Goal: Information Seeking & Learning: Find contact information

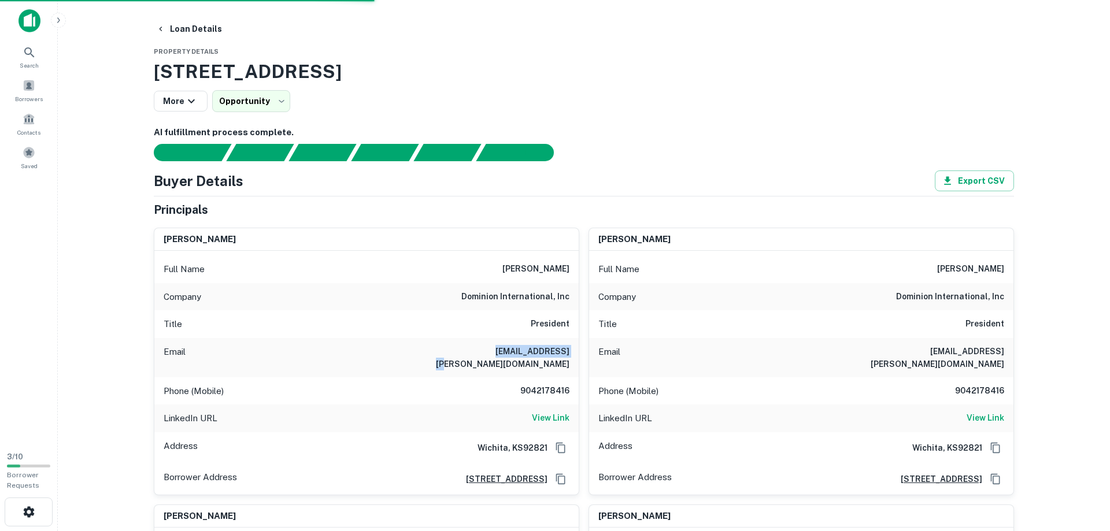
click at [86, 174] on main "**********" at bounding box center [584, 265] width 1053 height 531
click at [101, 77] on main "**********" at bounding box center [584, 265] width 1053 height 531
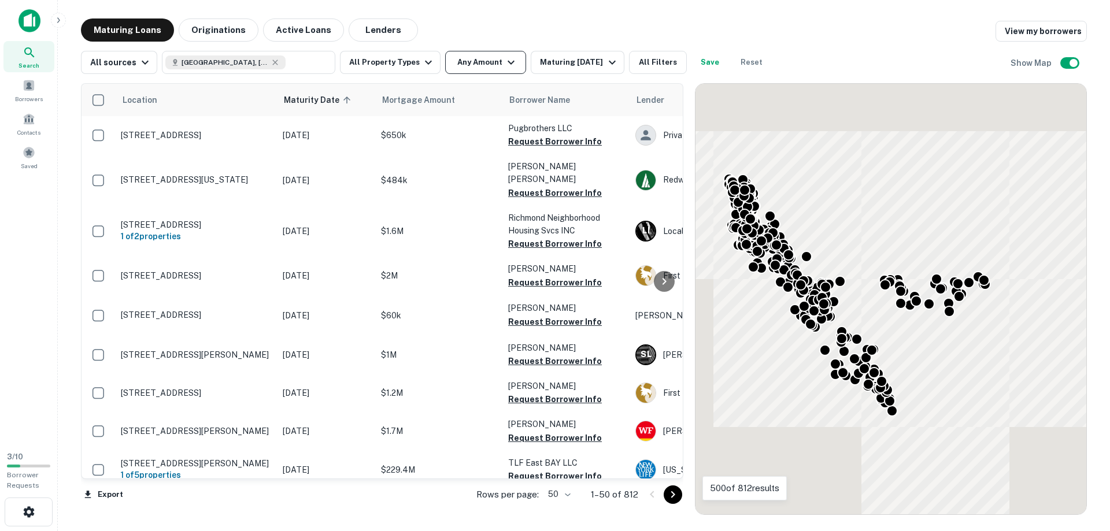
click at [474, 52] on button "Any Amount" at bounding box center [485, 62] width 81 height 23
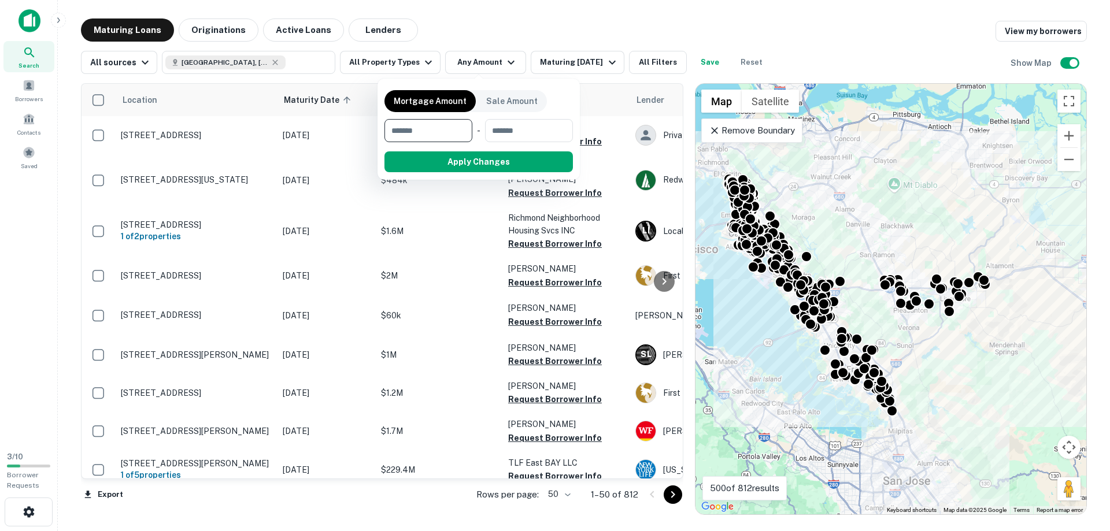
click at [424, 132] on input "number" at bounding box center [425, 130] width 80 height 23
type input "*******"
click at [497, 167] on button "Apply Changes" at bounding box center [499, 162] width 147 height 21
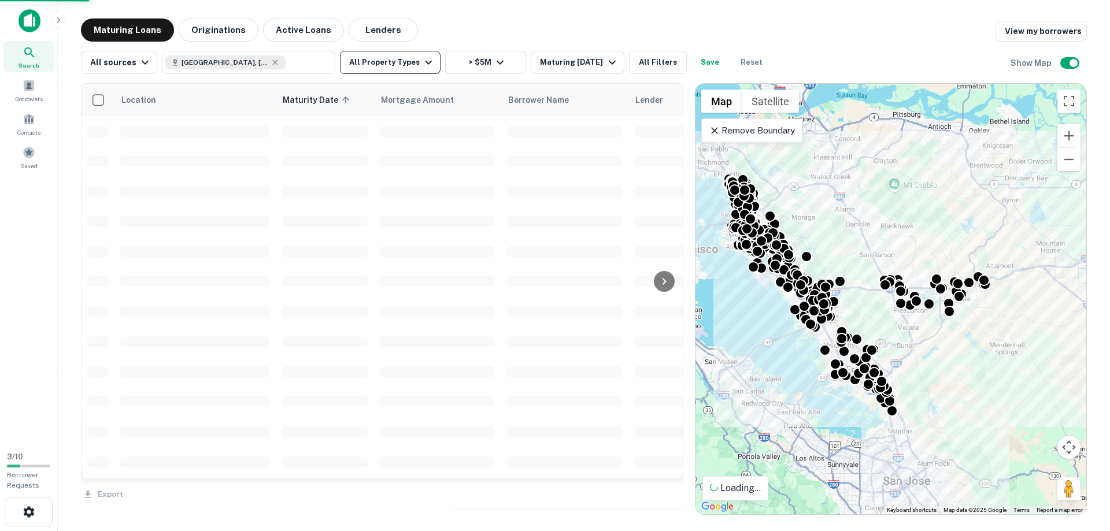
click at [375, 61] on button "All Property Types" at bounding box center [390, 62] width 101 height 23
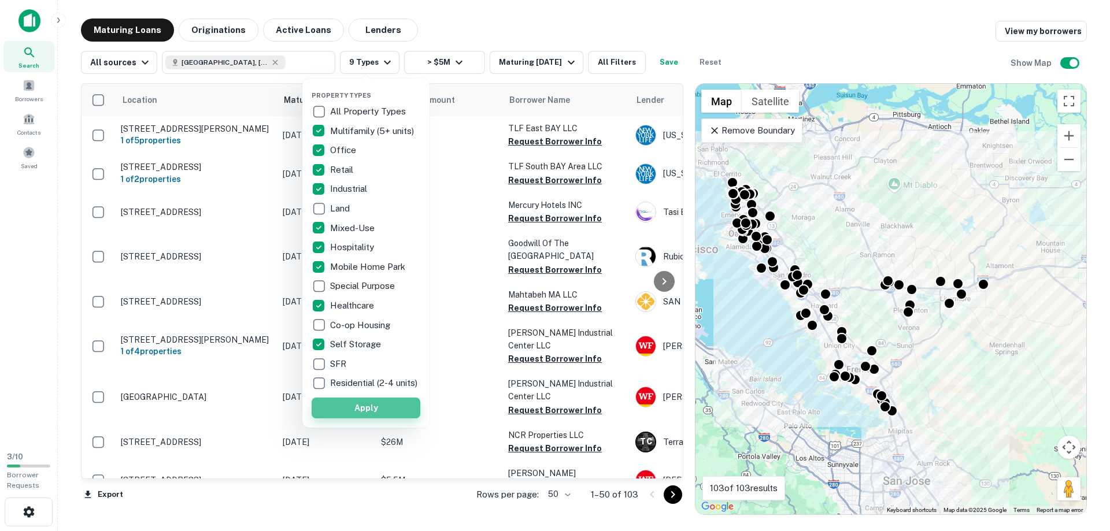
click at [355, 419] on button "Apply" at bounding box center [366, 408] width 109 height 21
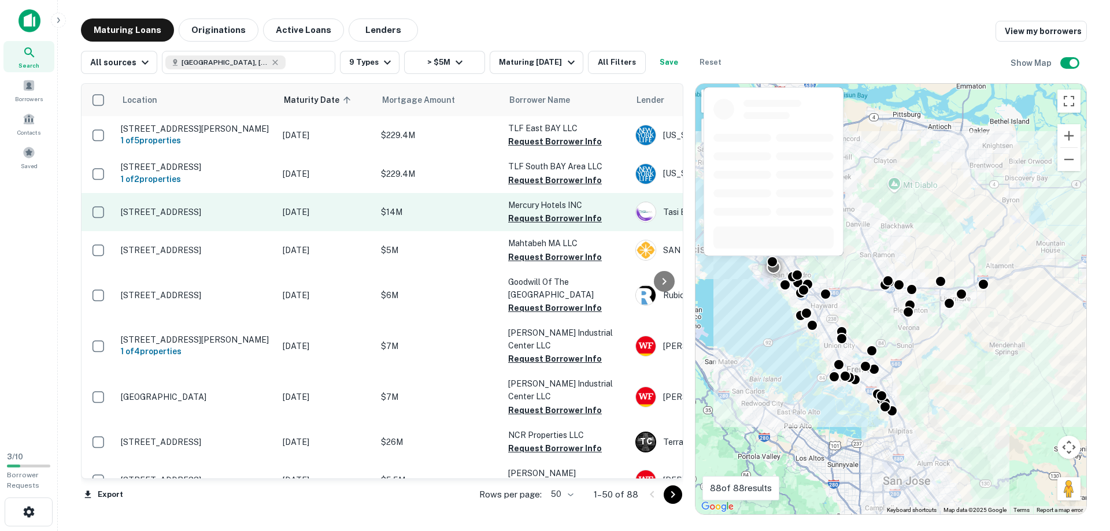
click at [164, 211] on p "[STREET_ADDRESS]" at bounding box center [196, 212] width 150 height 10
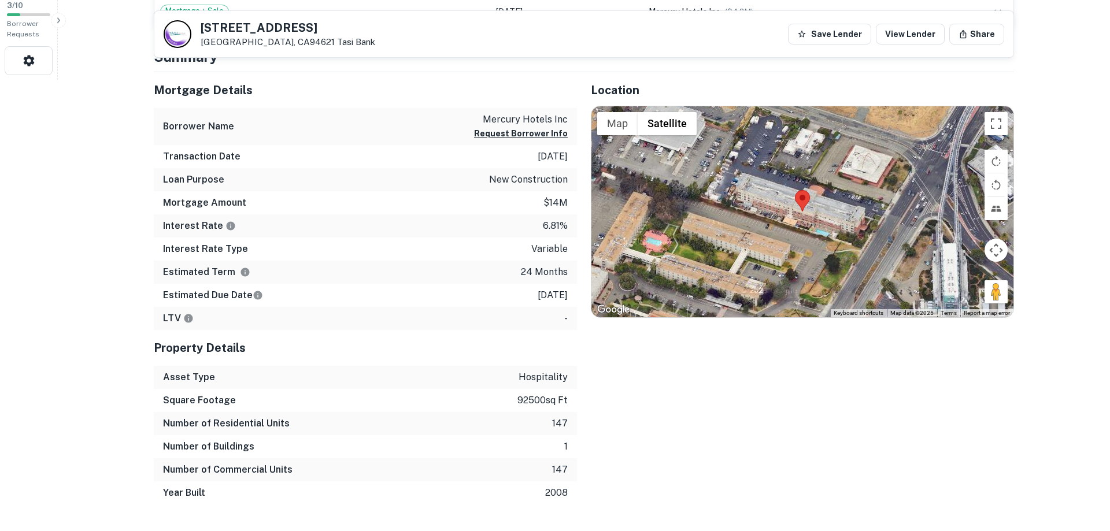
scroll to position [472, 0]
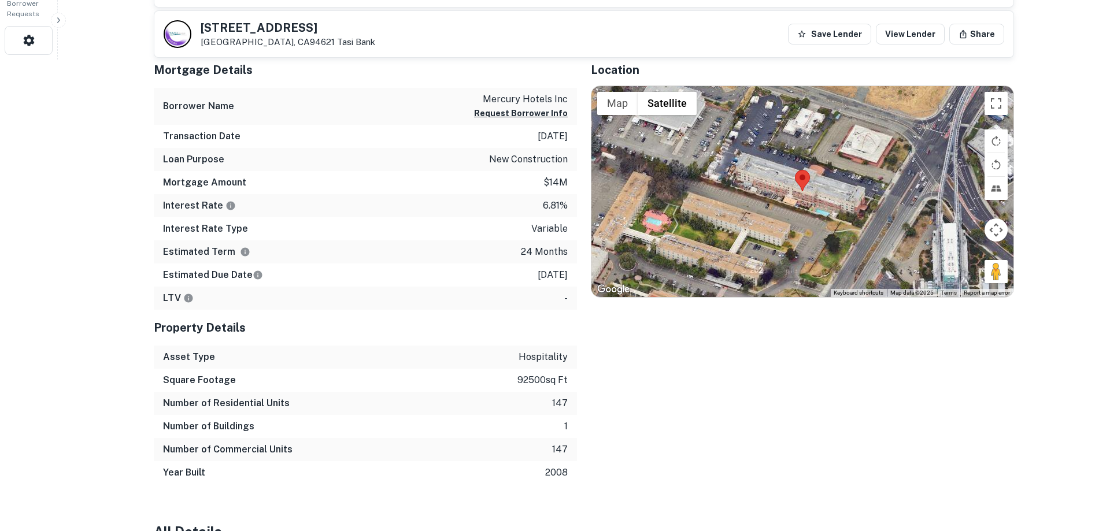
click at [697, 413] on div "Location ← Move left → Move right ↑ Move up ↓ Move down + Zoom in - Zoom out Ho…" at bounding box center [795, 268] width 437 height 433
drag, startPoint x: 202, startPoint y: 24, endPoint x: 276, endPoint y: 46, distance: 76.7
click at [276, 46] on div "77 Hegenberger Rd Oakland, CA94621 Tasi Bank" at bounding box center [288, 34] width 175 height 25
copy div "[STREET_ADDRESS]"
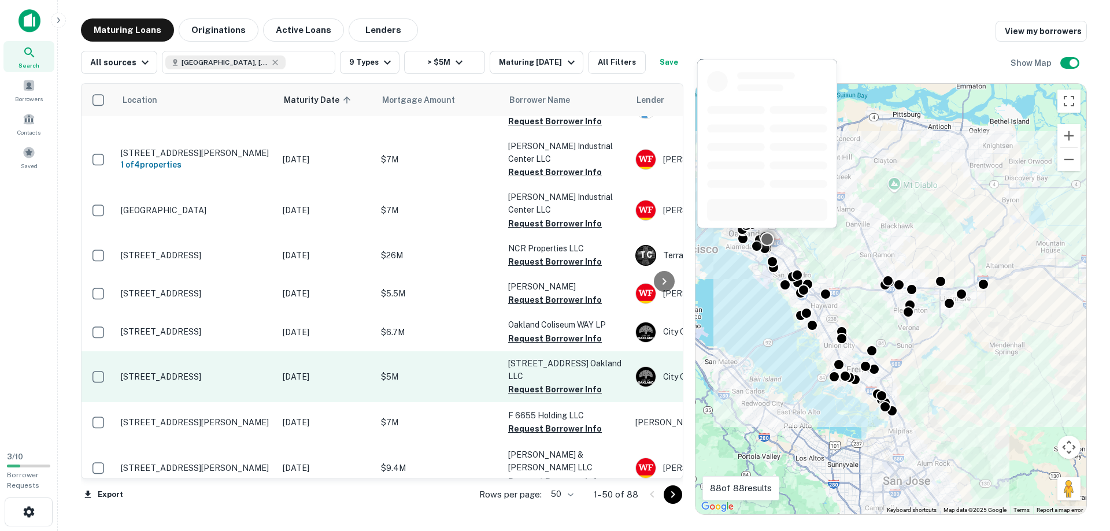
scroll to position [198, 0]
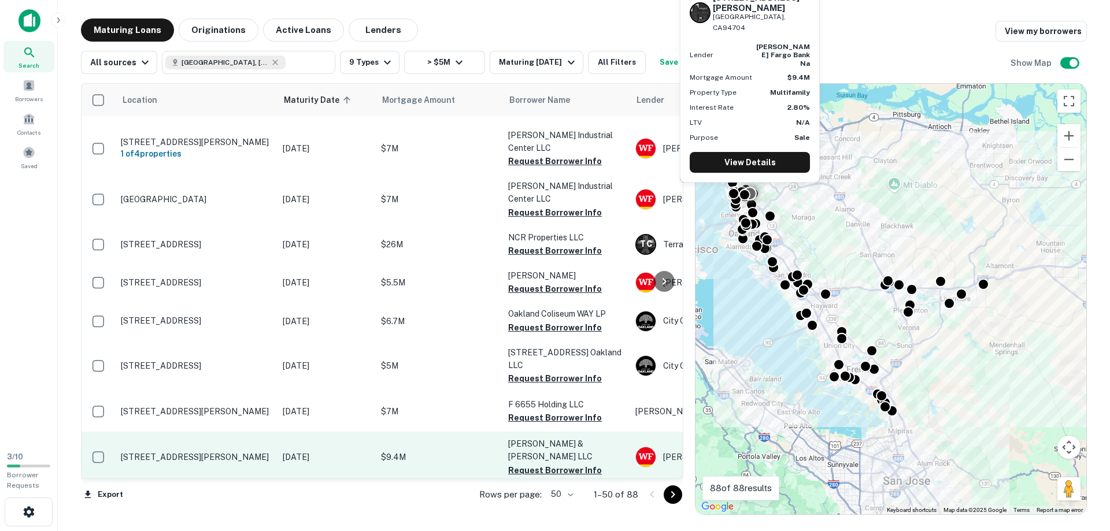
click at [189, 452] on p "[STREET_ADDRESS][PERSON_NAME]" at bounding box center [196, 457] width 150 height 10
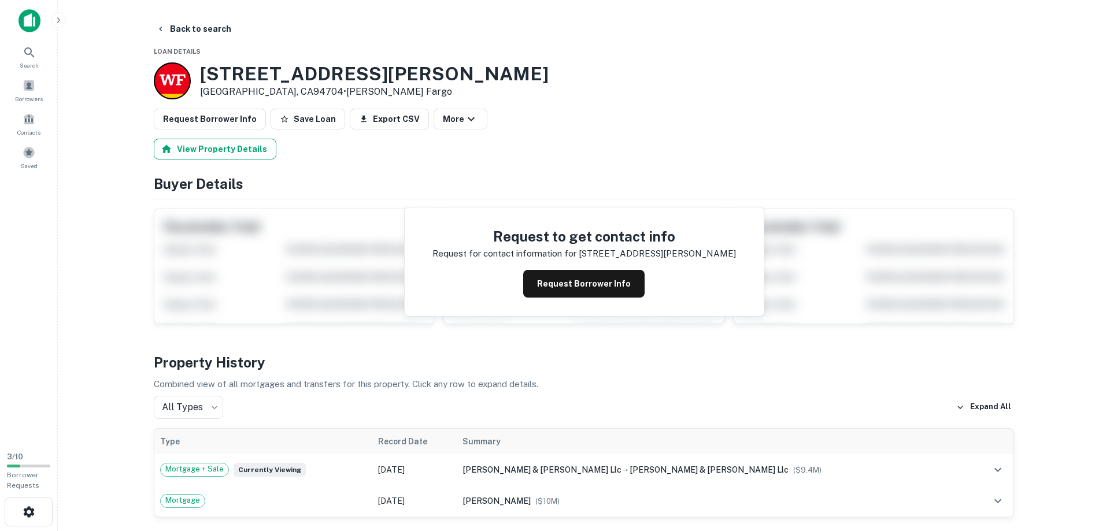
click at [220, 151] on button "View Property Details" at bounding box center [215, 149] width 123 height 21
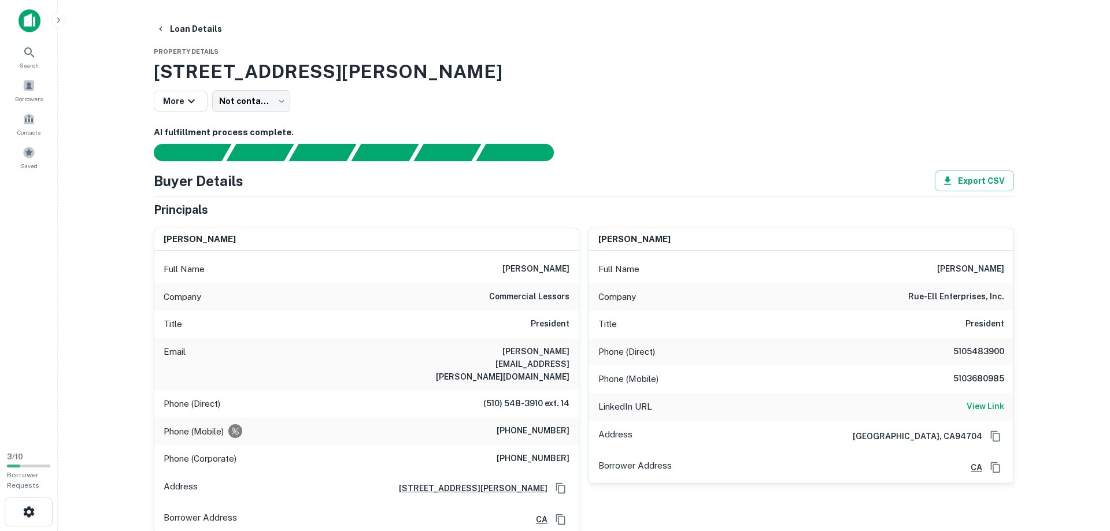
drag, startPoint x: 505, startPoint y: 268, endPoint x: 578, endPoint y: 268, distance: 72.9
click at [578, 268] on div "Full Name dana p. ellsworth" at bounding box center [366, 270] width 424 height 28
copy h6 "dana p. ellsworth"
drag, startPoint x: 472, startPoint y: 353, endPoint x: 573, endPoint y: 351, distance: 100.1
click at [573, 351] on div "Email dana.ellsworth@clire.com" at bounding box center [366, 364] width 424 height 52
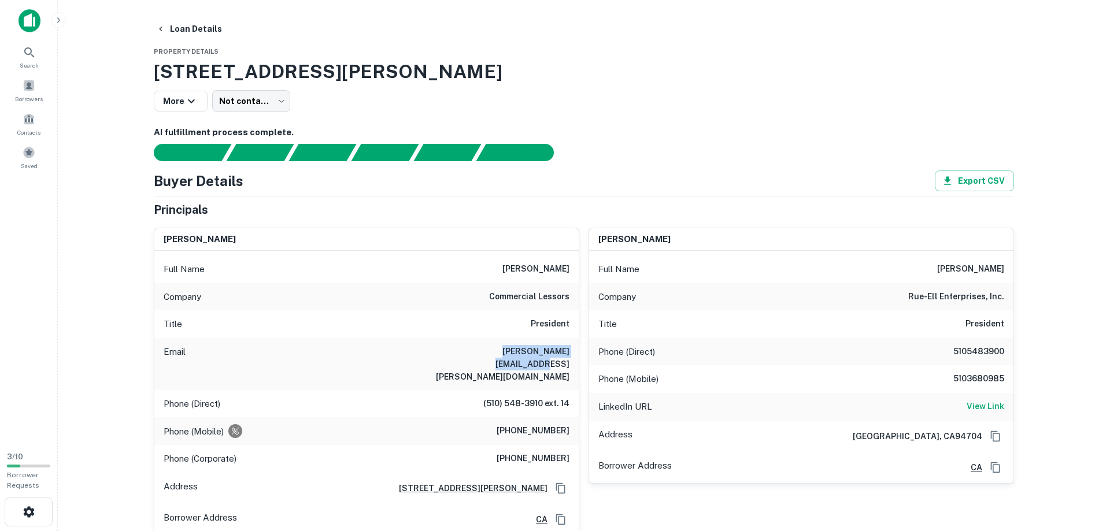
copy h6 "dana.ellsworth@clire.com"
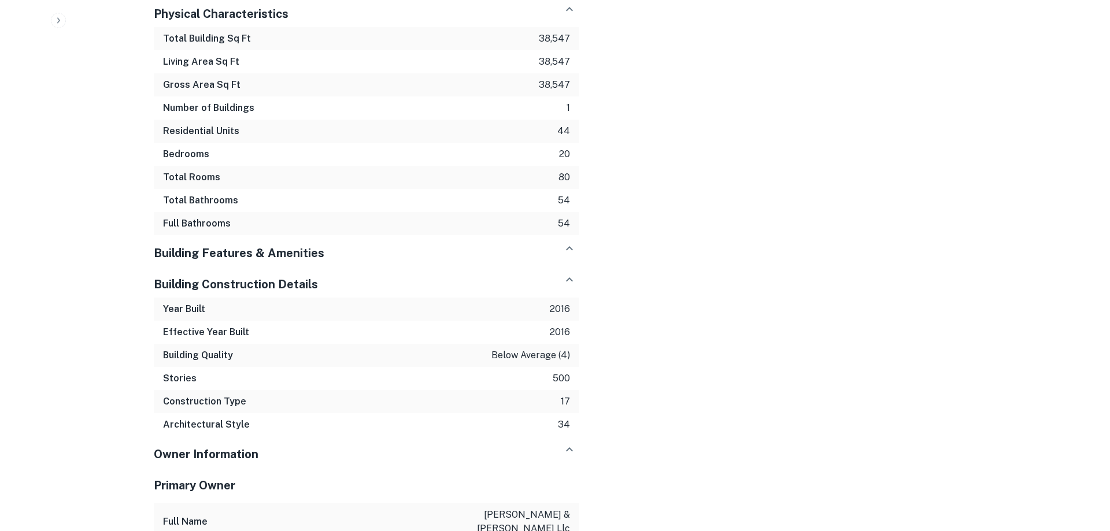
scroll to position [1708, 0]
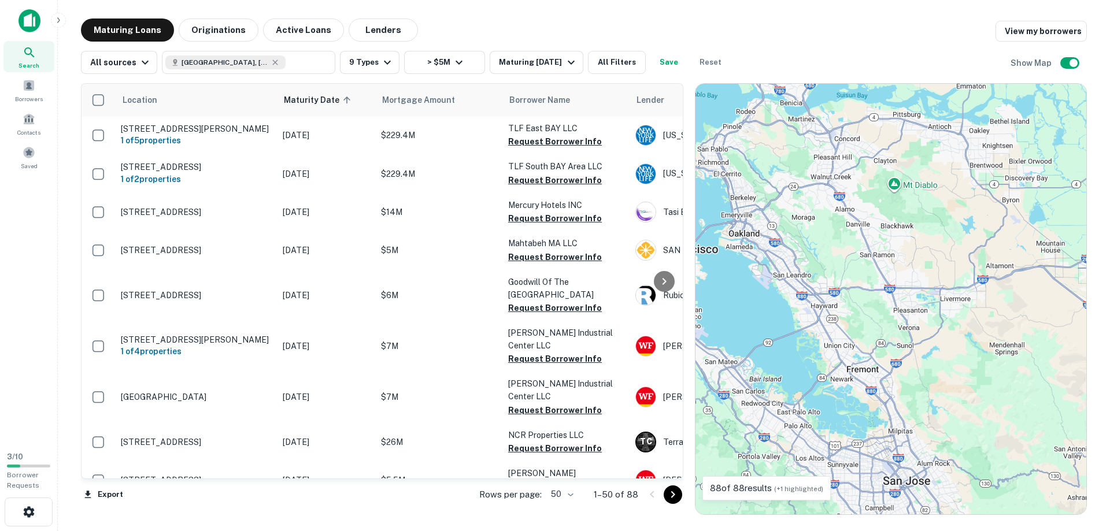
scroll to position [198, 0]
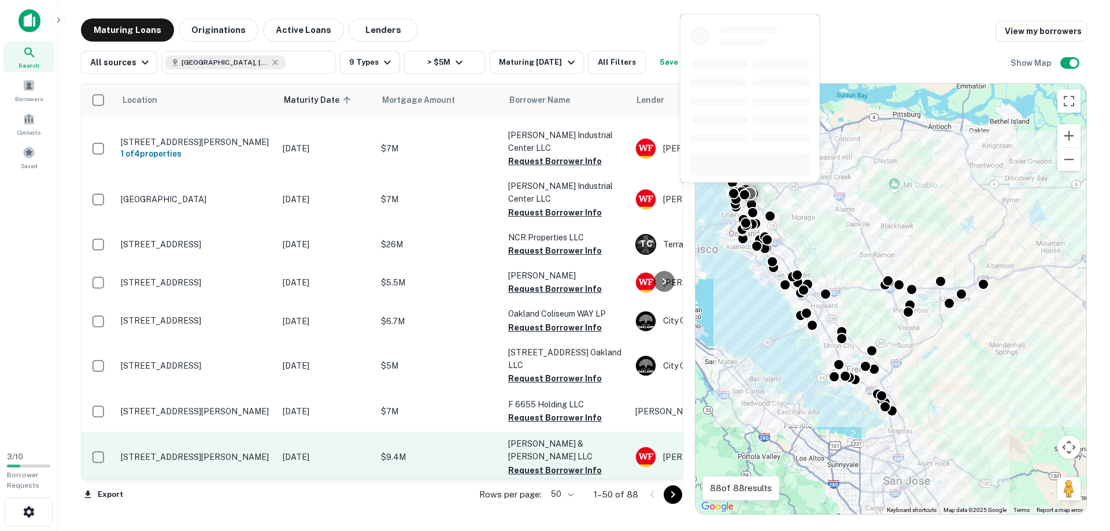
click at [157, 452] on p "2526 Durant Ave Berkeley, CA94704" at bounding box center [196, 457] width 150 height 10
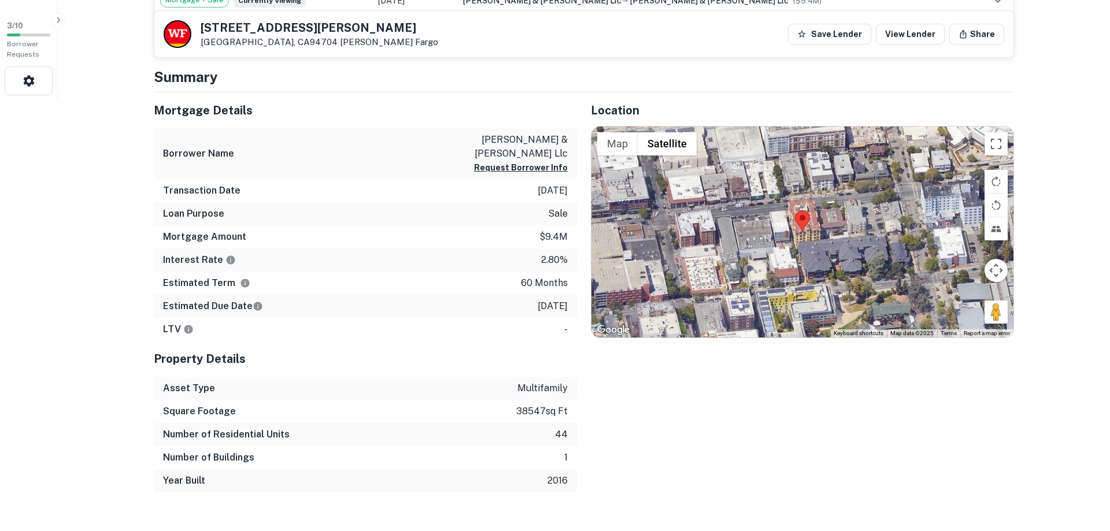
scroll to position [437, 0]
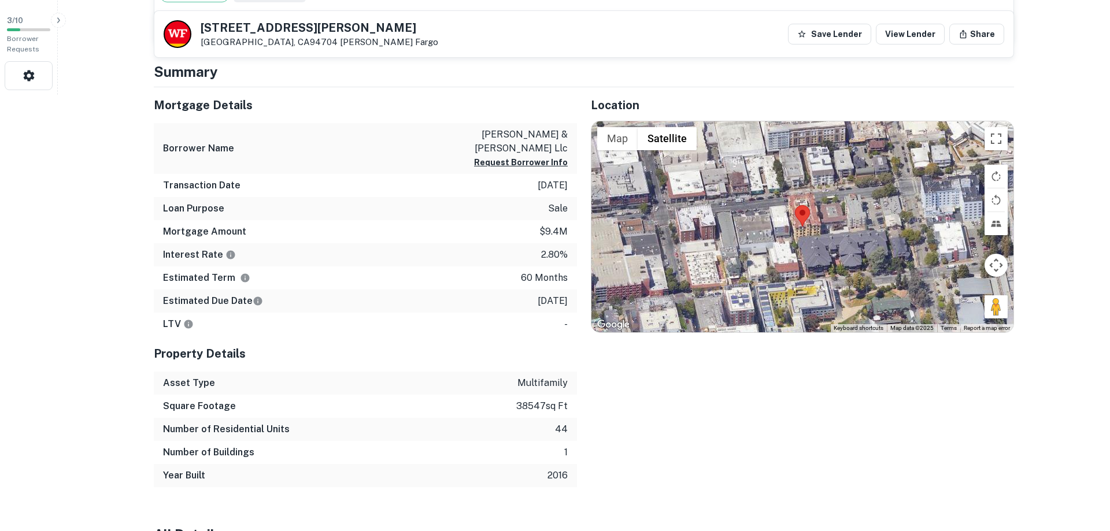
click at [794, 371] on div "Location ← Move left → Move right ↑ Move up ↓ Move down + Zoom in - Zoom out Ho…" at bounding box center [795, 287] width 437 height 401
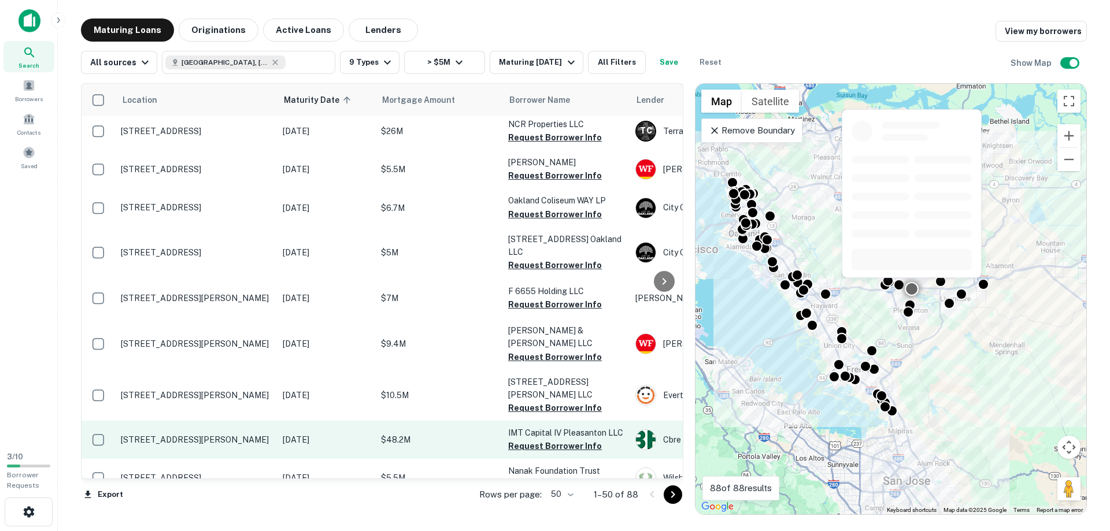
scroll to position [396, 0]
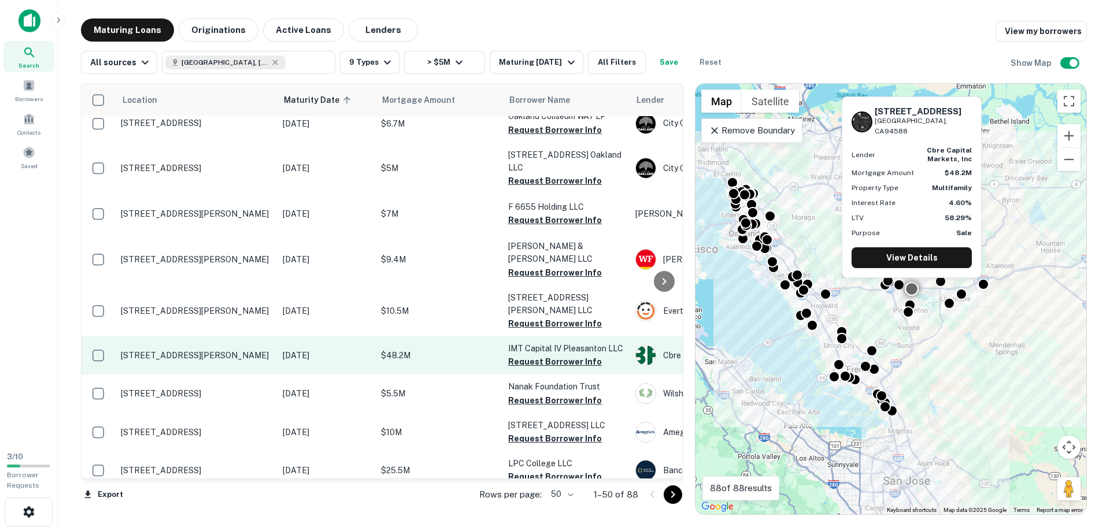
click at [178, 350] on p "3992 Stoneridge Dr Pleasanton, CA94588" at bounding box center [196, 355] width 150 height 10
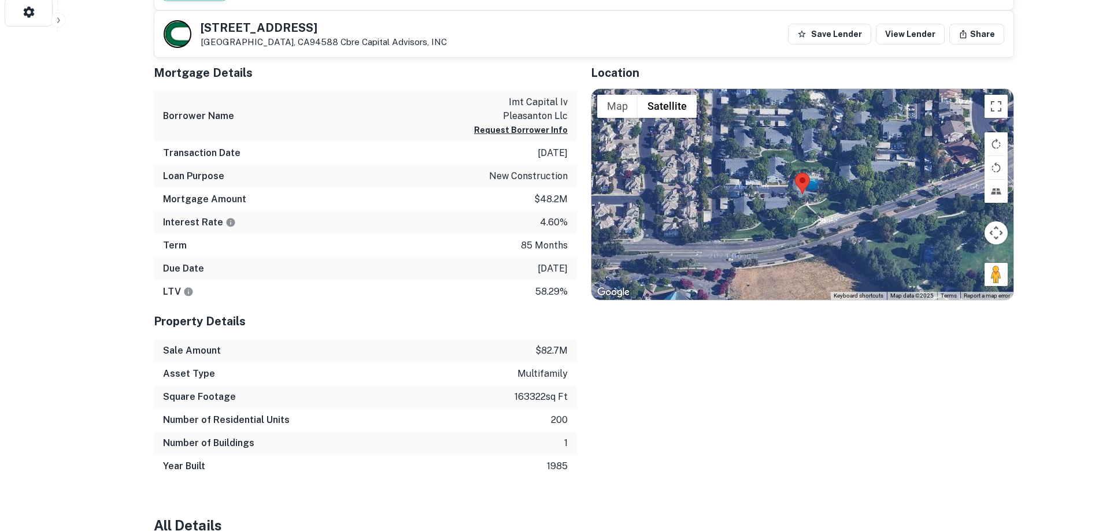
scroll to position [472, 0]
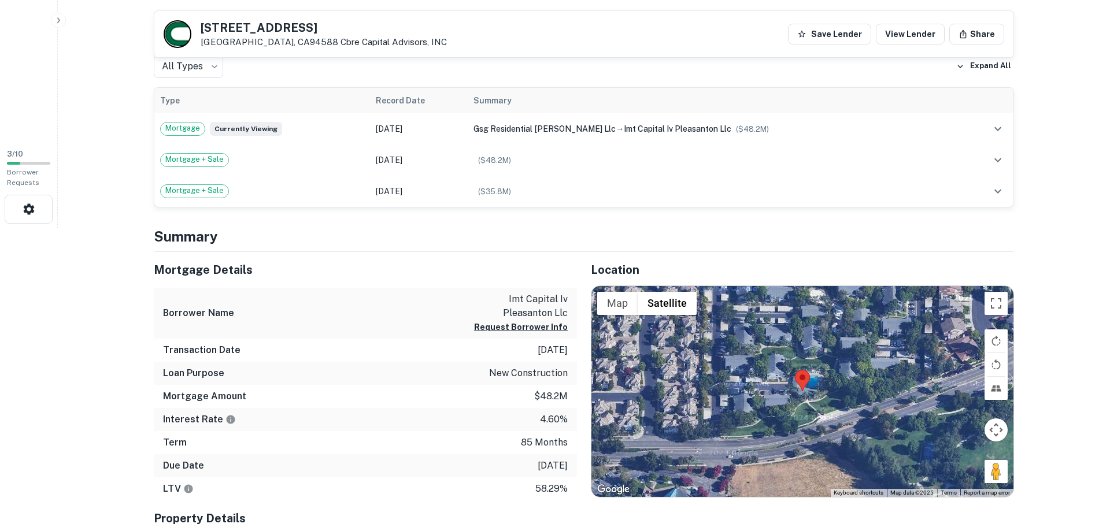
scroll to position [0, 0]
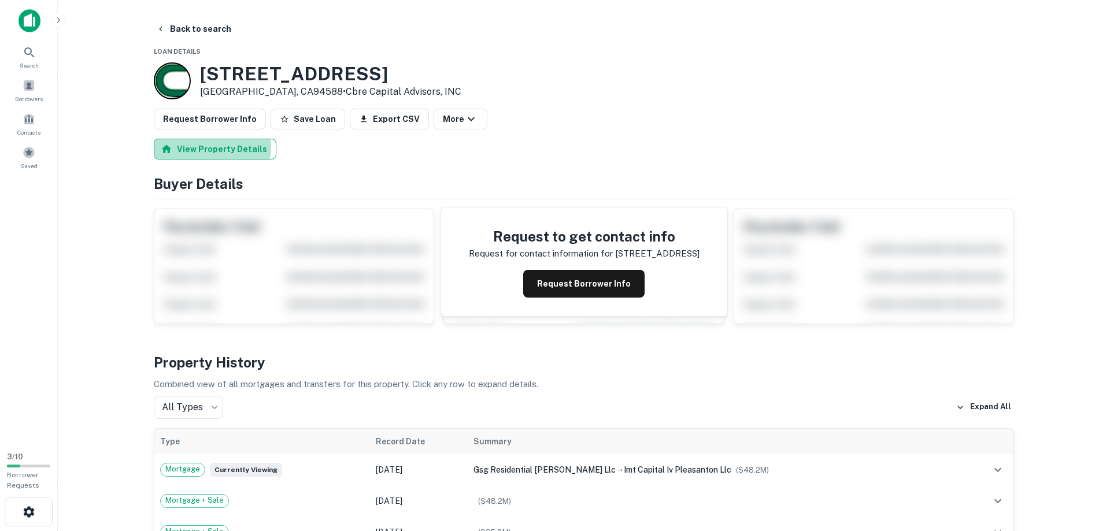
click at [206, 146] on button "View Property Details" at bounding box center [215, 149] width 123 height 21
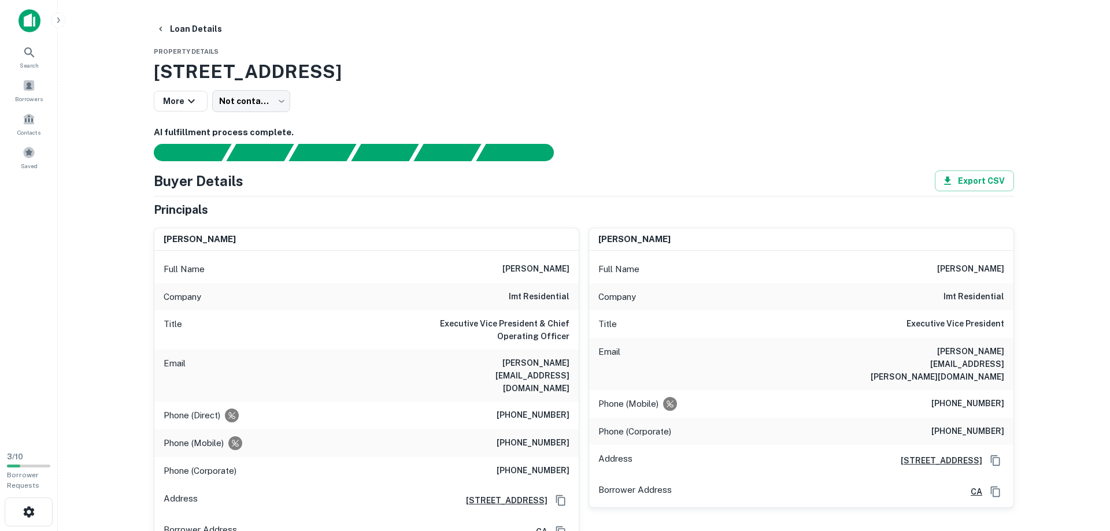
drag, startPoint x: 514, startPoint y: 271, endPoint x: 573, endPoint y: 267, distance: 58.6
click at [573, 267] on div "Full Name bryan a. scher" at bounding box center [366, 270] width 424 height 28
copy h6 "bryan a. scher"
drag, startPoint x: 466, startPoint y: 364, endPoint x: 575, endPoint y: 364, distance: 108.7
click at [575, 364] on div "Email bryans@imtresidential.com" at bounding box center [366, 376] width 424 height 52
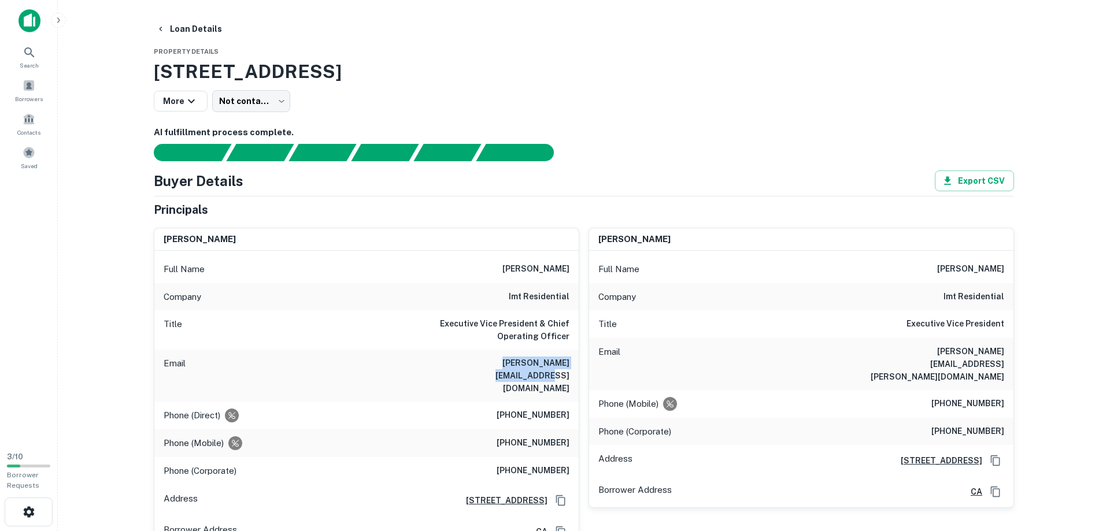
copy h6 "bryans@imtresidential.com"
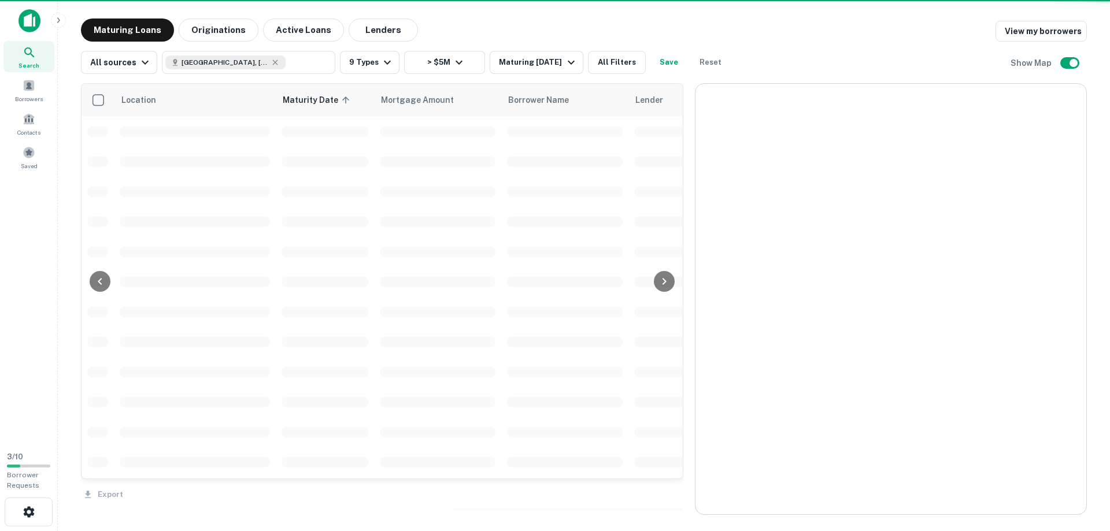
scroll to position [396, 0]
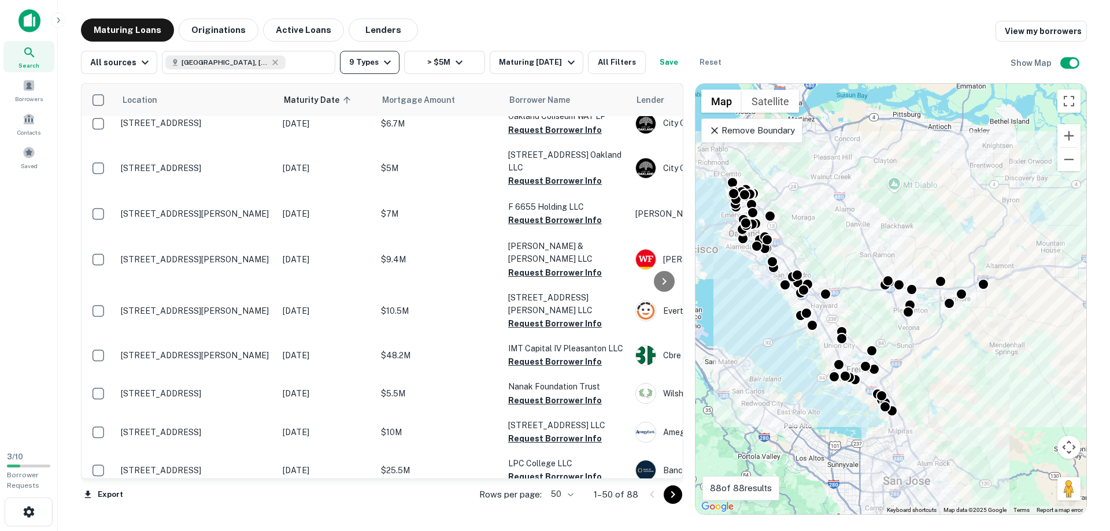
click at [384, 62] on icon "button" at bounding box center [388, 63] width 14 height 14
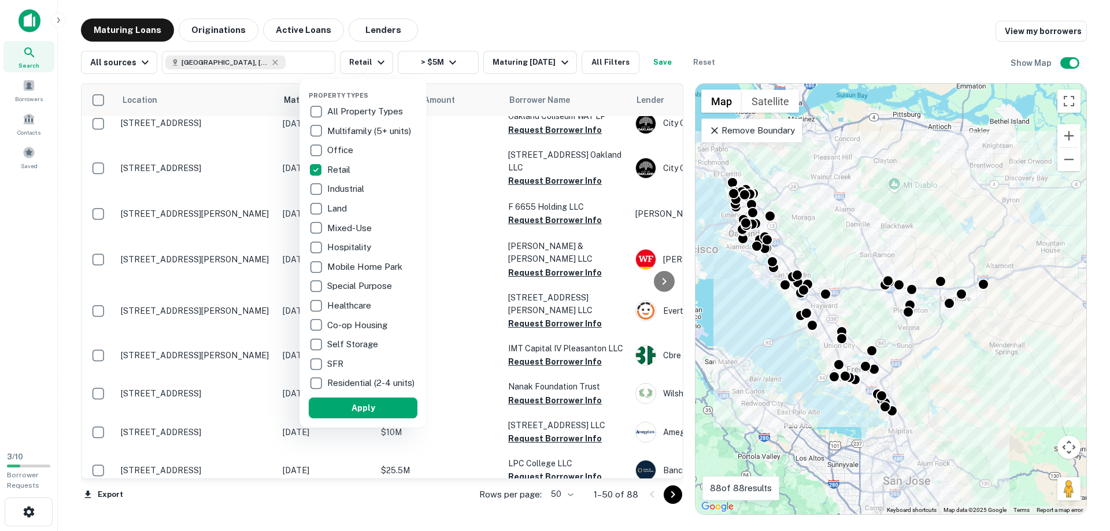
drag, startPoint x: 367, startPoint y: 417, endPoint x: 522, endPoint y: 396, distance: 155.9
click at [368, 418] on button "Apply" at bounding box center [363, 408] width 109 height 21
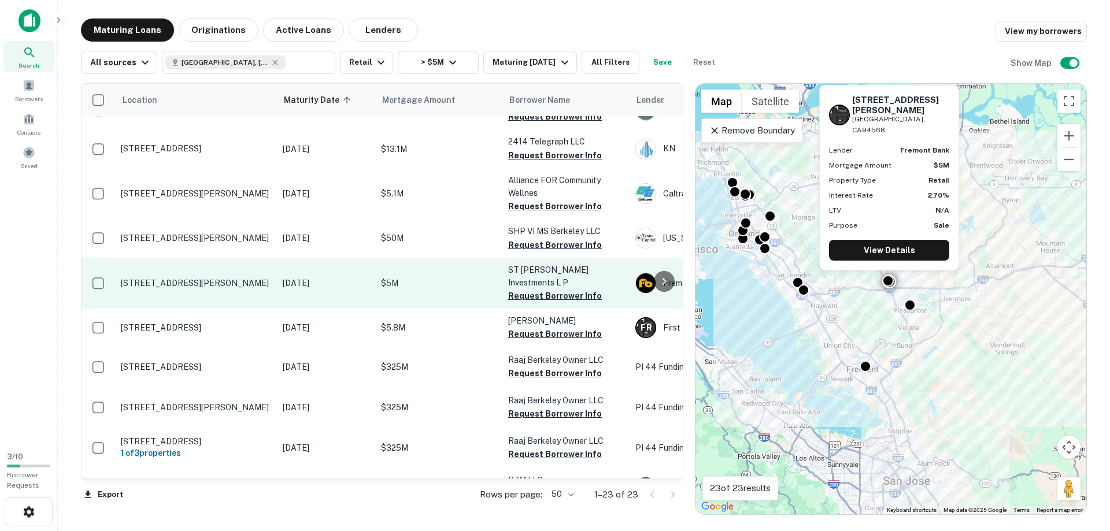
click at [157, 278] on p "6694 Amador Plaza Rd Dublin, CA94568" at bounding box center [196, 283] width 150 height 10
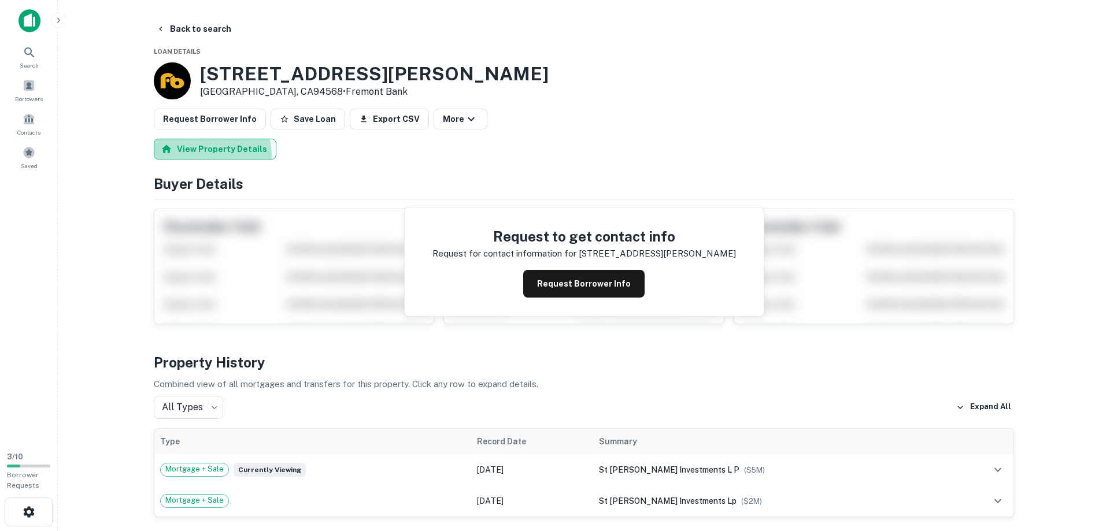
click at [194, 156] on button "View Property Details" at bounding box center [215, 149] width 123 height 21
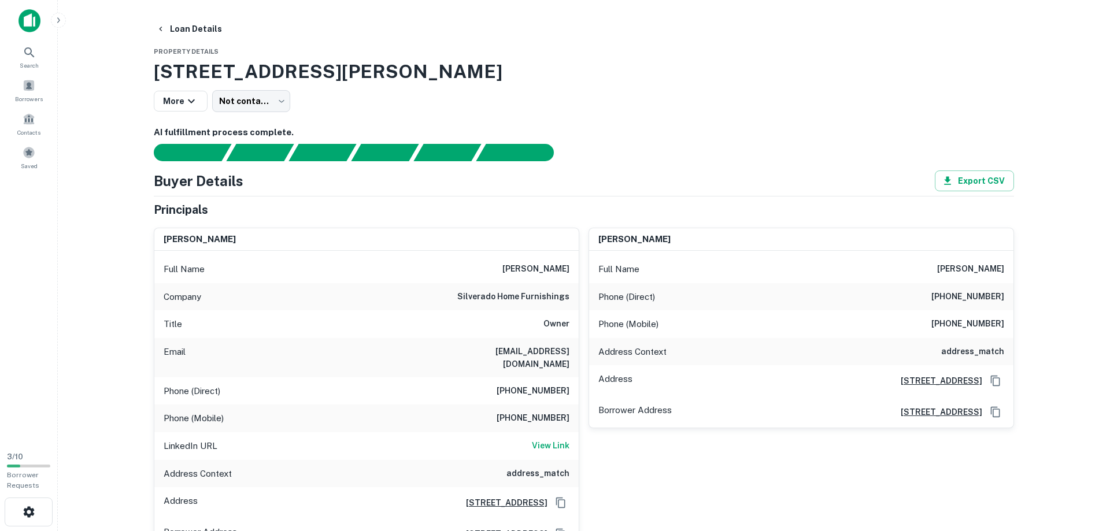
drag, startPoint x: 496, startPoint y: 269, endPoint x: 569, endPoint y: 268, distance: 72.9
click at [569, 268] on div "Full Name sally enea servidio" at bounding box center [366, 270] width 424 height 28
drag, startPoint x: 502, startPoint y: 353, endPoint x: 572, endPoint y: 348, distance: 70.2
click at [572, 348] on div "Email sal4phil@aol.com" at bounding box center [366, 357] width 424 height 39
copy h6 "sal4phil@aol.com"
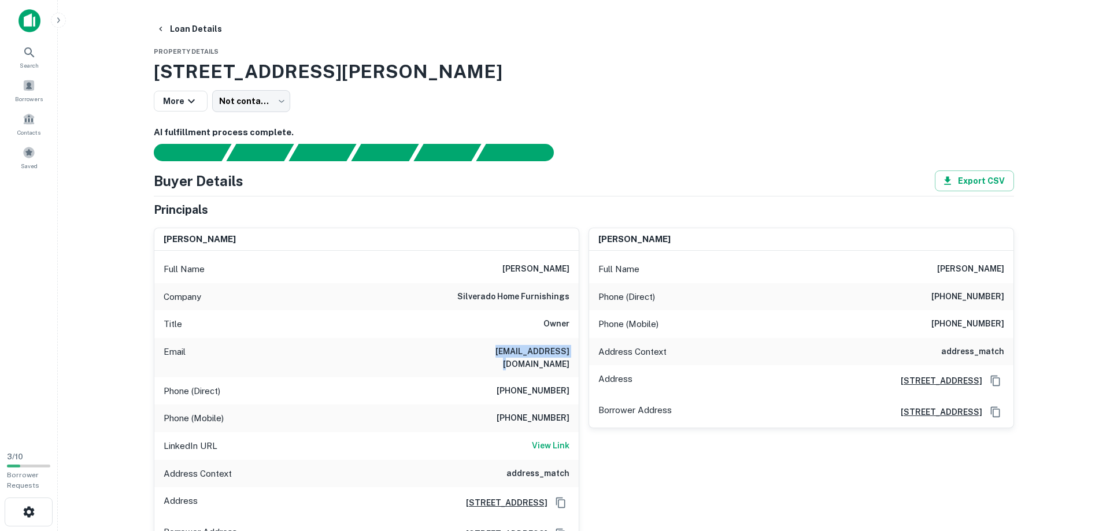
click at [508, 385] on h6 "(707) 252-9409" at bounding box center [533, 392] width 73 height 14
drag, startPoint x: 508, startPoint y: 379, endPoint x: 566, endPoint y: 386, distance: 58.2
click at [566, 386] on h6 "(707) 252-9409" at bounding box center [533, 392] width 73 height 14
copy h6 "(707) 252-9409"
drag, startPoint x: 508, startPoint y: 408, endPoint x: 576, endPoint y: 408, distance: 68.2
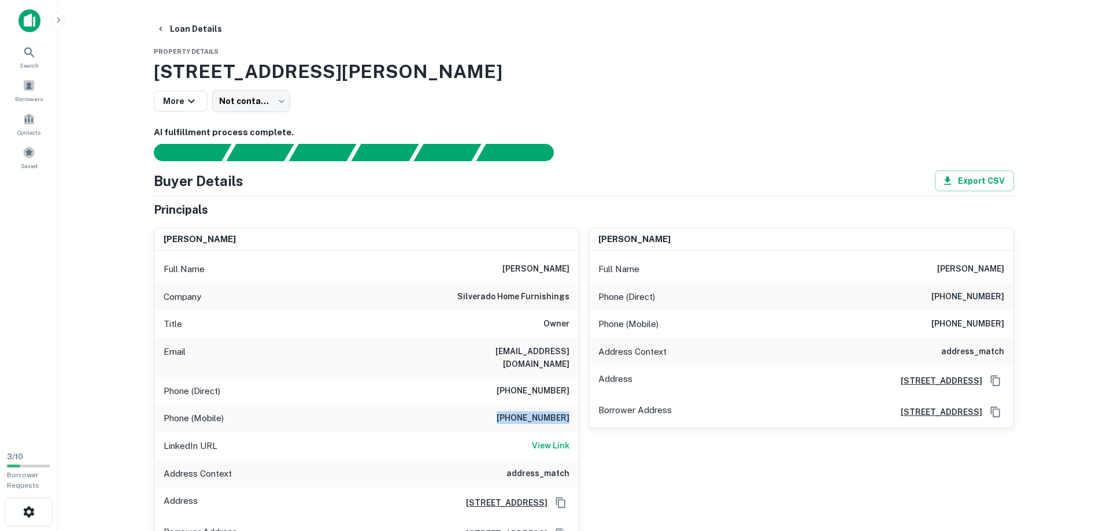
click at [576, 408] on div "Phone (Mobile) (707) 888-4962" at bounding box center [366, 419] width 424 height 28
copy h6 "(707) 888-4962"
drag, startPoint x: 153, startPoint y: 67, endPoint x: 534, endPoint y: 77, distance: 380.7
copy h3 "6694 Amador Plaza Rd, Dublin, CA, 94568"
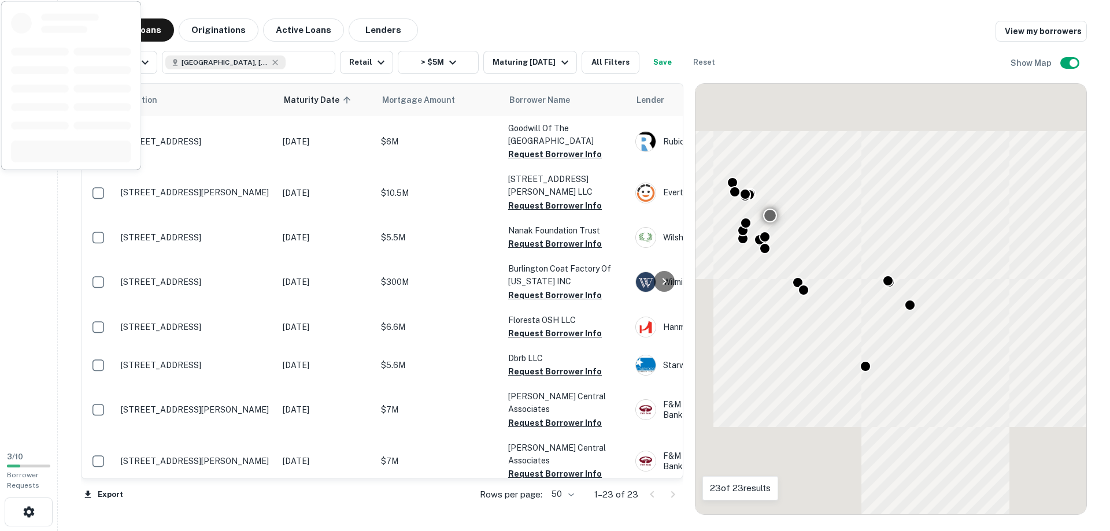
scroll to position [396, 0]
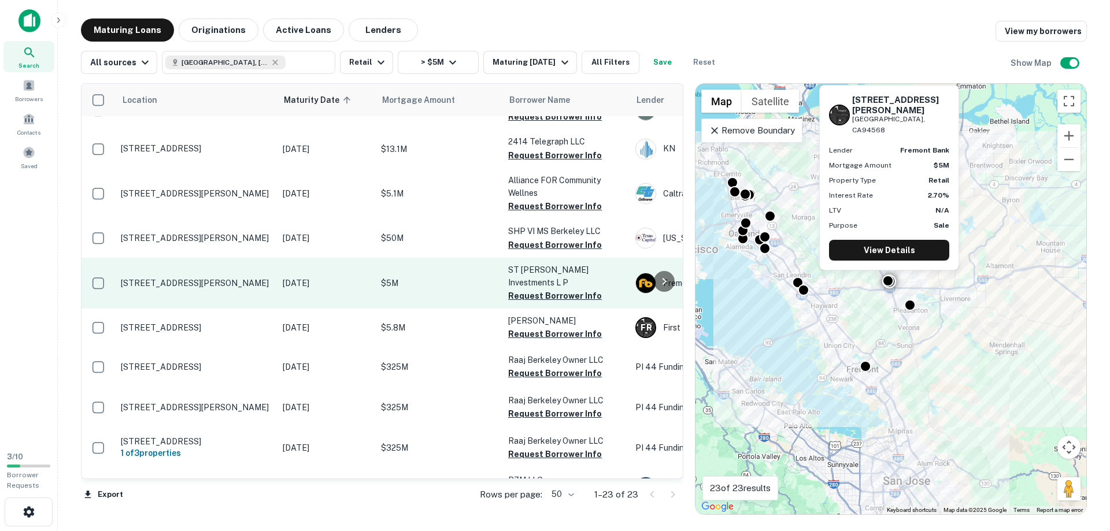
click at [186, 278] on p "[STREET_ADDRESS][PERSON_NAME]" at bounding box center [196, 283] width 150 height 10
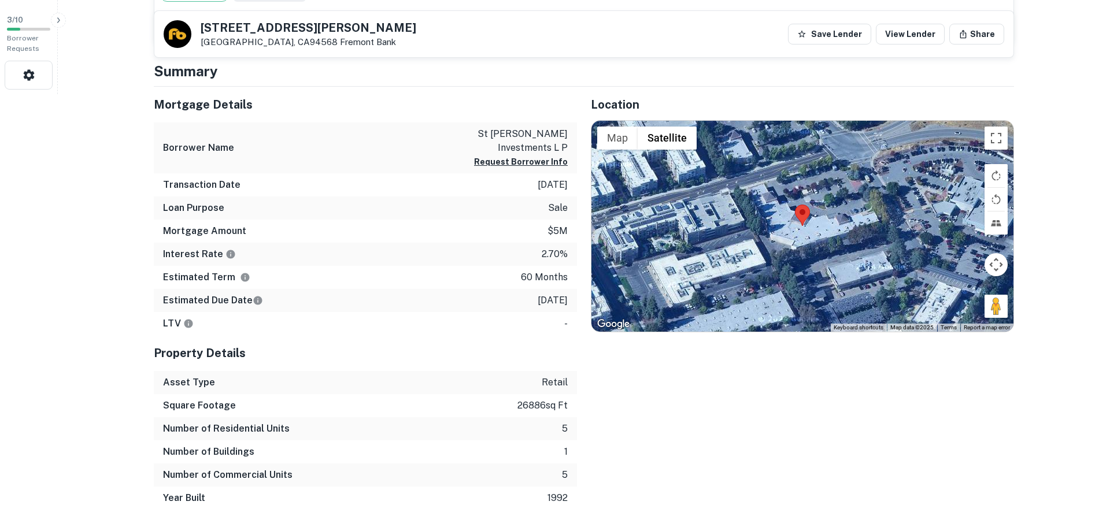
scroll to position [444, 0]
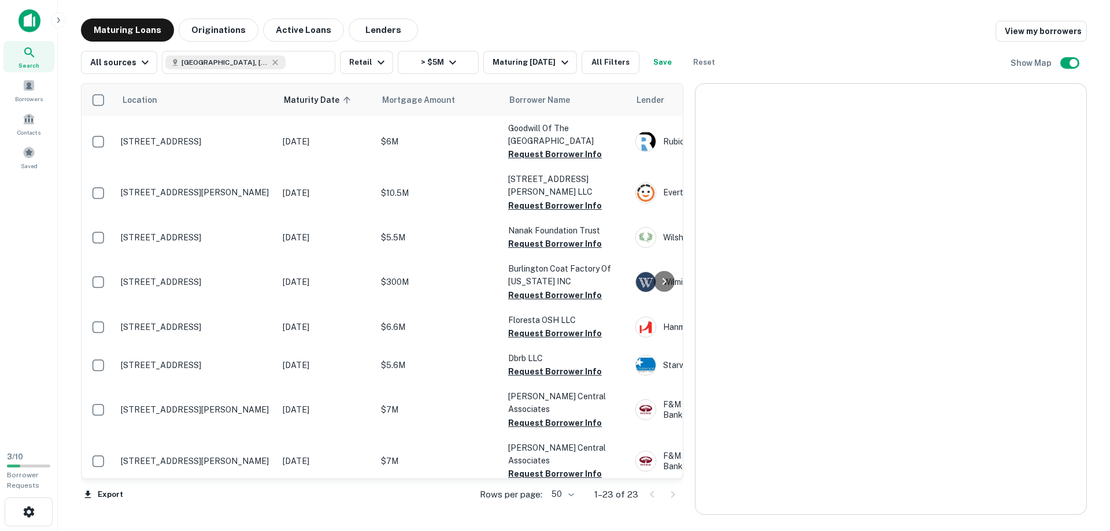
scroll to position [396, 0]
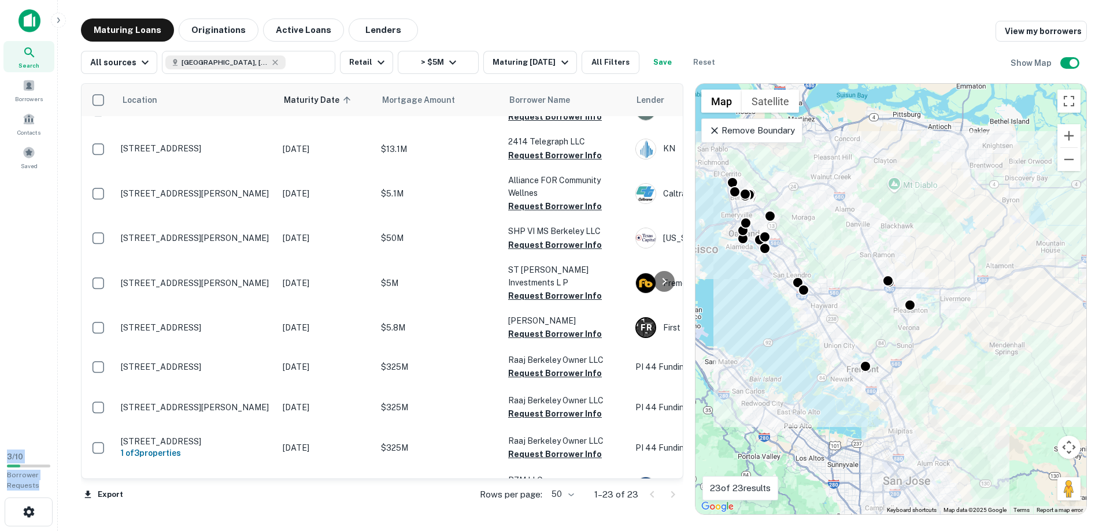
drag, startPoint x: 61, startPoint y: 318, endPoint x: 0, endPoint y: 315, distance: 60.8
click at [0, 315] on div "Search Borrowers Contacts Saved 3 / 10 Borrower Requests Maturing Loans Origina…" at bounding box center [555, 265] width 1110 height 531
drag, startPoint x: 36, startPoint y: 328, endPoint x: 57, endPoint y: 327, distance: 21.4
click at [36, 328] on div "Search Borrowers Contacts Saved" at bounding box center [28, 221] width 57 height 443
drag, startPoint x: 66, startPoint y: 326, endPoint x: 29, endPoint y: 326, distance: 36.4
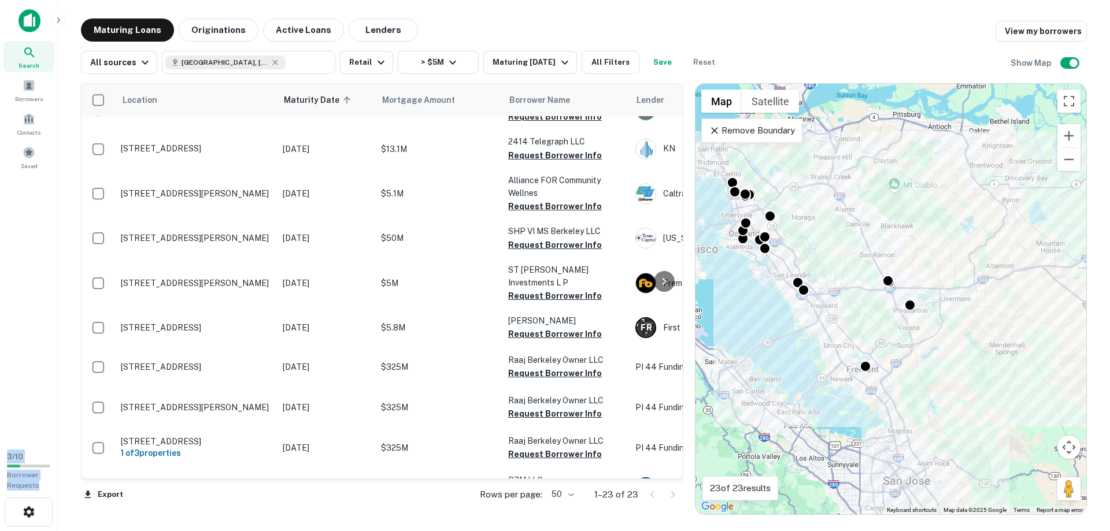
click at [29, 326] on div "Search Borrowers Contacts Saved 3 / 10 Borrower Requests Maturing Loans Origina…" at bounding box center [555, 265] width 1110 height 531
drag, startPoint x: 23, startPoint y: 294, endPoint x: 8, endPoint y: 288, distance: 16.1
click at [23, 293] on div "Search Borrowers Contacts Saved" at bounding box center [28, 221] width 57 height 443
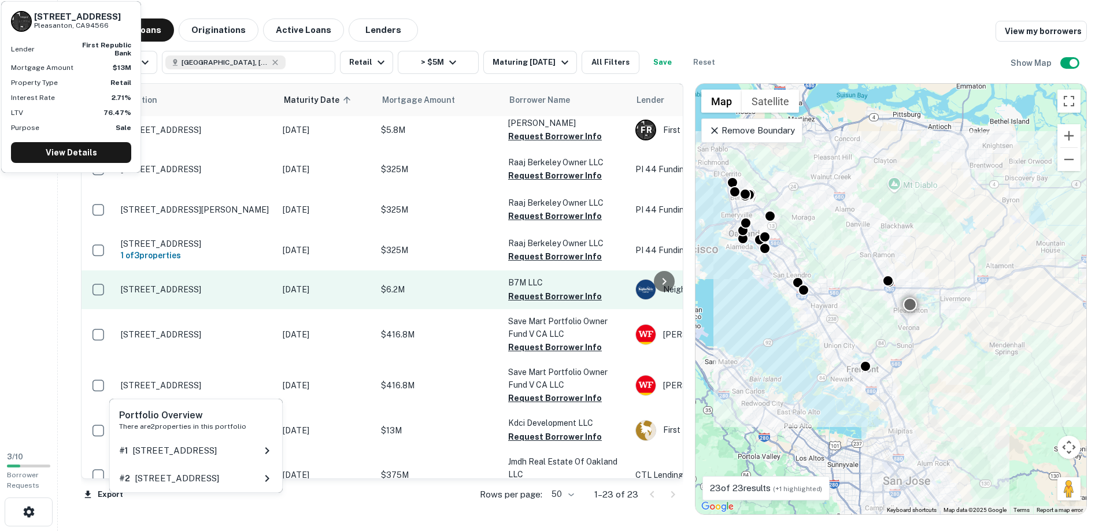
scroll to position [605, 0]
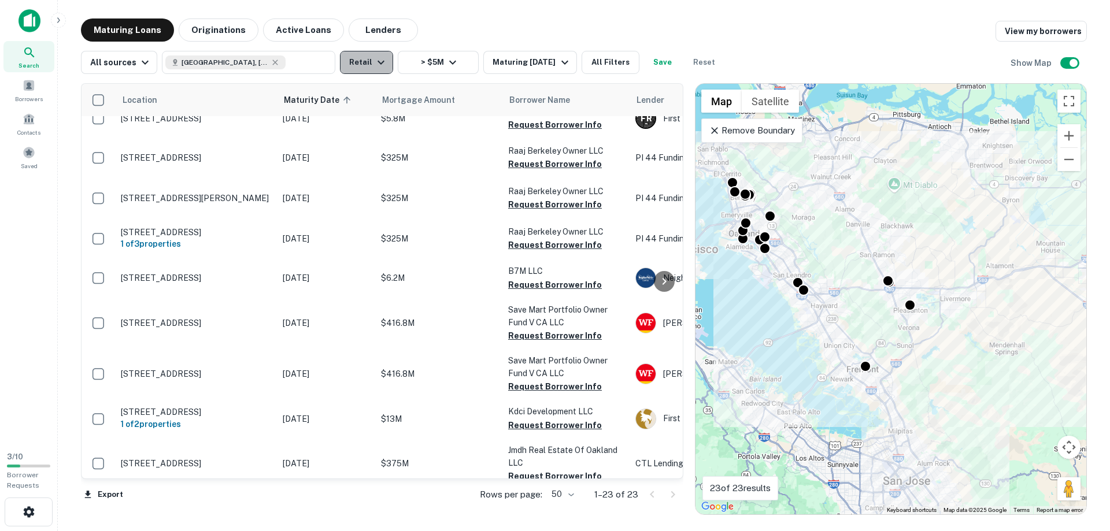
click at [377, 66] on icon "button" at bounding box center [381, 63] width 14 height 14
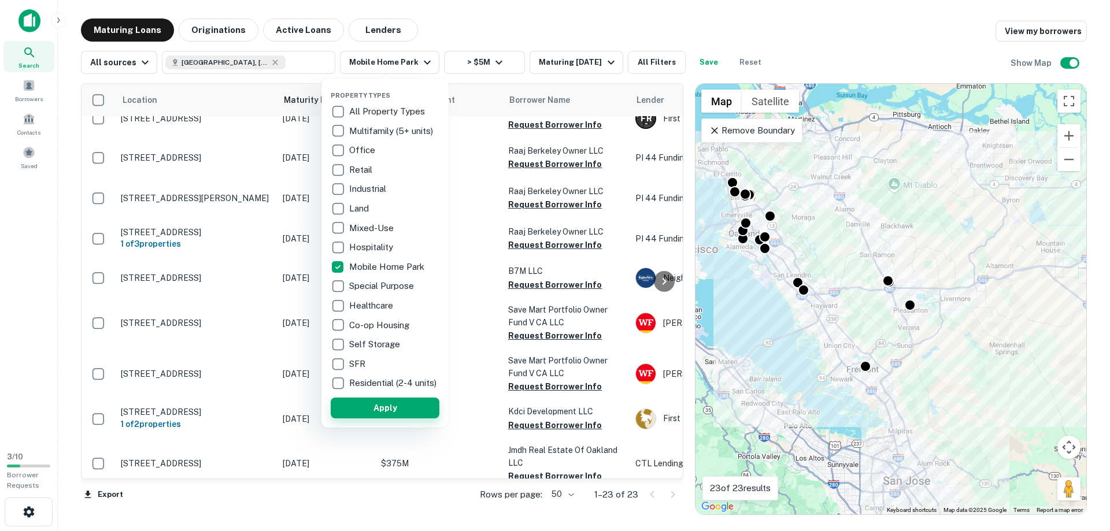
click at [388, 415] on button "Apply" at bounding box center [385, 408] width 109 height 21
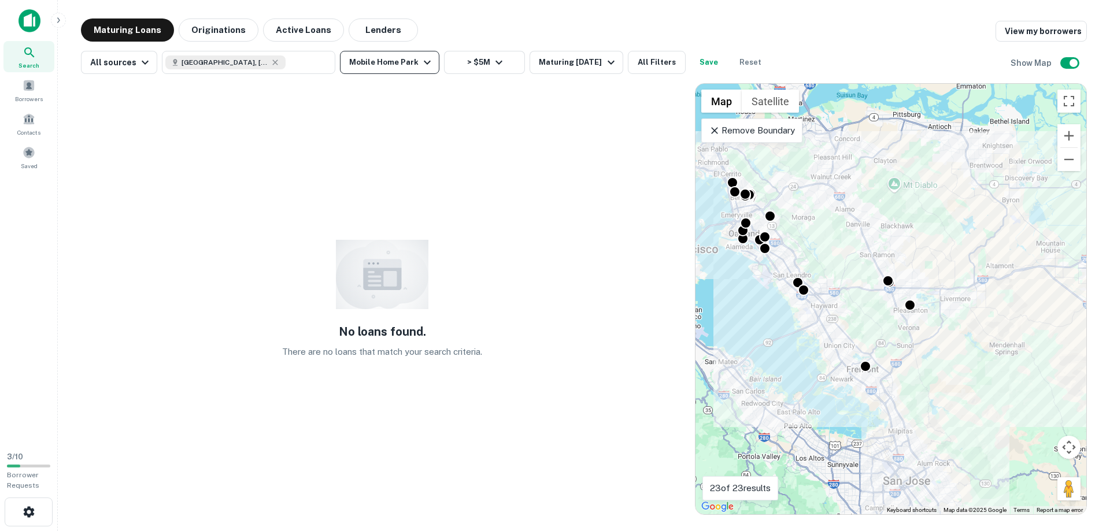
click at [424, 63] on icon "button" at bounding box center [427, 63] width 7 height 4
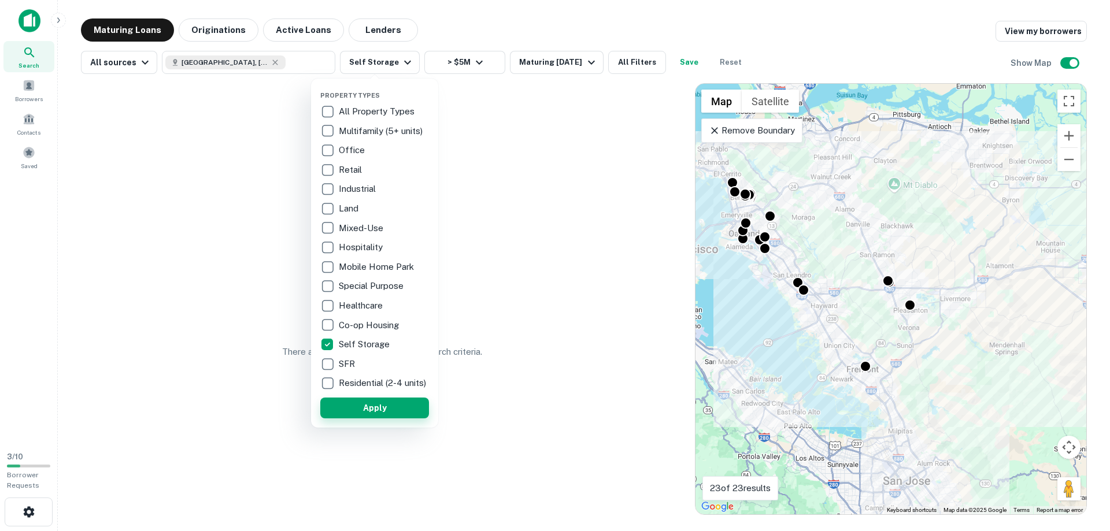
click at [372, 419] on button "Apply" at bounding box center [374, 408] width 109 height 21
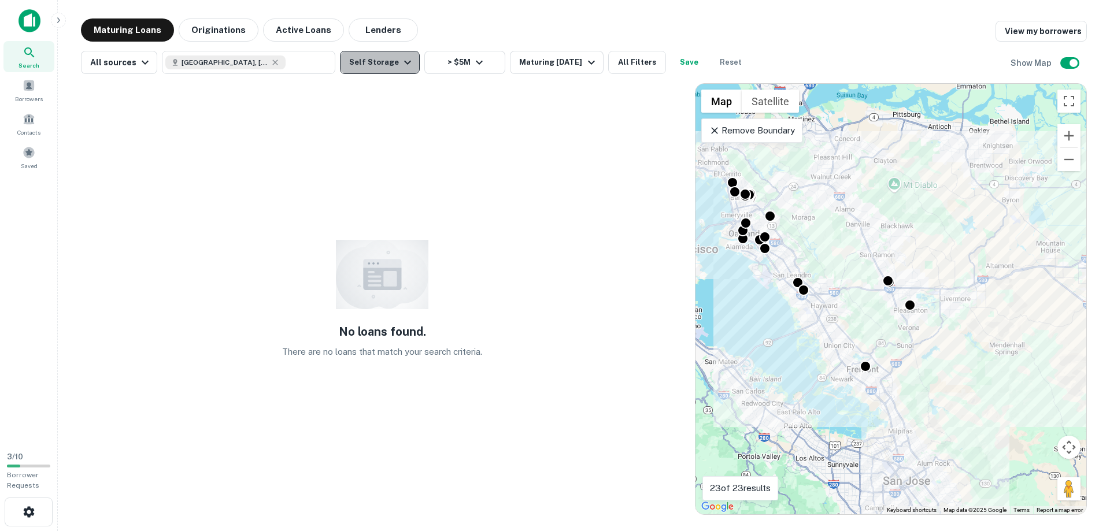
click at [402, 61] on icon "button" at bounding box center [408, 63] width 14 height 14
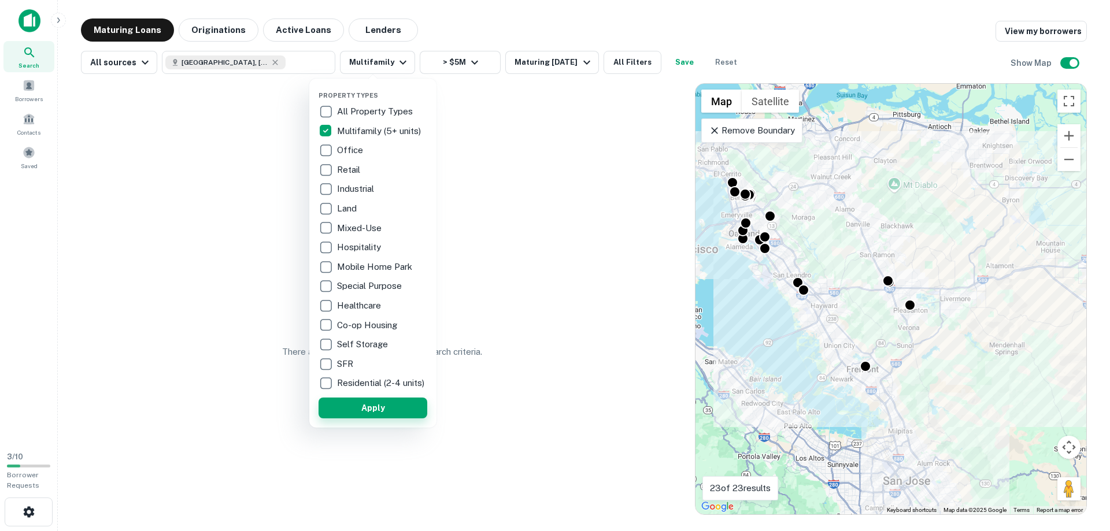
click at [396, 419] on button "Apply" at bounding box center [373, 408] width 109 height 21
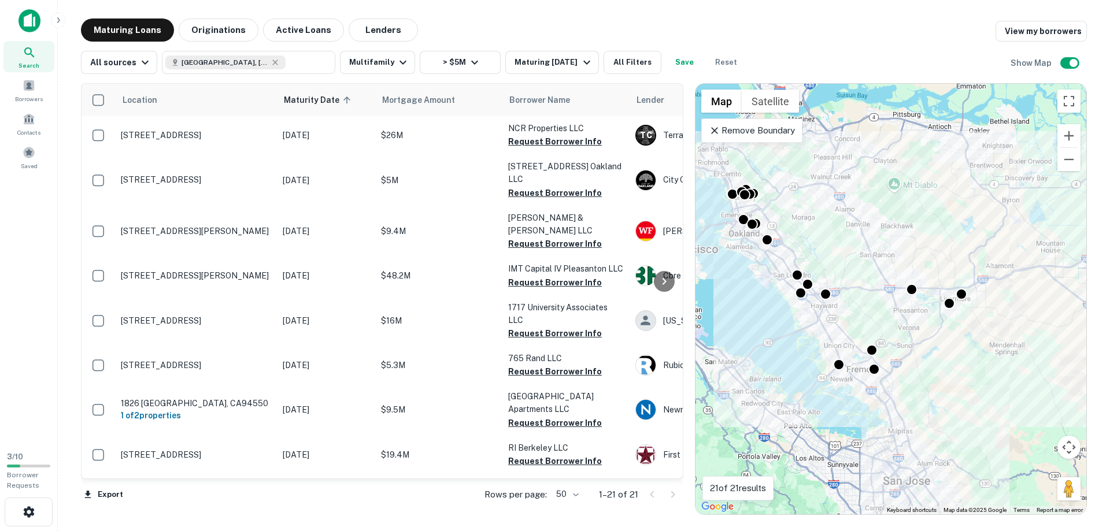
click at [47, 235] on div "Search Borrowers Contacts Saved" at bounding box center [28, 221] width 57 height 443
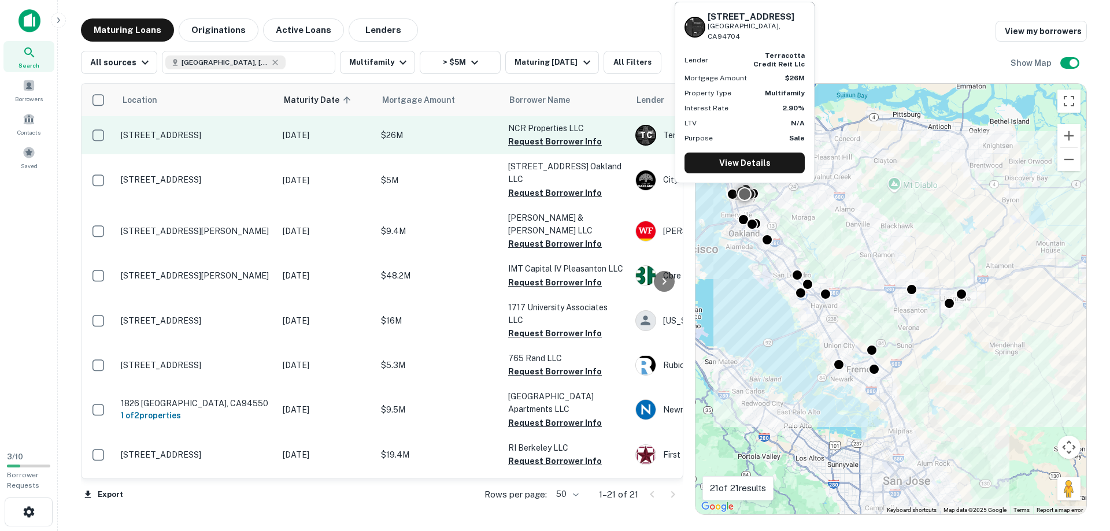
click at [185, 135] on p "2023 Channing Way Berkeley, CA94704" at bounding box center [196, 135] width 150 height 10
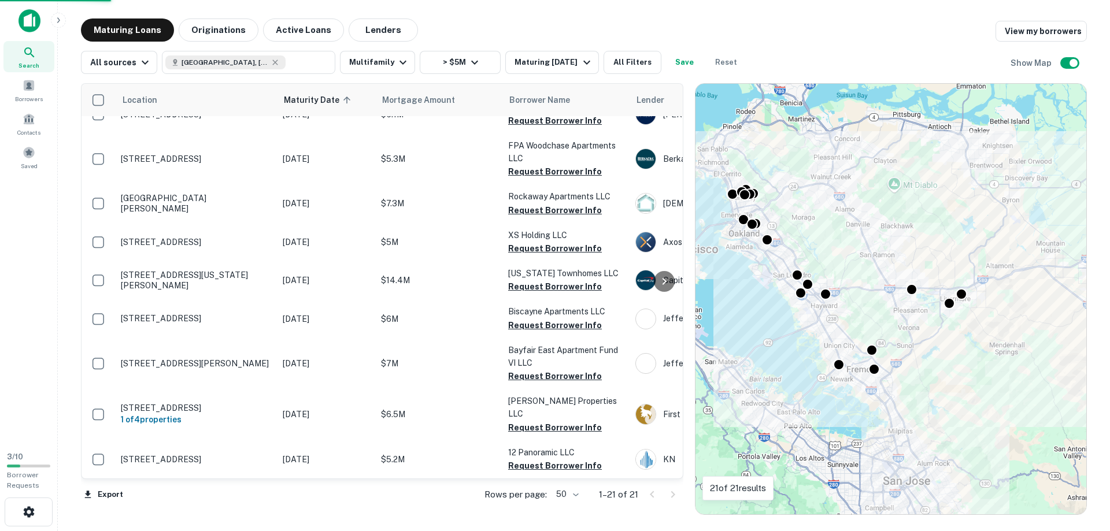
scroll to position [507, 0]
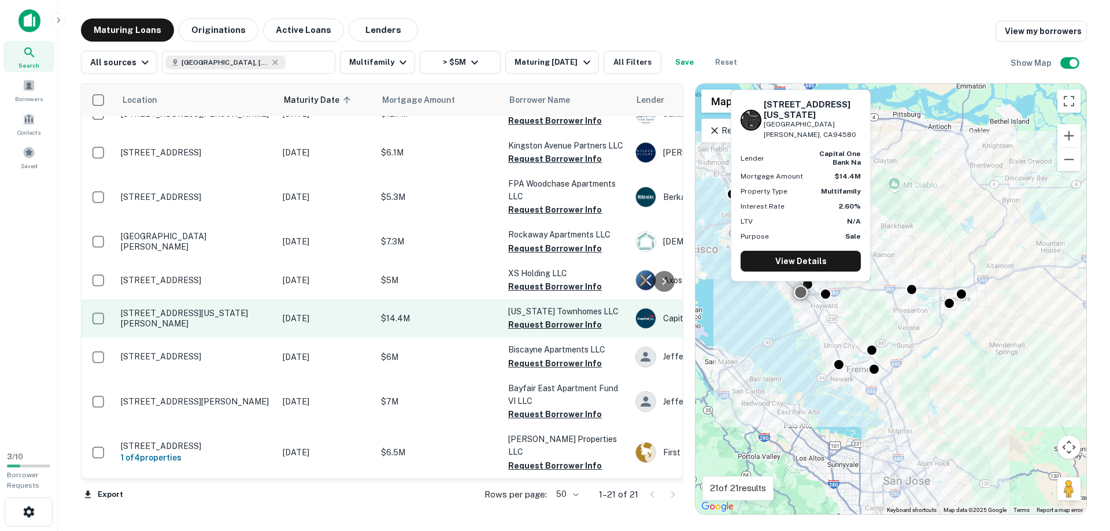
click at [161, 308] on p "15700 Washington Ave San Lorenzo, CA94580" at bounding box center [196, 318] width 150 height 21
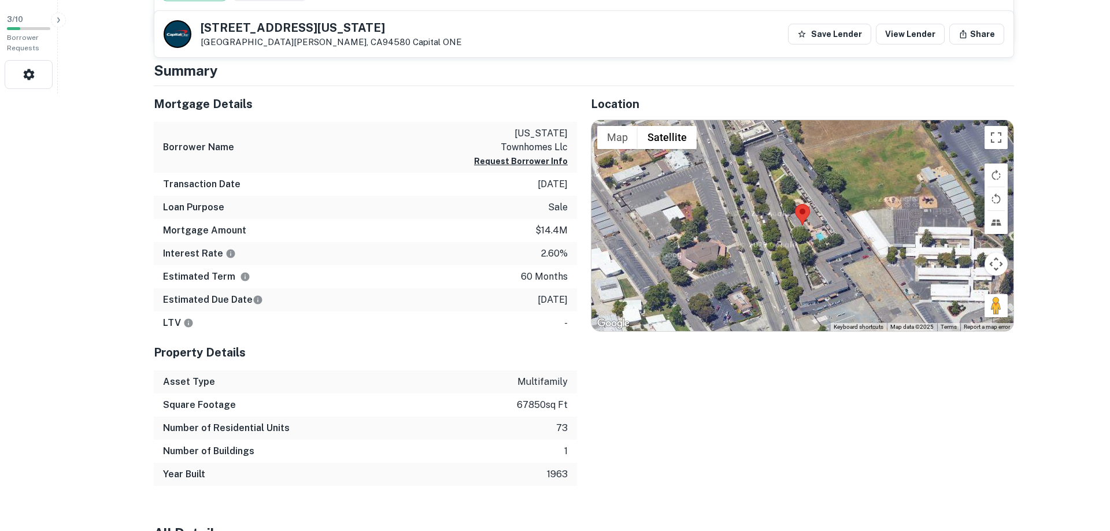
scroll to position [440, 0]
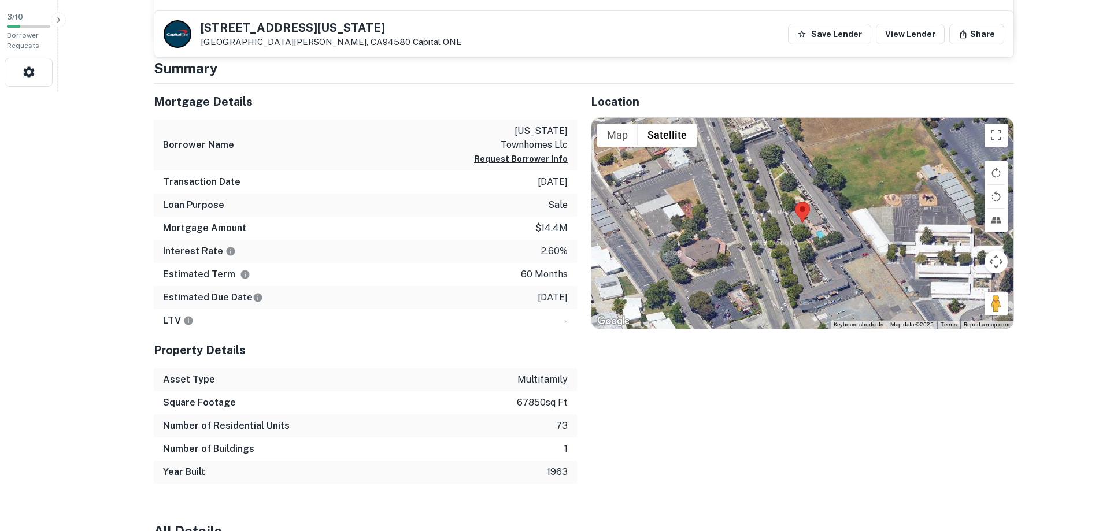
click at [997, 481] on div "Location ← Move left → Move right ↑ Move up ↓ Move down + Zoom in - Zoom out Ho…" at bounding box center [795, 284] width 437 height 401
click at [851, 397] on div "Location ← Move left → Move right ↑ Move up ↓ Move down + Zoom in - Zoom out Ho…" at bounding box center [795, 284] width 437 height 401
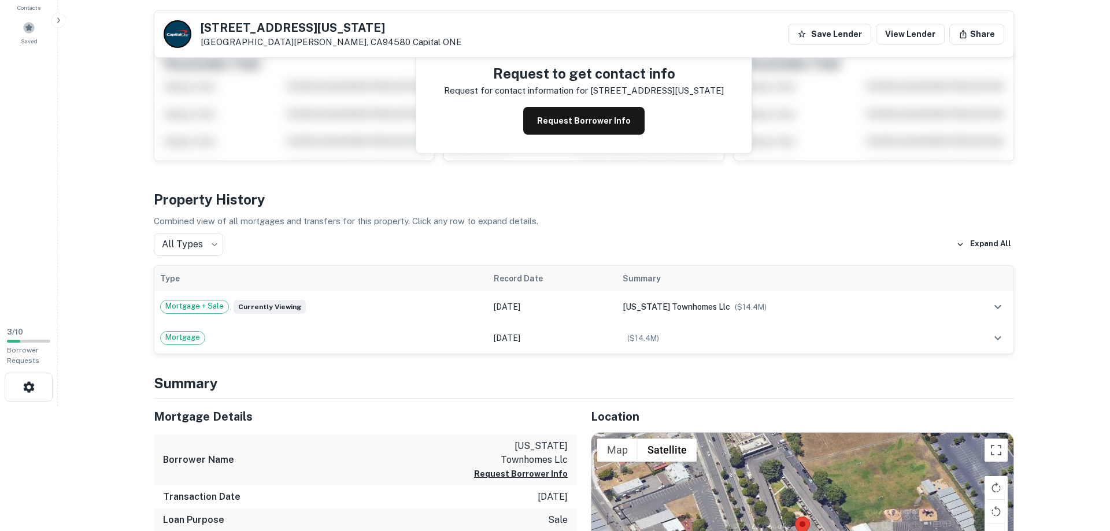
scroll to position [0, 0]
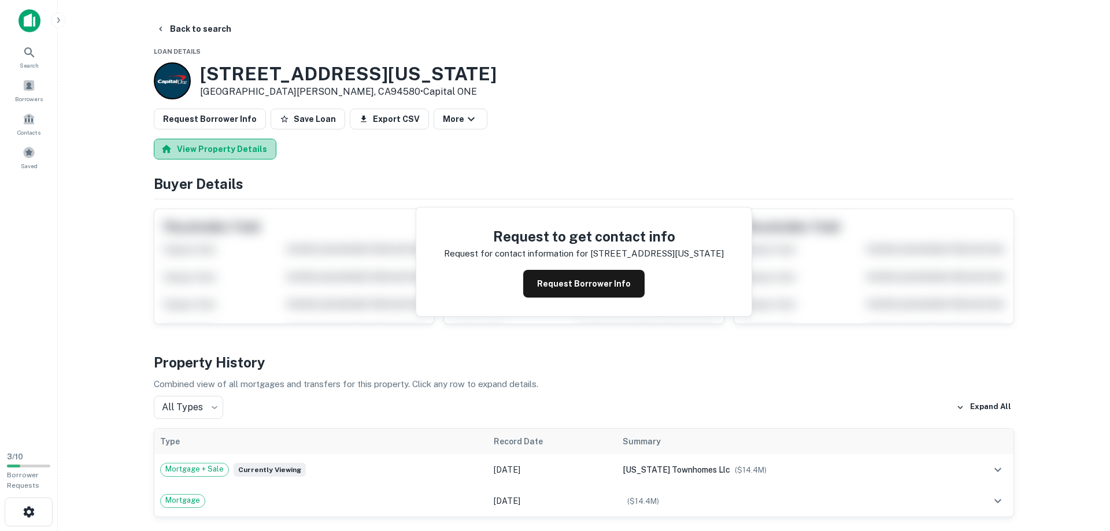
click at [224, 150] on button "View Property Details" at bounding box center [215, 149] width 123 height 21
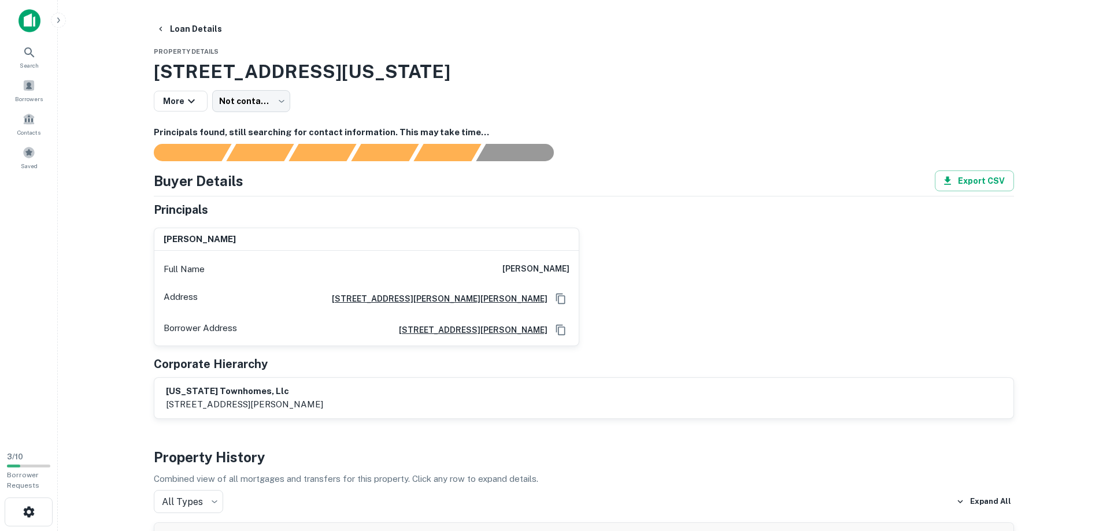
drag, startPoint x: 238, startPoint y: 242, endPoint x: 164, endPoint y: 243, distance: 74.6
click at [164, 243] on div "barry krupowicz" at bounding box center [366, 239] width 424 height 23
drag, startPoint x: 154, startPoint y: 367, endPoint x: 278, endPoint y: 369, distance: 124.4
click at [279, 368] on div "Corporate Hierarchy" at bounding box center [584, 364] width 861 height 17
drag, startPoint x: 154, startPoint y: 361, endPoint x: 283, endPoint y: 367, distance: 128.5
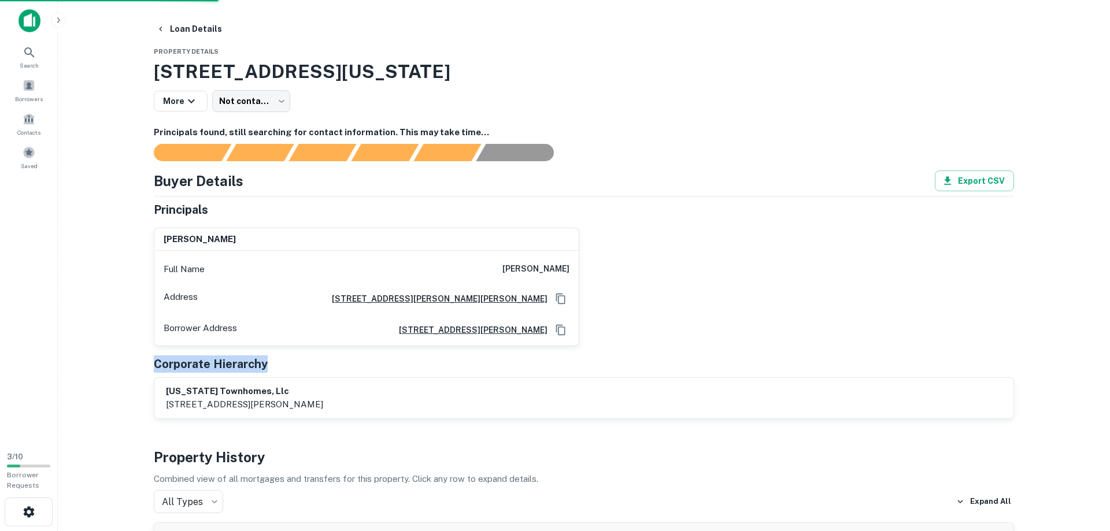
click at [283, 367] on div "Corporate Hierarchy" at bounding box center [584, 364] width 861 height 17
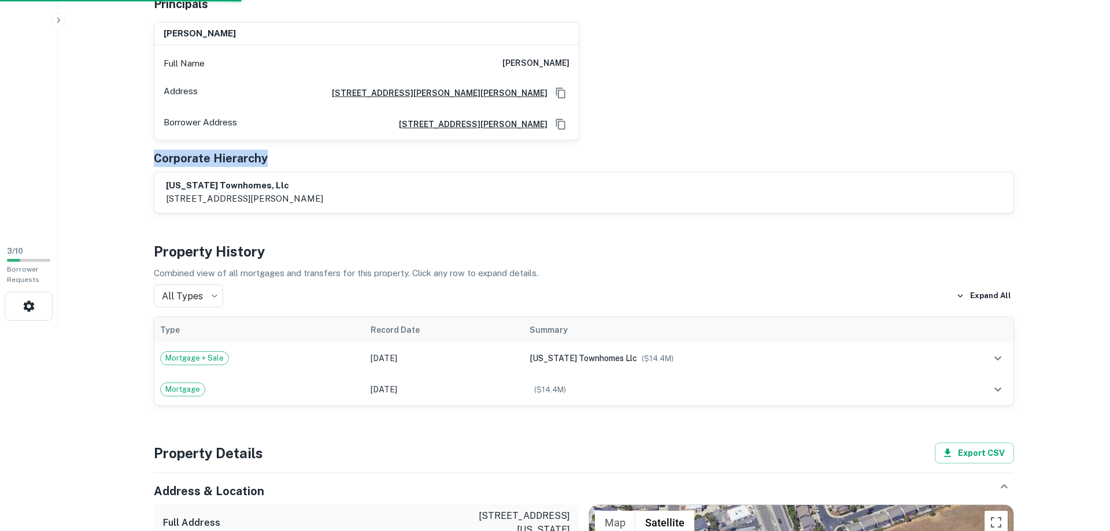
scroll to position [236, 0]
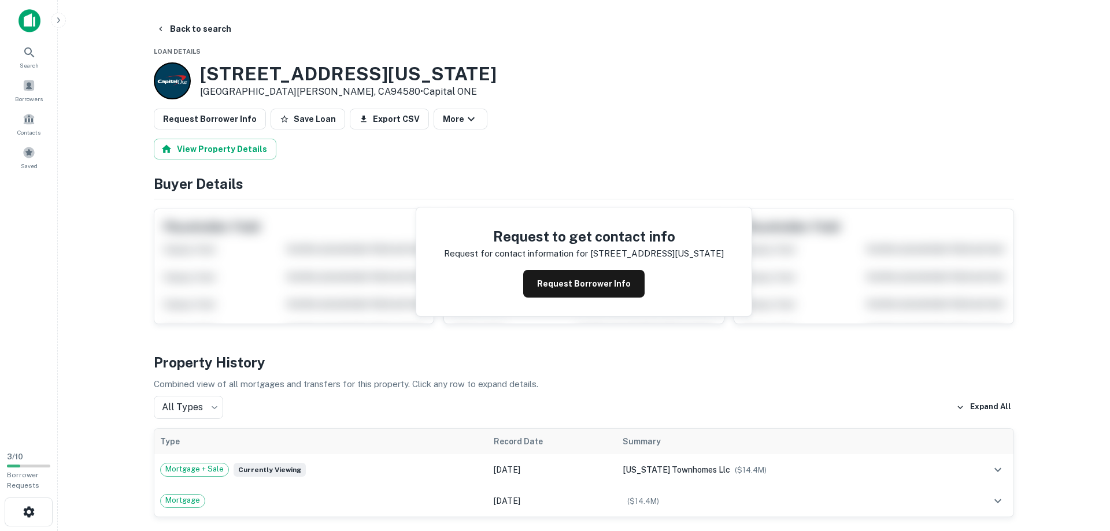
scroll to position [19, 0]
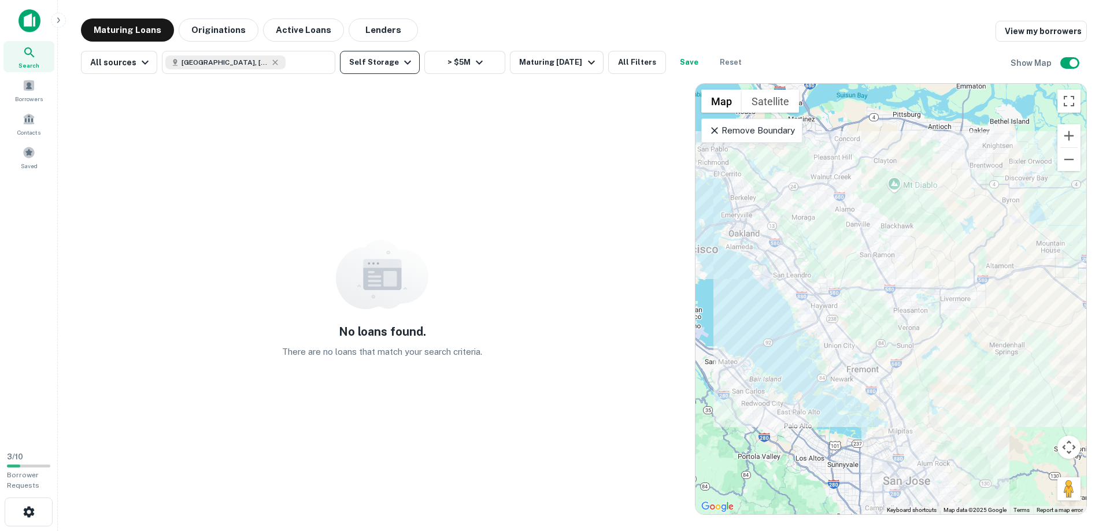
click at [401, 63] on icon "button" at bounding box center [408, 63] width 14 height 14
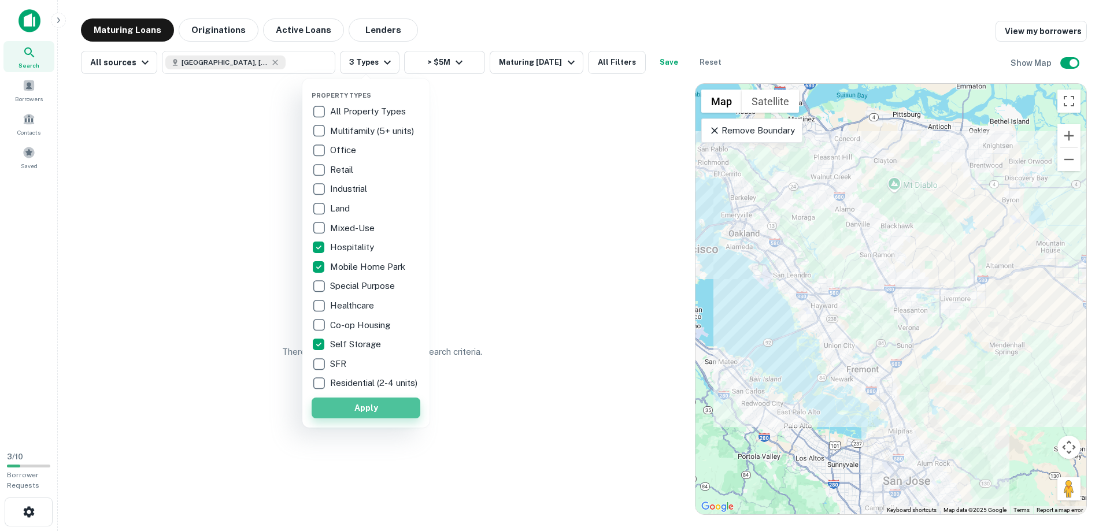
click at [359, 419] on button "Apply" at bounding box center [366, 408] width 109 height 21
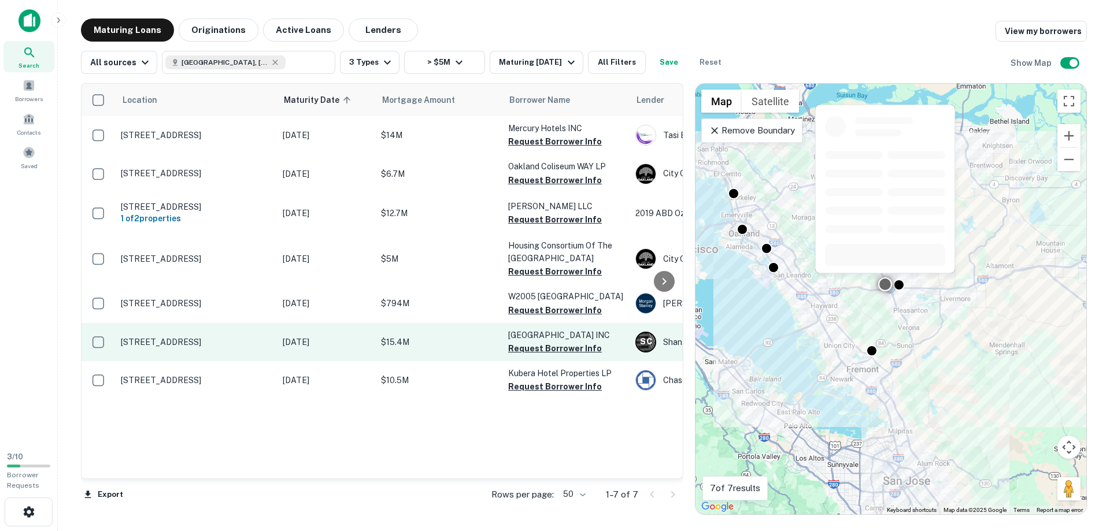
click at [168, 348] on p "[STREET_ADDRESS]" at bounding box center [196, 342] width 150 height 10
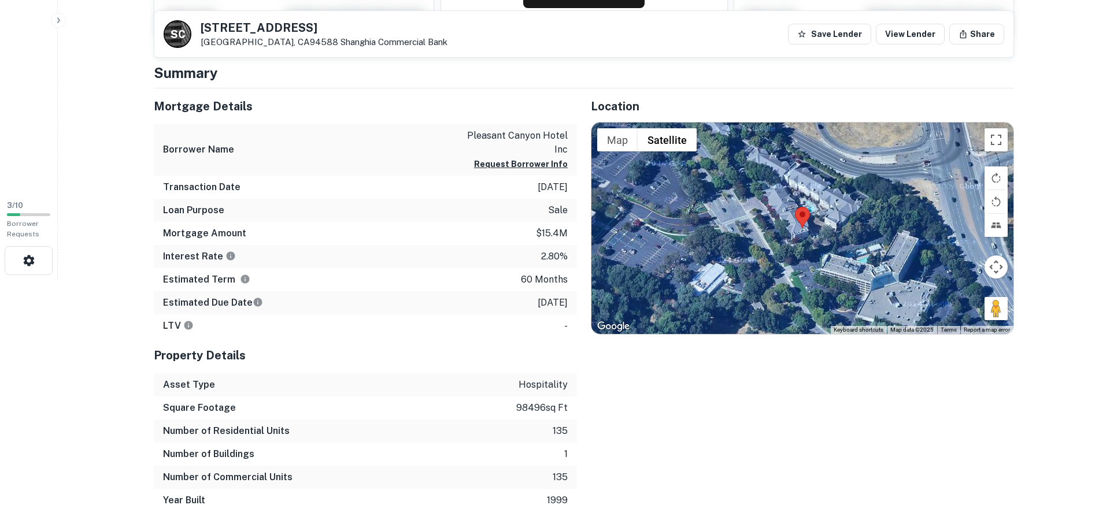
scroll to position [260, 0]
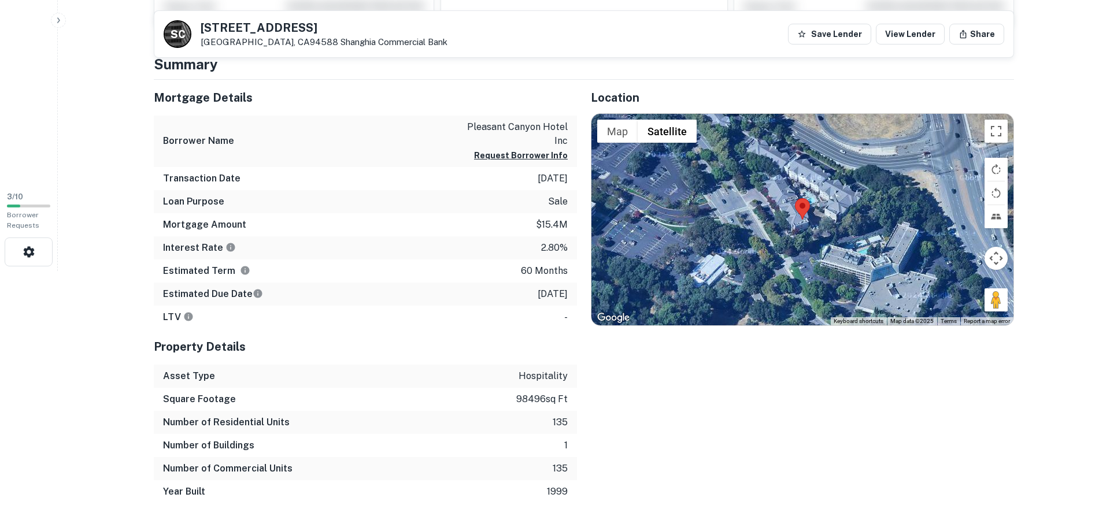
click at [140, 434] on div "Mortgage Details Borrower Name pleasant canyon hotel inc Request Borrower Info …" at bounding box center [358, 292] width 437 height 424
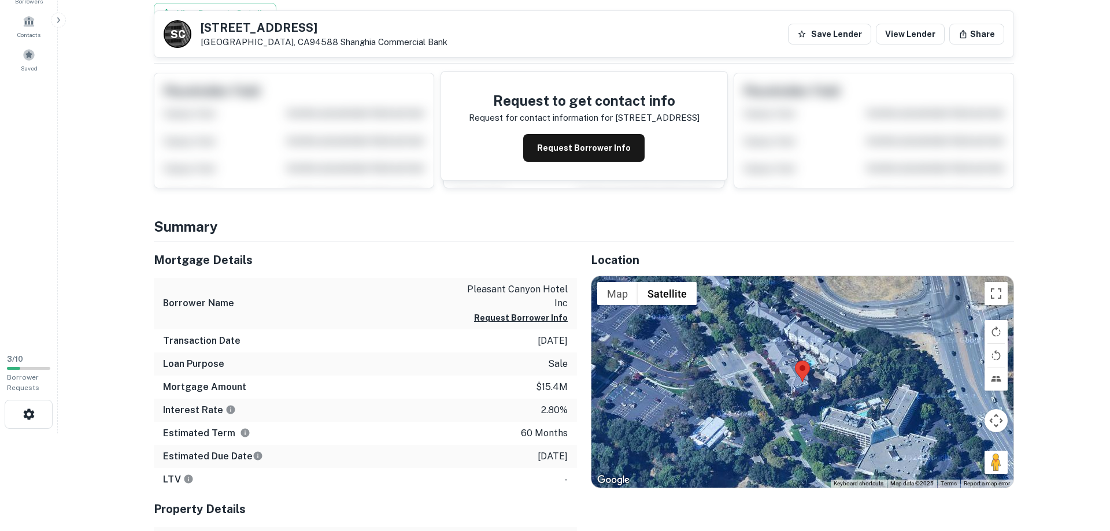
scroll to position [0, 0]
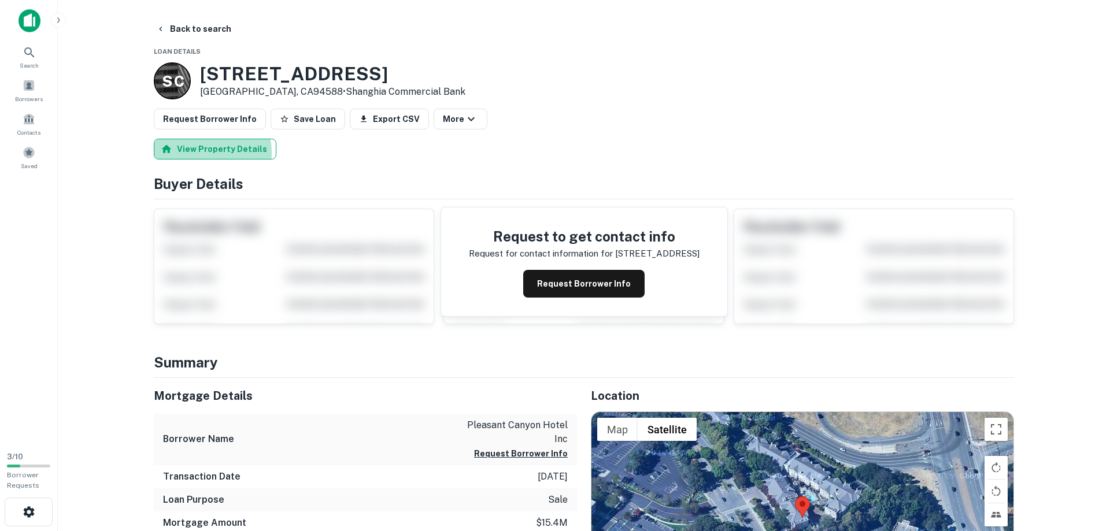
click at [208, 153] on button "View Property Details" at bounding box center [215, 149] width 123 height 21
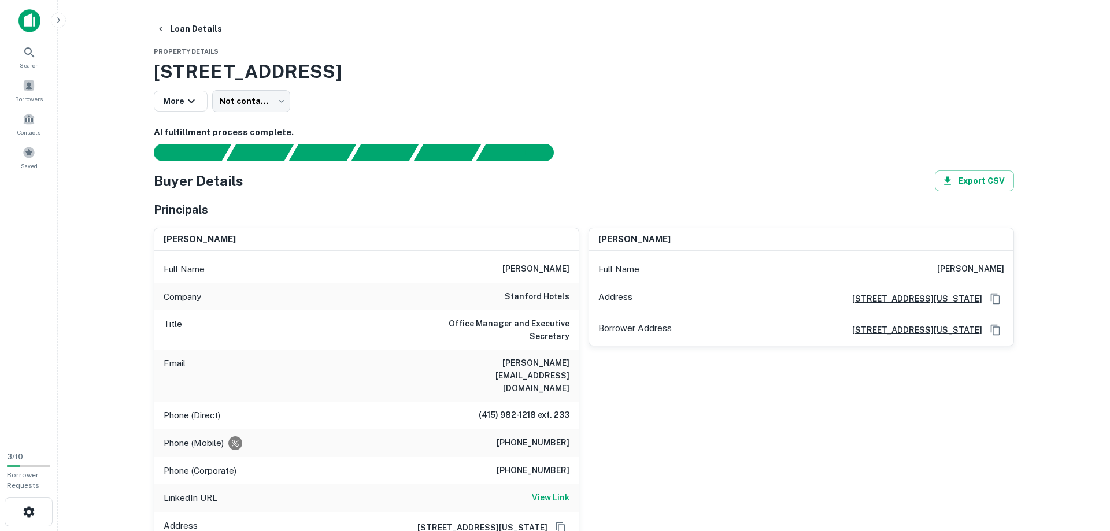
drag, startPoint x: 509, startPoint y: 271, endPoint x: 575, endPoint y: 274, distance: 66.0
click at [575, 274] on div "Full Name joyce m. weible" at bounding box center [366, 270] width 424 height 28
copy h6 "joyce m. weible"
drag, startPoint x: 467, startPoint y: 364, endPoint x: 573, endPoint y: 368, distance: 105.9
click at [573, 368] on div "Email joyce@stanfordhotels.com" at bounding box center [366, 376] width 424 height 52
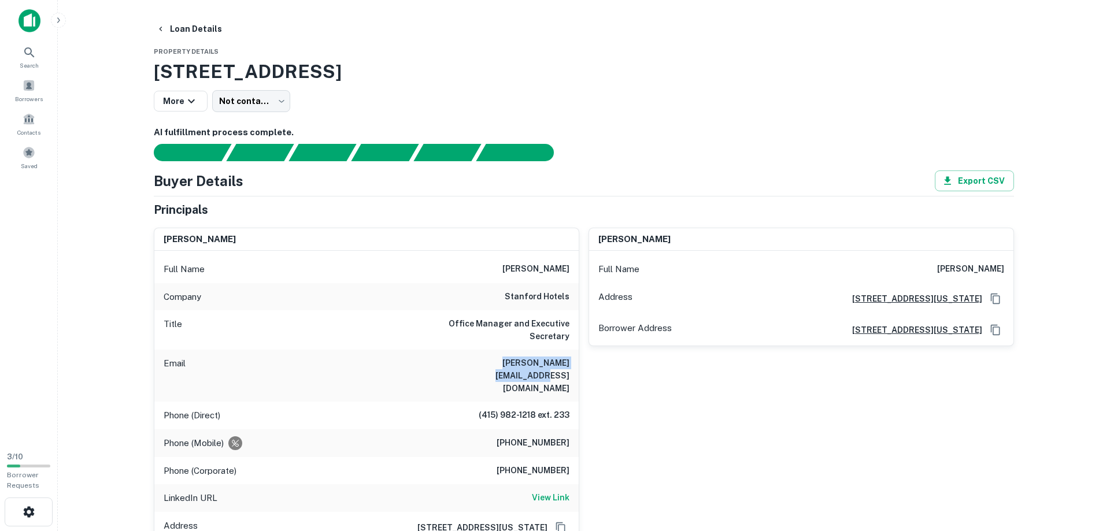
copy h6 "joyce@stanfordhotels.com"
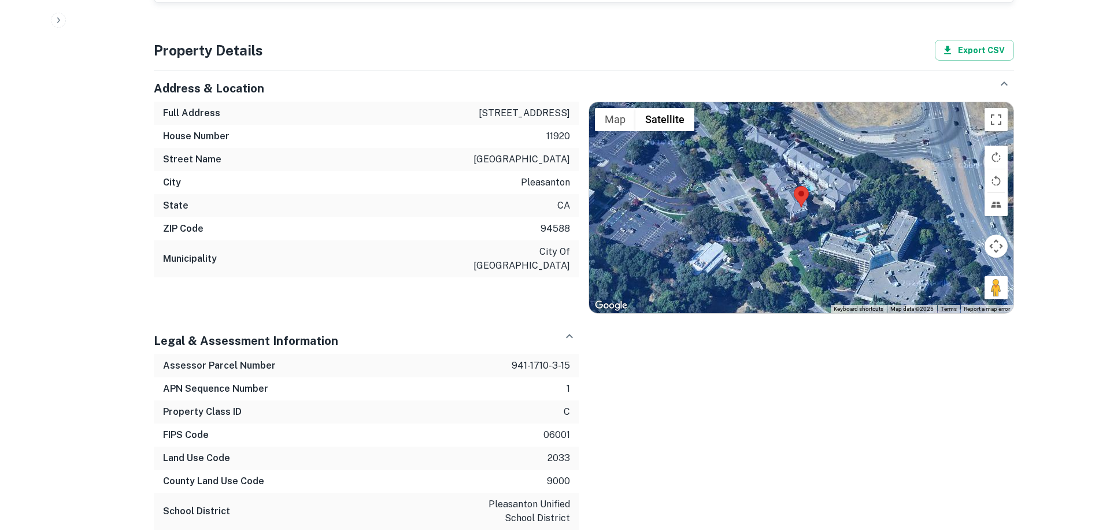
scroll to position [1475, 0]
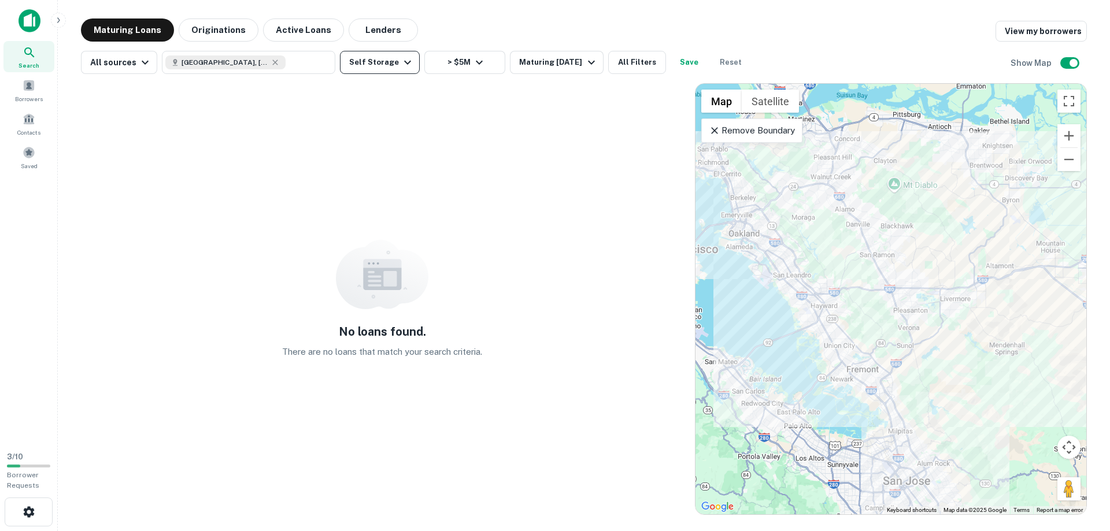
click at [372, 65] on button "Self Storage" at bounding box center [380, 62] width 80 height 23
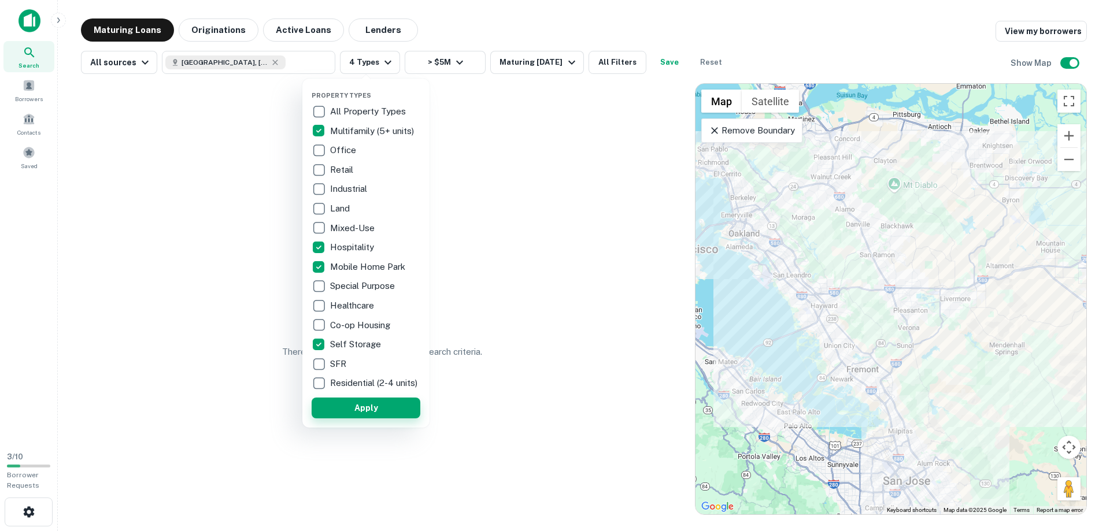
click at [354, 415] on button "Apply" at bounding box center [366, 408] width 109 height 21
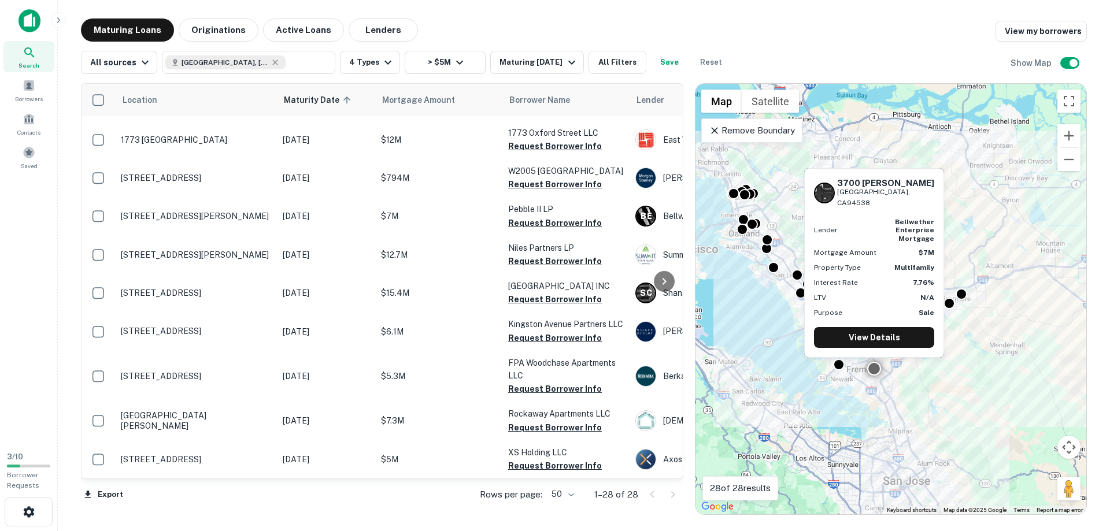
scroll to position [593, 0]
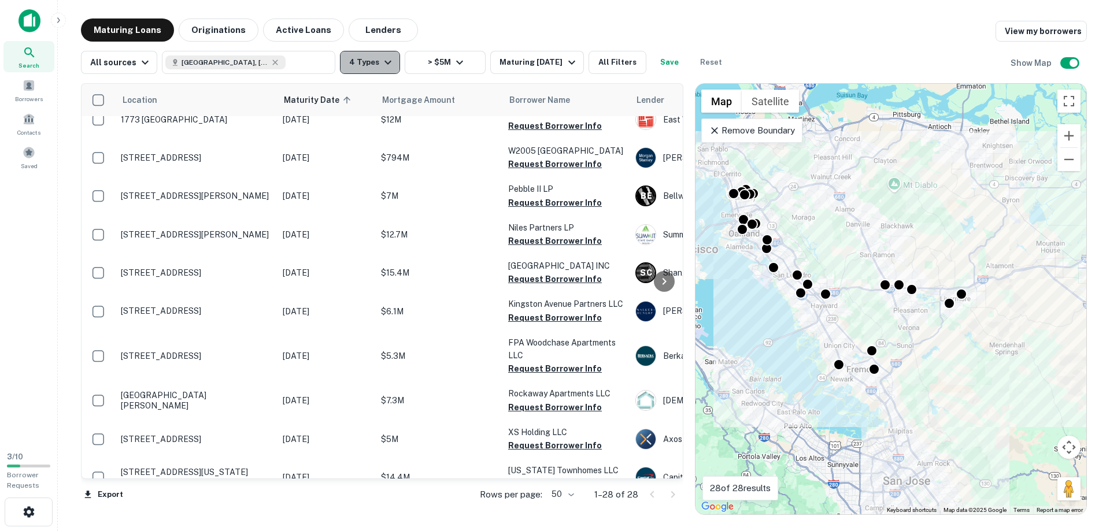
click at [381, 60] on icon "button" at bounding box center [388, 63] width 14 height 14
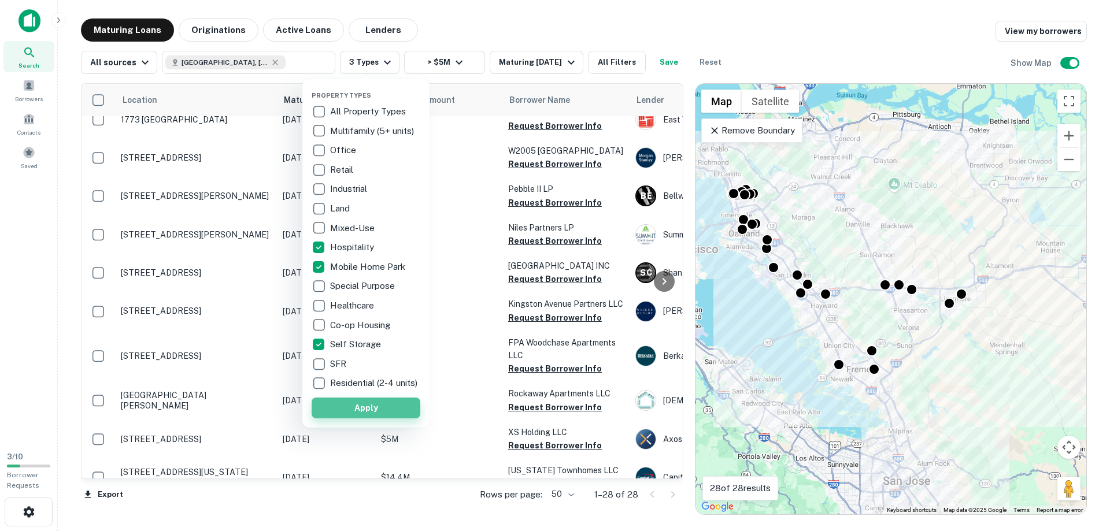
click at [354, 407] on button "Apply" at bounding box center [366, 408] width 109 height 21
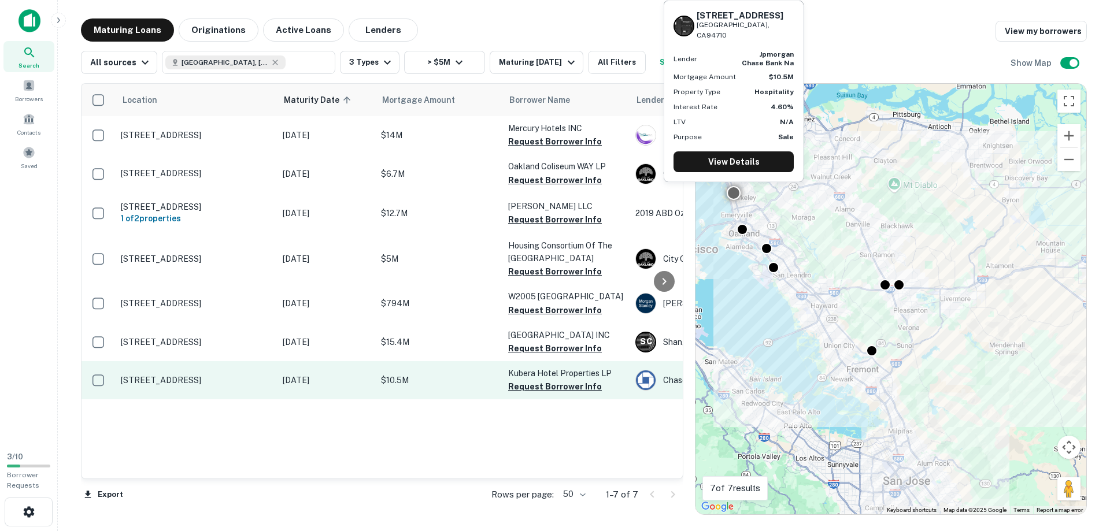
click at [145, 386] on p "[STREET_ADDRESS]" at bounding box center [196, 380] width 150 height 10
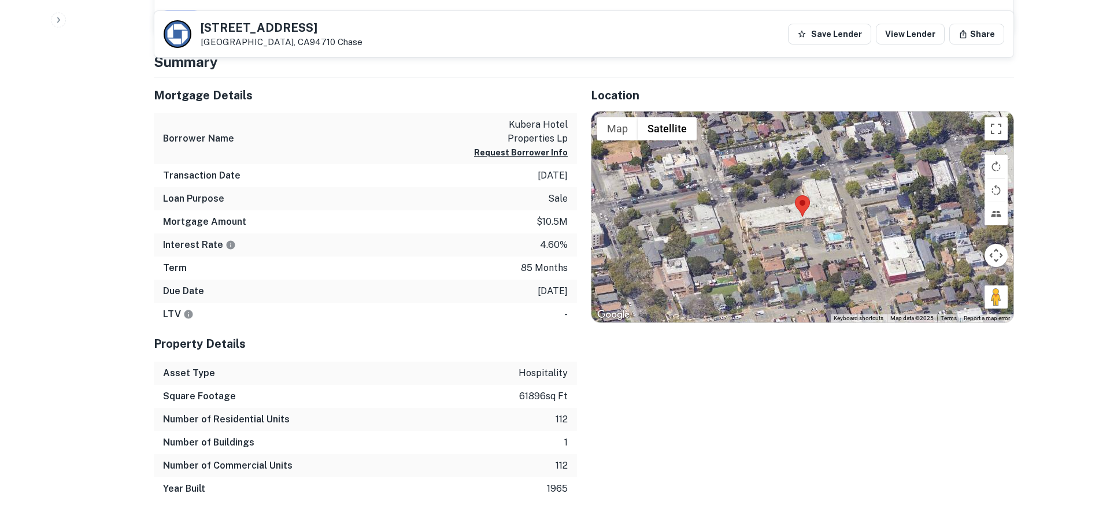
scroll to position [563, 0]
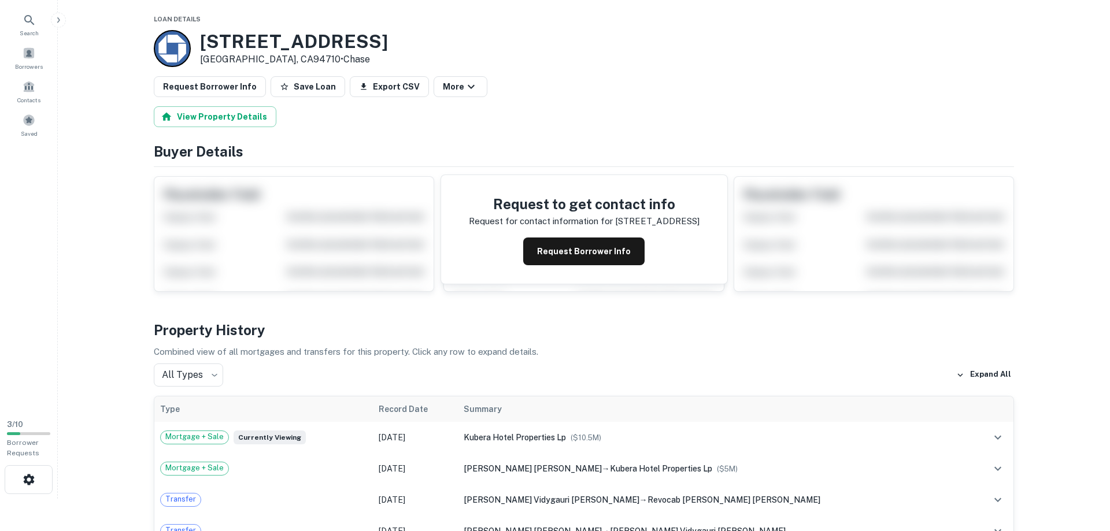
scroll to position [0, 0]
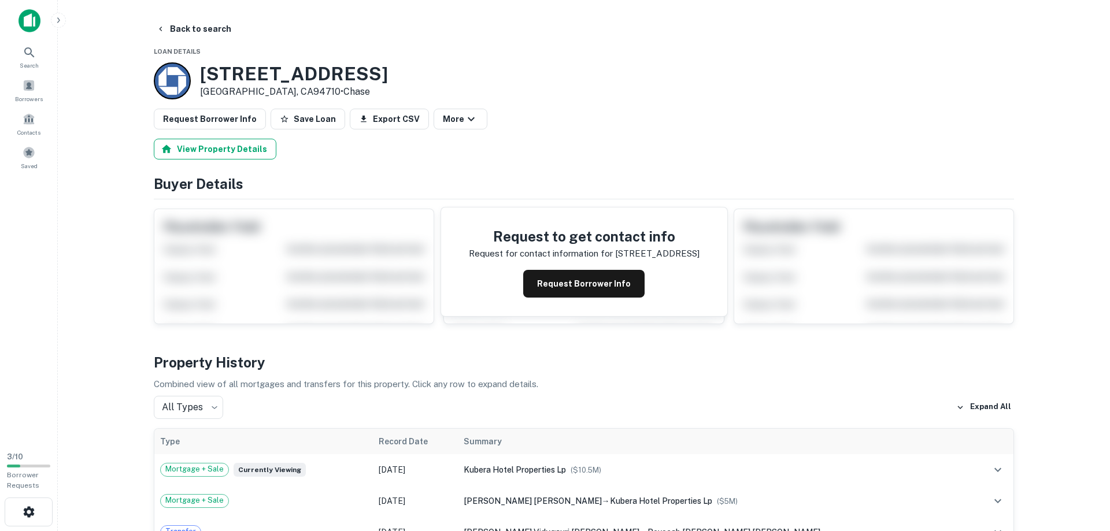
click at [230, 149] on button "View Property Details" at bounding box center [215, 149] width 123 height 21
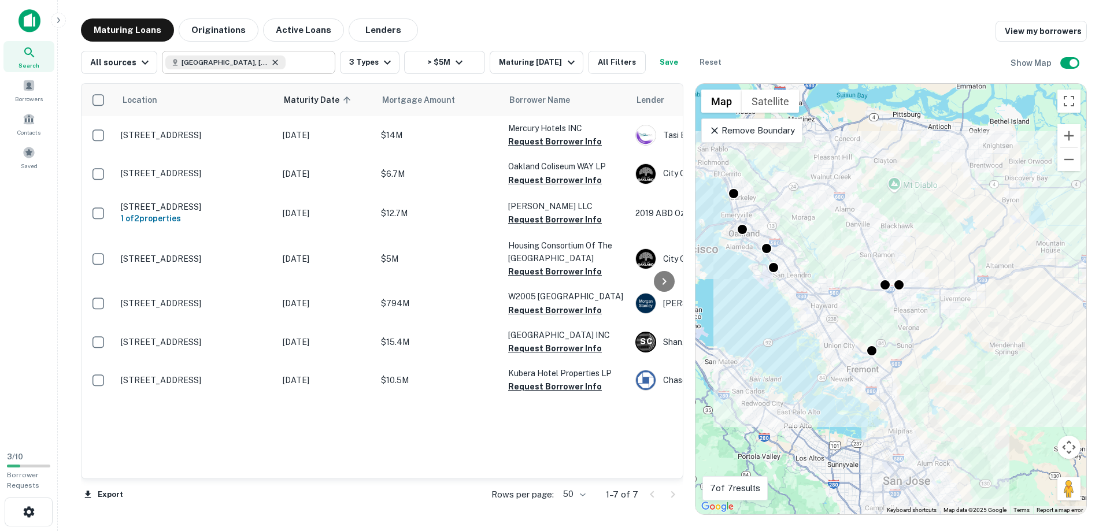
click at [271, 59] on icon at bounding box center [275, 62] width 9 height 9
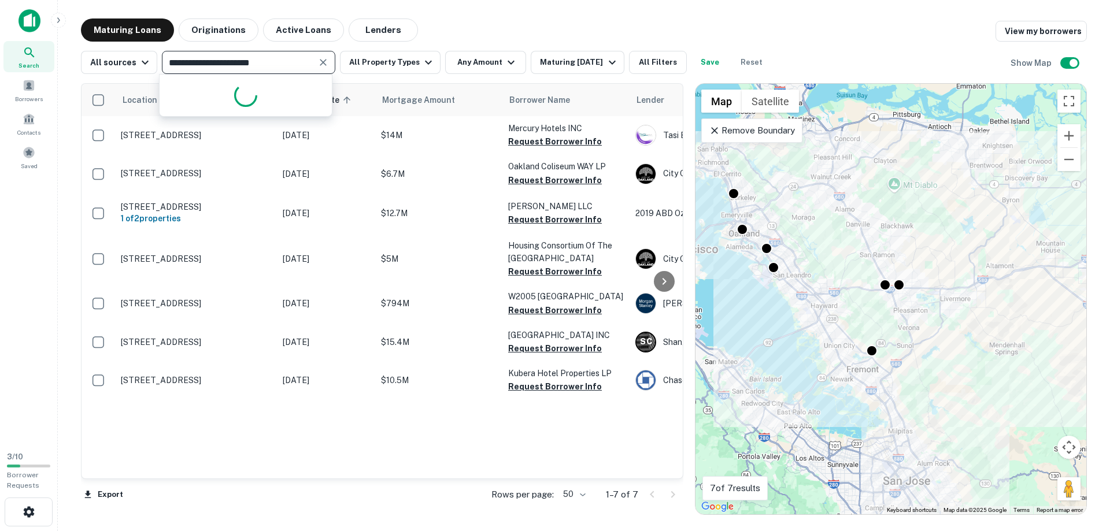
type input "**********"
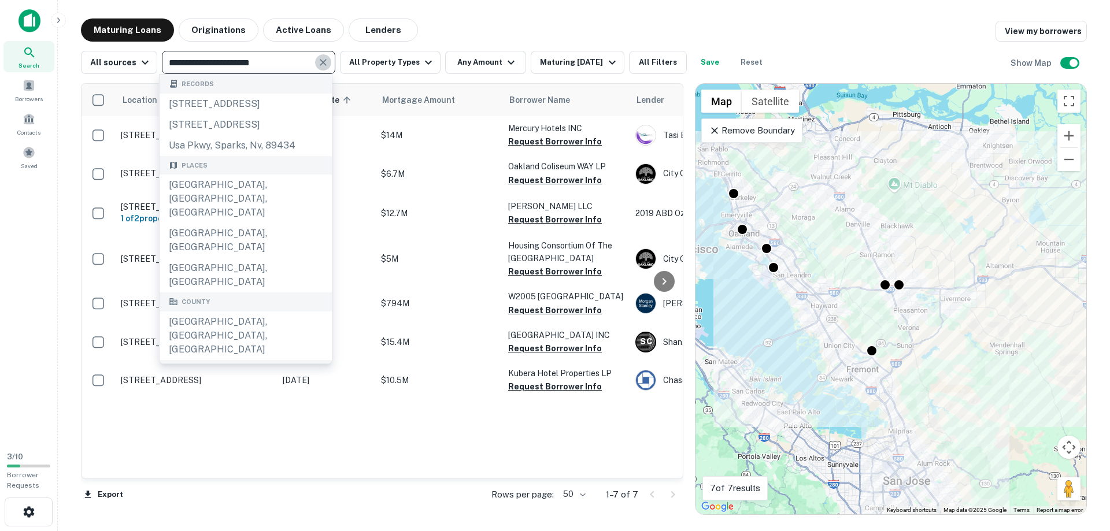
click at [317, 62] on icon "Clear" at bounding box center [323, 63] width 12 height 12
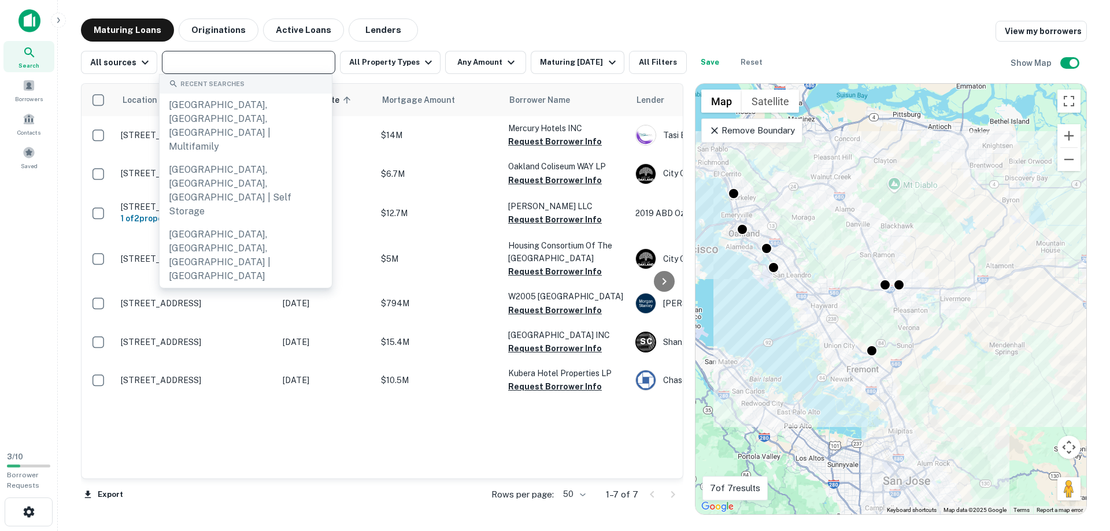
paste input "**********"
type input "**********"
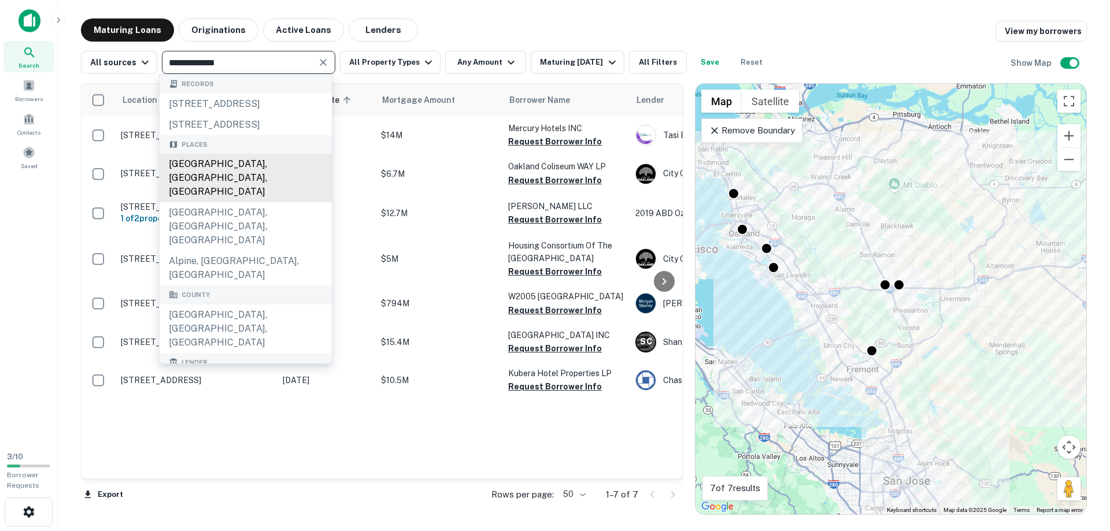
click at [231, 169] on div "Alpine County, CA, USA" at bounding box center [246, 178] width 172 height 49
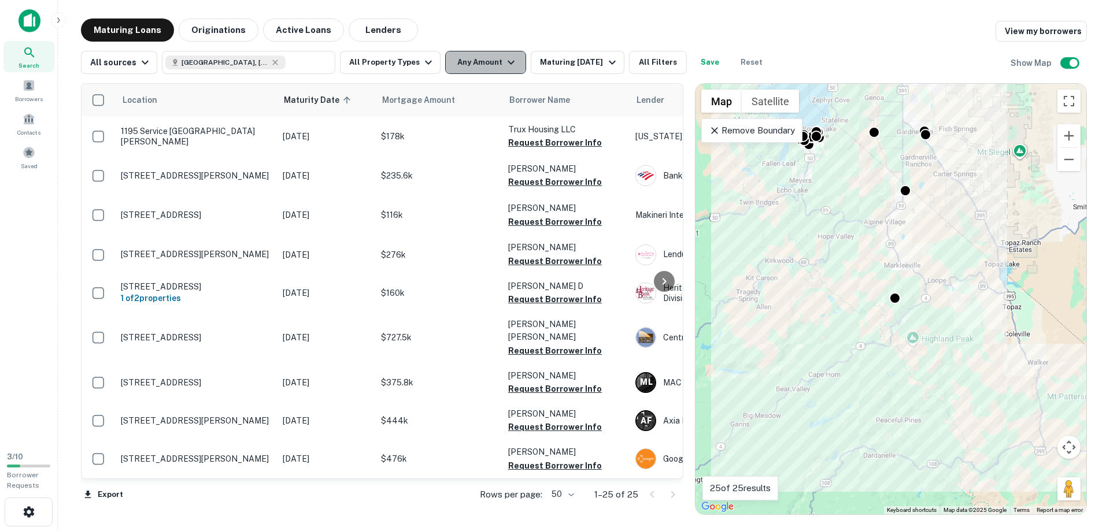
click at [468, 60] on button "Any Amount" at bounding box center [485, 62] width 81 height 23
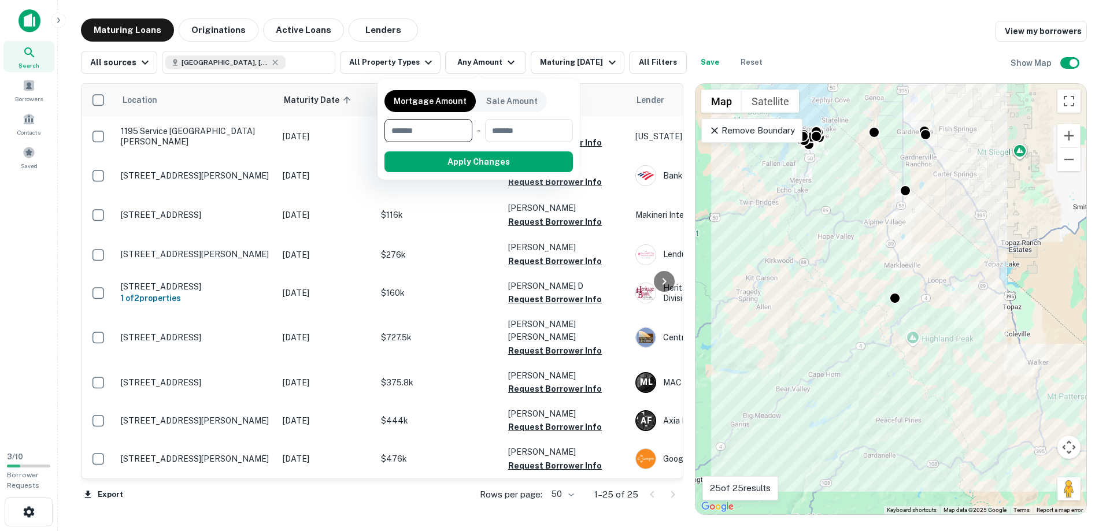
click at [438, 131] on input "number" at bounding box center [425, 130] width 80 height 23
type input "*******"
click at [470, 153] on button "Apply Changes" at bounding box center [499, 162] width 147 height 21
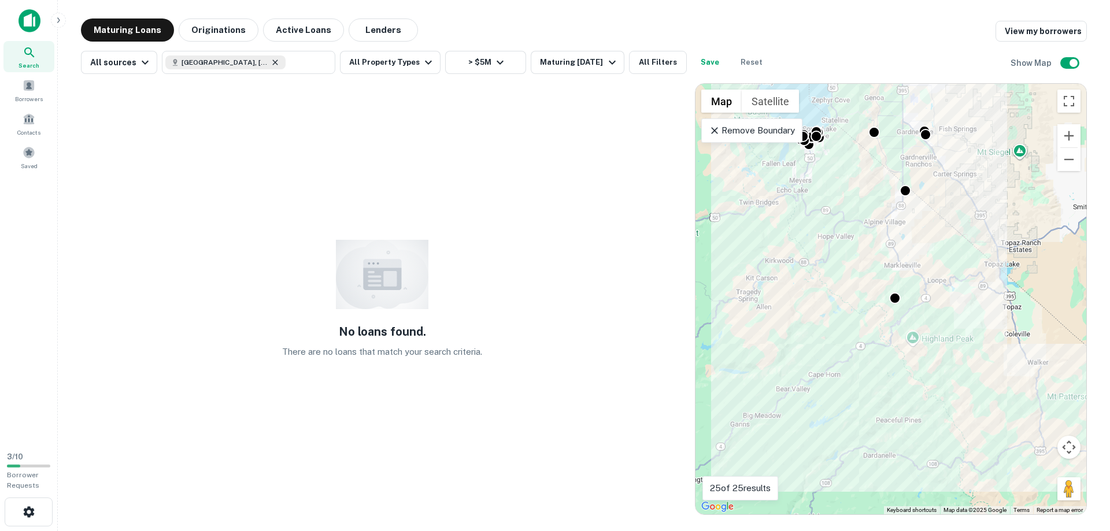
click at [271, 59] on icon at bounding box center [275, 62] width 9 height 9
type input "**********"
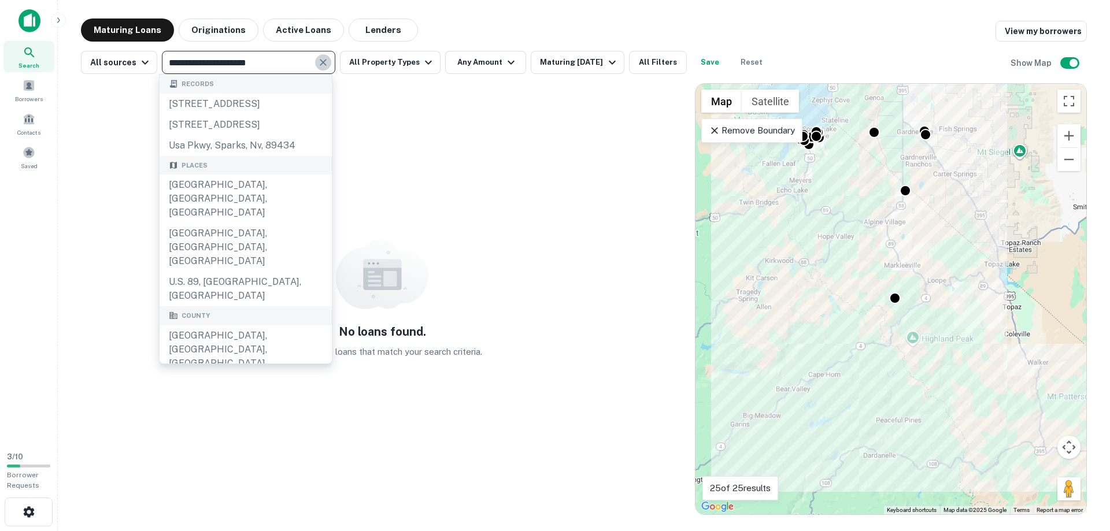
click at [320, 62] on icon "Clear" at bounding box center [323, 62] width 7 height 7
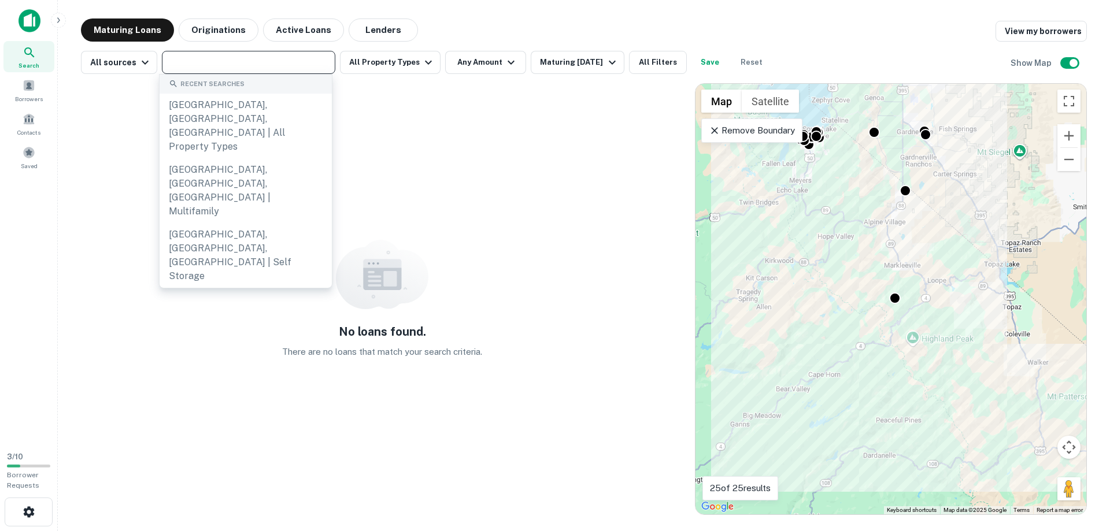
paste input "**********"
type input "**********"
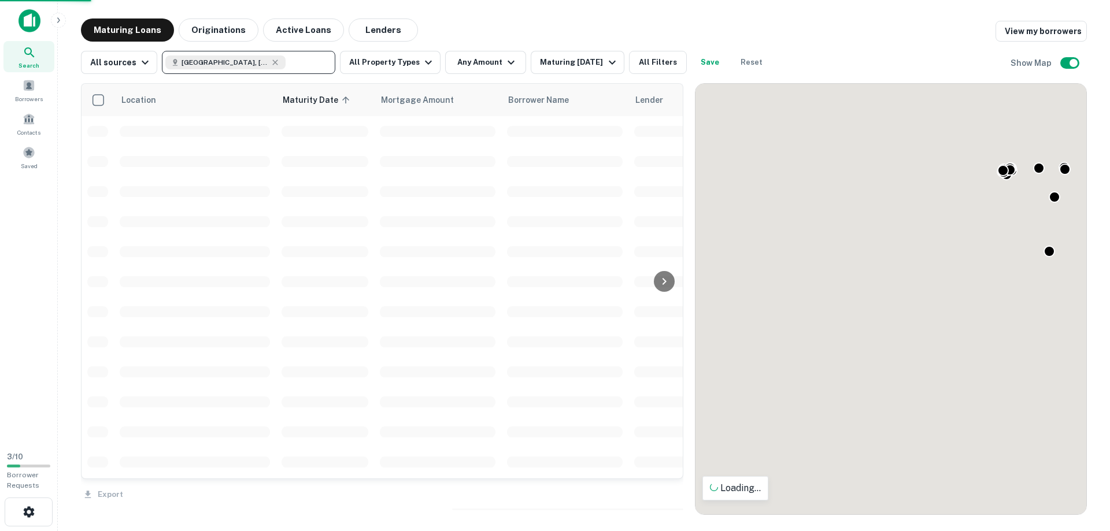
scroll to position [507, 0]
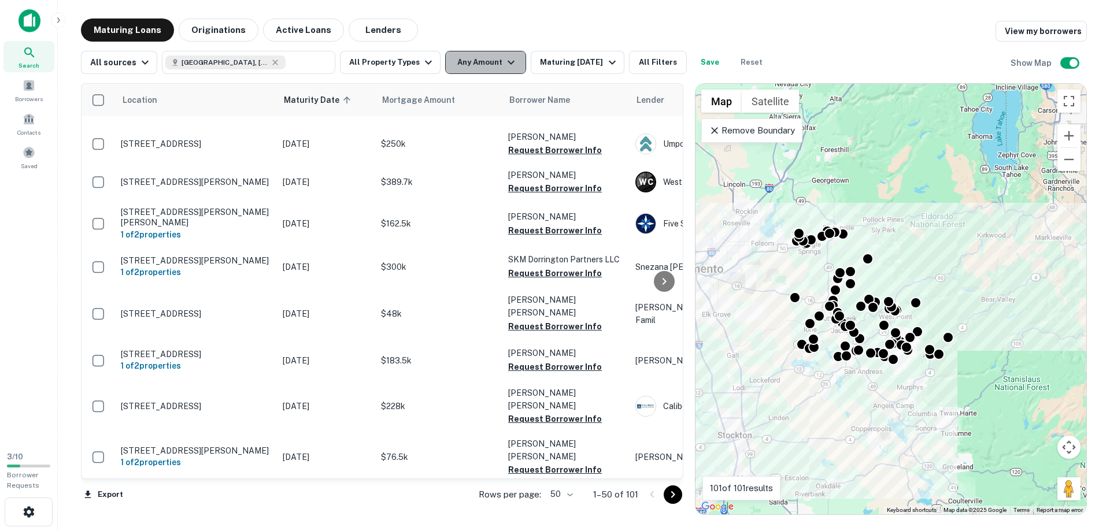
click at [472, 65] on button "Any Amount" at bounding box center [485, 62] width 81 height 23
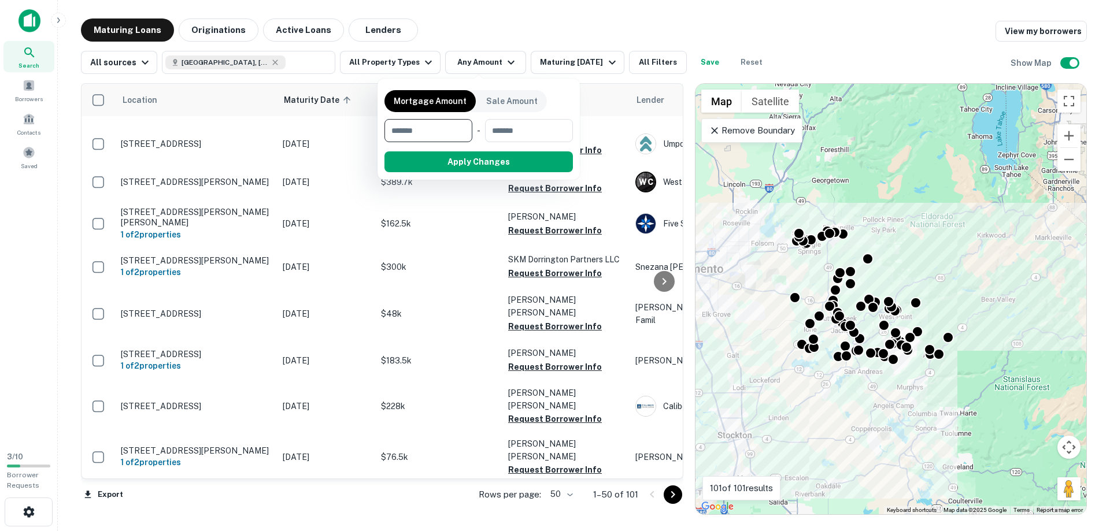
click at [415, 126] on input "number" at bounding box center [425, 130] width 80 height 23
type input "*******"
click at [496, 163] on button "Apply Changes" at bounding box center [499, 162] width 147 height 21
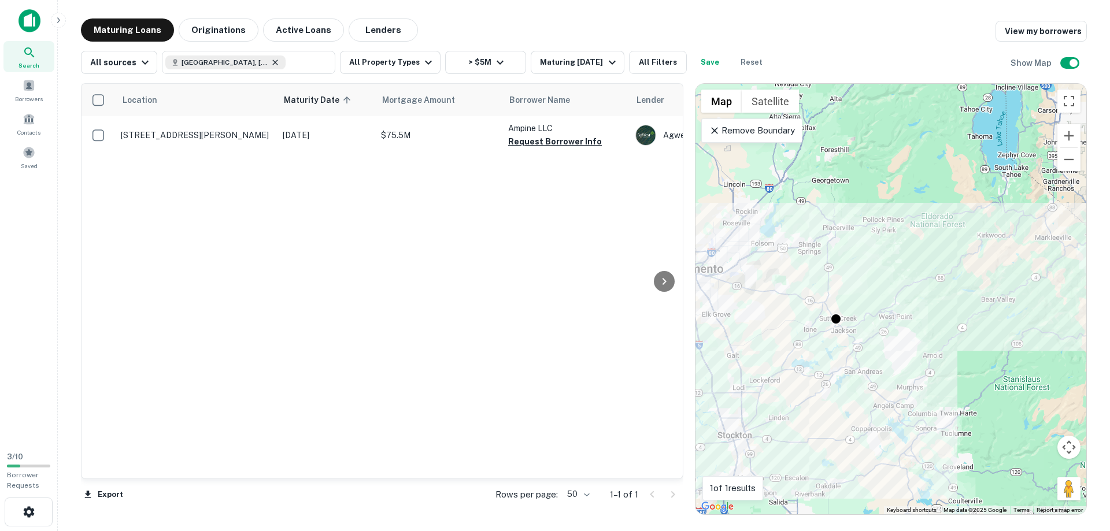
click at [271, 61] on icon at bounding box center [275, 62] width 9 height 9
type input "**********"
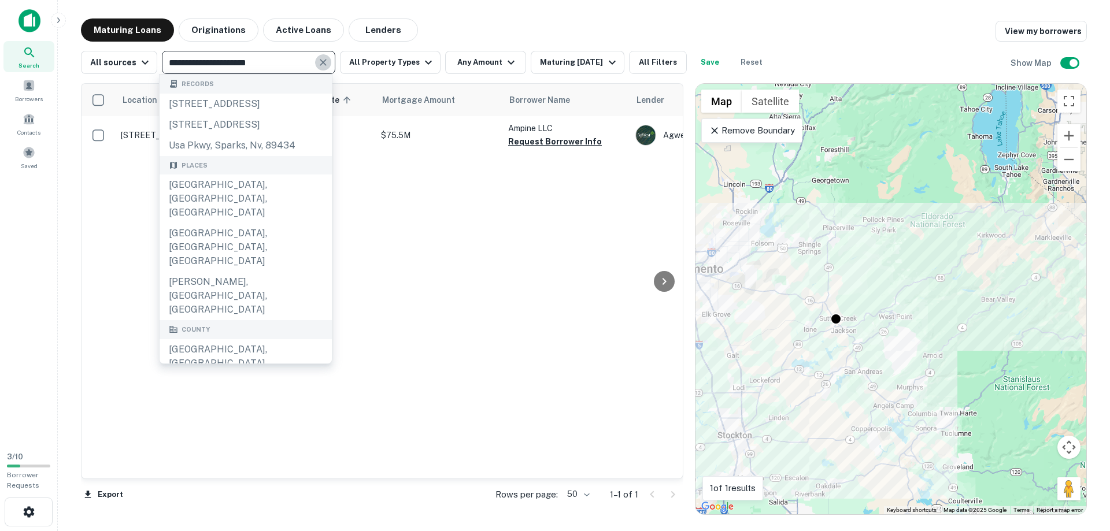
click at [320, 60] on icon "Clear" at bounding box center [323, 63] width 12 height 12
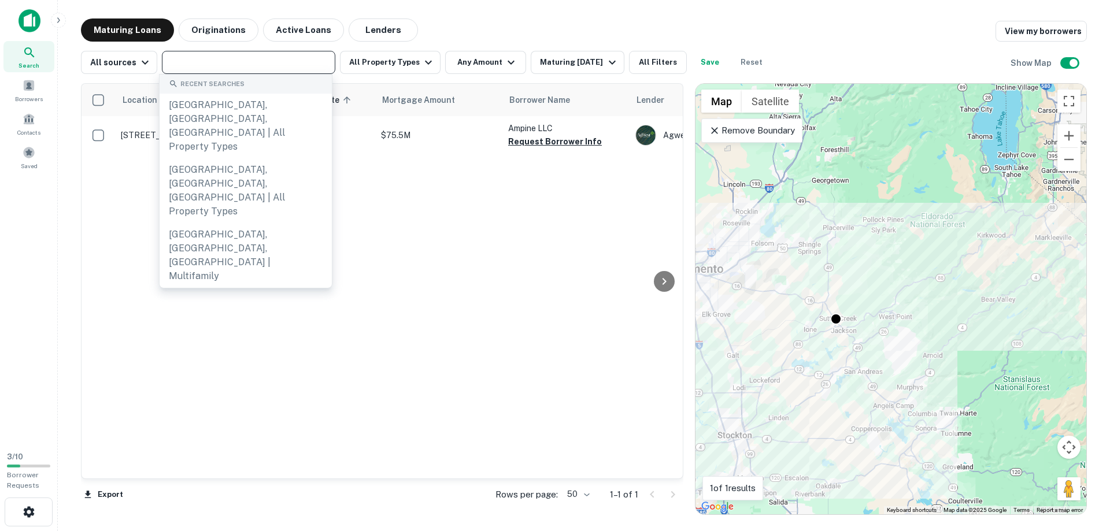
paste input "**********"
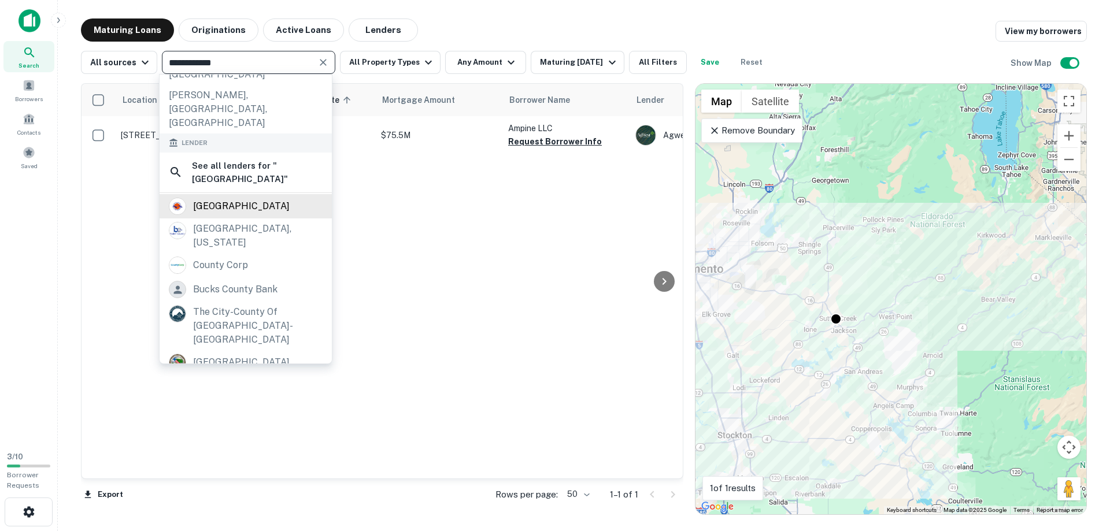
scroll to position [194, 0]
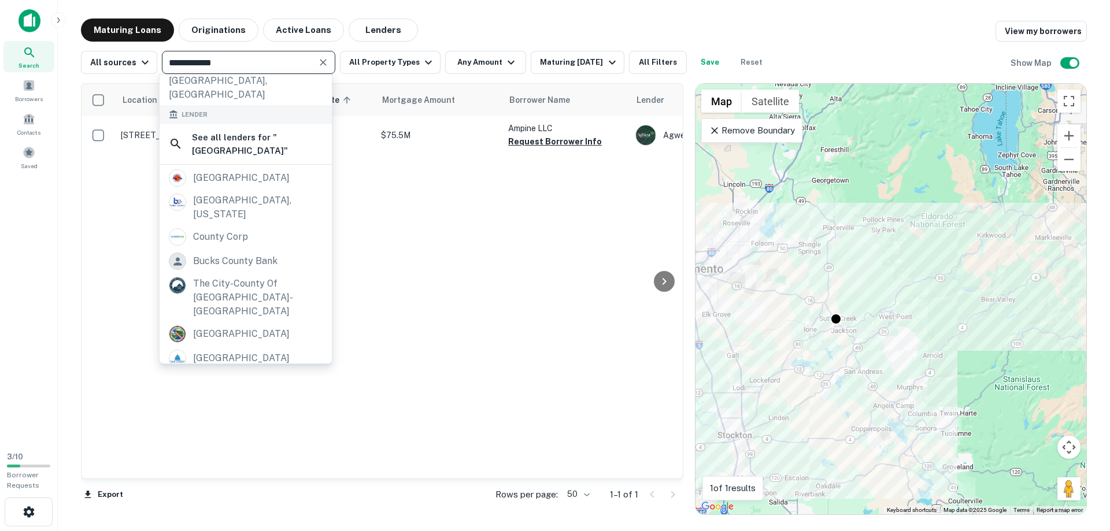
click at [248, 61] on input "**********" at bounding box center [238, 62] width 147 height 16
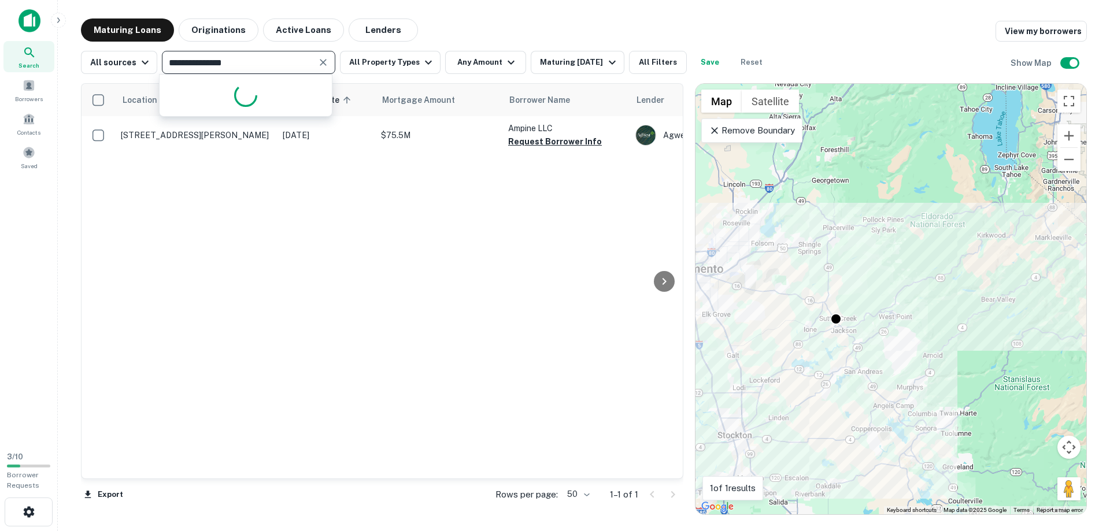
type input "**********"
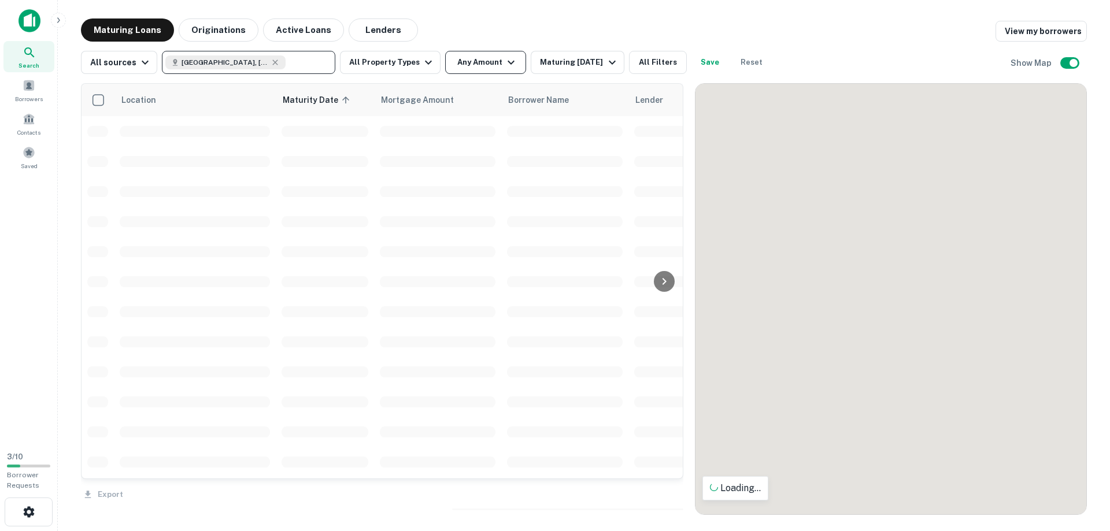
click at [504, 61] on icon "button" at bounding box center [511, 63] width 14 height 14
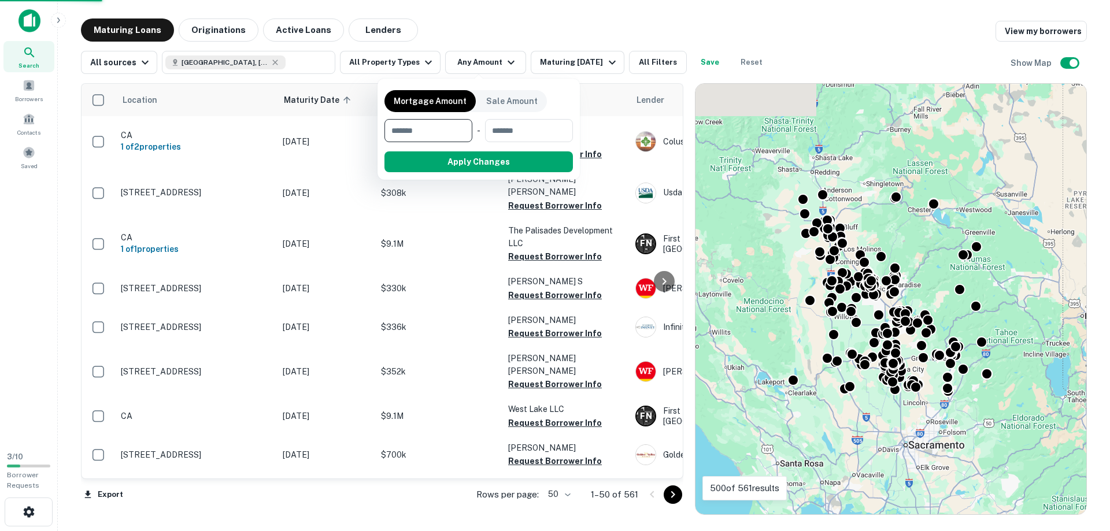
click at [443, 128] on input "number" at bounding box center [425, 130] width 80 height 23
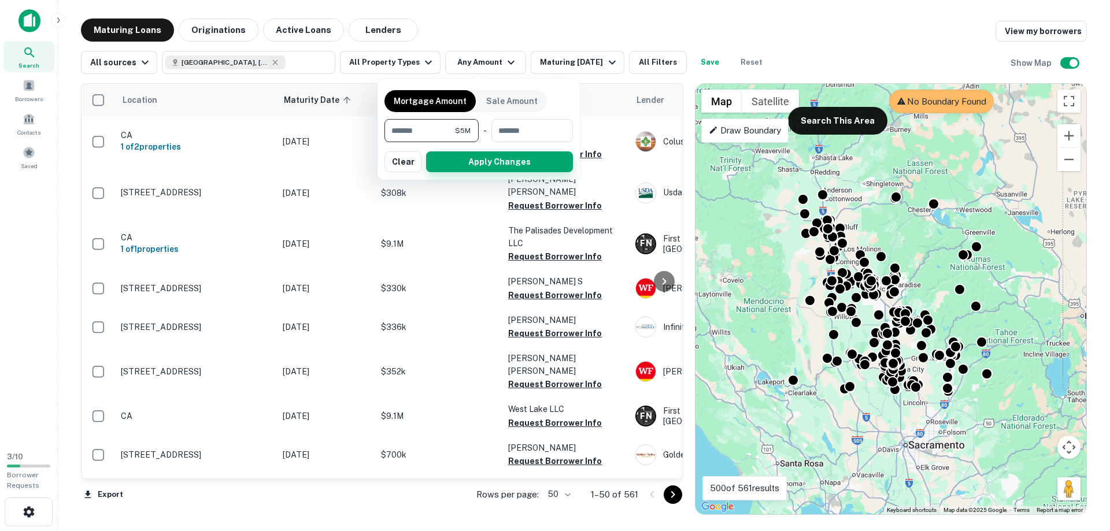
type input "*******"
click at [470, 155] on button "Apply Changes" at bounding box center [499, 162] width 147 height 21
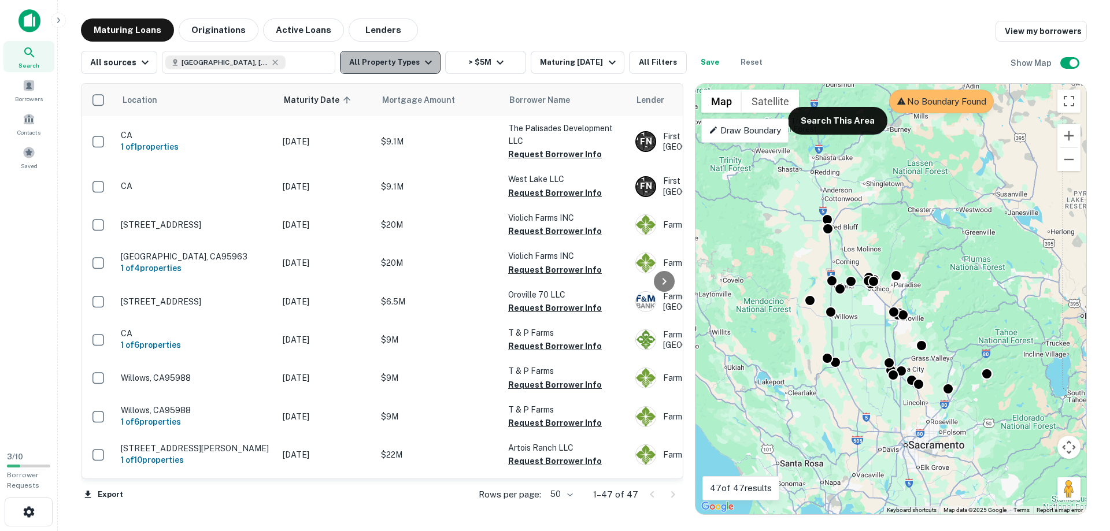
click at [390, 64] on button "All Property Types" at bounding box center [390, 62] width 101 height 23
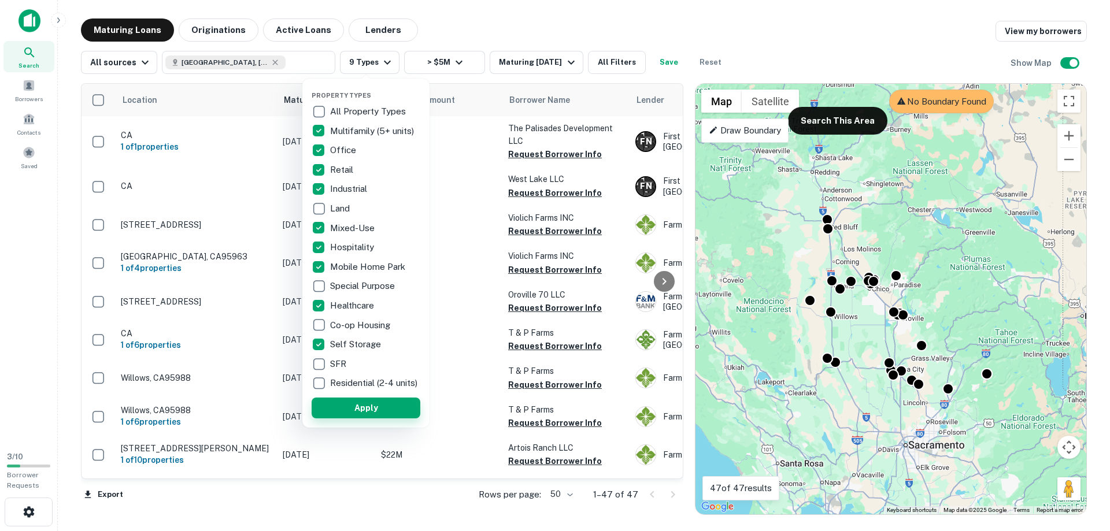
click at [352, 416] on button "Apply" at bounding box center [366, 408] width 109 height 21
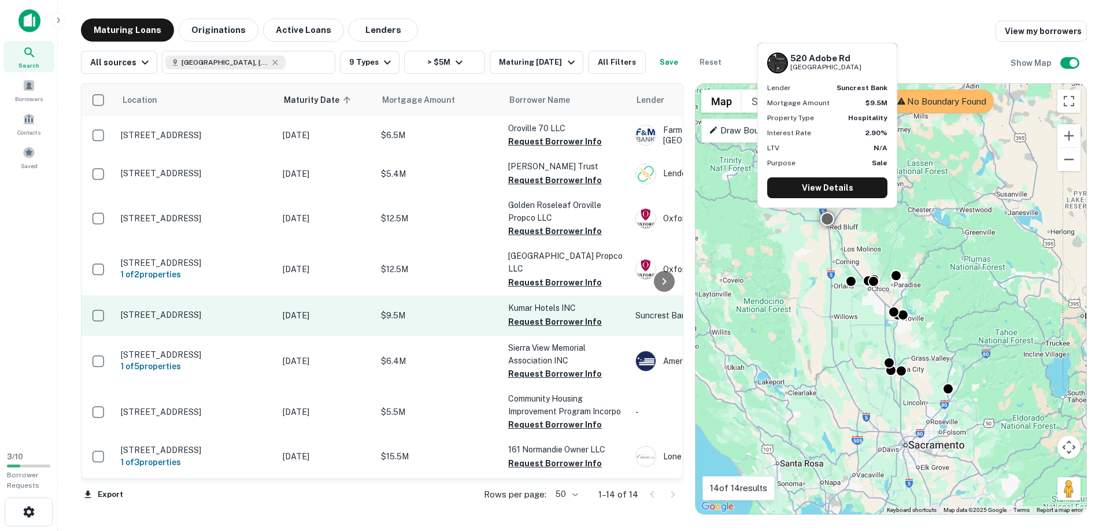
click at [196, 311] on p "520 Adobe Rd Red Bluff, CA96080" at bounding box center [196, 315] width 150 height 10
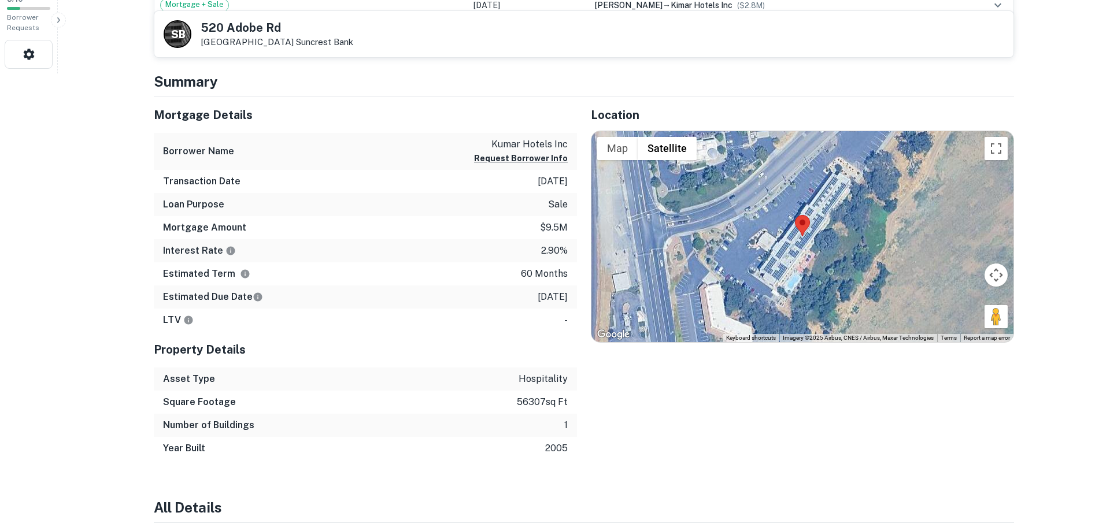
scroll to position [472, 0]
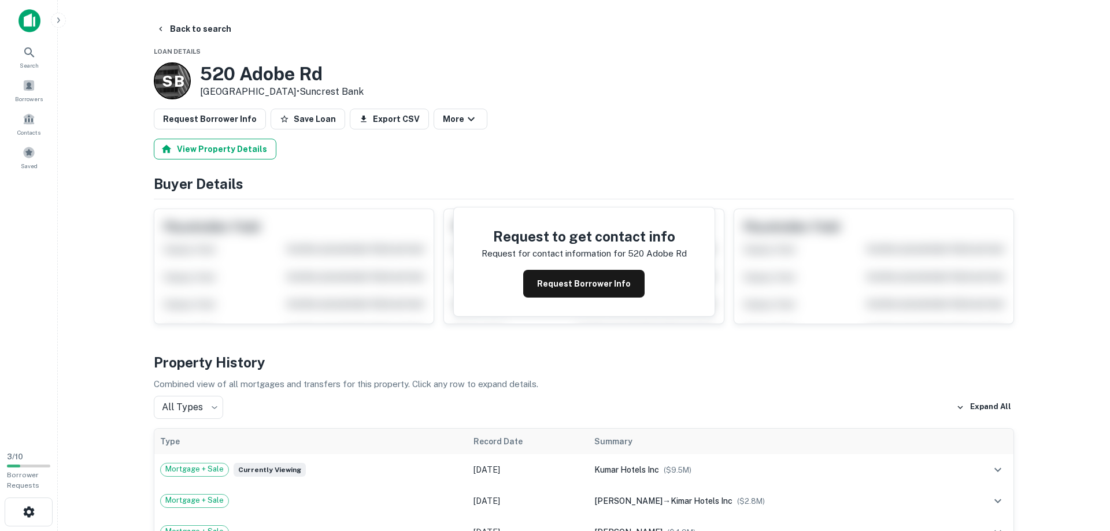
click at [206, 148] on button "View Property Details" at bounding box center [215, 149] width 123 height 21
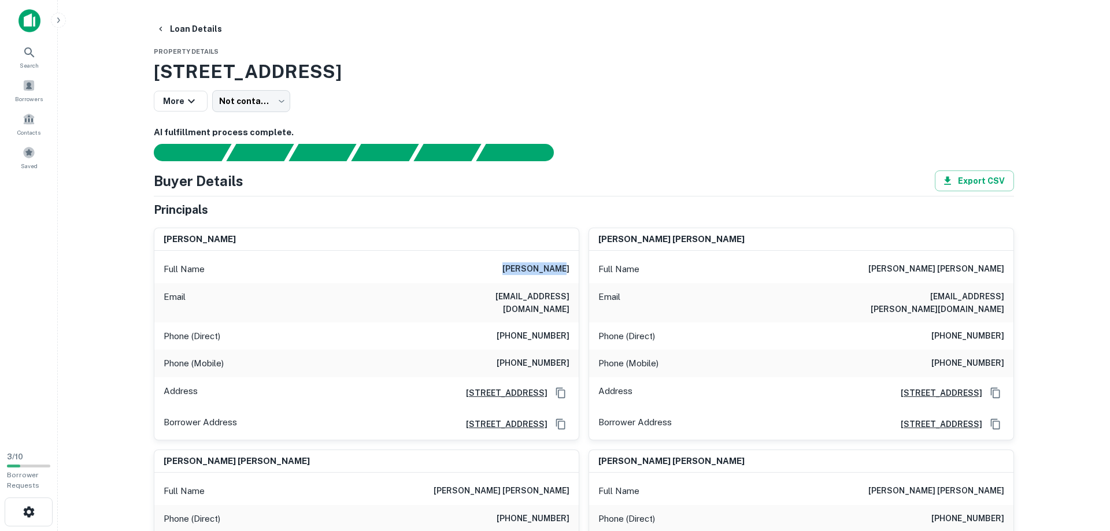
drag, startPoint x: 521, startPoint y: 270, endPoint x: 574, endPoint y: 267, distance: 52.7
click at [574, 267] on div "Full Name priti wadhwa" at bounding box center [366, 270] width 424 height 28
copy h6 "priti wadhwa"
drag, startPoint x: 485, startPoint y: 298, endPoint x: 575, endPoint y: 298, distance: 90.2
click at [575, 298] on div "Email ninesagar@yahoo.com" at bounding box center [366, 302] width 424 height 39
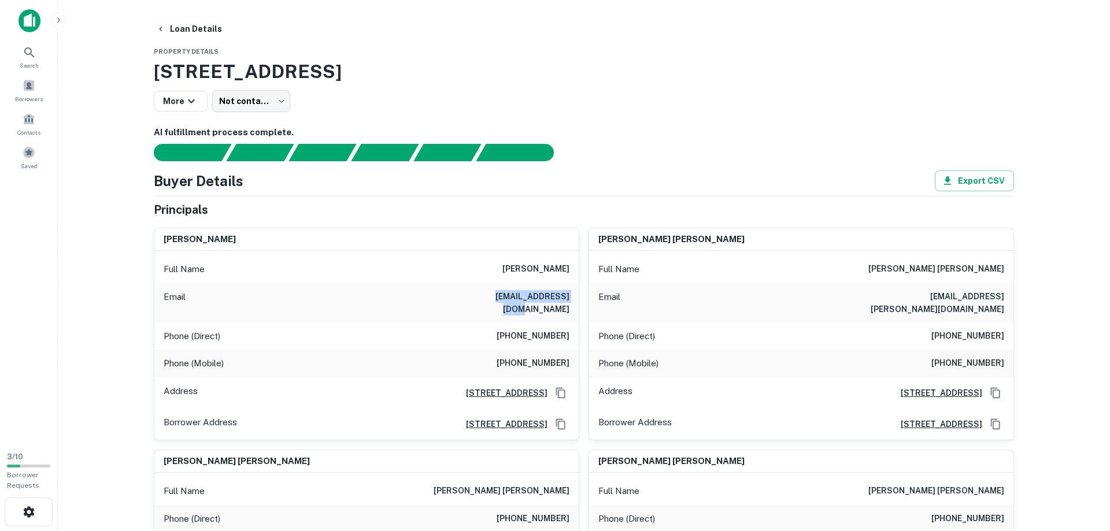
copy h6 "ninesagar@yahoo.com"
drag, startPoint x: 508, startPoint y: 324, endPoint x: 574, endPoint y: 326, distance: 66.5
click at [574, 326] on div "Phone (Direct) (530) 934-5841" at bounding box center [366, 337] width 424 height 28
copy h6 "(530) 934-5841"
drag, startPoint x: 505, startPoint y: 352, endPoint x: 574, endPoint y: 352, distance: 68.2
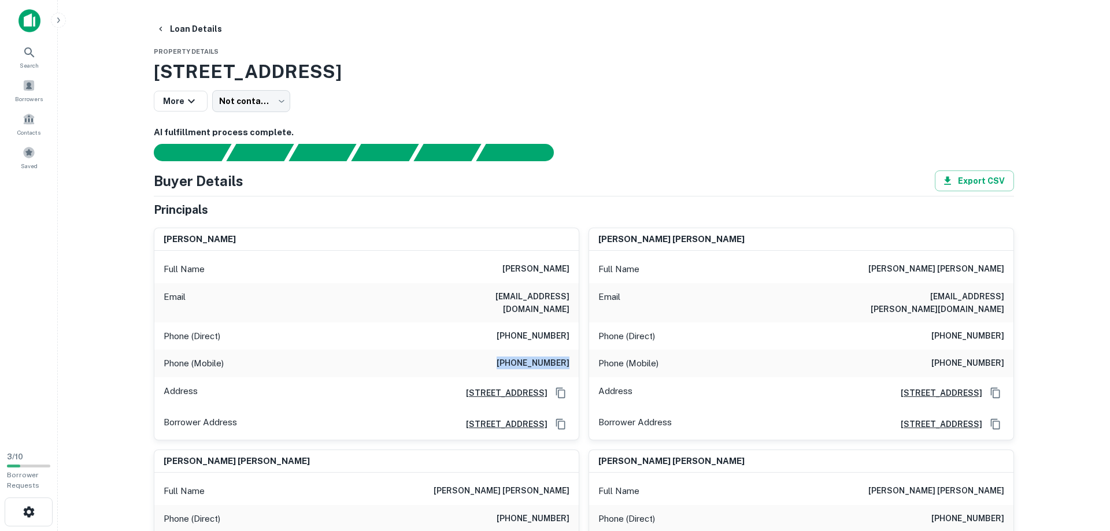
click at [574, 352] on div "Phone (Mobile) (530) 782-3346" at bounding box center [366, 364] width 424 height 28
copy h6 "(530) 782-3346"
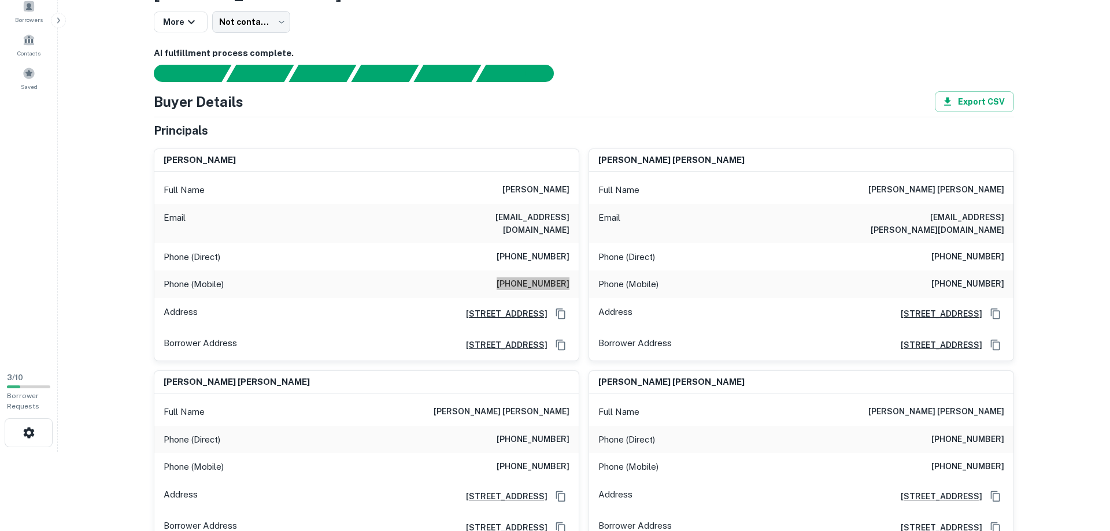
scroll to position [177, 0]
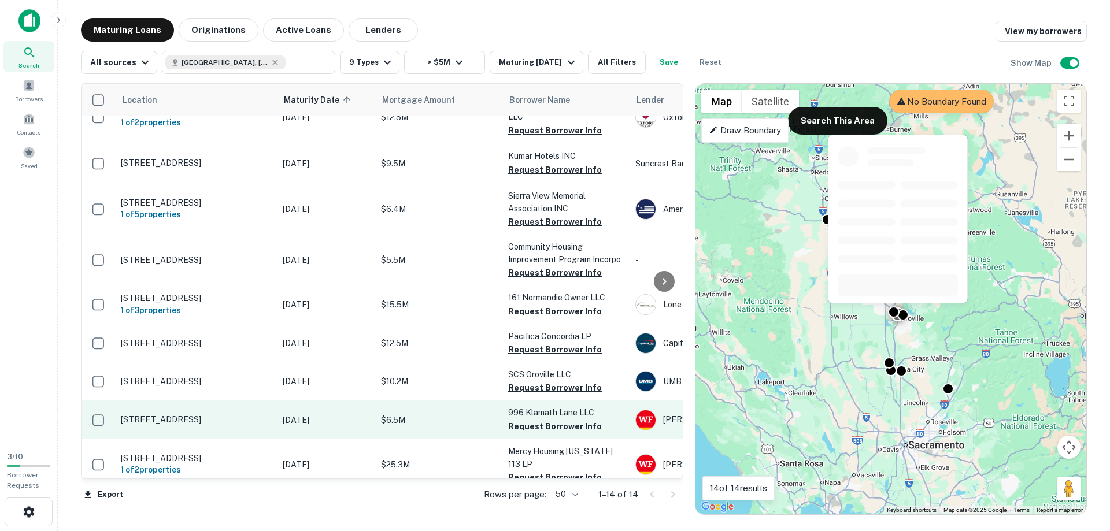
scroll to position [198, 0]
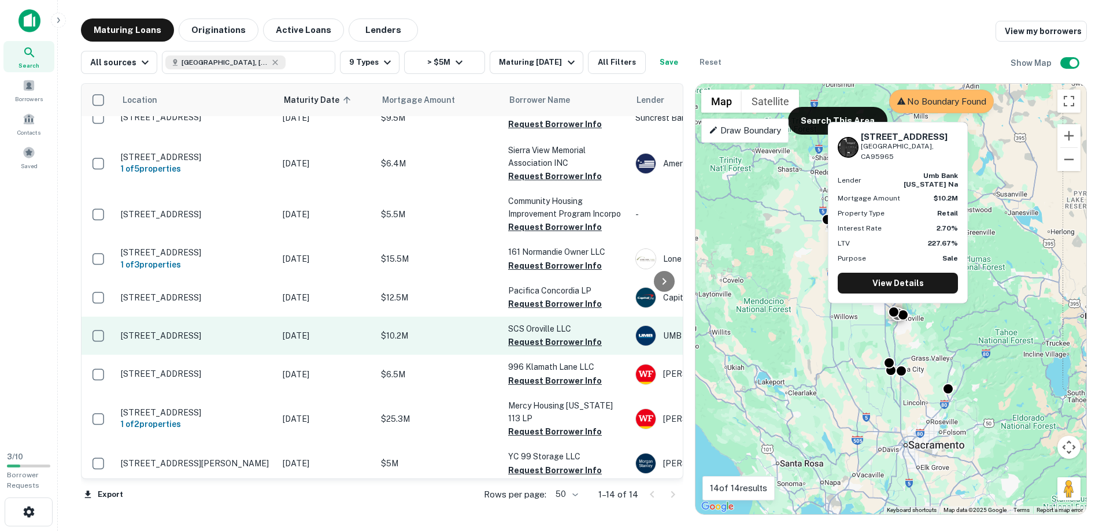
click at [150, 339] on p "[STREET_ADDRESS]" at bounding box center [196, 336] width 150 height 10
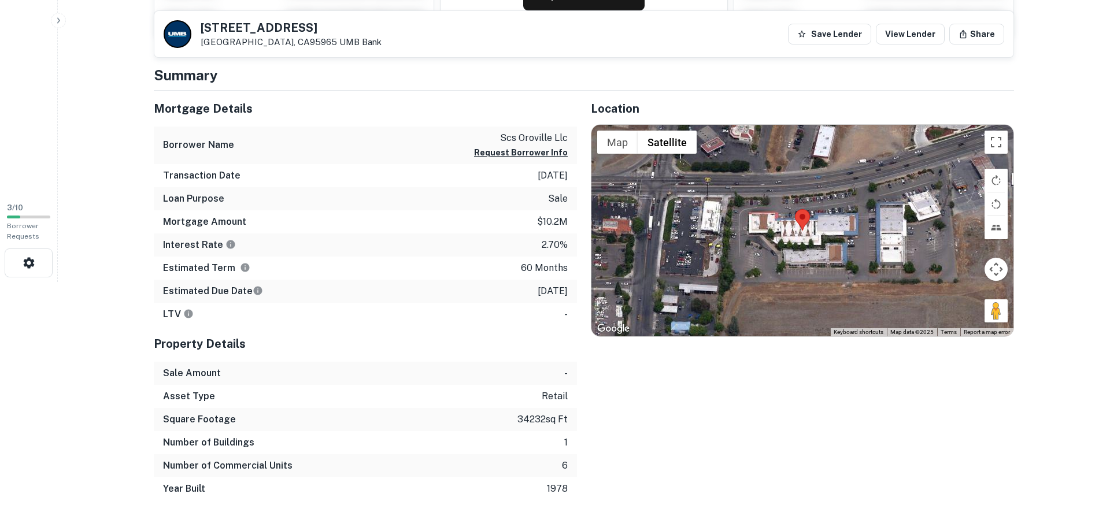
scroll to position [260, 0]
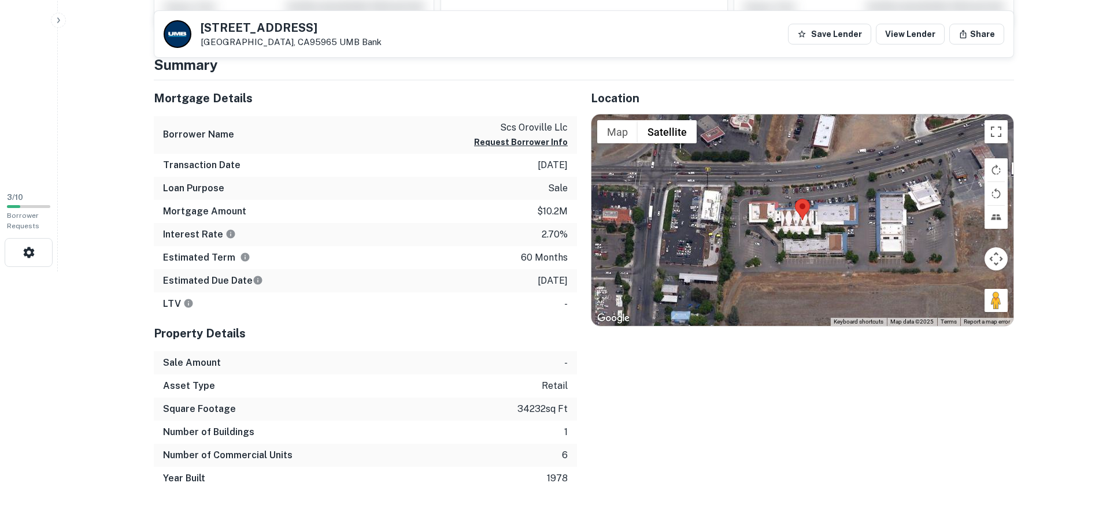
click at [113, 272] on html "Search Borrowers Contacts Saved 3 / 10 Borrower Requests Back to search 451 ORO…" at bounding box center [555, 5] width 1110 height 531
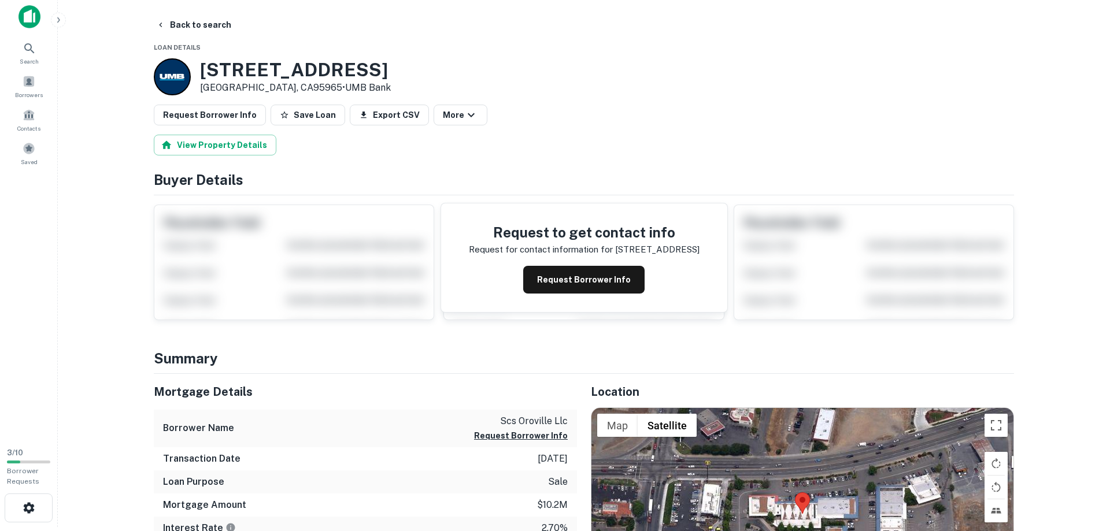
scroll to position [0, 0]
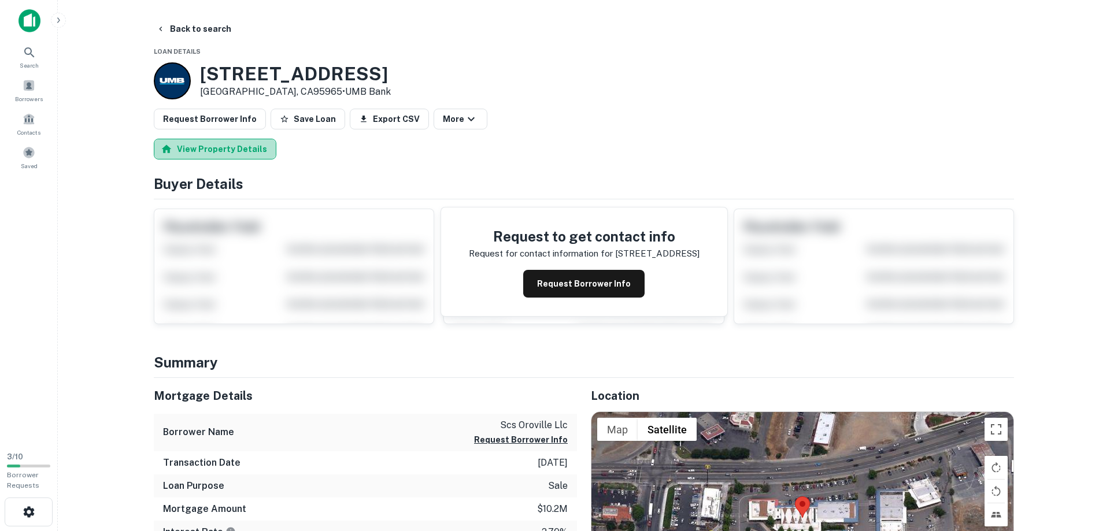
click at [222, 144] on button "View Property Details" at bounding box center [215, 149] width 123 height 21
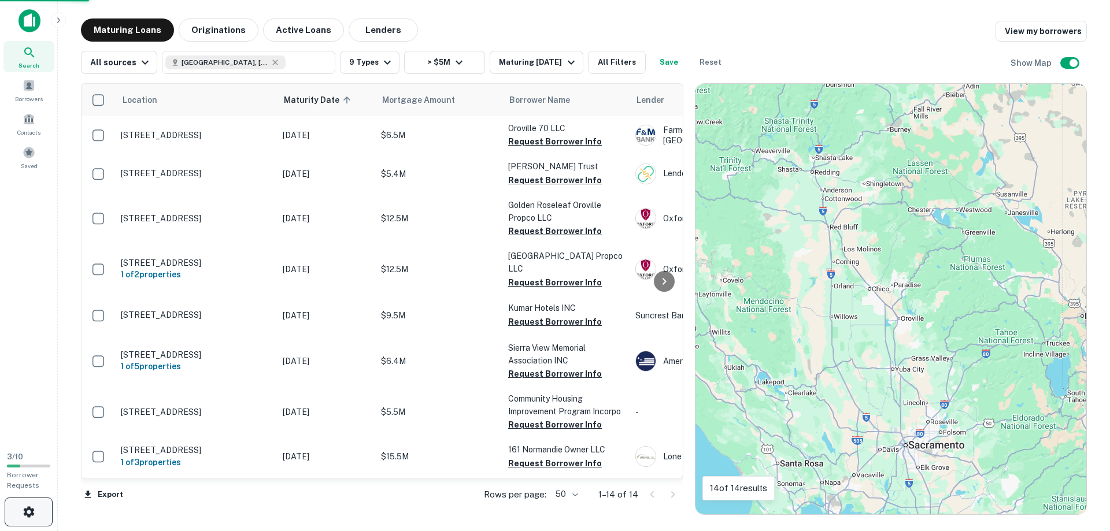
scroll to position [198, 0]
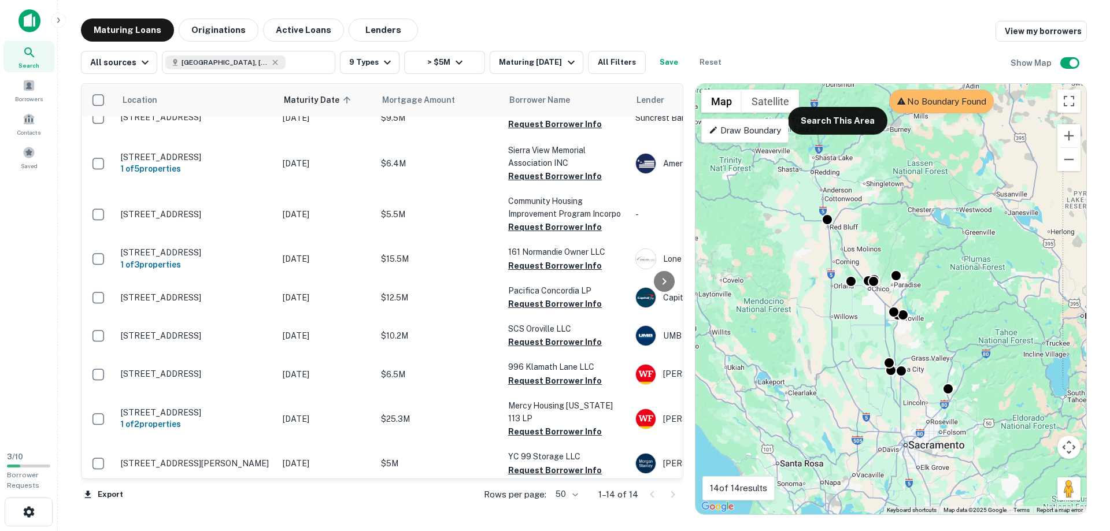
click at [28, 330] on div "Search Borrowers Contacts Saved" at bounding box center [28, 221] width 57 height 443
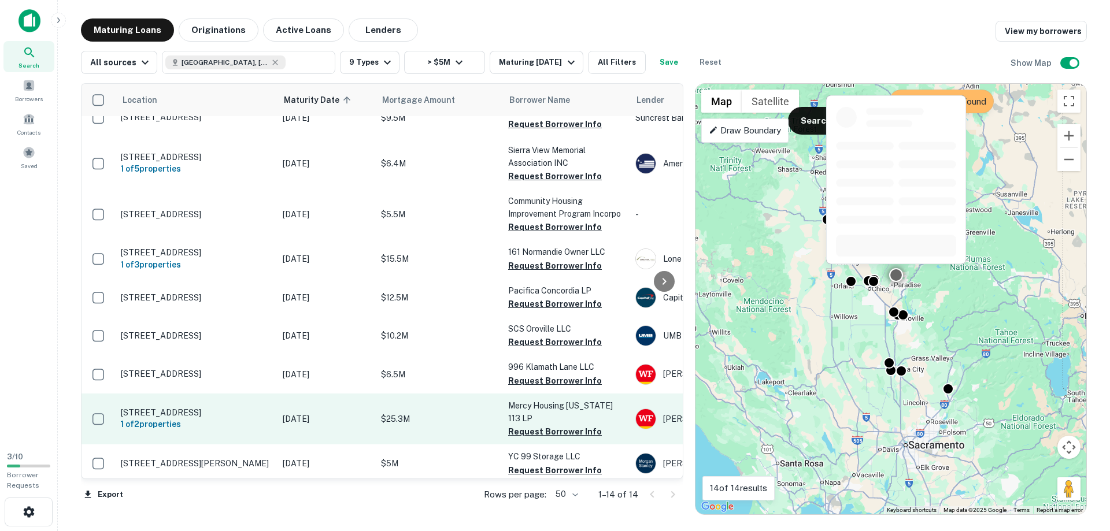
scroll to position [248, 0]
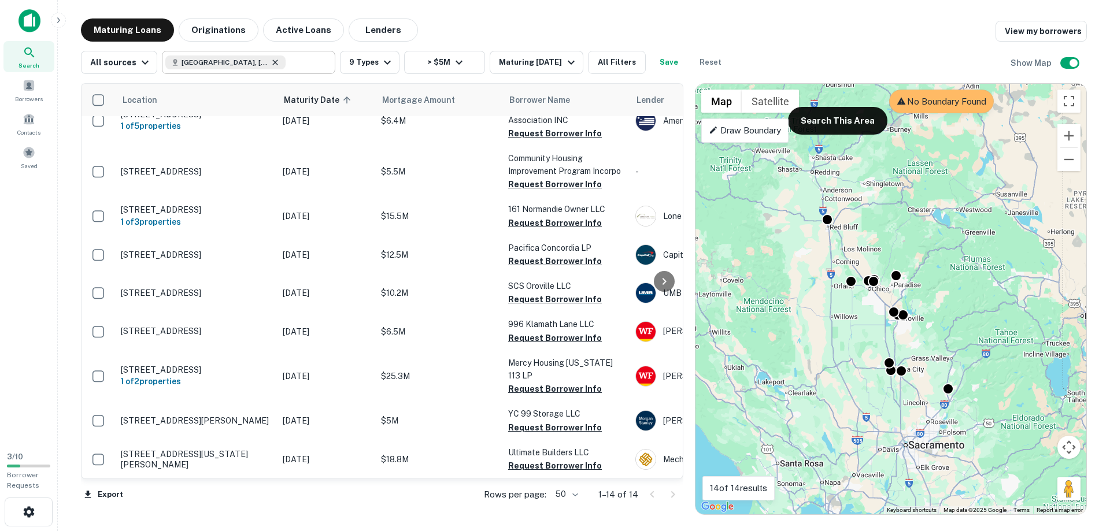
click at [274, 63] on icon at bounding box center [275, 62] width 9 height 9
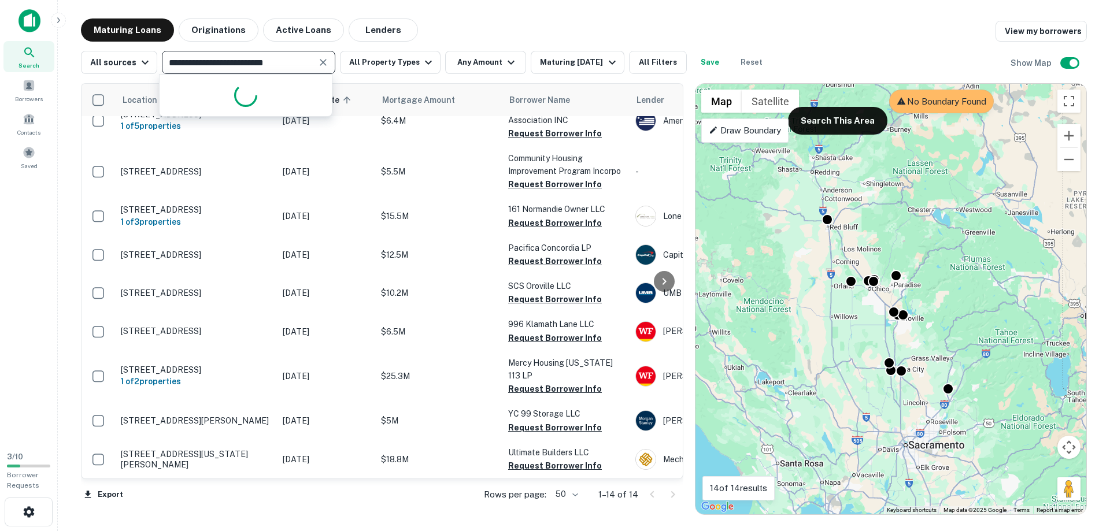
type input "**********"
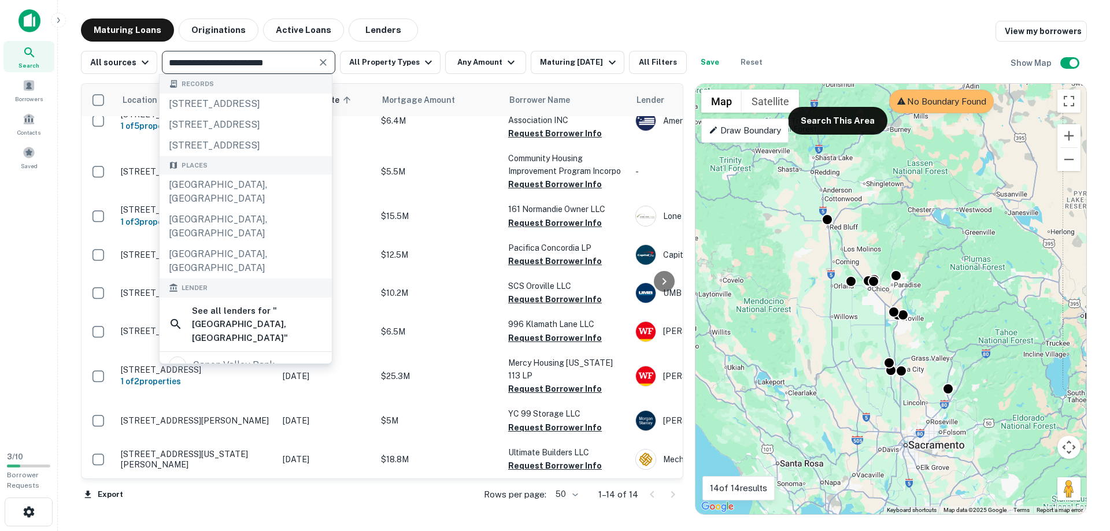
click at [317, 62] on icon "Clear" at bounding box center [323, 63] width 12 height 12
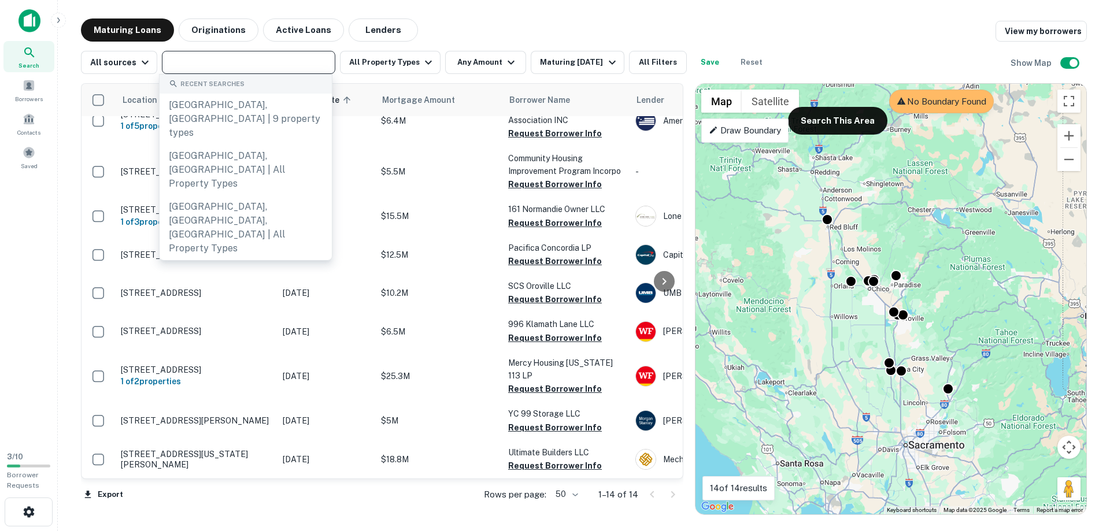
paste input "**********"
type input "**********"
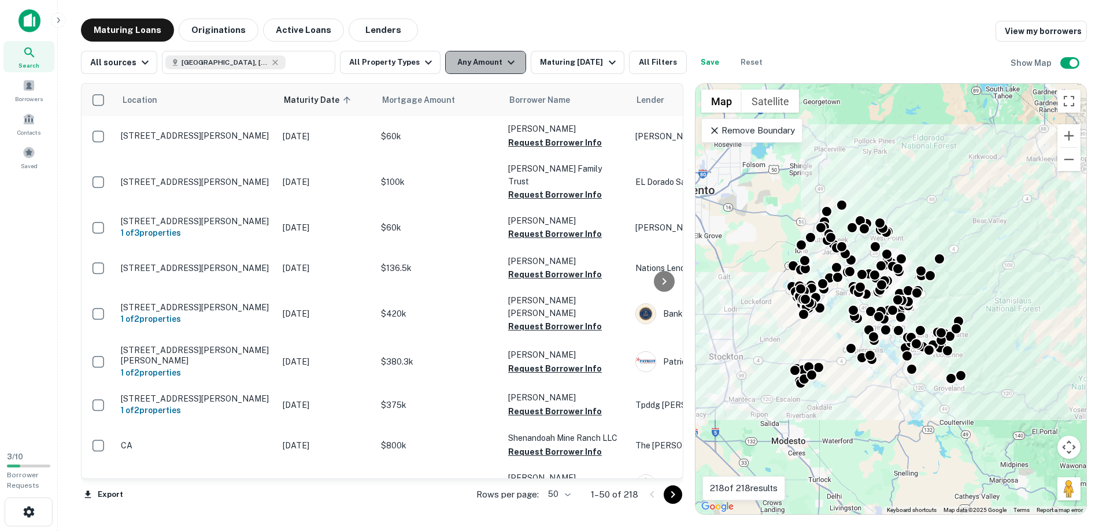
click at [462, 68] on button "Any Amount" at bounding box center [485, 62] width 81 height 23
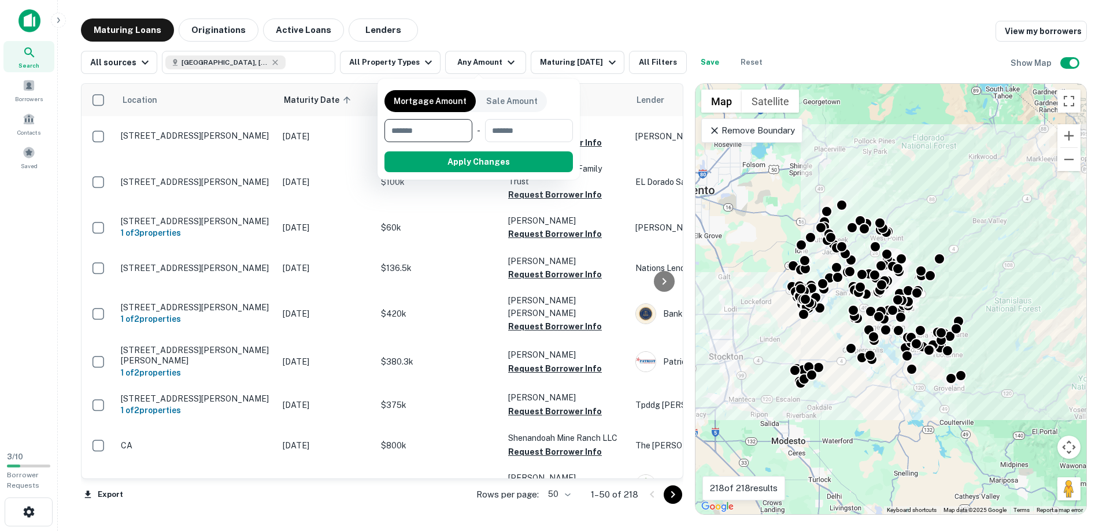
click at [440, 130] on input "number" at bounding box center [425, 130] width 80 height 23
type input "*******"
click at [496, 160] on button "Apply Changes" at bounding box center [499, 162] width 147 height 21
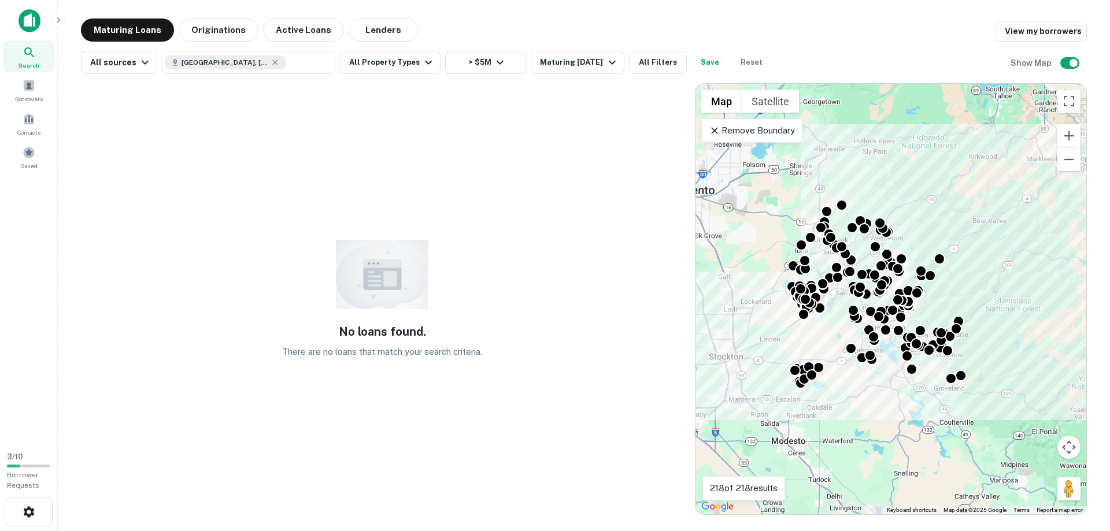
click at [271, 61] on icon at bounding box center [275, 62] width 9 height 9
type input "**********"
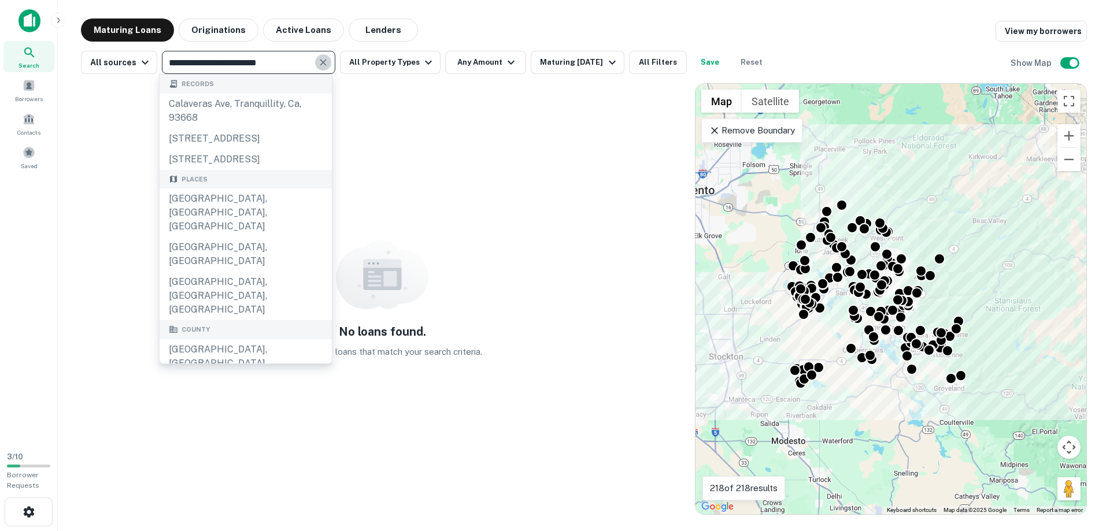
click at [320, 65] on icon "Clear" at bounding box center [323, 62] width 7 height 7
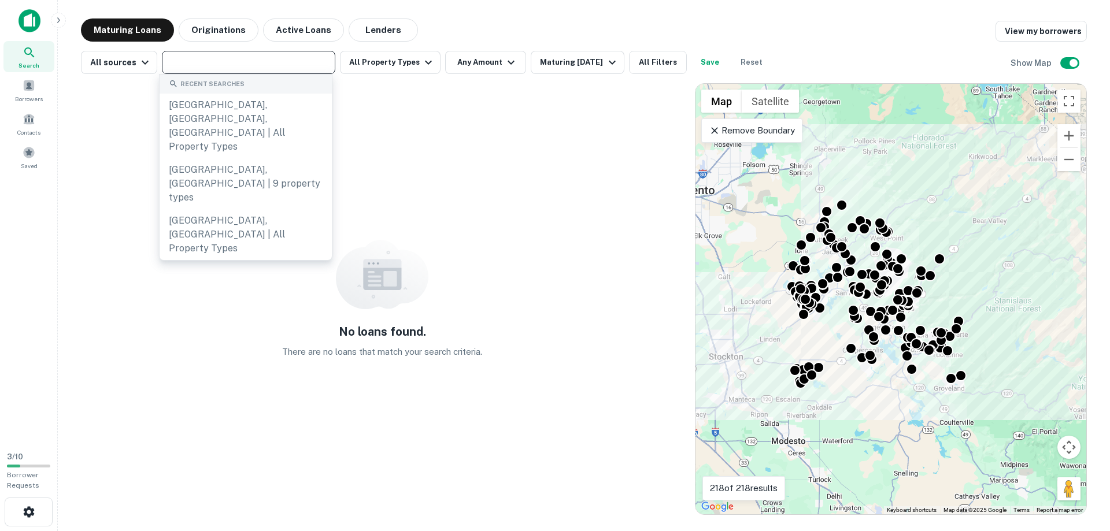
paste input "**********"
type input "**********"
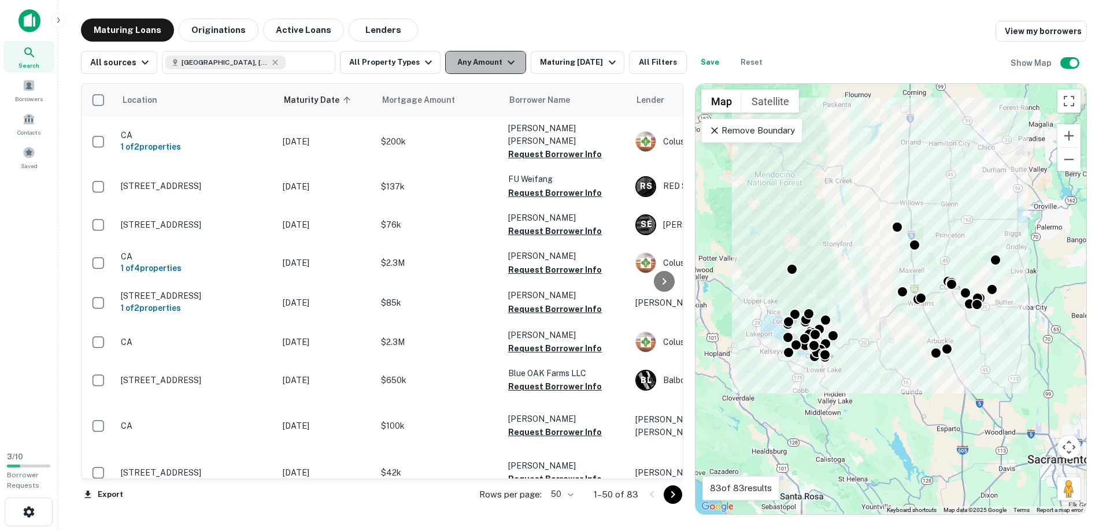
click at [476, 60] on button "Any Amount" at bounding box center [485, 62] width 81 height 23
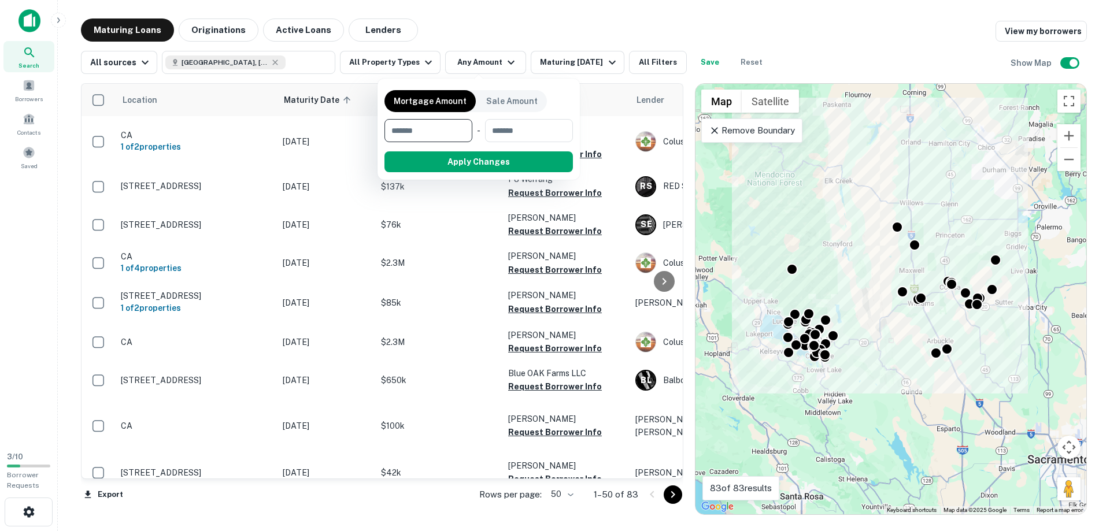
click at [446, 132] on input "number" at bounding box center [425, 130] width 80 height 23
type input "*******"
click at [490, 158] on button "Apply Changes" at bounding box center [499, 162] width 147 height 21
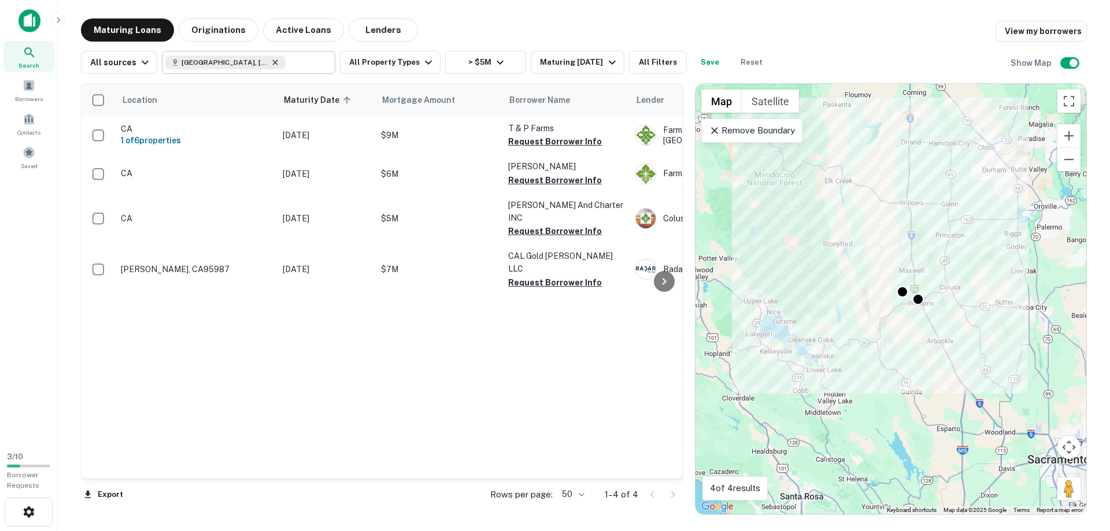
click at [271, 62] on icon at bounding box center [275, 62] width 9 height 9
type input "**********"
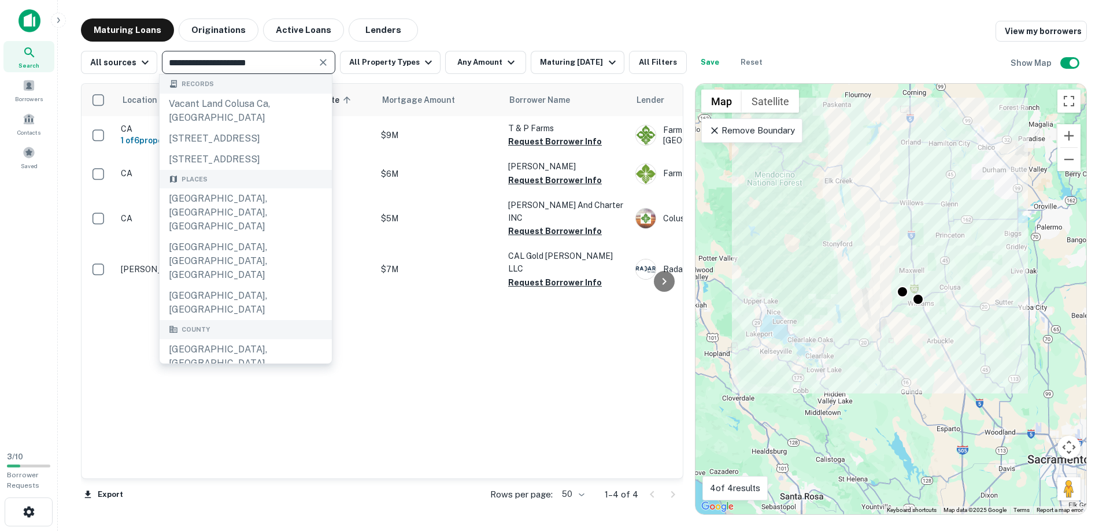
click at [320, 60] on icon "Clear" at bounding box center [323, 62] width 7 height 7
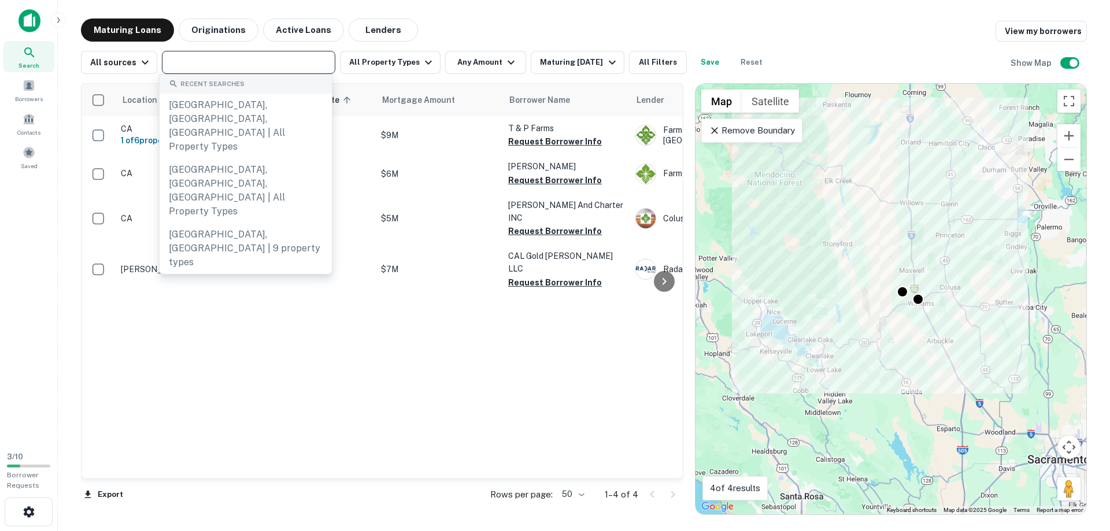
paste input "**********"
type input "**********"
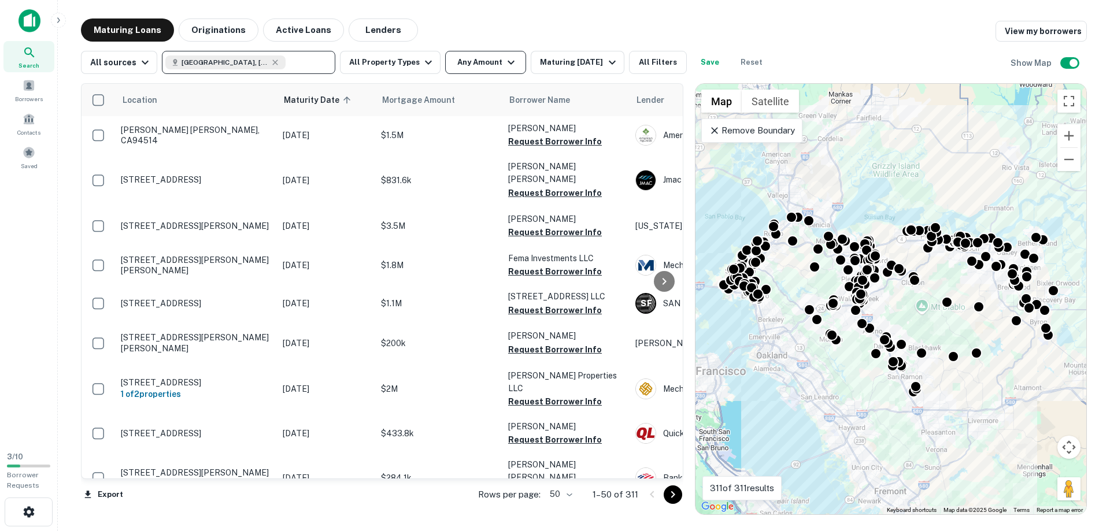
click at [507, 65] on icon "button" at bounding box center [511, 63] width 14 height 14
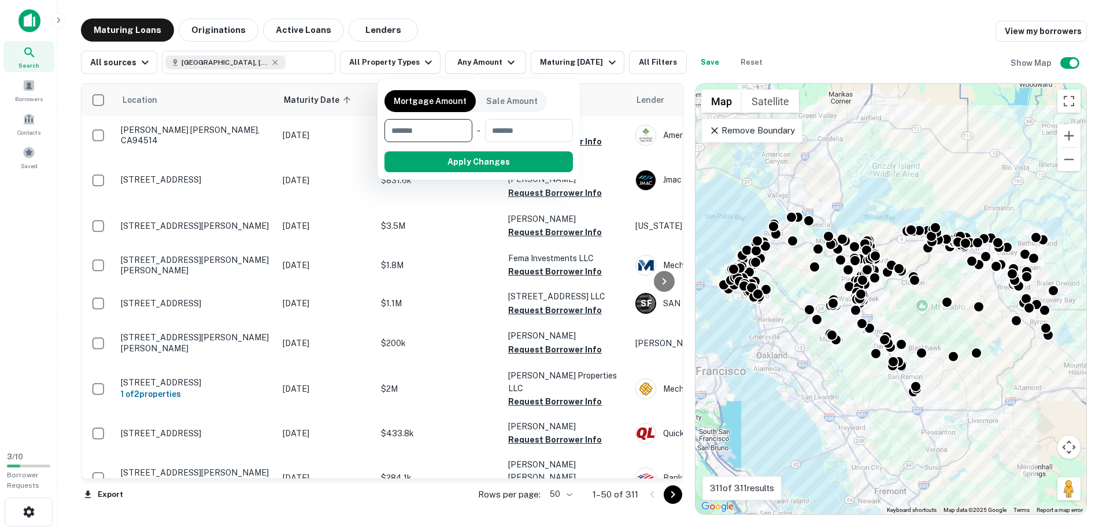
click at [436, 139] on input "number" at bounding box center [425, 130] width 80 height 23
type input "*******"
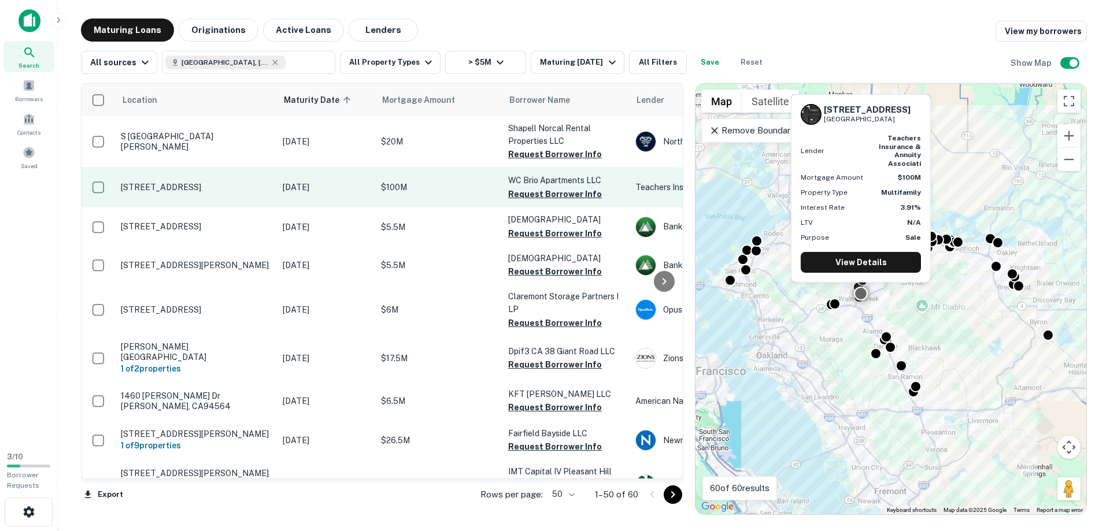
click at [171, 192] on p "[STREET_ADDRESS]" at bounding box center [196, 187] width 150 height 10
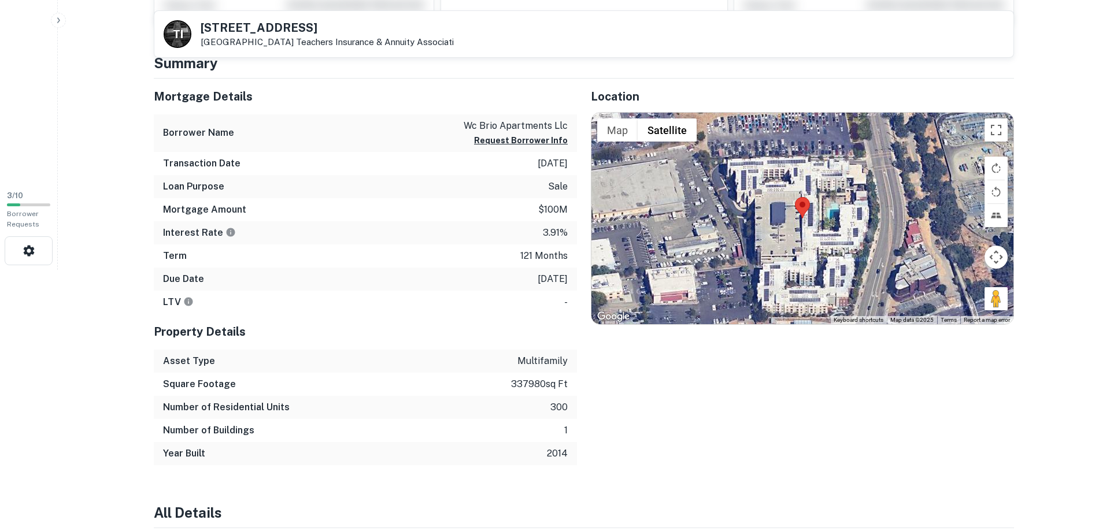
scroll to position [257, 0]
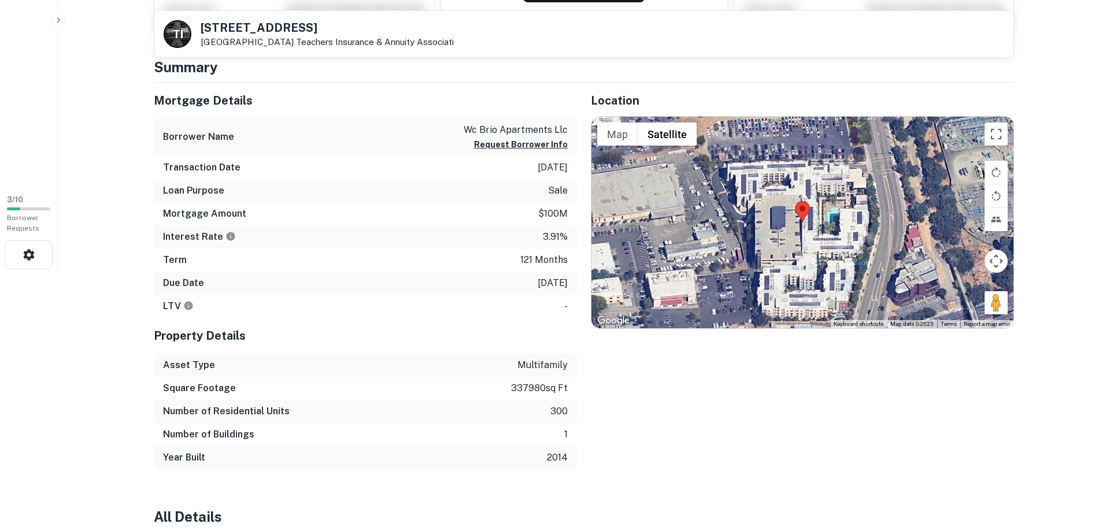
click at [89, 274] on html "Search Borrowers Contacts Saved 3 / 10 Borrower Requests Back to search T I 161…" at bounding box center [555, 8] width 1110 height 531
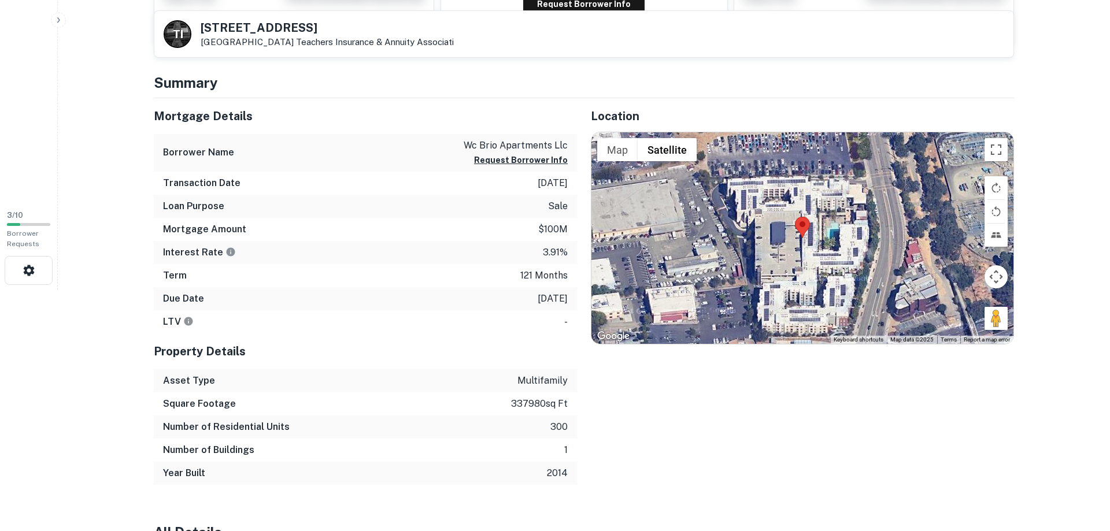
scroll to position [0, 0]
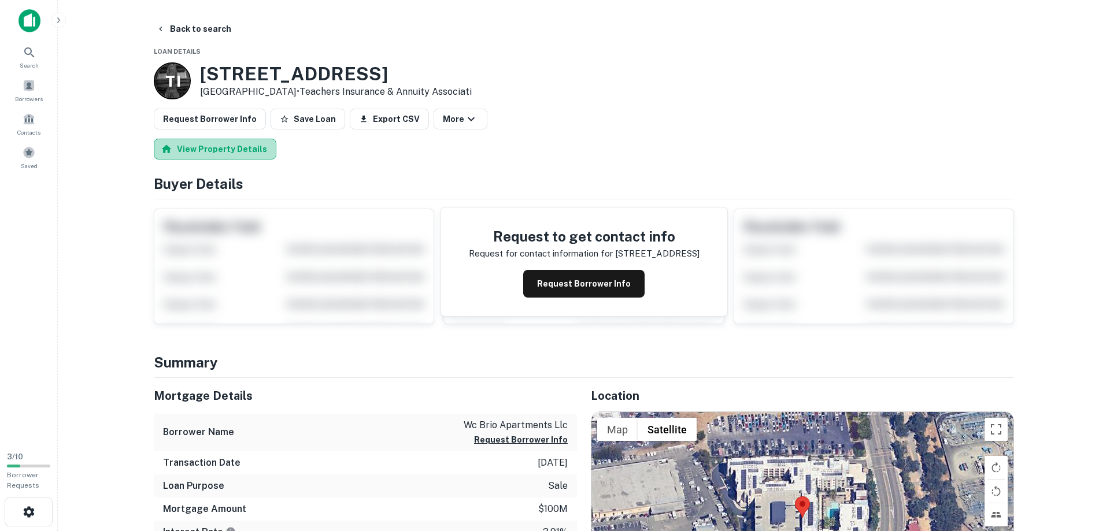
click at [245, 146] on button "View Property Details" at bounding box center [215, 149] width 123 height 21
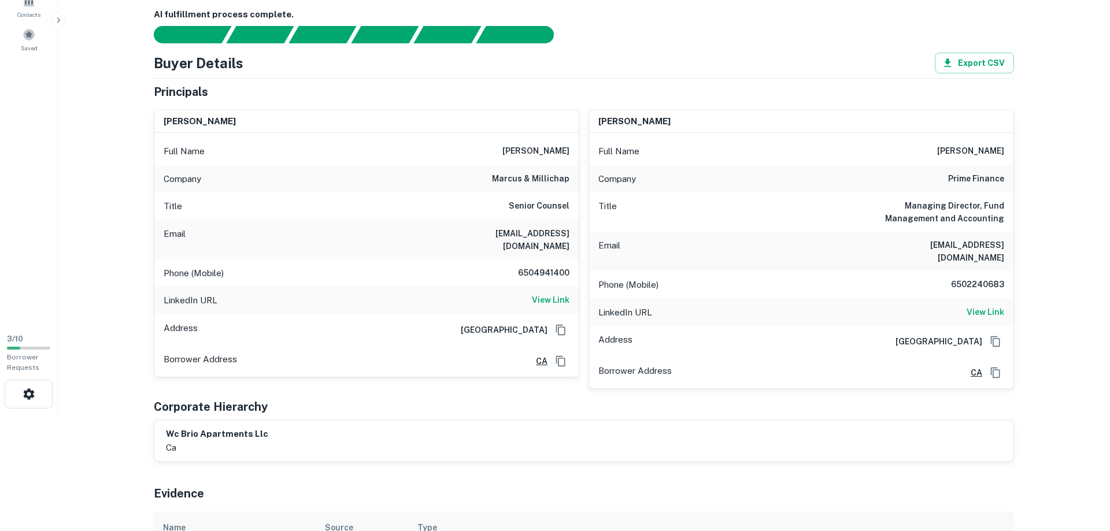
scroll to position [177, 0]
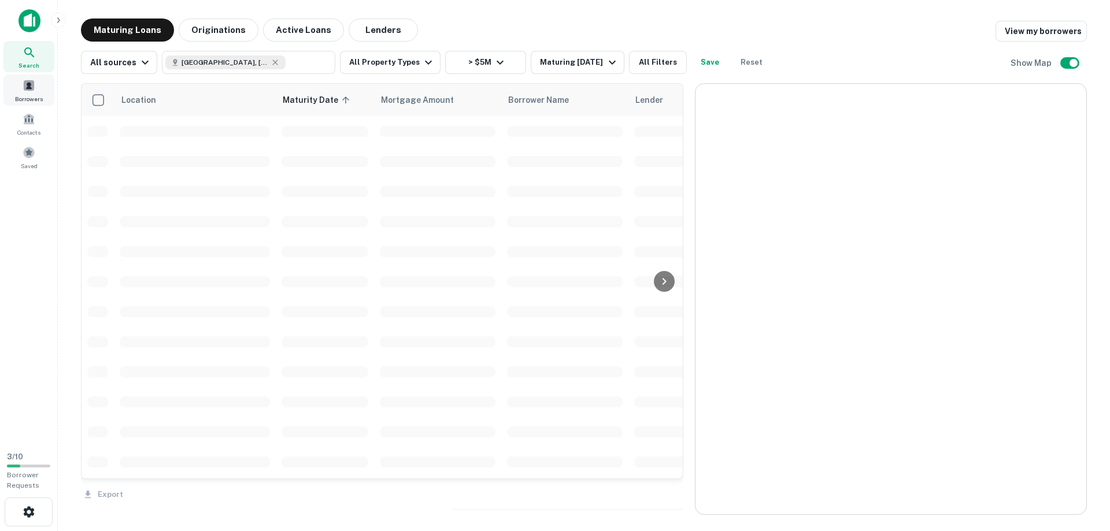
scroll to position [248, 0]
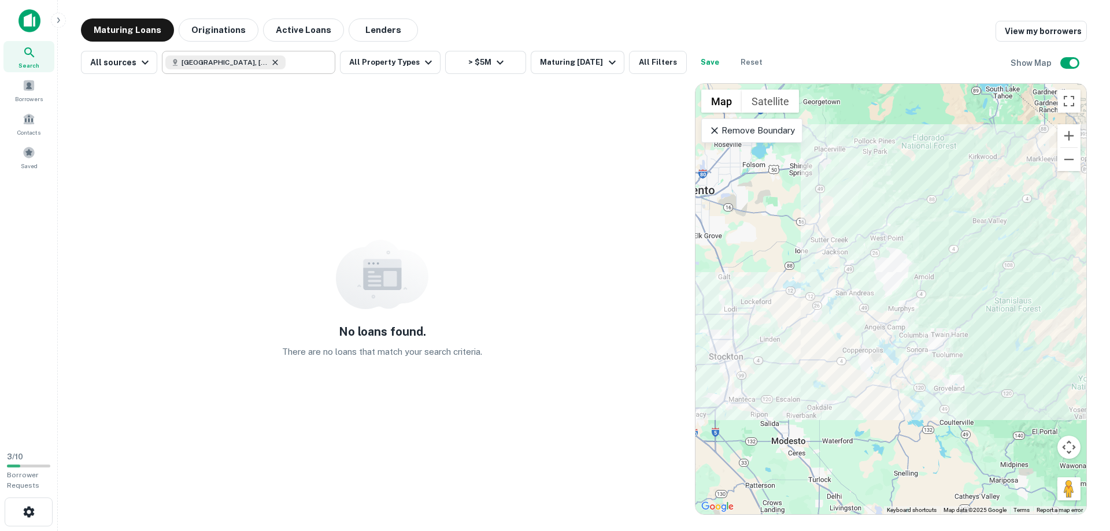
click at [272, 60] on icon at bounding box center [275, 62] width 9 height 9
type input "**********"
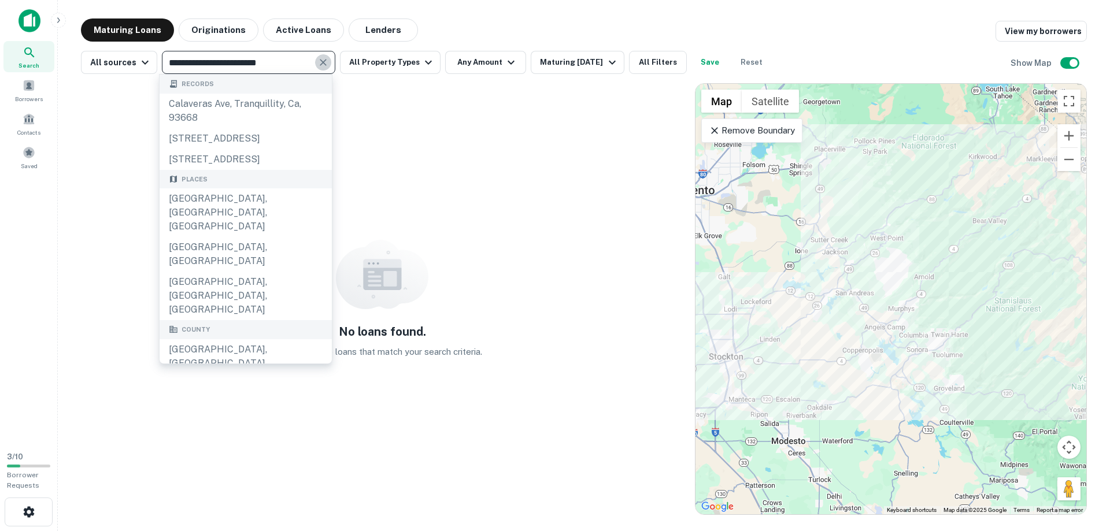
drag, startPoint x: 324, startPoint y: 62, endPoint x: 319, endPoint y: 61, distance: 5.8
click at [324, 62] on icon "Clear" at bounding box center [323, 63] width 12 height 12
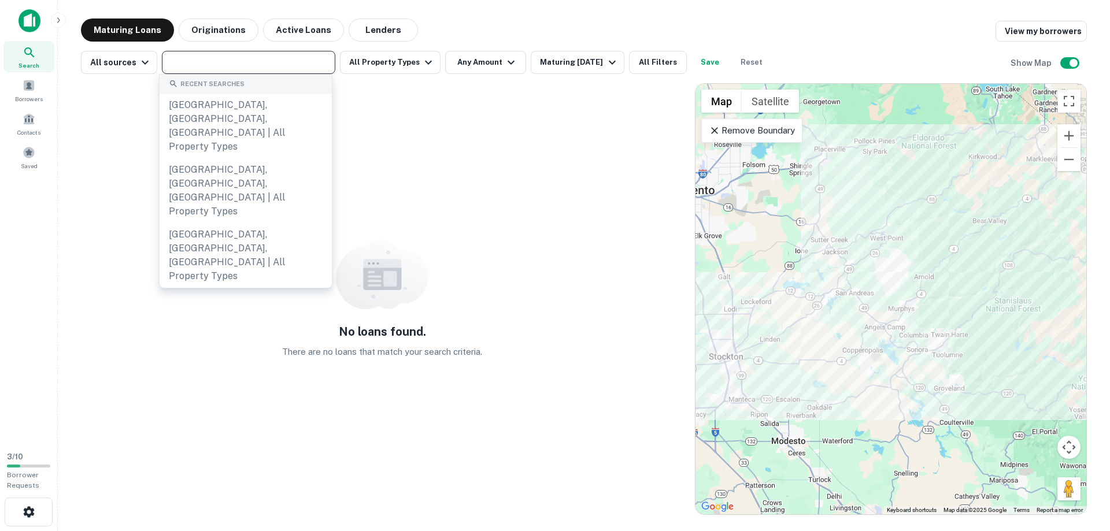
paste input "**********"
type input "**********"
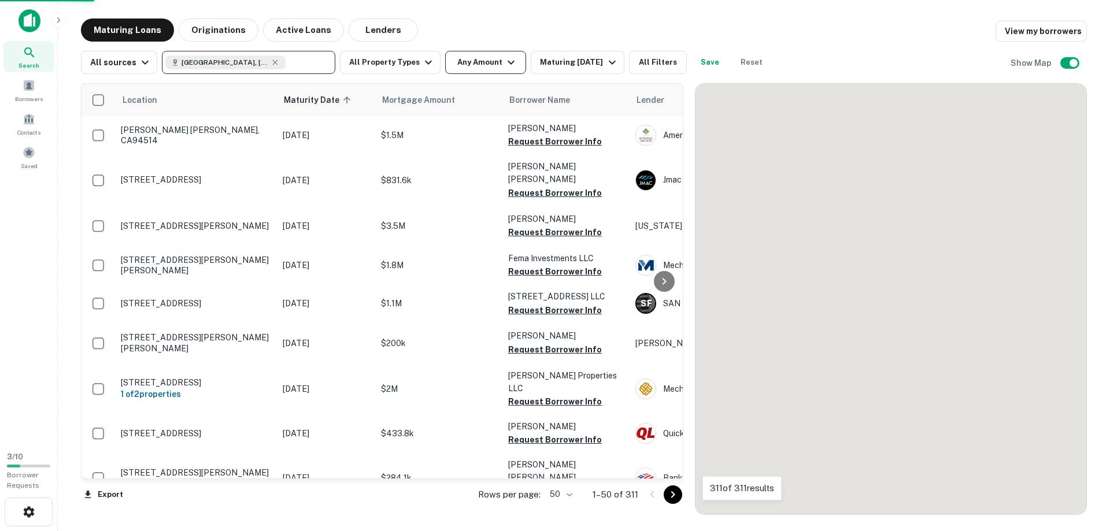
click at [492, 68] on button "Any Amount" at bounding box center [485, 62] width 81 height 23
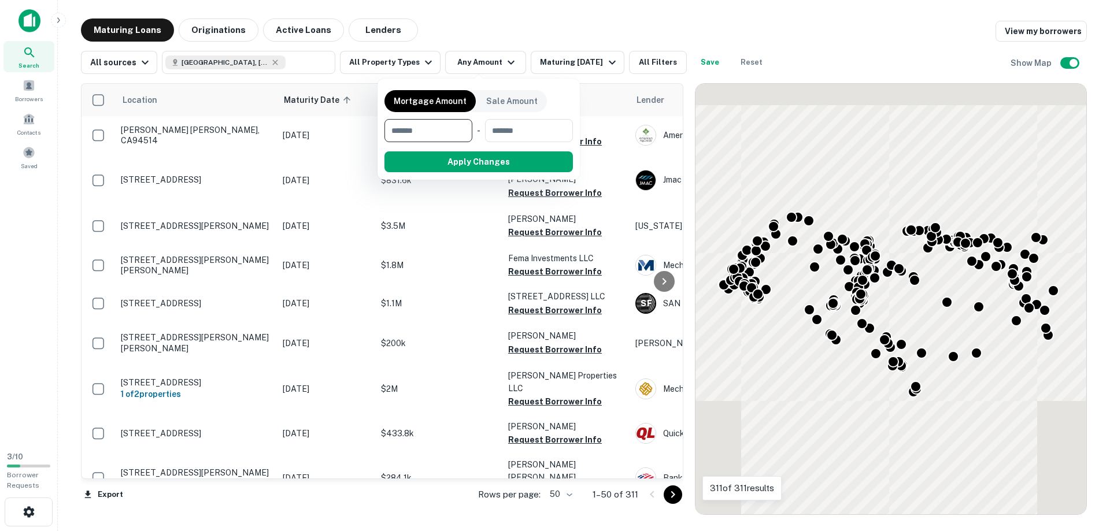
click at [434, 130] on input "number" at bounding box center [425, 130] width 80 height 23
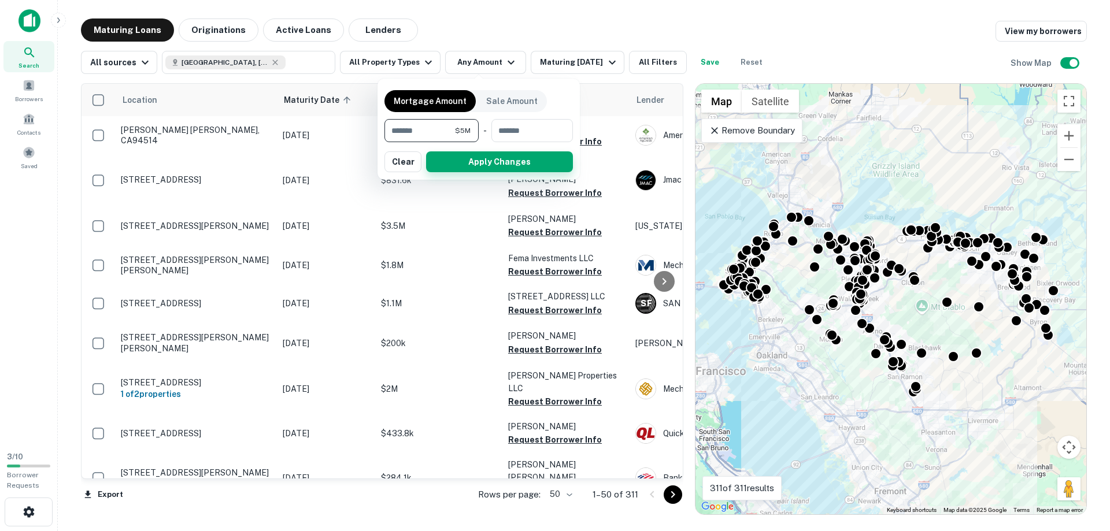
type input "*******"
click at [498, 163] on button "Apply Changes" at bounding box center [499, 162] width 147 height 21
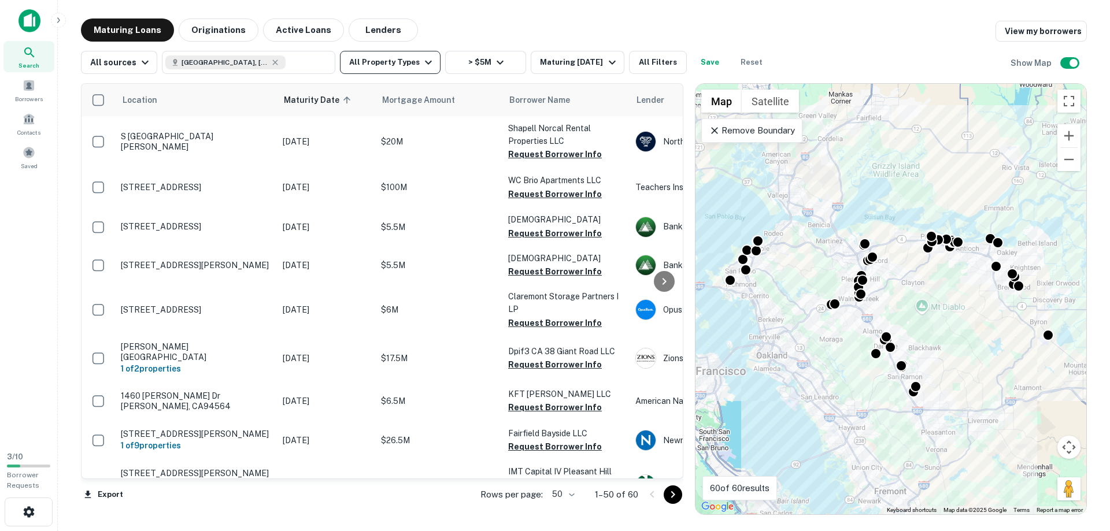
click at [407, 62] on button "All Property Types" at bounding box center [390, 62] width 101 height 23
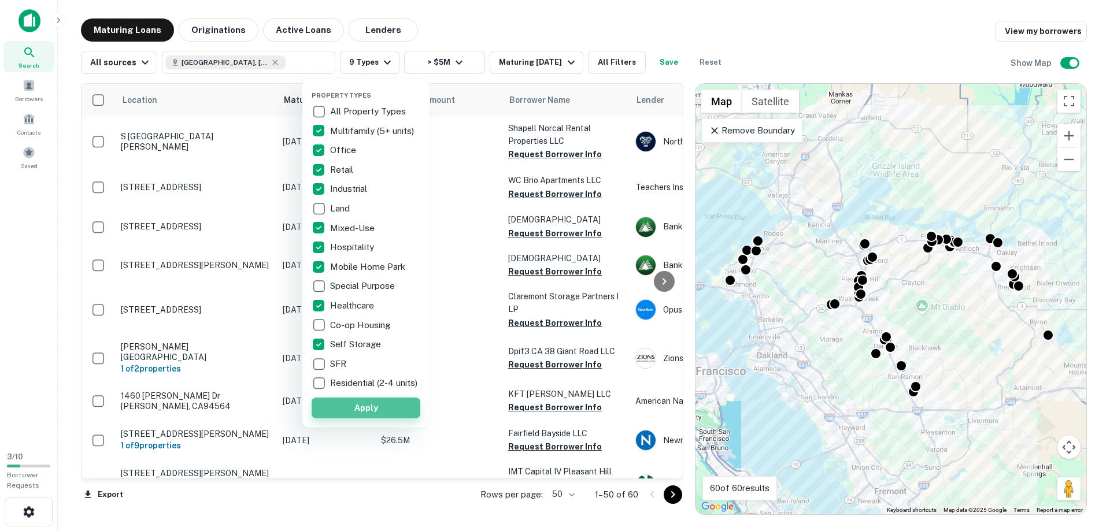
click at [341, 409] on button "Apply" at bounding box center [366, 408] width 109 height 21
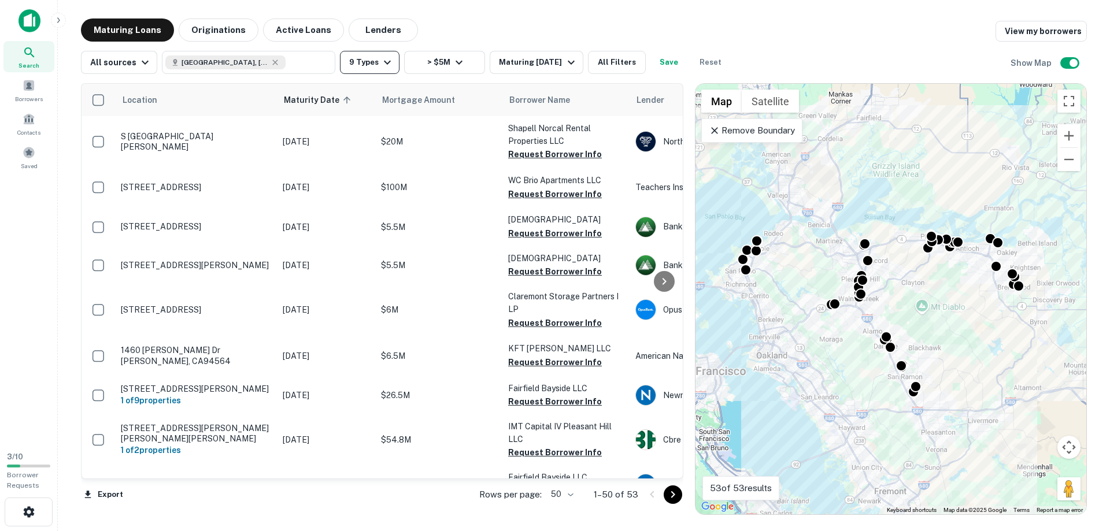
click at [381, 67] on icon "button" at bounding box center [388, 63] width 14 height 14
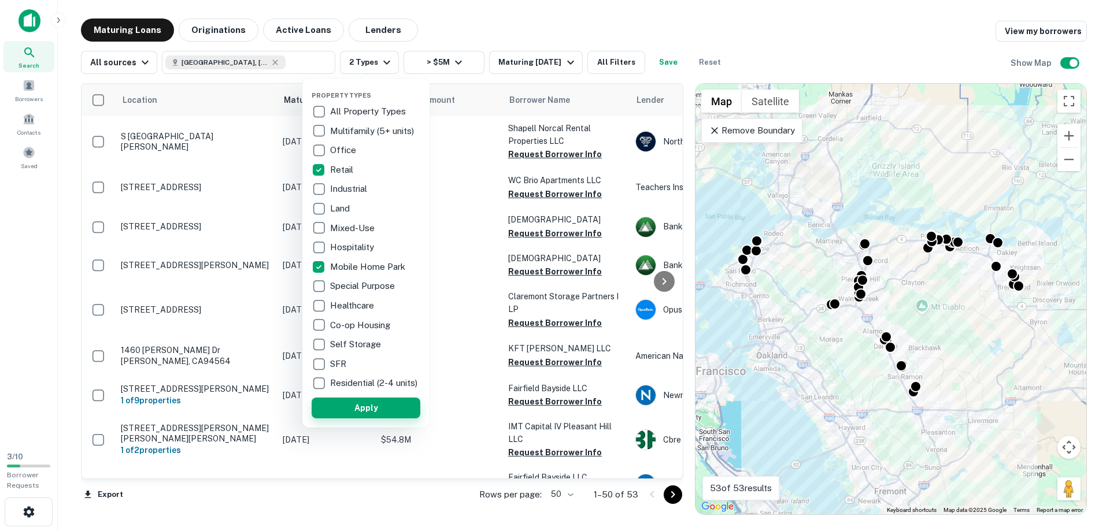
click at [355, 412] on button "Apply" at bounding box center [366, 408] width 109 height 21
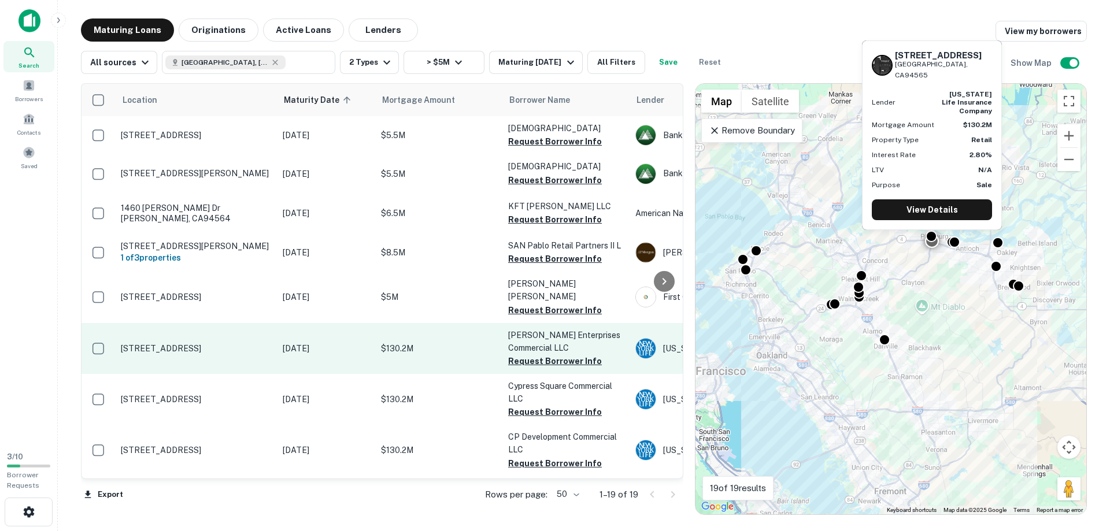
click at [151, 354] on p "[STREET_ADDRESS]" at bounding box center [196, 349] width 150 height 10
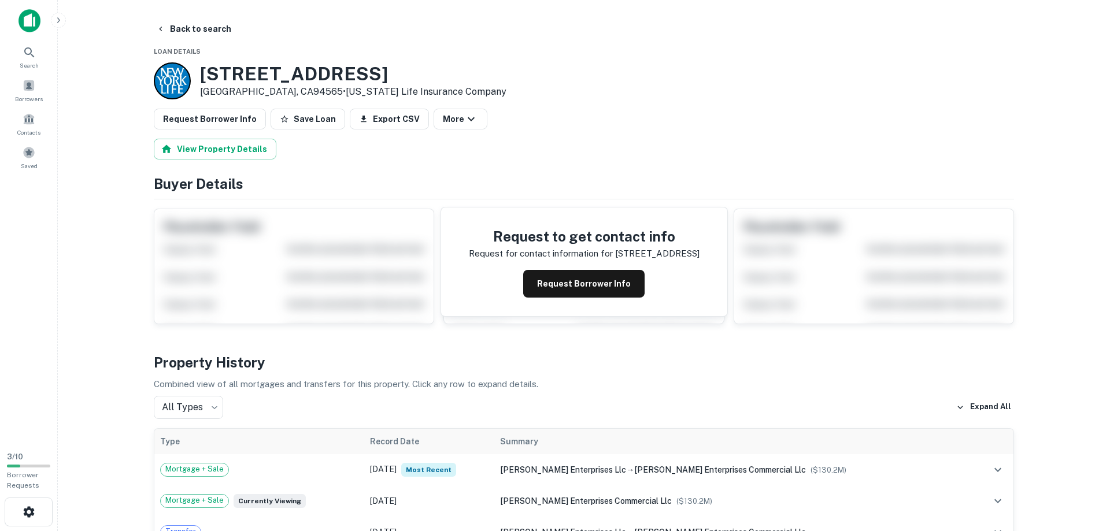
click at [73, 297] on main "Back to search Loan Details 144 Atlantic Ave Pittsburg, CA94565 • NEW York Life…" at bounding box center [584, 265] width 1053 height 531
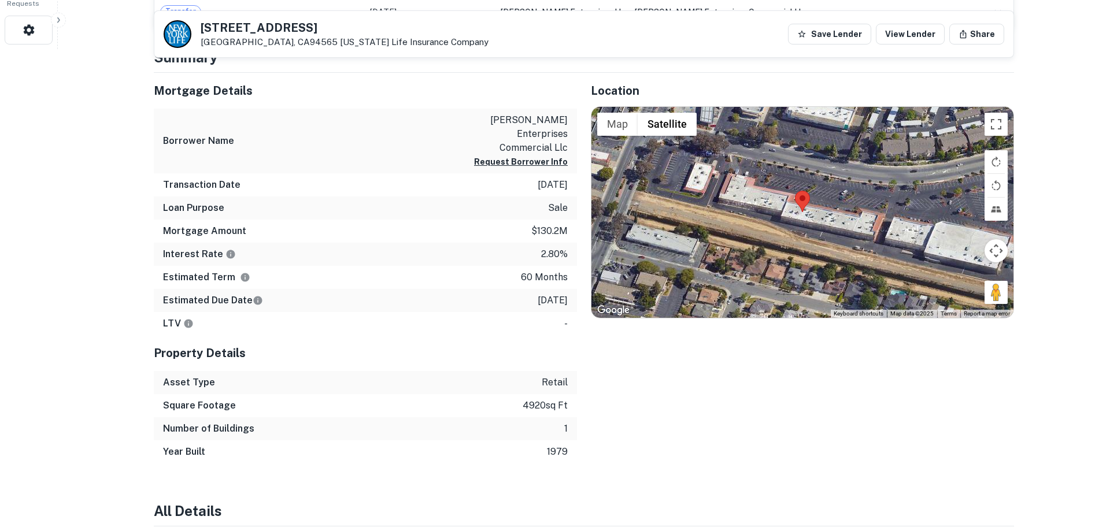
scroll to position [471, 0]
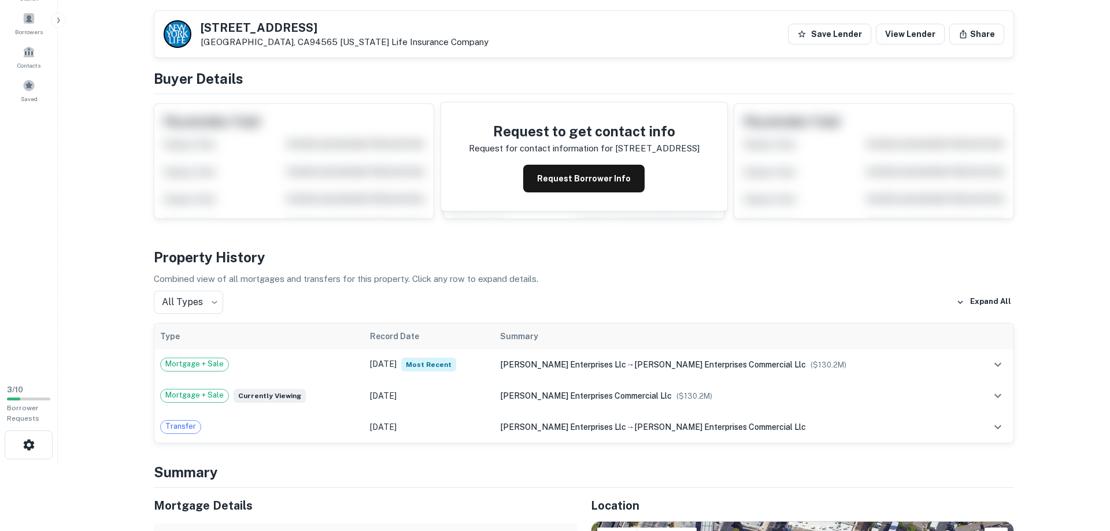
scroll to position [0, 0]
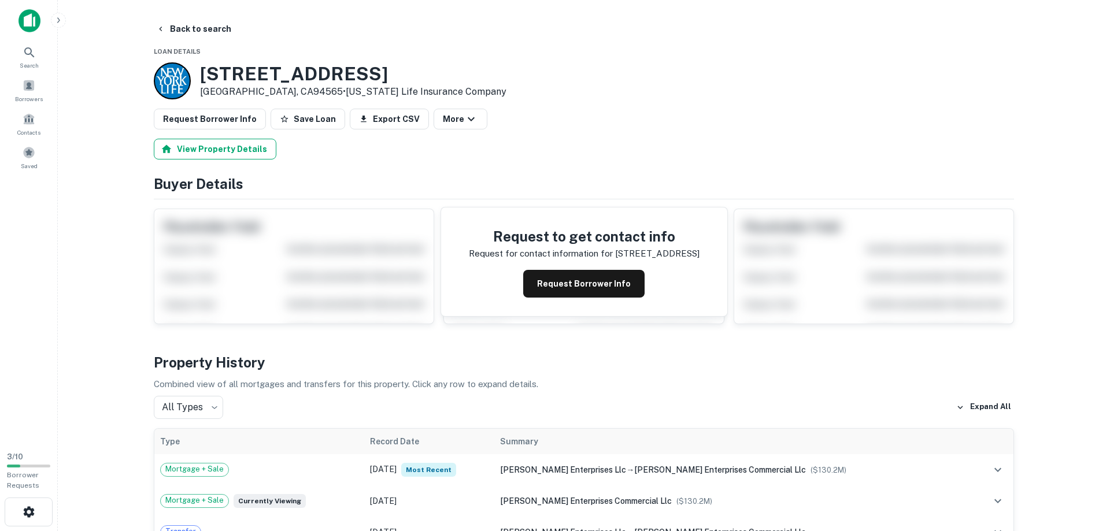
click at [201, 151] on button "View Property Details" at bounding box center [215, 149] width 123 height 21
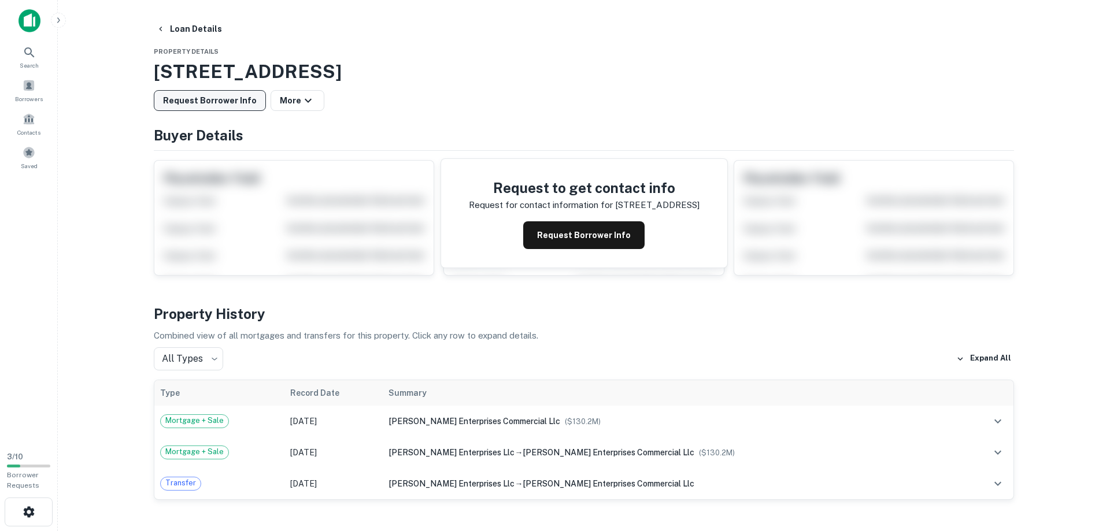
click at [212, 99] on button "Request Borrower Info" at bounding box center [210, 100] width 112 height 21
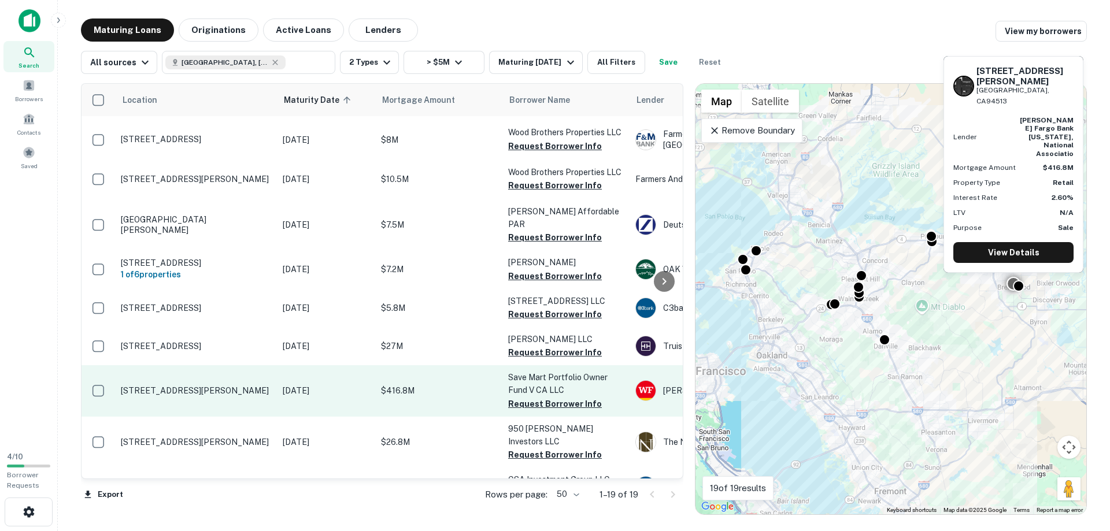
scroll to position [487, 0]
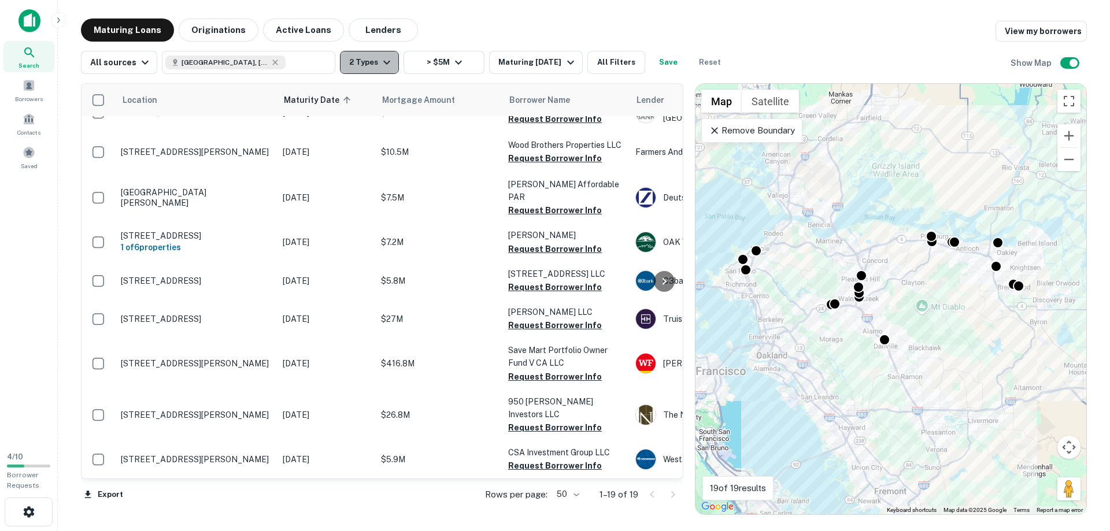
click at [364, 58] on button "2 Types" at bounding box center [369, 62] width 59 height 23
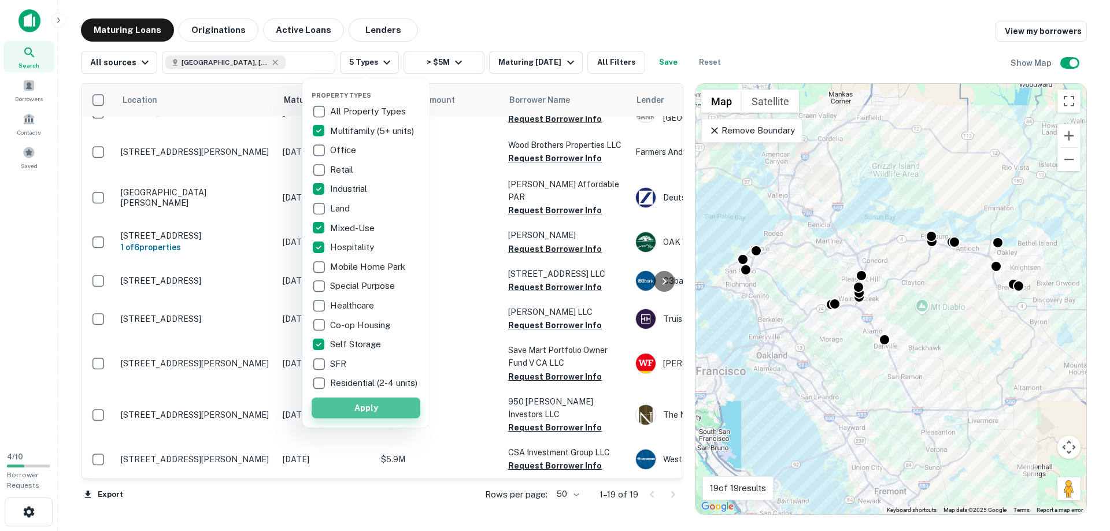
click at [364, 419] on button "Apply" at bounding box center [366, 408] width 109 height 21
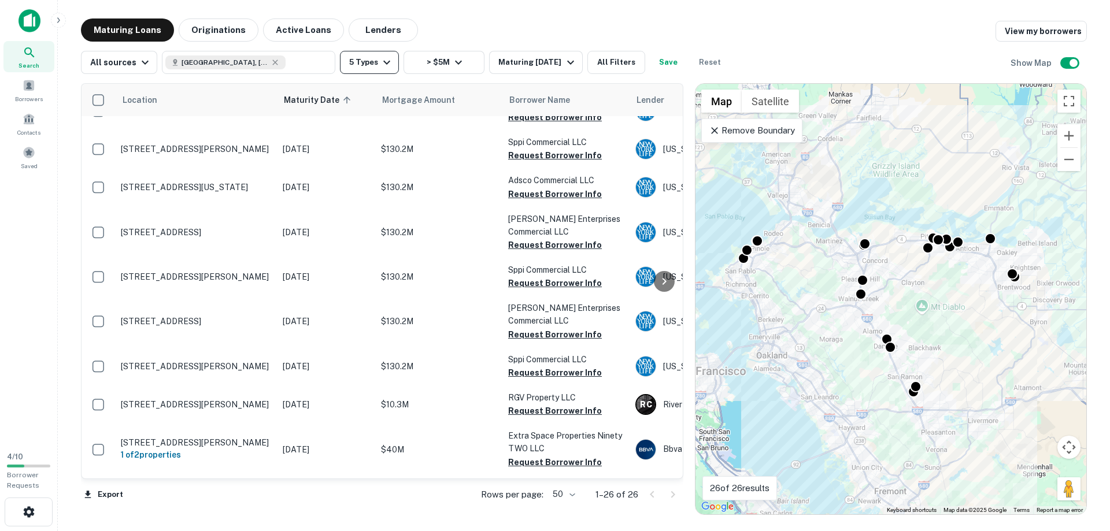
click at [363, 64] on button "5 Types" at bounding box center [369, 62] width 59 height 23
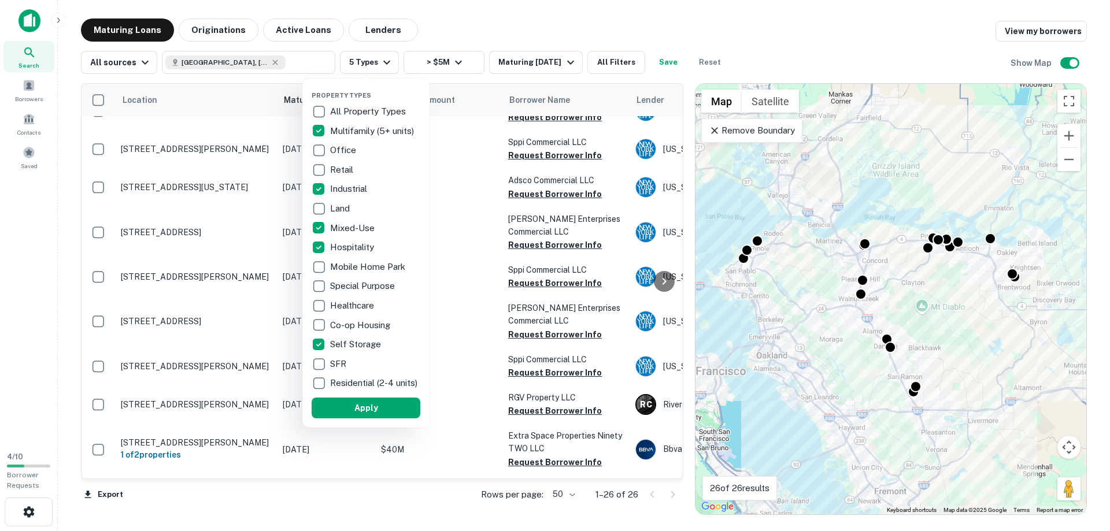
click at [433, 31] on div at bounding box center [555, 265] width 1110 height 531
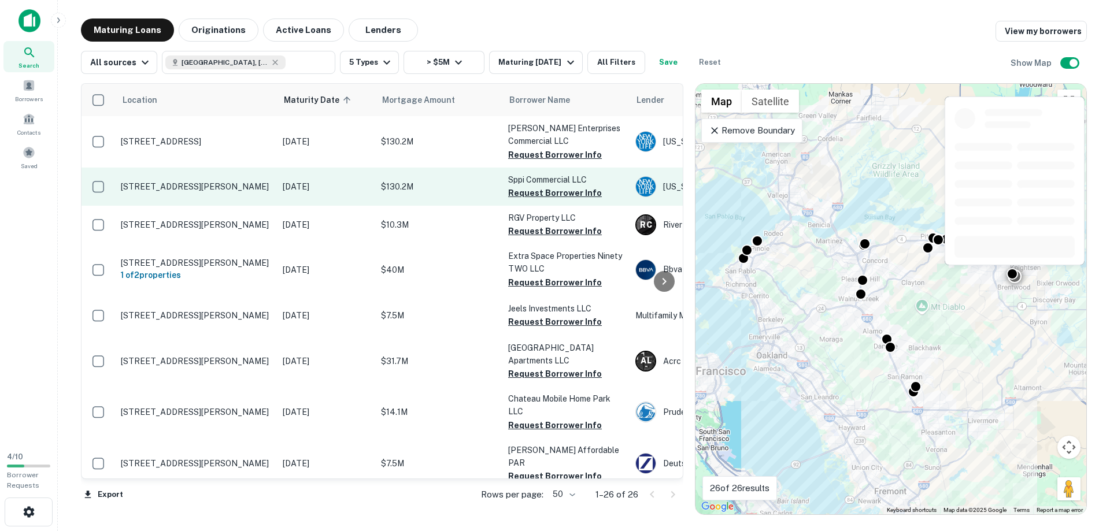
scroll to position [685, 0]
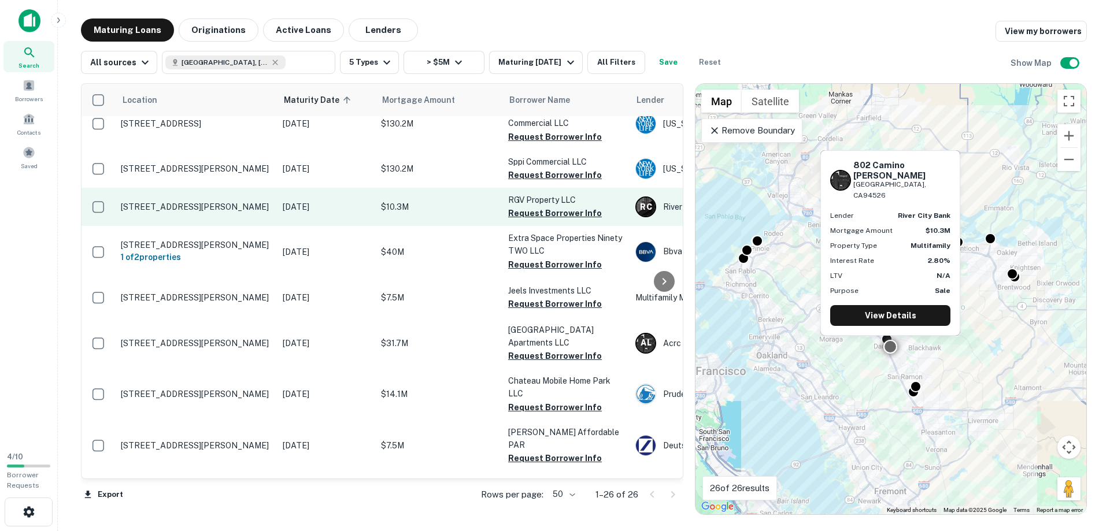
click at [182, 209] on p "[STREET_ADDRESS][PERSON_NAME]" at bounding box center [196, 207] width 150 height 10
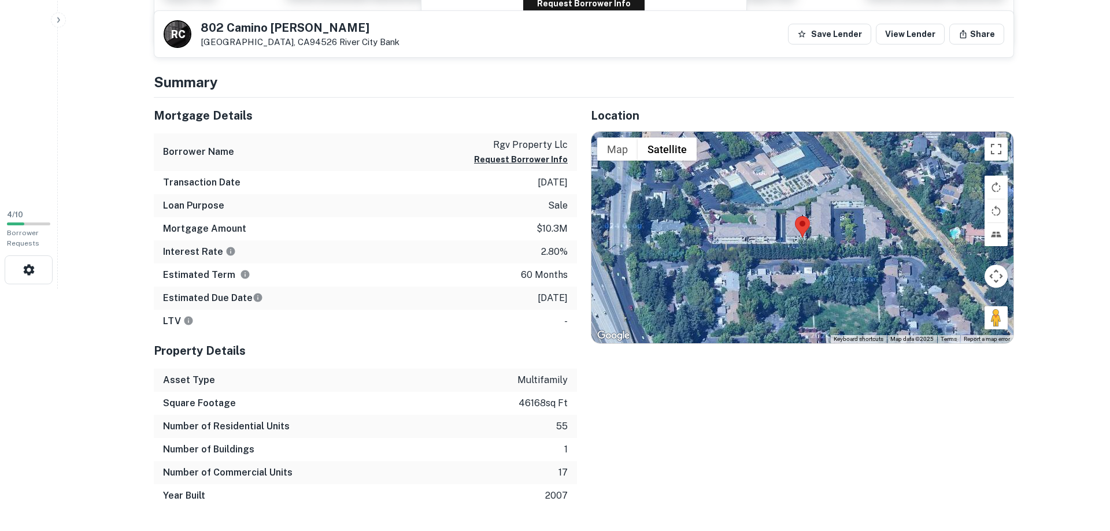
scroll to position [258, 0]
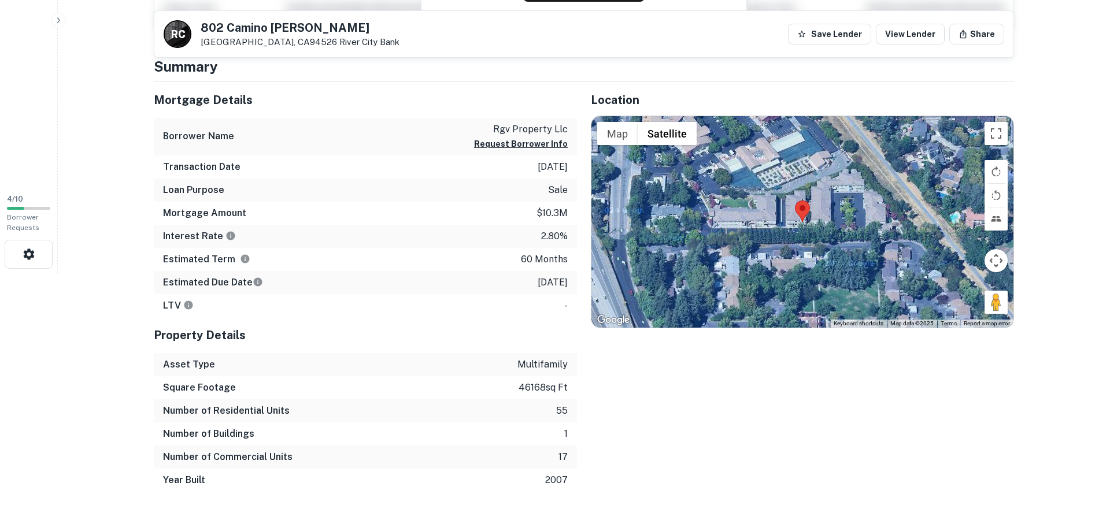
click at [109, 274] on html "Search Borrowers Contacts Saved 4 / 10 Borrower Requests Back to search R C 802…" at bounding box center [555, 7] width 1110 height 531
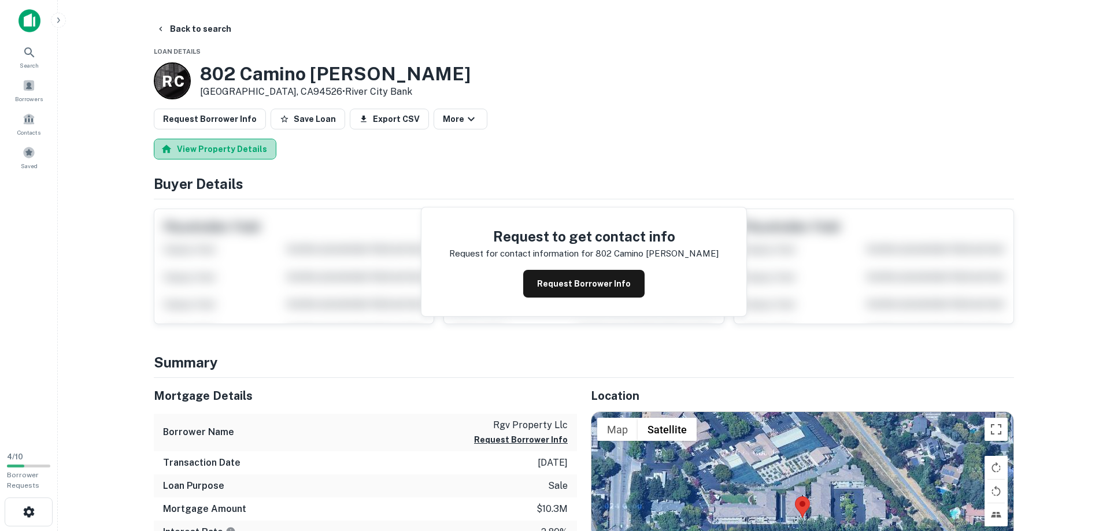
click at [233, 147] on button "View Property Details" at bounding box center [215, 149] width 123 height 21
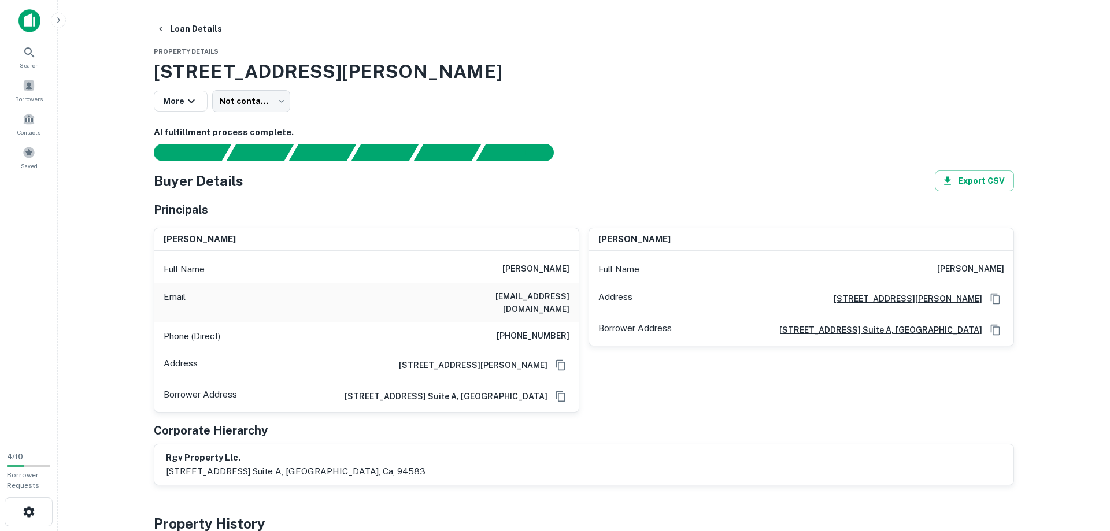
drag, startPoint x: 505, startPoint y: 268, endPoint x: 572, endPoint y: 269, distance: 66.5
click at [572, 269] on div "Full Name james f baldacci" at bounding box center [366, 270] width 424 height 28
copy h6 "james f baldacci"
drag, startPoint x: 464, startPoint y: 301, endPoint x: 555, endPoint y: 302, distance: 90.8
click at [578, 295] on div "Email jamesbaldacci@yahoo.com" at bounding box center [366, 302] width 424 height 39
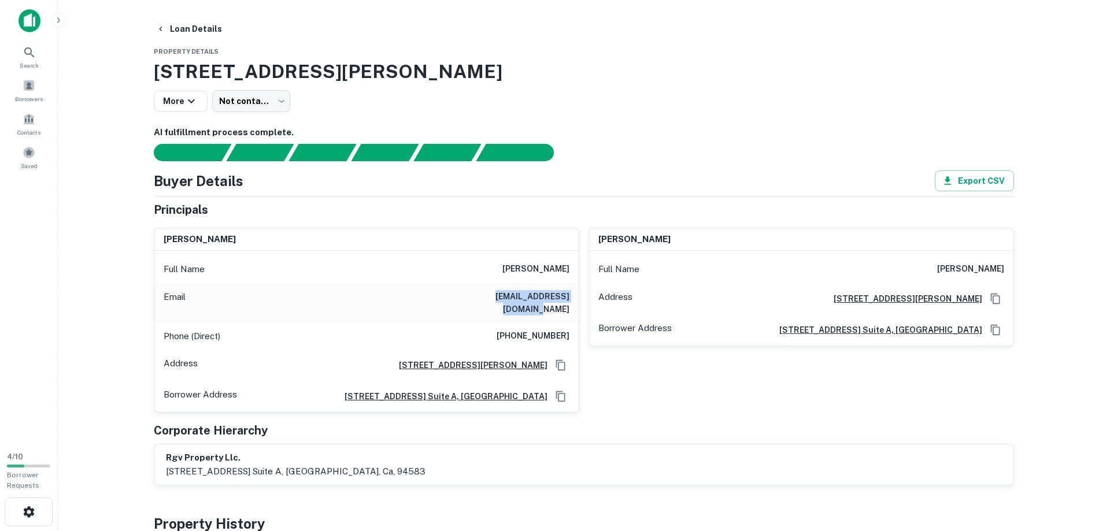
copy h6 "jamesbaldacci@yahoo.com"
drag, startPoint x: 508, startPoint y: 325, endPoint x: 575, endPoint y: 333, distance: 68.1
click at [575, 333] on div "Phone (Direct) (510) 648-0300" at bounding box center [366, 337] width 424 height 28
copy h6 "(510) 648-0300"
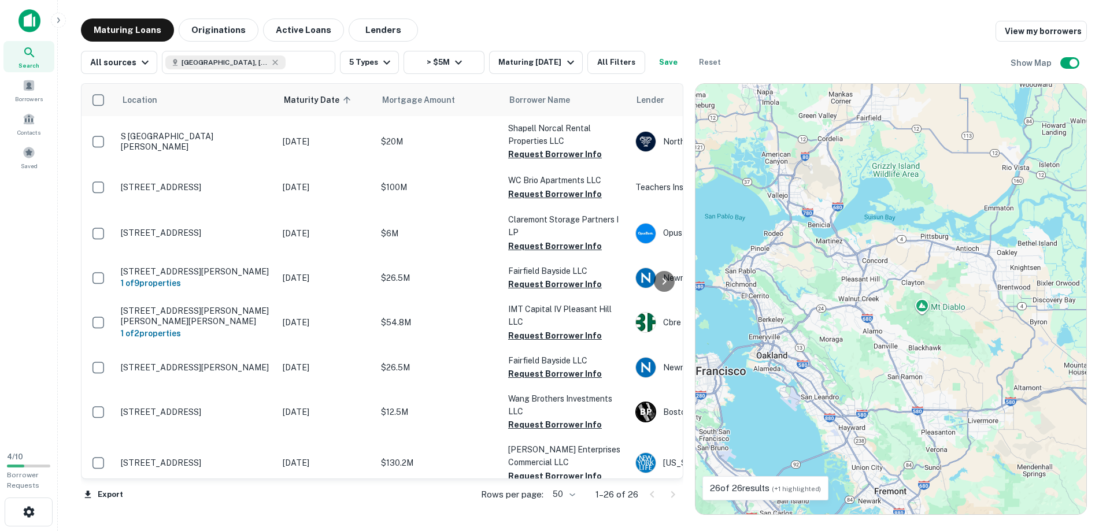
scroll to position [685, 0]
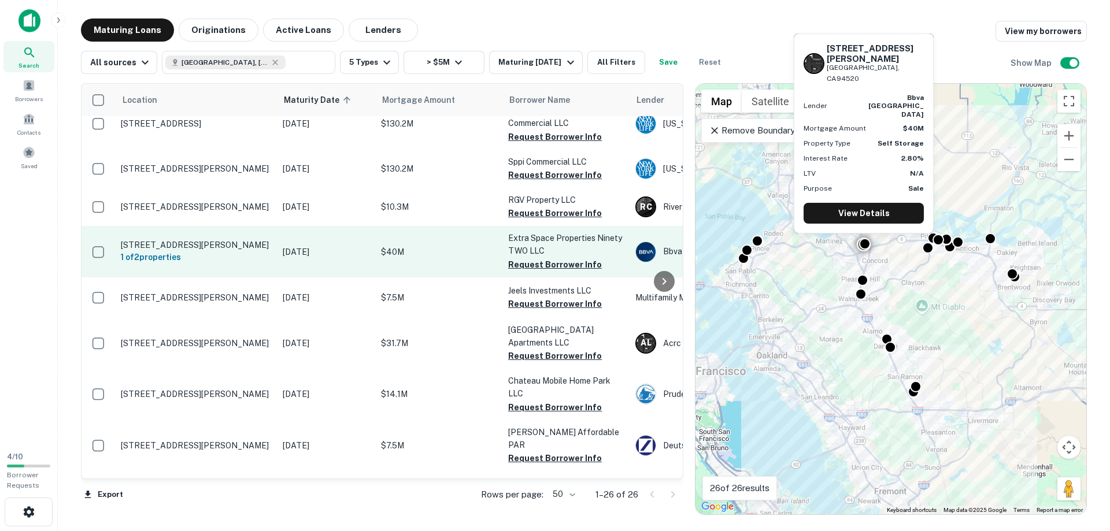
click at [163, 240] on td "[STREET_ADDRESS][PERSON_NAME] 1 of 2 properties" at bounding box center [196, 251] width 162 height 51
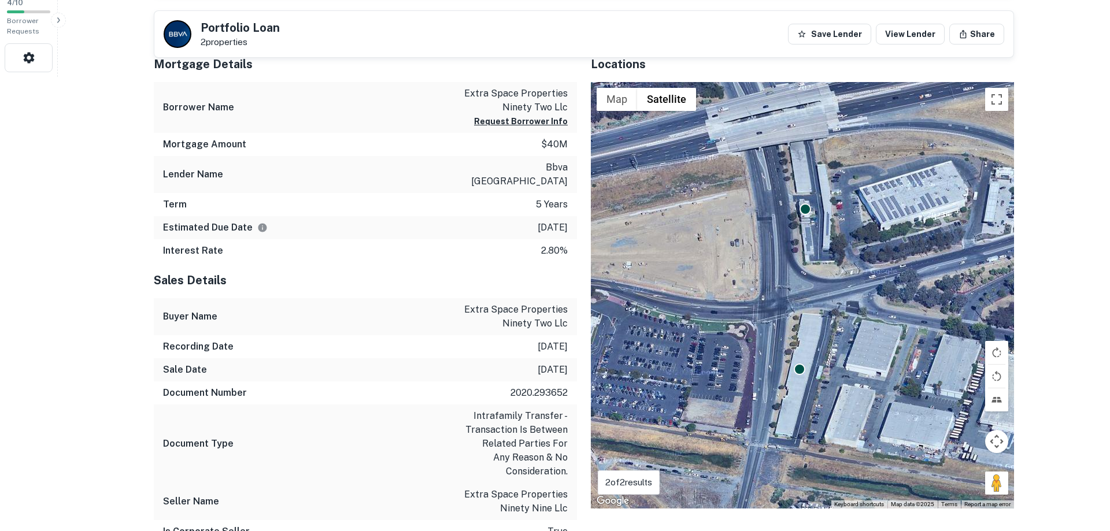
scroll to position [451, 0]
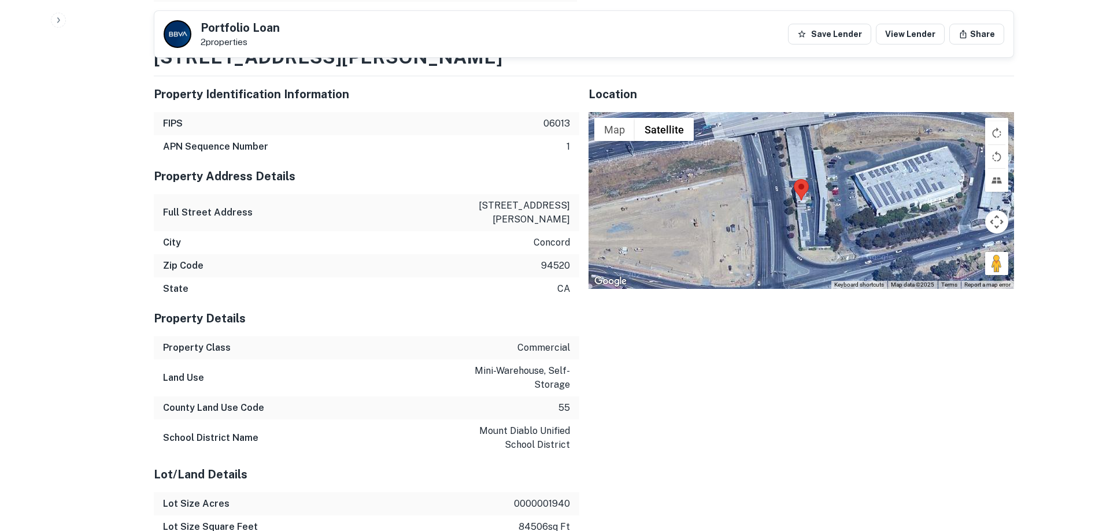
scroll to position [1040, 0]
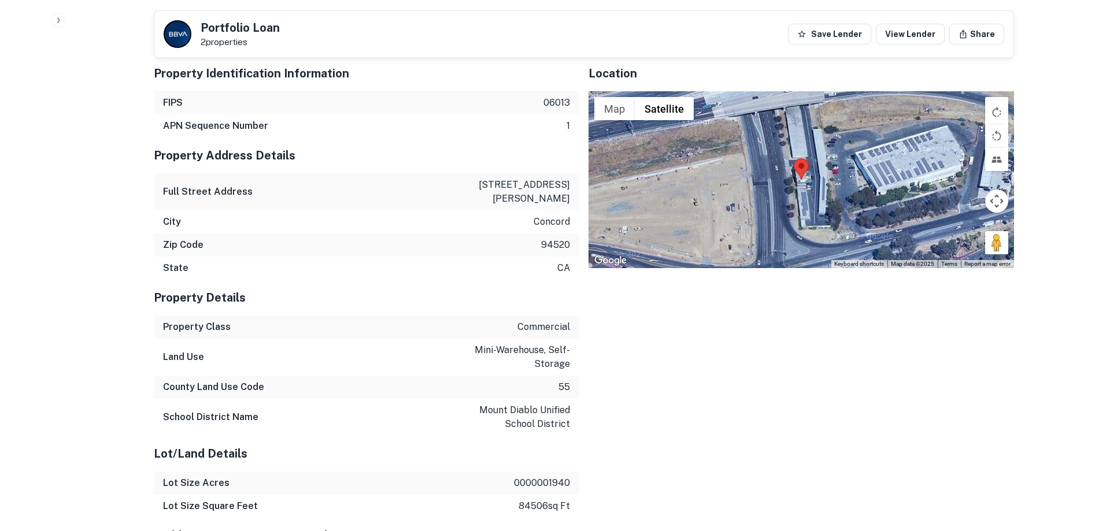
click at [671, 427] on div "Location ← Move left → Move right ↑ Move up ↓ Move down + Zoom in - Zoom out Ho…" at bounding box center [796, 410] width 435 height 729
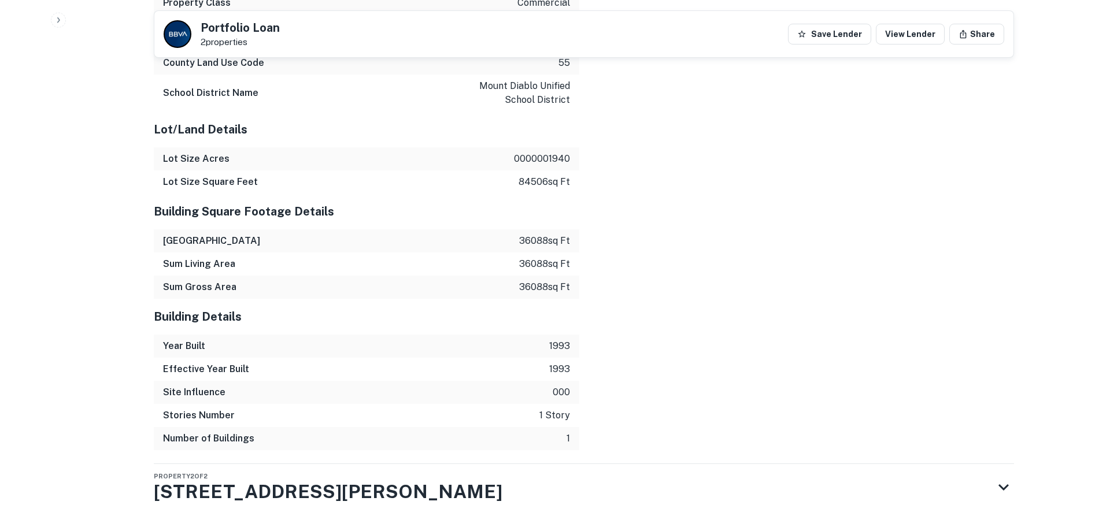
scroll to position [1372, 0]
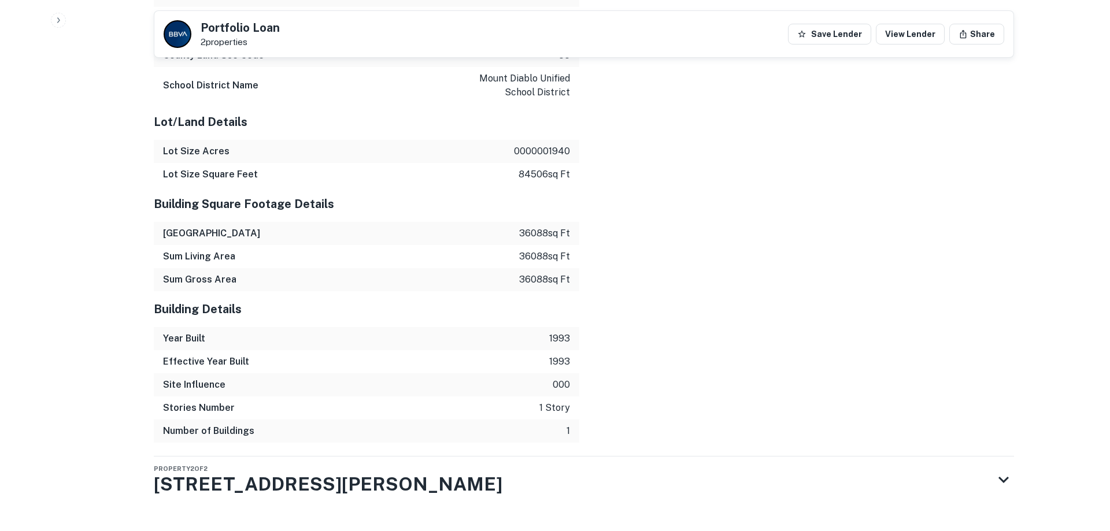
click at [691, 327] on div "Location ← Move left → Move right ↑ Move up ↓ Move down + Zoom in - Zoom out Ho…" at bounding box center [796, 78] width 435 height 729
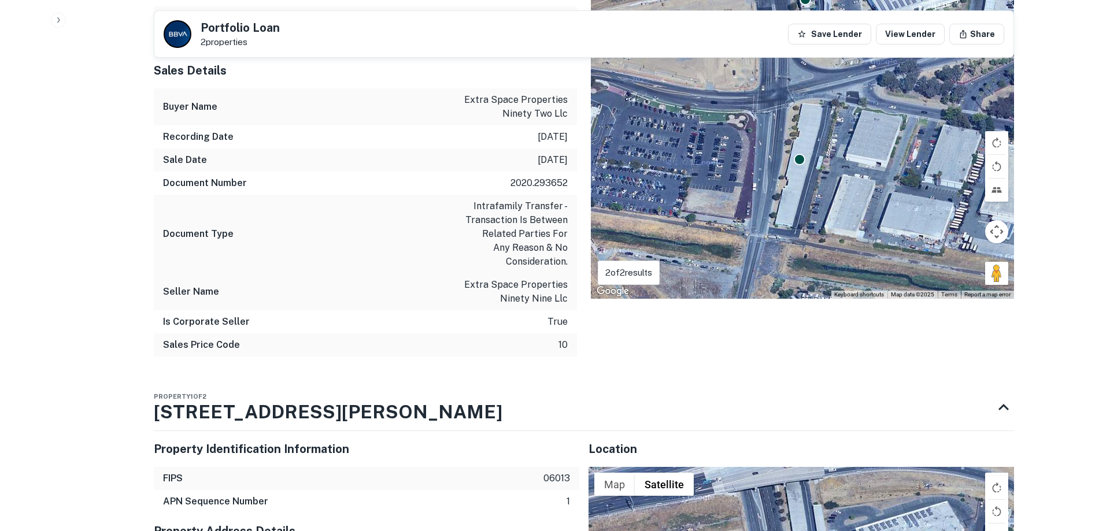
scroll to position [606, 0]
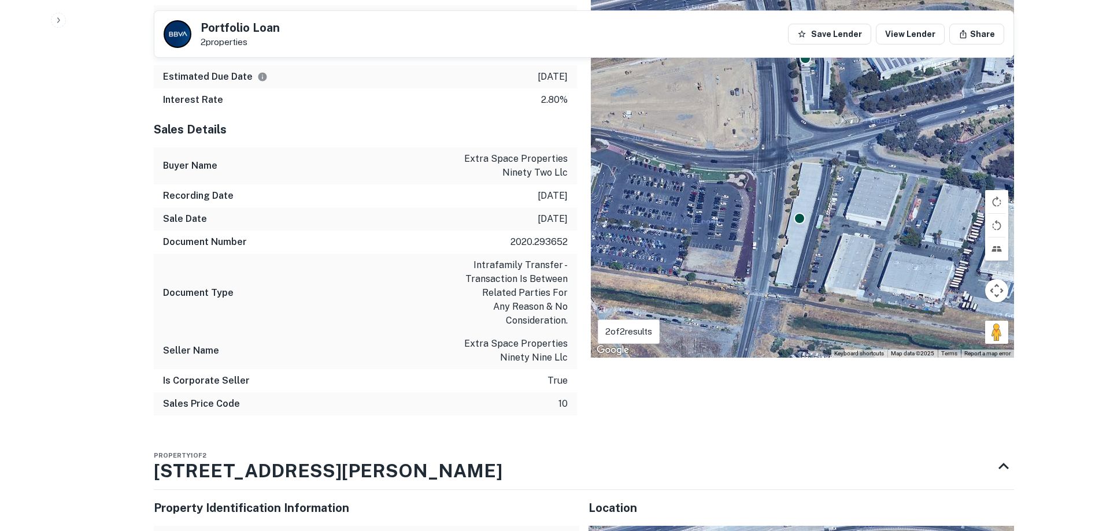
click at [317, 296] on div "Document Type intrafamily transfer - transaction is between related parties for…" at bounding box center [365, 293] width 423 height 79
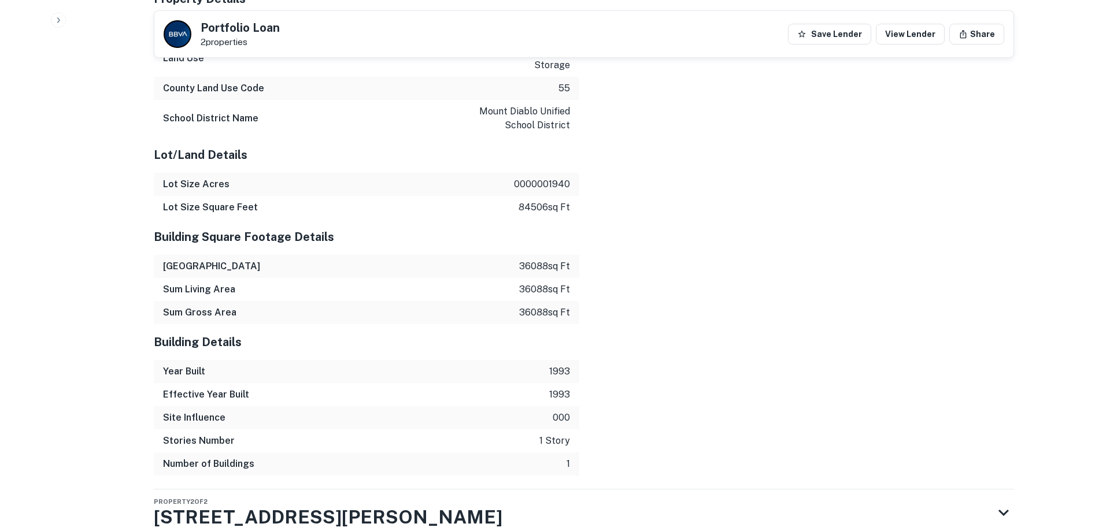
scroll to position [1372, 0]
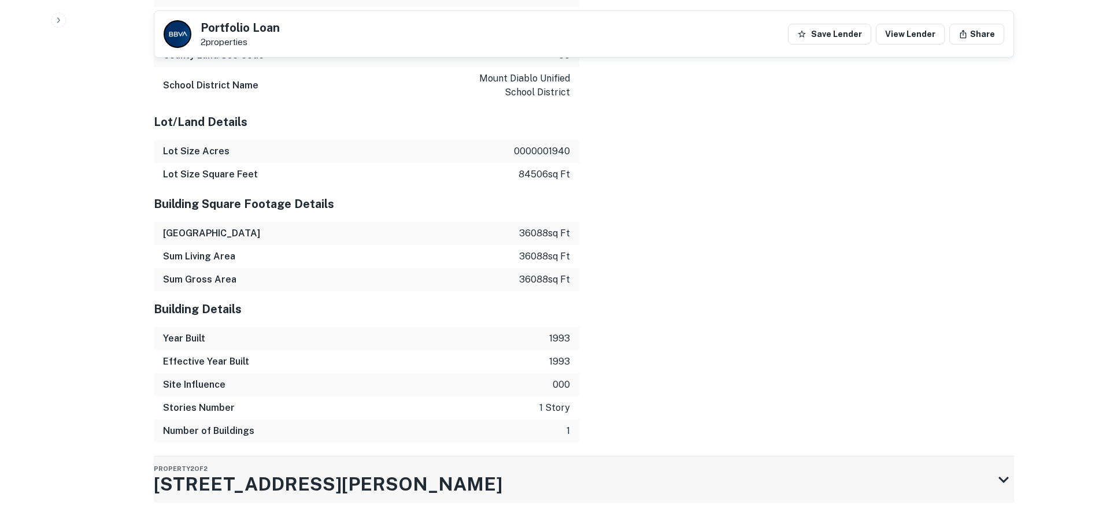
click at [1002, 470] on icon at bounding box center [1004, 480] width 21 height 21
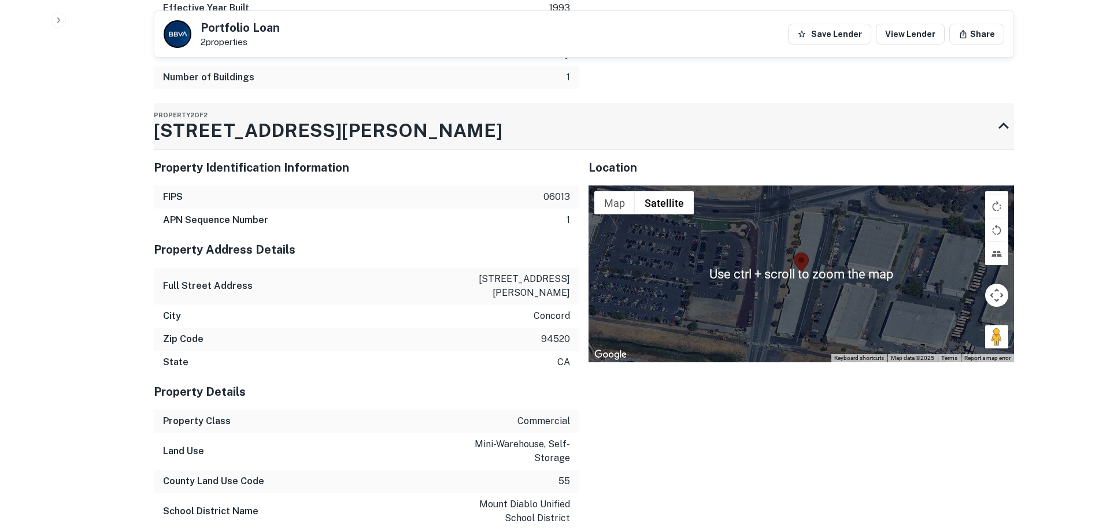
scroll to position [1667, 0]
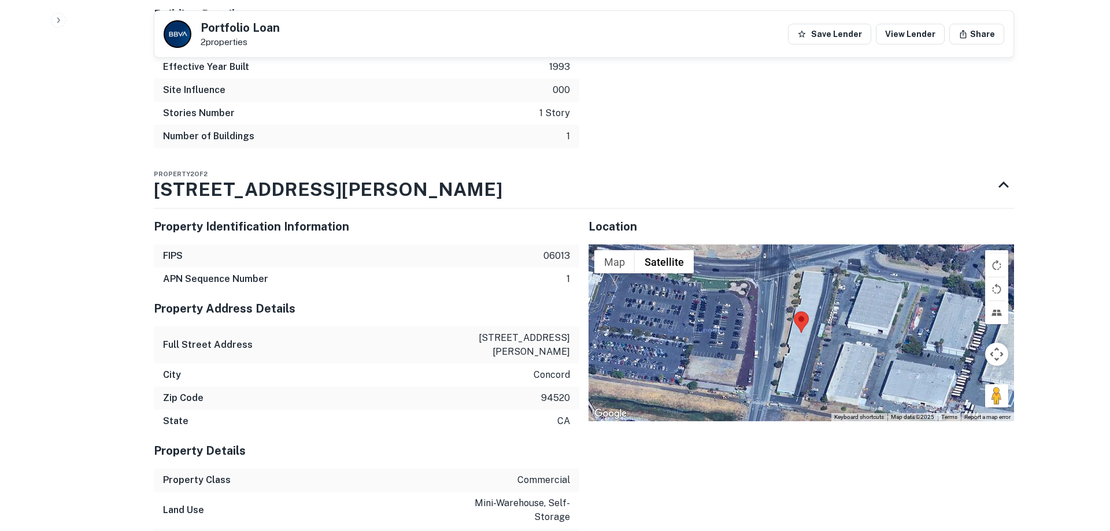
click at [328, 469] on div "Property Class commercial" at bounding box center [367, 480] width 426 height 23
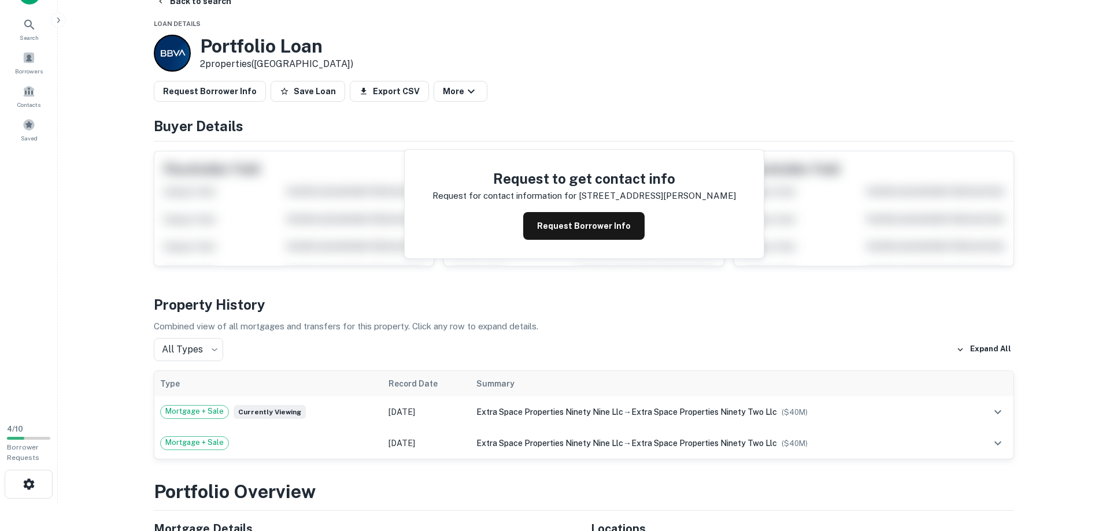
scroll to position [0, 0]
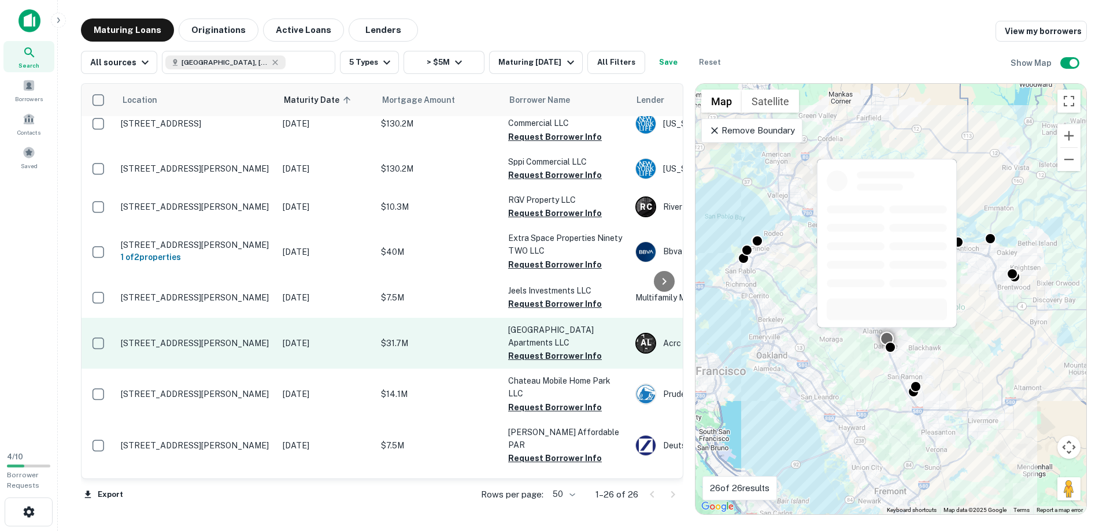
scroll to position [792, 0]
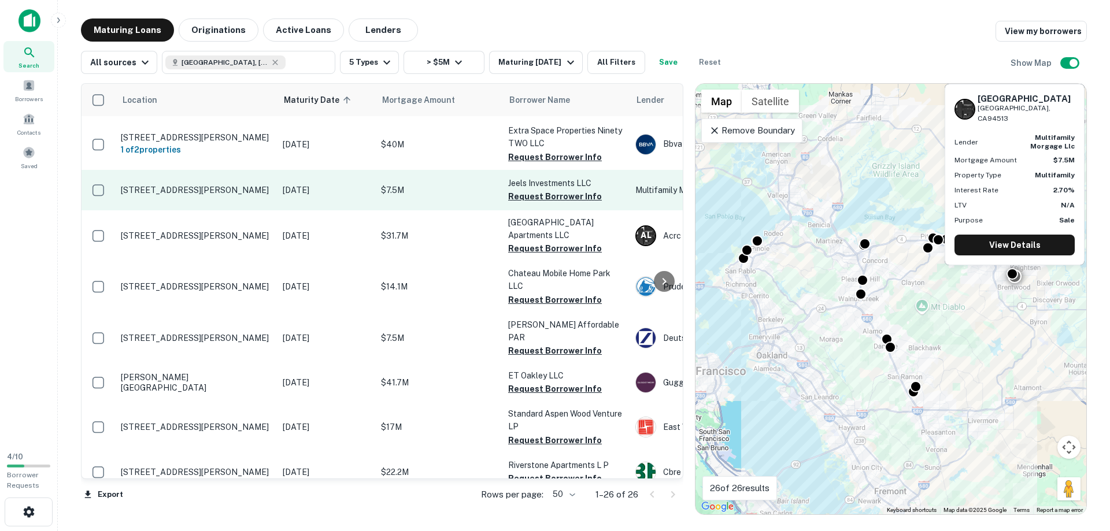
click at [200, 191] on p "[STREET_ADDRESS][PERSON_NAME]" at bounding box center [196, 190] width 150 height 10
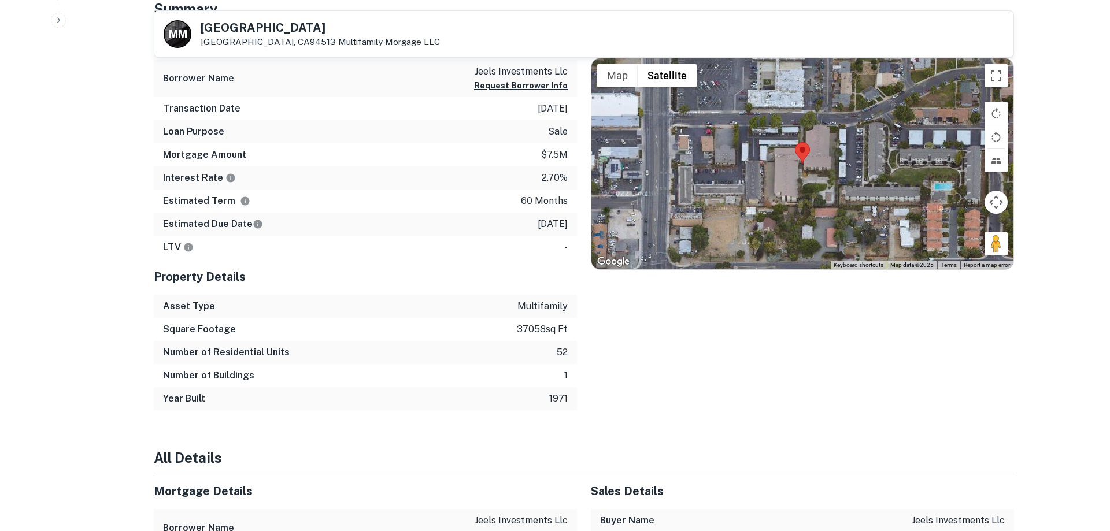
scroll to position [472, 0]
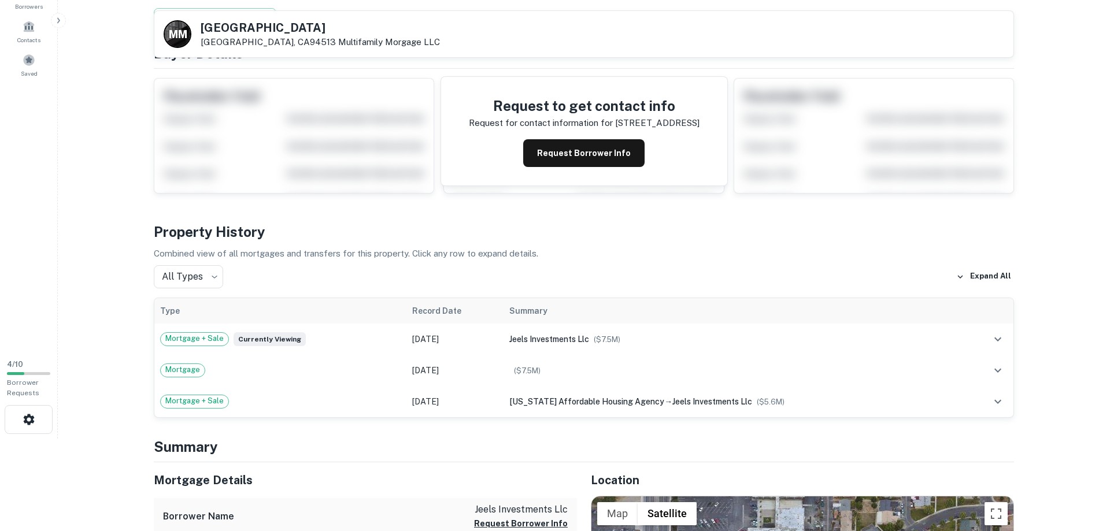
scroll to position [0, 0]
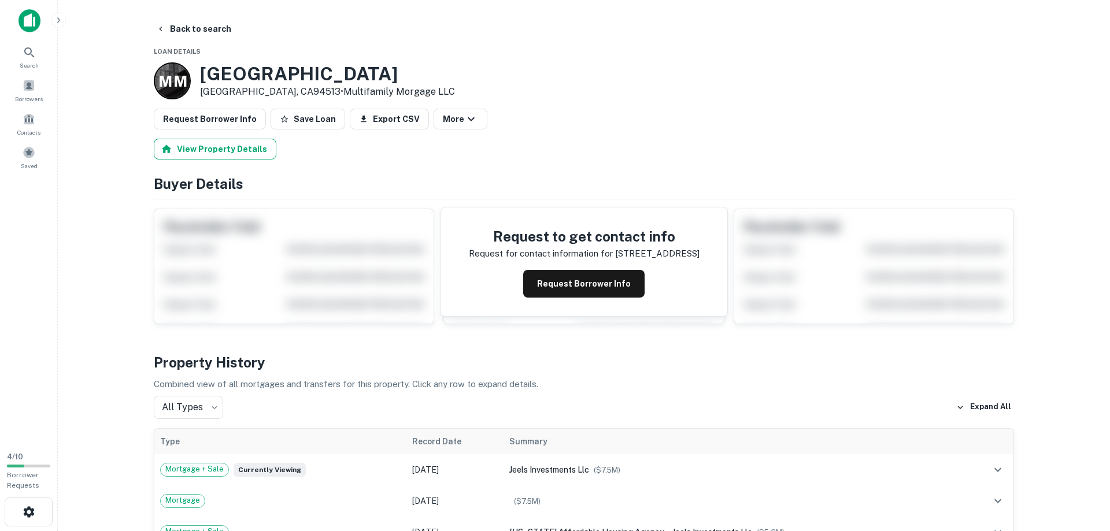
click at [216, 147] on button "View Property Details" at bounding box center [215, 149] width 123 height 21
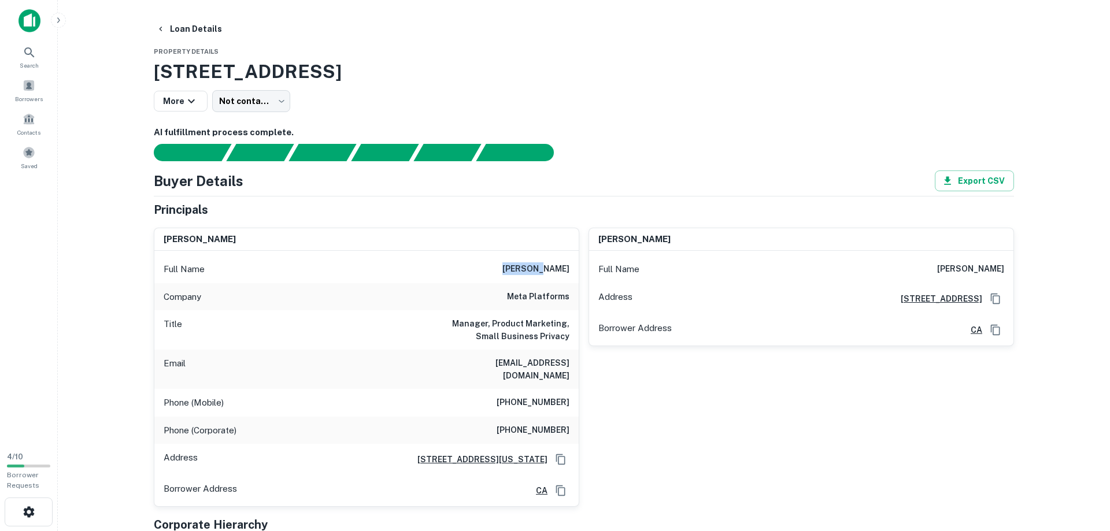
drag, startPoint x: 541, startPoint y: 269, endPoint x: 573, endPoint y: 264, distance: 32.8
click at [573, 264] on div "Full Name [PERSON_NAME]" at bounding box center [366, 270] width 424 height 28
drag, startPoint x: 510, startPoint y: 365, endPoint x: 571, endPoint y: 364, distance: 61.3
click at [571, 364] on div "Email [EMAIL_ADDRESS][DOMAIN_NAME]" at bounding box center [366, 369] width 424 height 39
copy h6 "[EMAIL_ADDRESS][DOMAIN_NAME]"
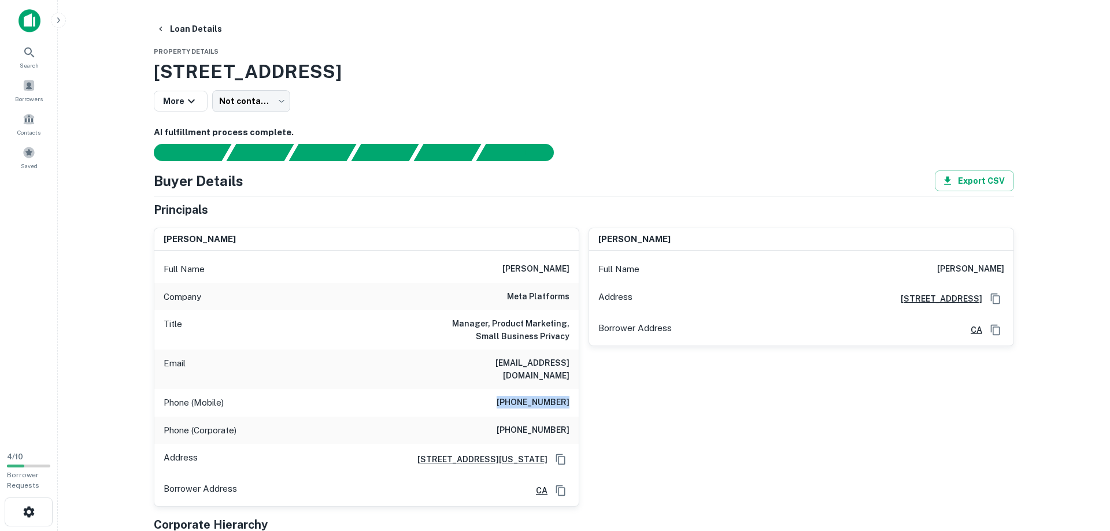
drag, startPoint x: 508, startPoint y: 392, endPoint x: 571, endPoint y: 390, distance: 63.6
click at [571, 390] on div "Phone (Mobile) [PHONE_NUMBER]" at bounding box center [366, 403] width 424 height 28
copy h6 "[PHONE_NUMBER]"
drag, startPoint x: 504, startPoint y: 418, endPoint x: 572, endPoint y: 416, distance: 68.3
click at [572, 417] on div "Phone (Corporate) [PHONE_NUMBER]" at bounding box center [366, 431] width 424 height 28
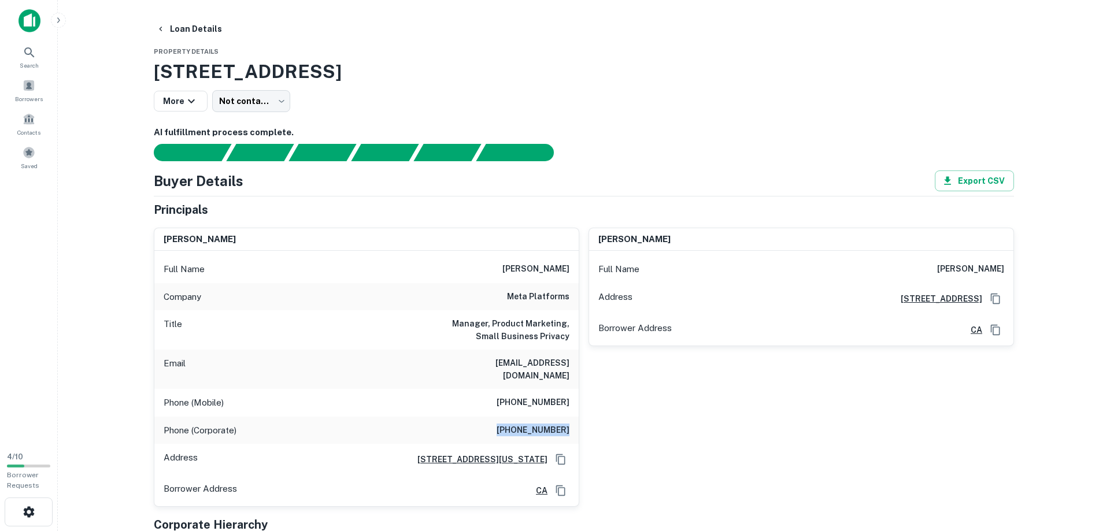
copy h6 "[PHONE_NUMBER]"
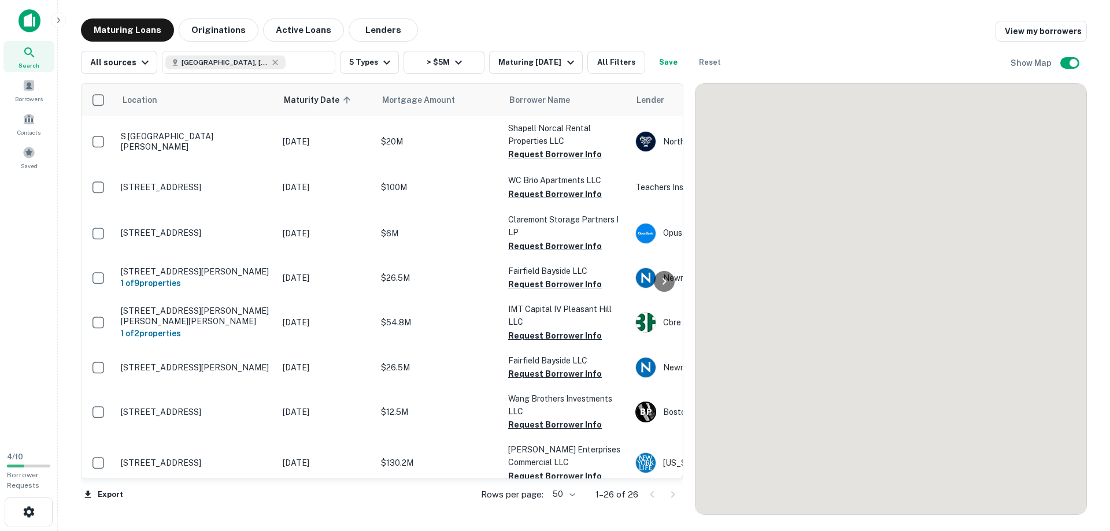
scroll to position [792, 0]
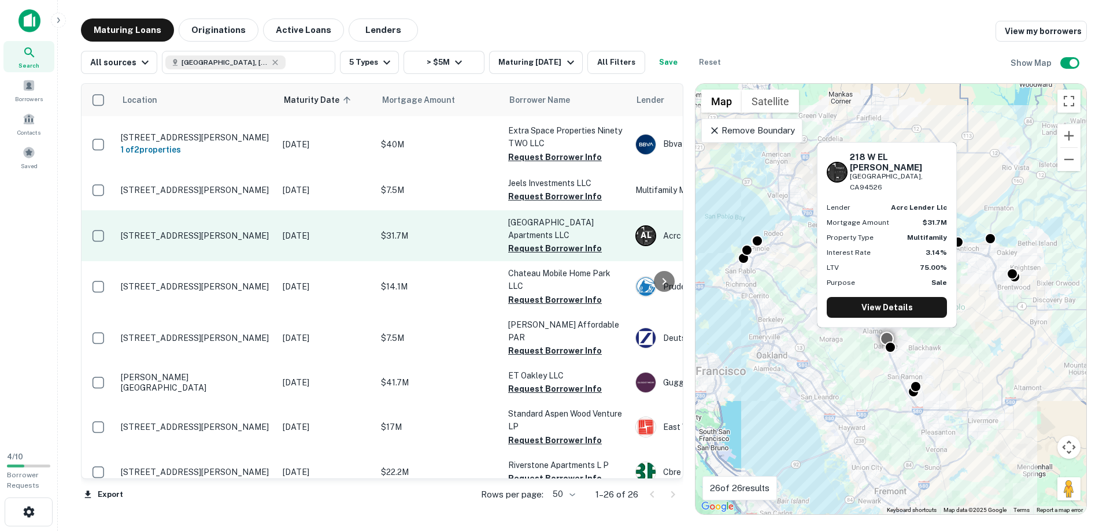
click at [185, 234] on p "[STREET_ADDRESS][PERSON_NAME]" at bounding box center [196, 236] width 150 height 10
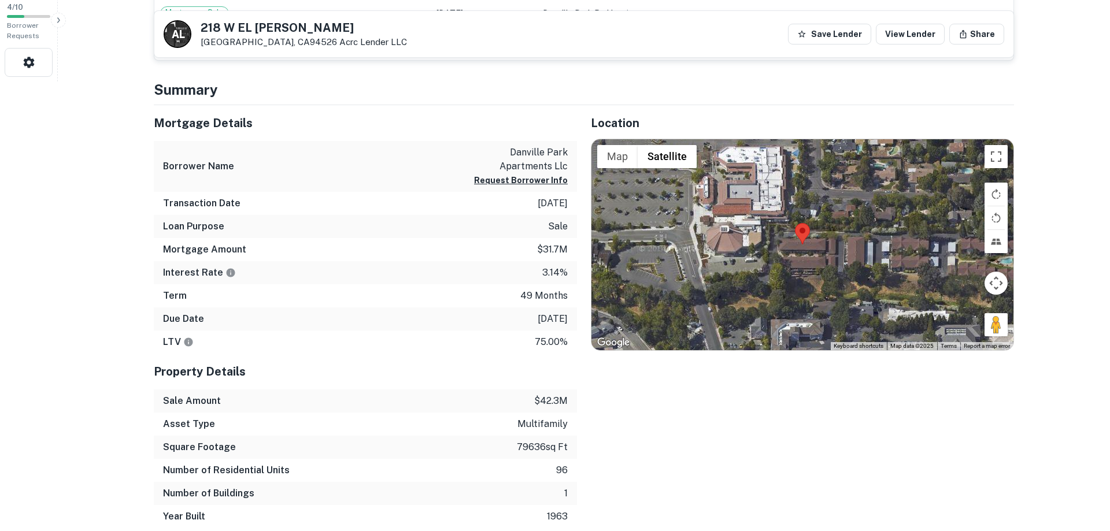
scroll to position [472, 0]
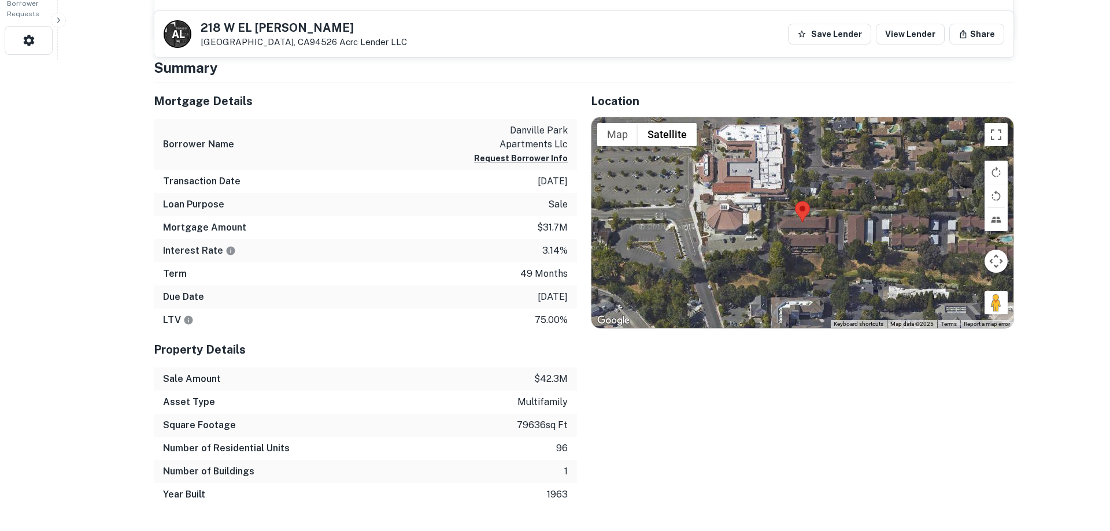
drag, startPoint x: 71, startPoint y: 400, endPoint x: 94, endPoint y: 315, distance: 87.7
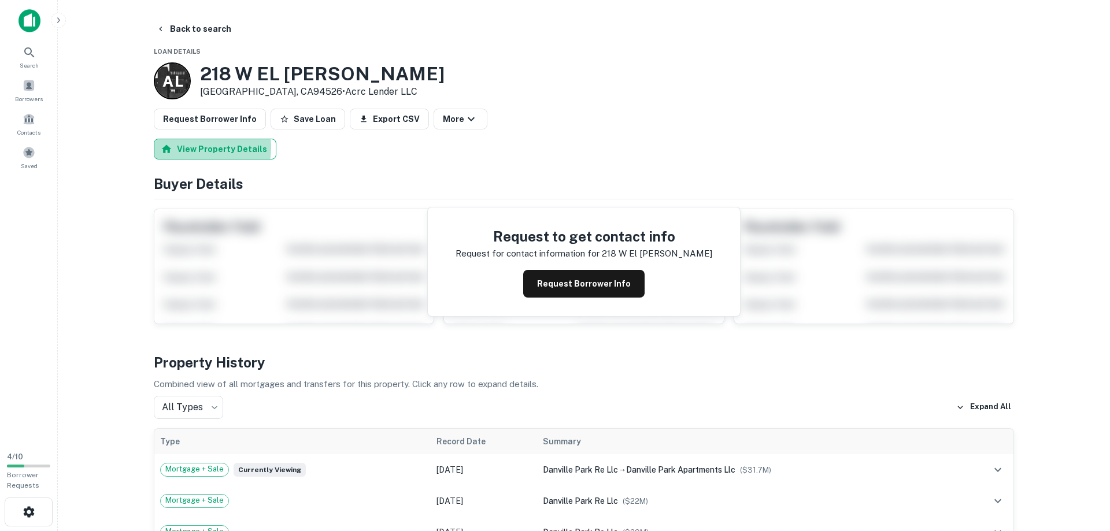
click at [193, 147] on button "View Property Details" at bounding box center [215, 149] width 123 height 21
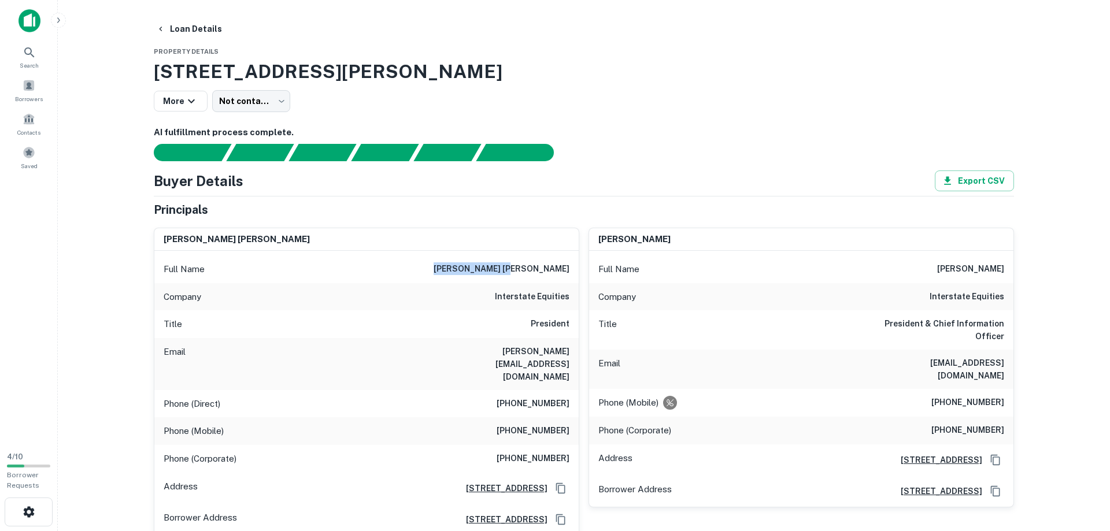
drag, startPoint x: 507, startPoint y: 270, endPoint x: 574, endPoint y: 267, distance: 67.1
click at [574, 267] on div "Full Name [PERSON_NAME] [PERSON_NAME]" at bounding box center [366, 270] width 424 height 28
copy h6 "[PERSON_NAME] [PERSON_NAME]"
drag, startPoint x: 511, startPoint y: 353, endPoint x: 571, endPoint y: 353, distance: 59.6
click at [571, 353] on div "Email [PERSON_NAME][EMAIL_ADDRESS][DOMAIN_NAME]" at bounding box center [366, 364] width 424 height 52
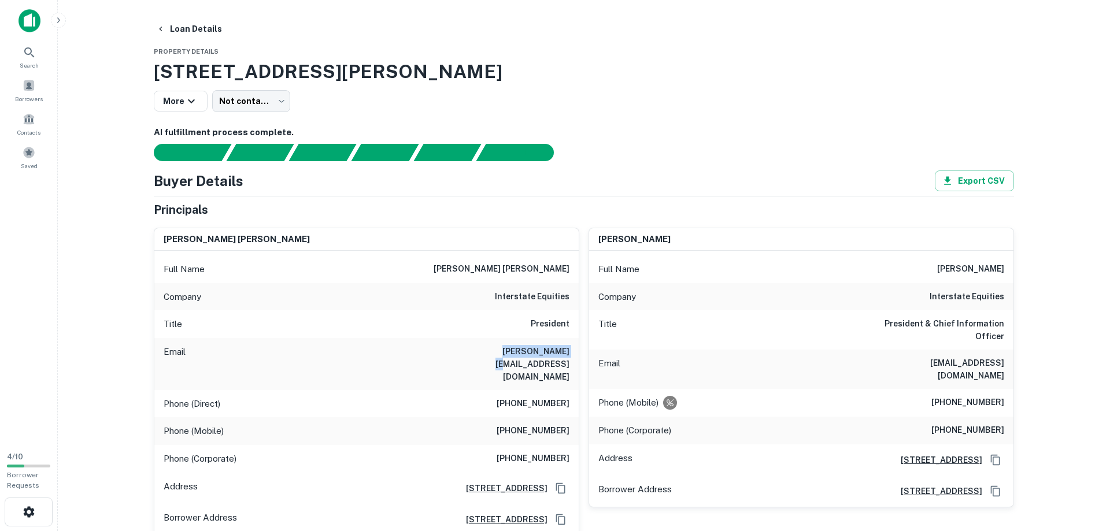
copy h6 "[PERSON_NAME][EMAIL_ADDRESS][DOMAIN_NAME]"
drag, startPoint x: 514, startPoint y: 381, endPoint x: 578, endPoint y: 383, distance: 64.2
click at [578, 390] on div "Phone (Direct) [PHONE_NUMBER]" at bounding box center [366, 404] width 424 height 28
copy h6 "[PHONE_NUMBER]"
click at [510, 424] on h6 "[PHONE_NUMBER]" at bounding box center [533, 431] width 73 height 14
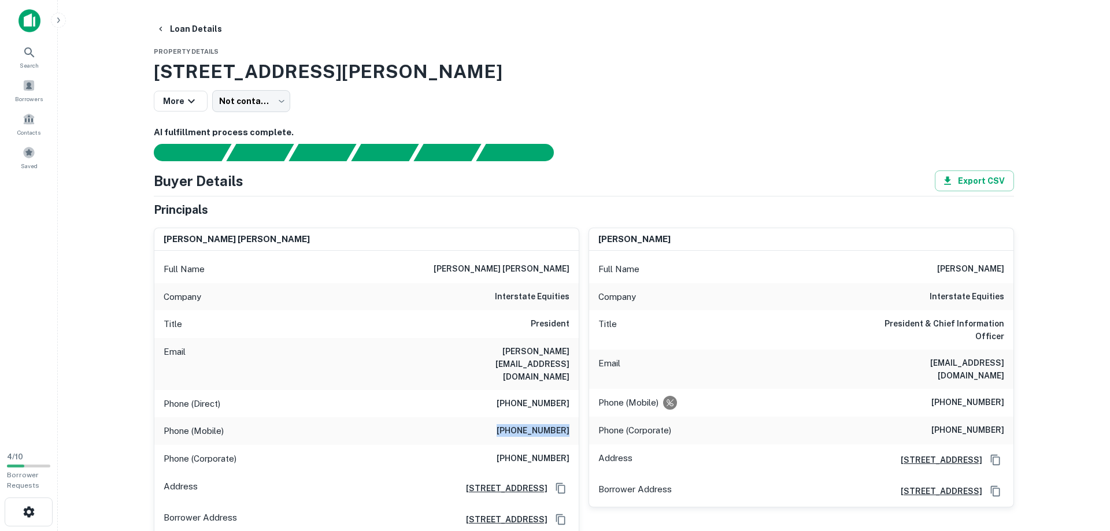
drag, startPoint x: 511, startPoint y: 407, endPoint x: 577, endPoint y: 406, distance: 65.9
click at [577, 418] on div "Phone (Mobile) [PHONE_NUMBER]" at bounding box center [366, 432] width 424 height 28
copy h6 "[PHONE_NUMBER]"
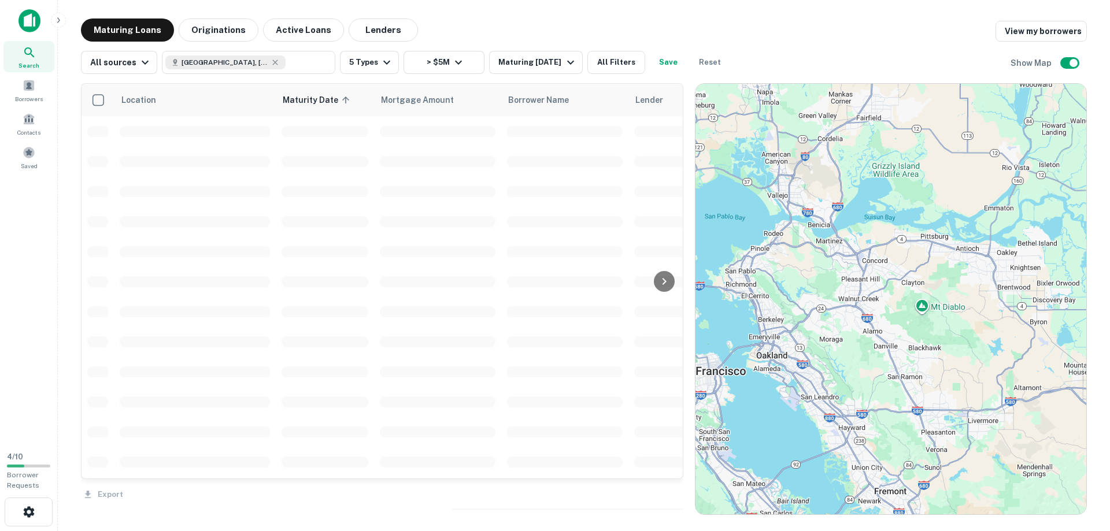
scroll to position [792, 0]
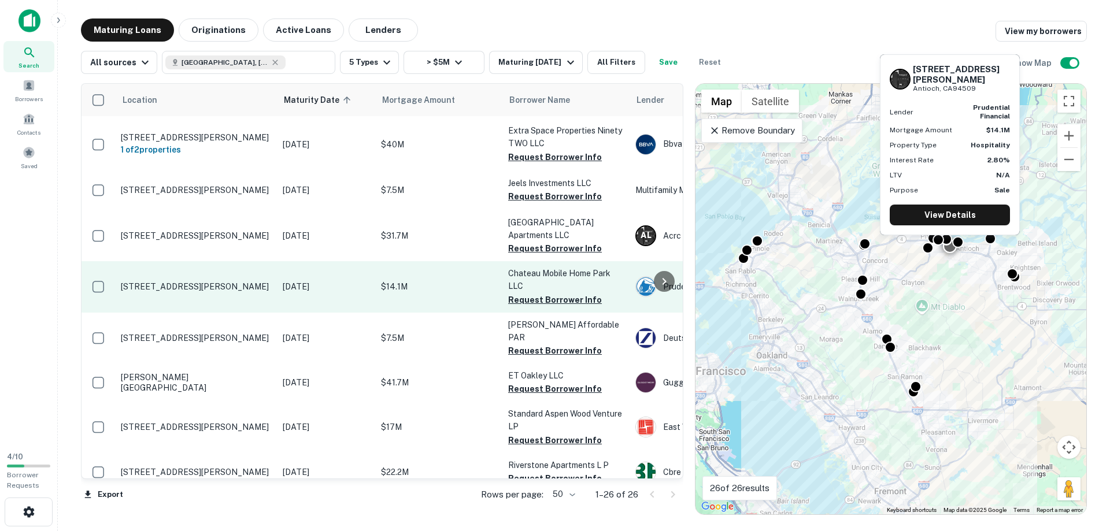
click at [183, 282] on p "[STREET_ADDRESS][PERSON_NAME]" at bounding box center [196, 287] width 150 height 10
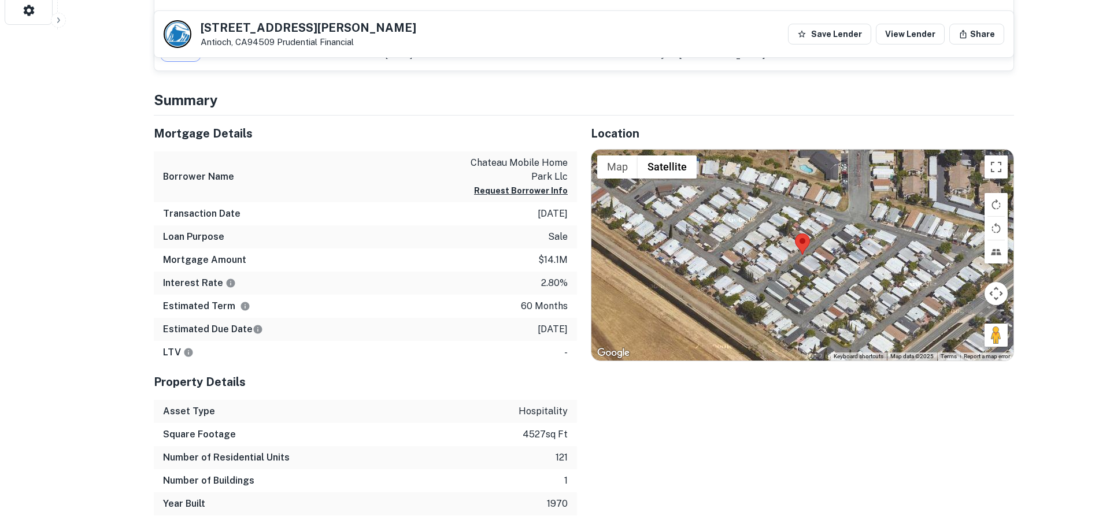
scroll to position [531, 0]
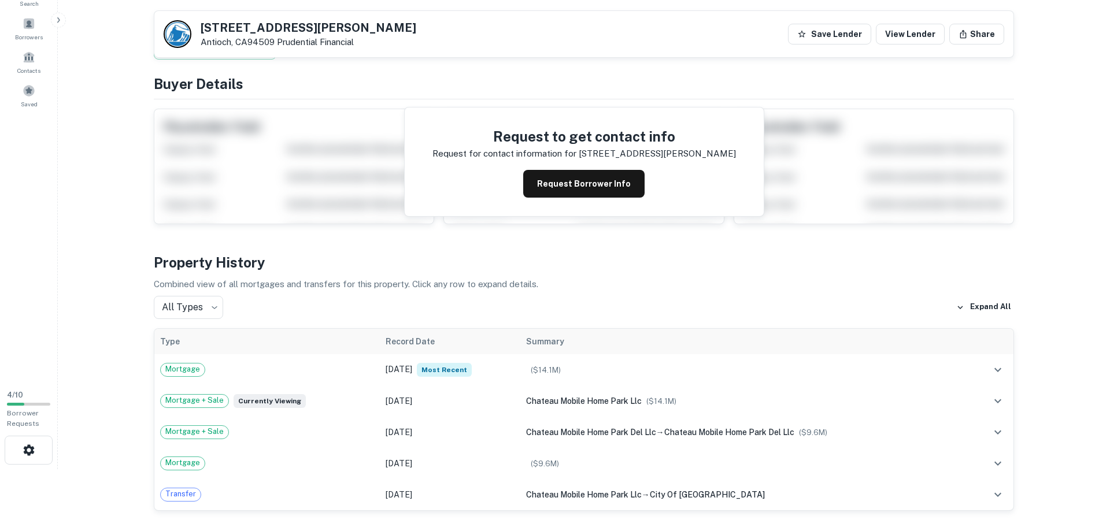
scroll to position [0, 0]
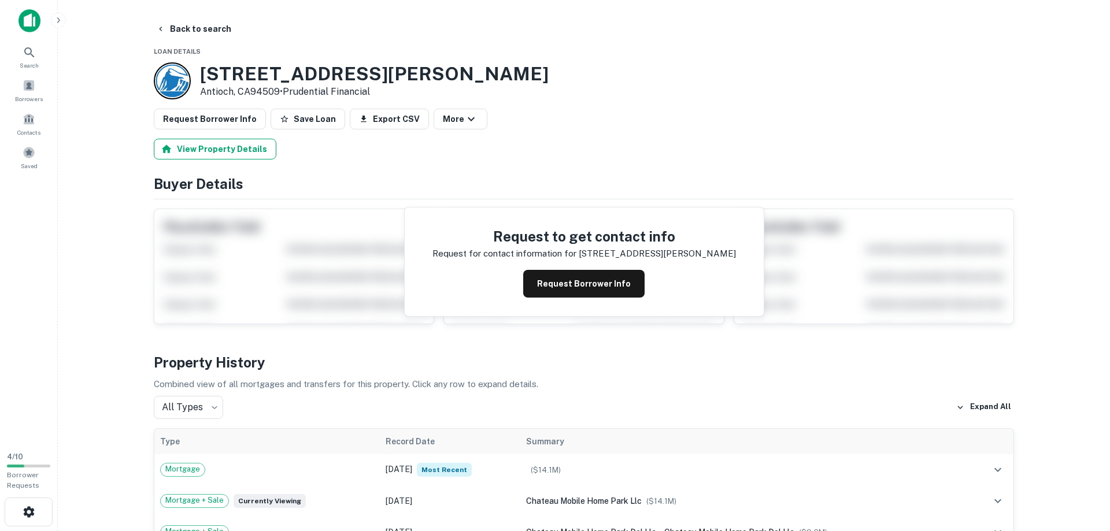
click at [210, 152] on button "View Property Details" at bounding box center [215, 149] width 123 height 21
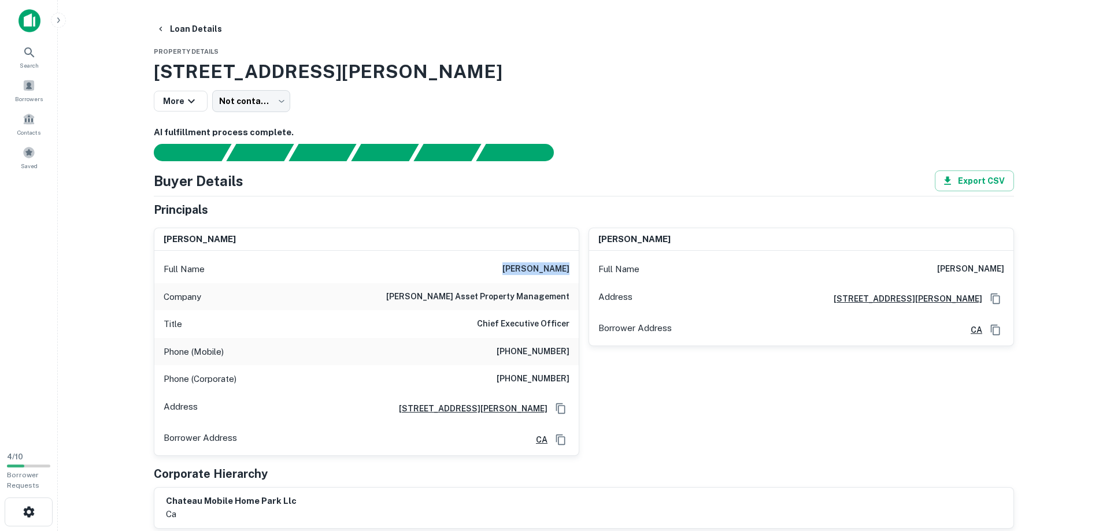
drag, startPoint x: 513, startPoint y: 268, endPoint x: 570, endPoint y: 273, distance: 56.9
click at [570, 273] on div "Full Name [PERSON_NAME]" at bounding box center [366, 270] width 424 height 28
copy h6 "[PERSON_NAME]"
drag, startPoint x: 437, startPoint y: 298, endPoint x: 577, endPoint y: 298, distance: 139.4
click at [577, 298] on div "Company [PERSON_NAME] asset property management" at bounding box center [366, 297] width 424 height 28
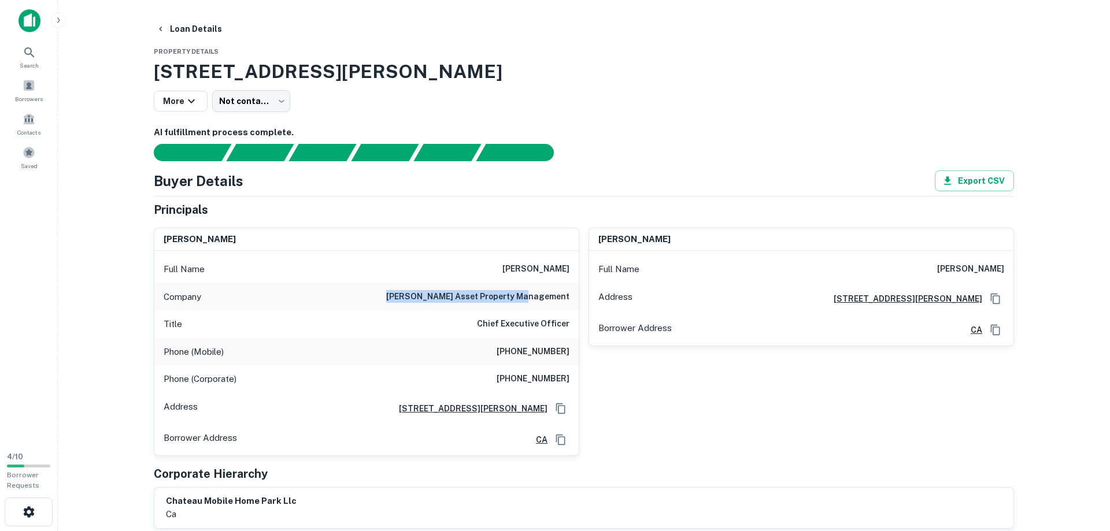
copy h6 "[PERSON_NAME] asset property management"
drag, startPoint x: 511, startPoint y: 354, endPoint x: 568, endPoint y: 348, distance: 57.0
click at [568, 348] on h6 "[PHONE_NUMBER]" at bounding box center [533, 352] width 73 height 14
copy h6 "[PHONE_NUMBER]"
drag, startPoint x: 507, startPoint y: 380, endPoint x: 574, endPoint y: 383, distance: 66.6
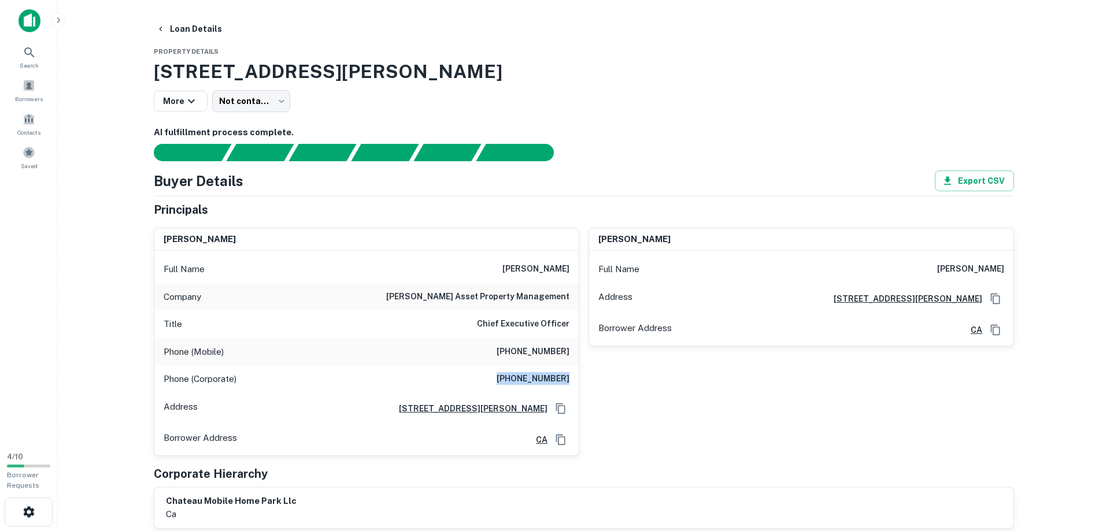
click at [574, 383] on div "Phone (Corporate) [PHONE_NUMBER]" at bounding box center [366, 379] width 424 height 28
copy h6 "[PHONE_NUMBER]"
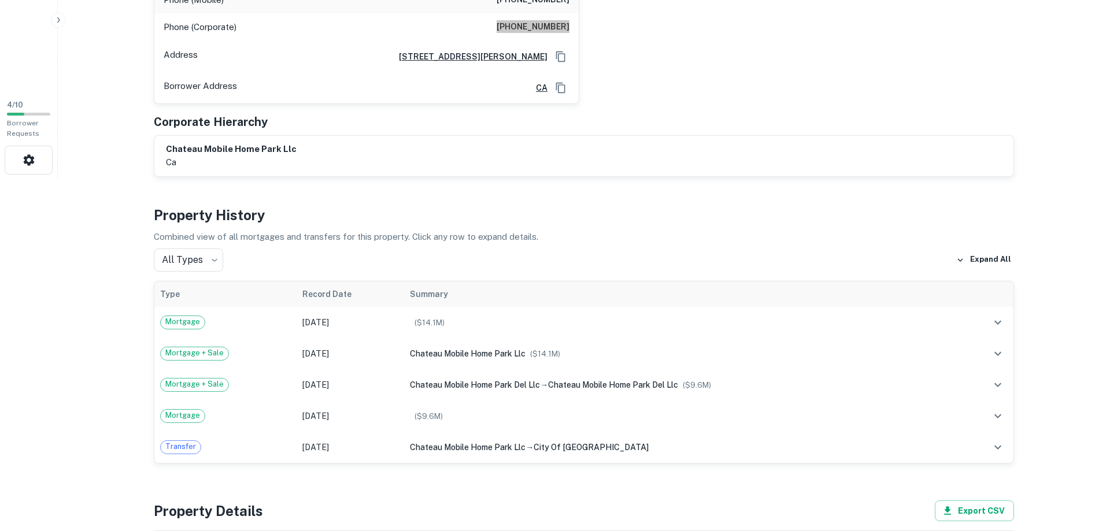
scroll to position [354, 0]
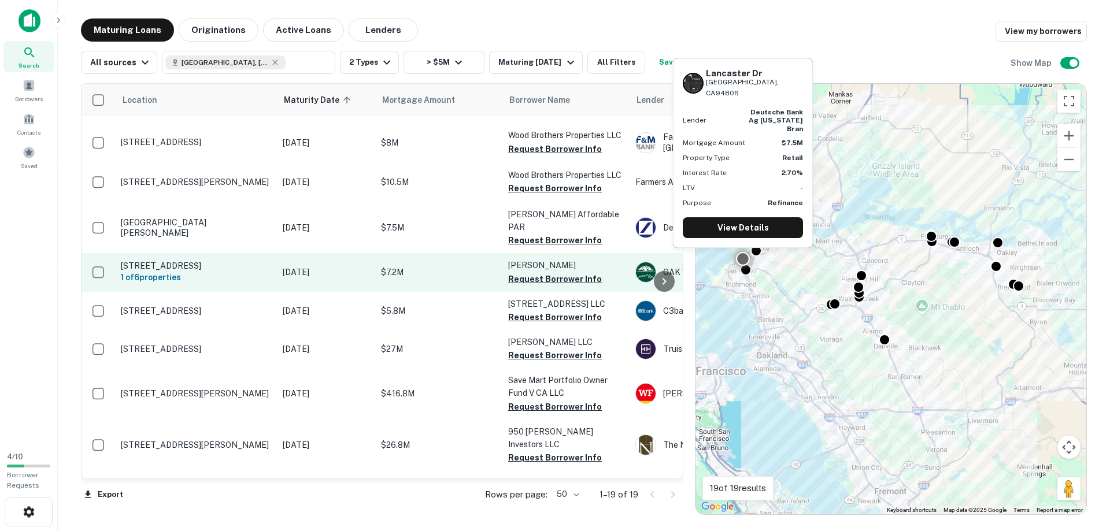
scroll to position [487, 0]
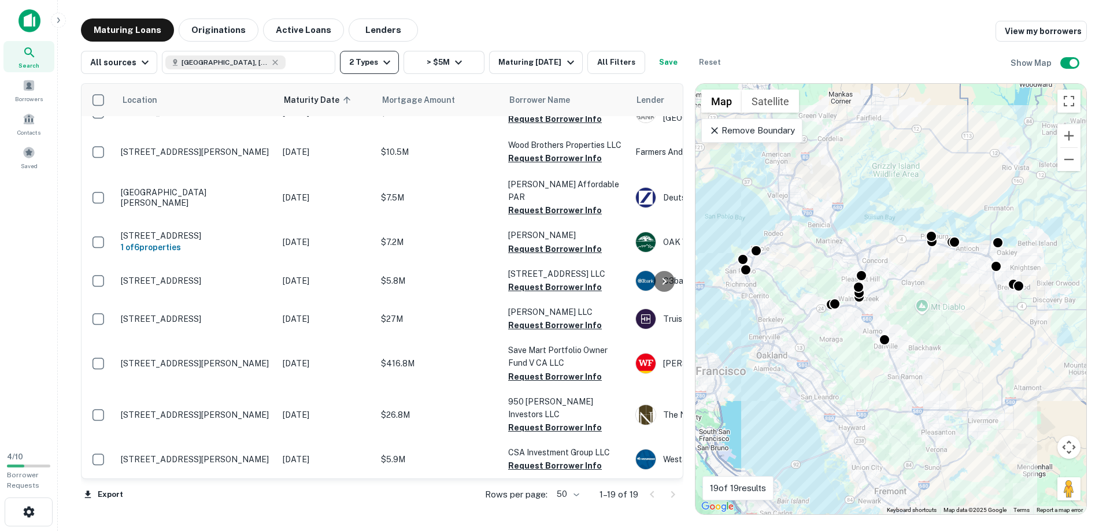
click at [380, 61] on icon "button" at bounding box center [387, 63] width 14 height 14
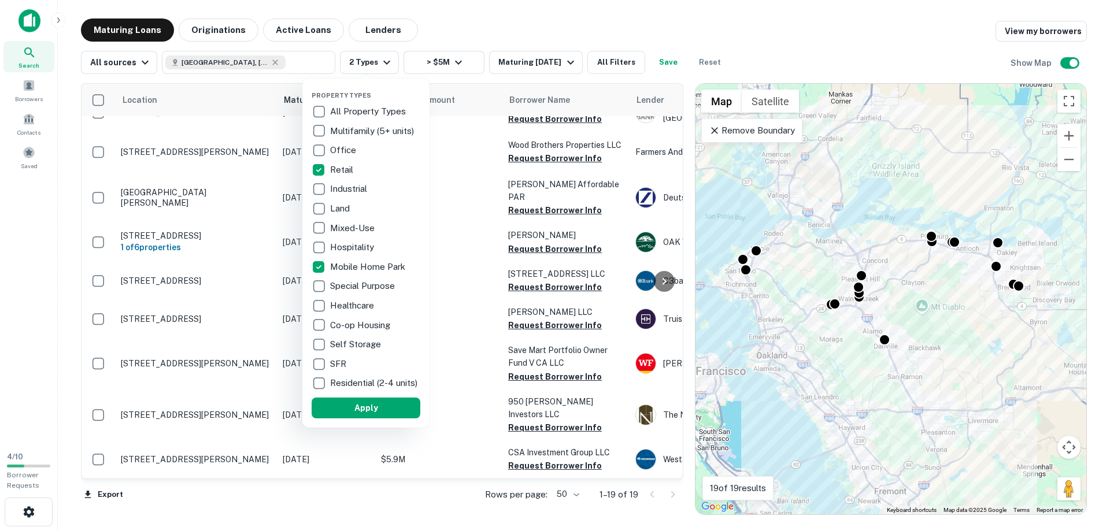
click at [452, 29] on div at bounding box center [555, 265] width 1110 height 531
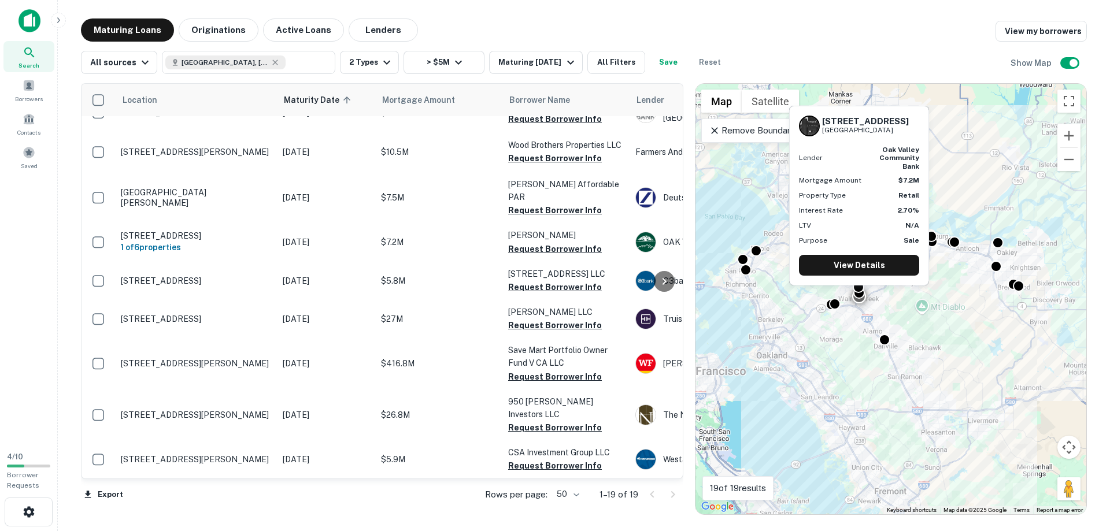
scroll to position [487, 0]
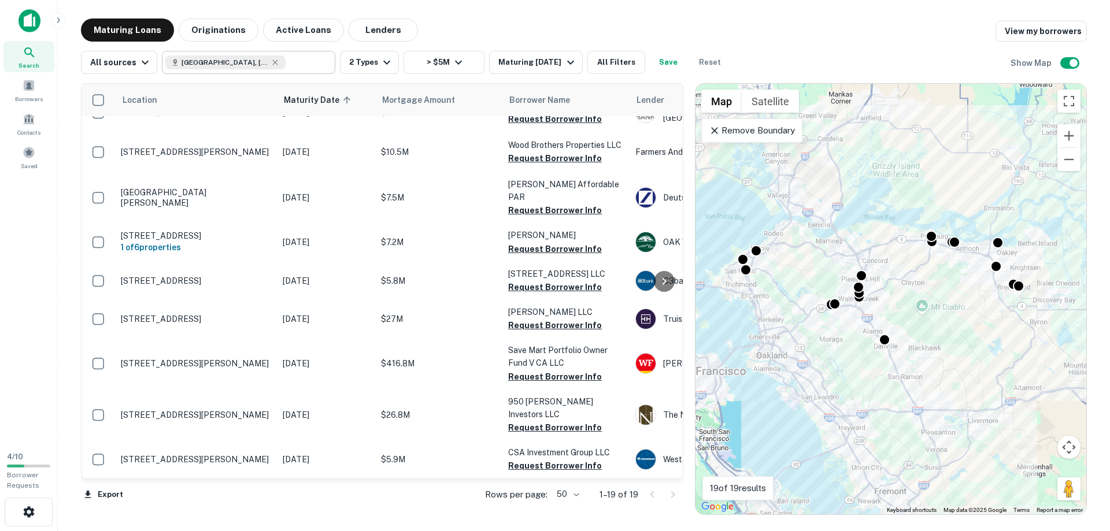
click at [218, 61] on span "[GEOGRAPHIC_DATA], [GEOGRAPHIC_DATA], [GEOGRAPHIC_DATA]" at bounding box center [225, 62] width 87 height 10
type input "**********"
click at [387, 57] on icon "button" at bounding box center [387, 63] width 14 height 14
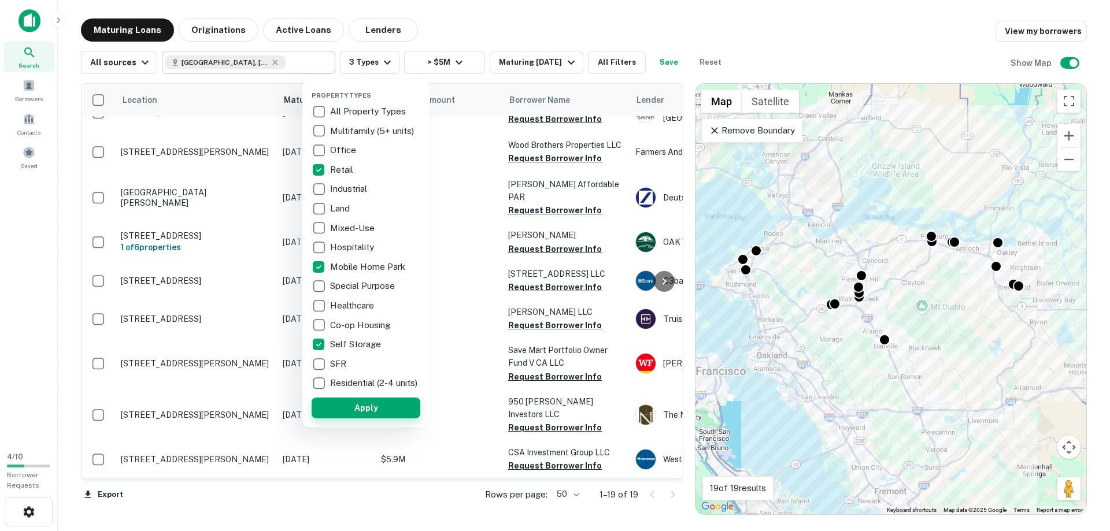
click at [350, 410] on button "Apply" at bounding box center [366, 408] width 109 height 21
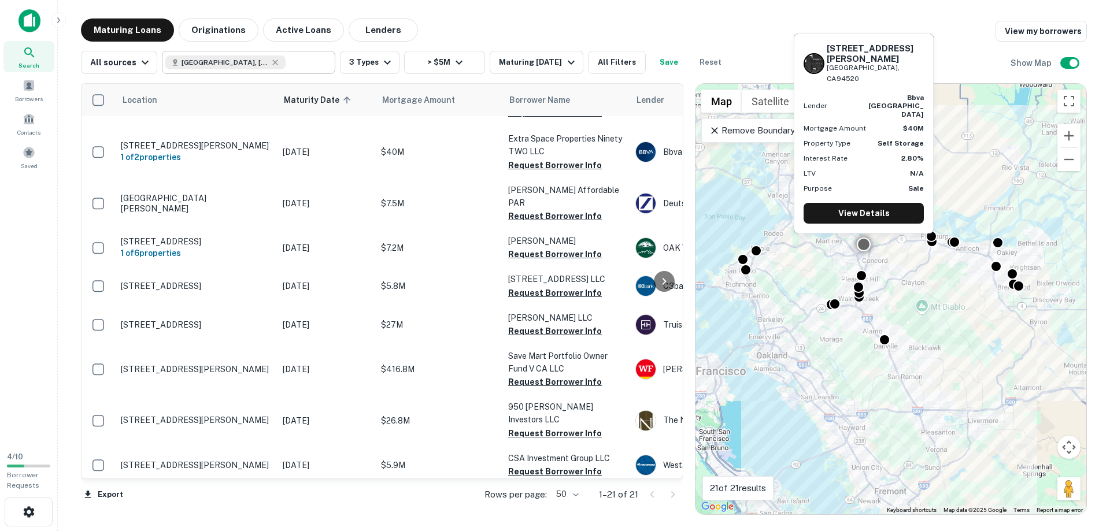
scroll to position [589, 0]
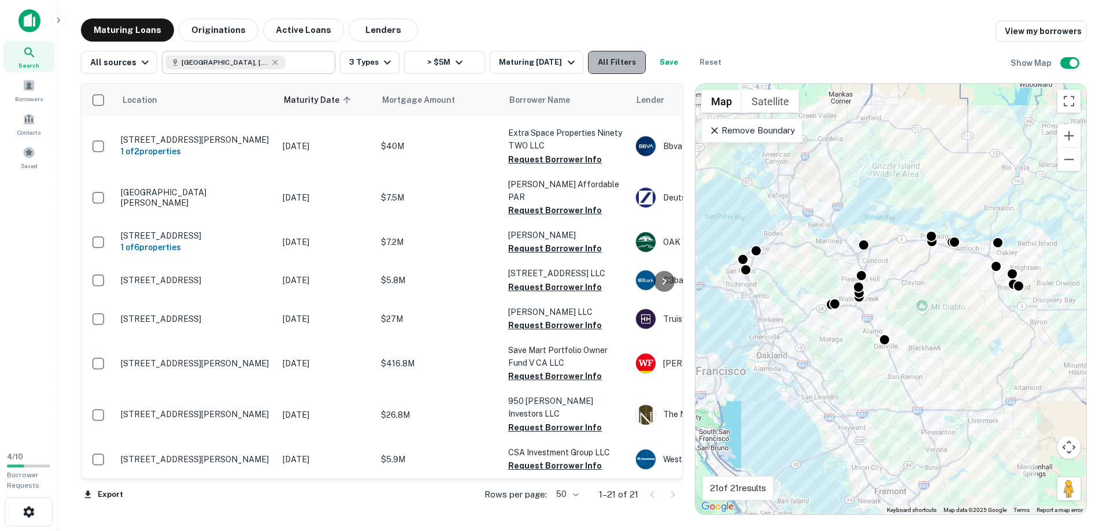
click at [632, 55] on button "All Filters" at bounding box center [617, 62] width 58 height 23
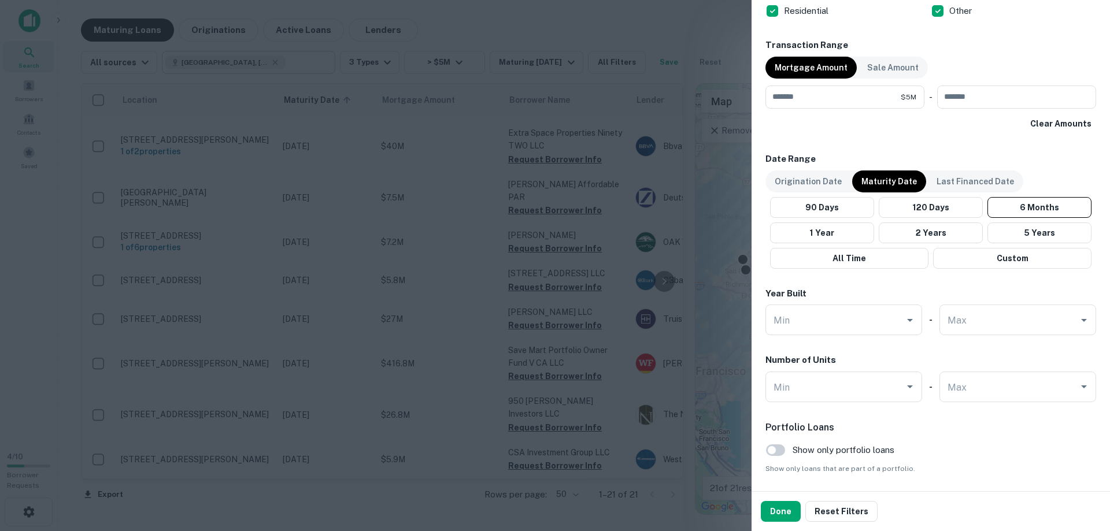
scroll to position [593, 0]
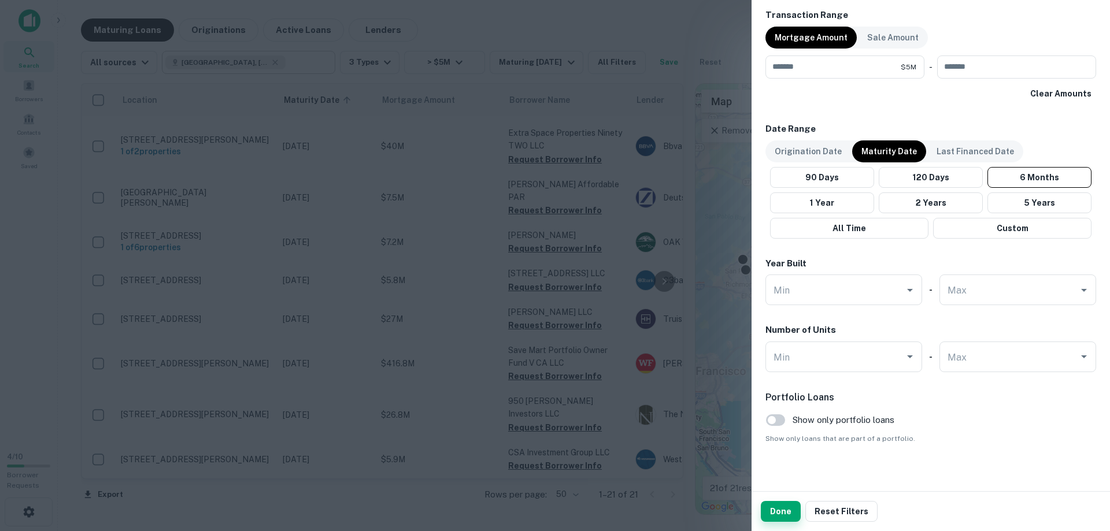
click at [789, 511] on button "Done" at bounding box center [781, 511] width 40 height 21
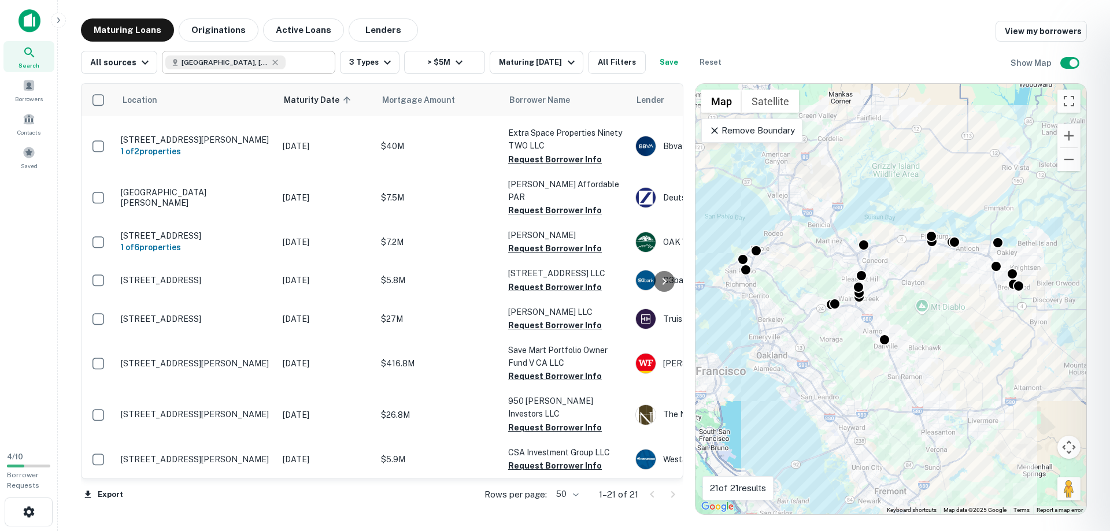
click at [368, 191] on div at bounding box center [555, 265] width 1110 height 531
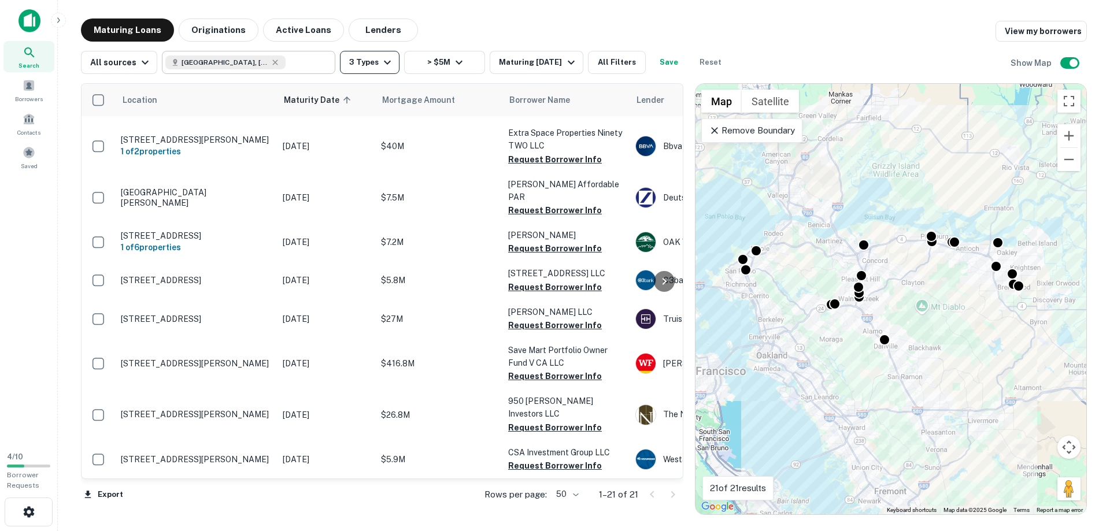
click at [371, 64] on button "3 Types" at bounding box center [370, 62] width 60 height 23
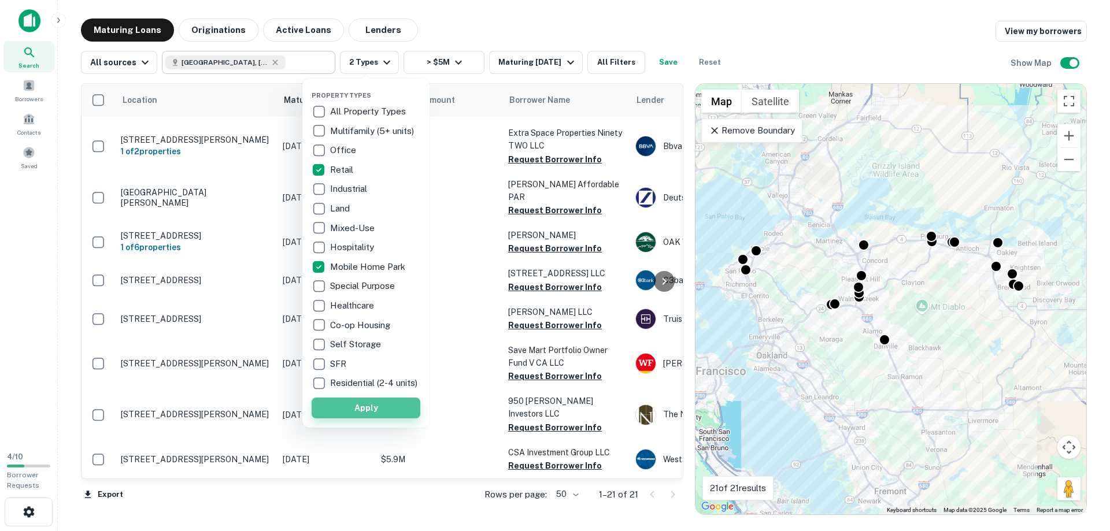
click at [356, 418] on button "Apply" at bounding box center [366, 408] width 109 height 21
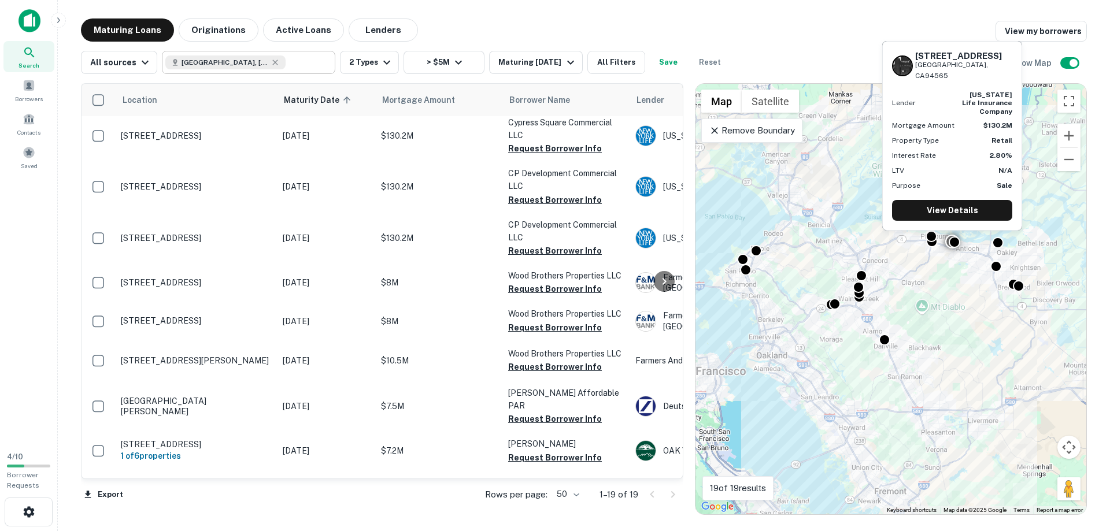
scroll to position [330, 0]
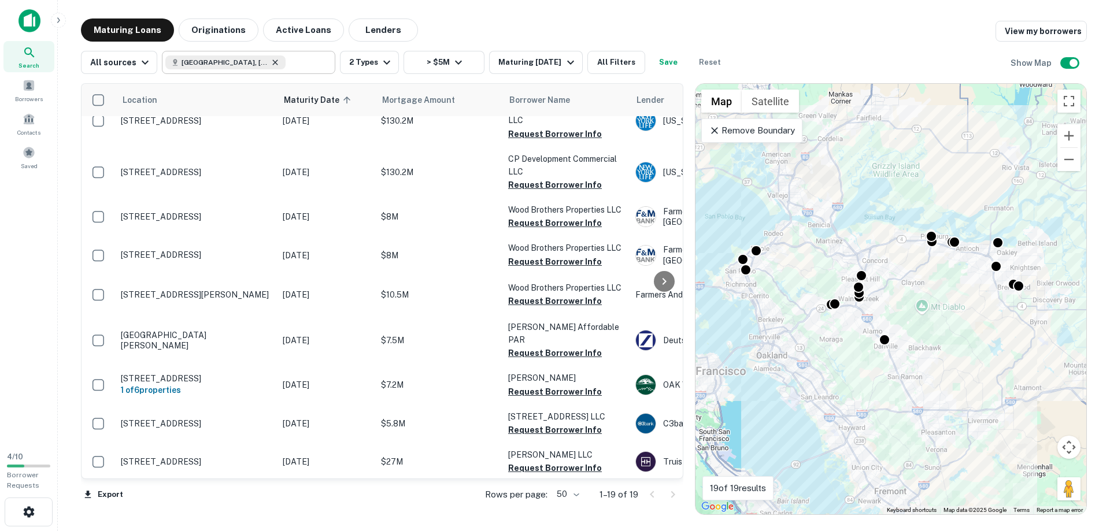
click at [274, 60] on icon at bounding box center [275, 62] width 9 height 9
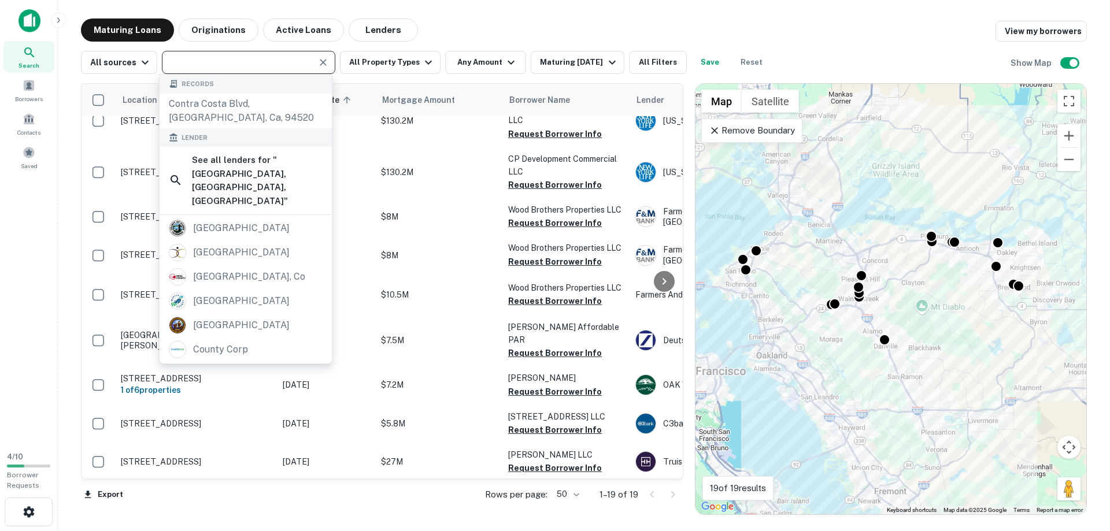
type input "**********"
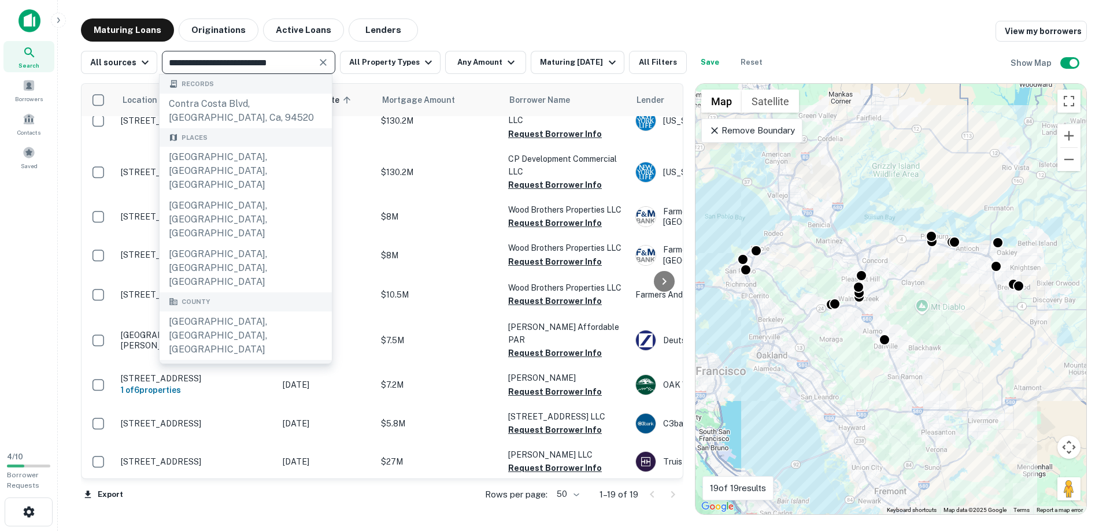
click at [253, 62] on input "**********" at bounding box center [238, 62] width 147 height 16
click at [318, 62] on icon "Clear" at bounding box center [323, 63] width 12 height 12
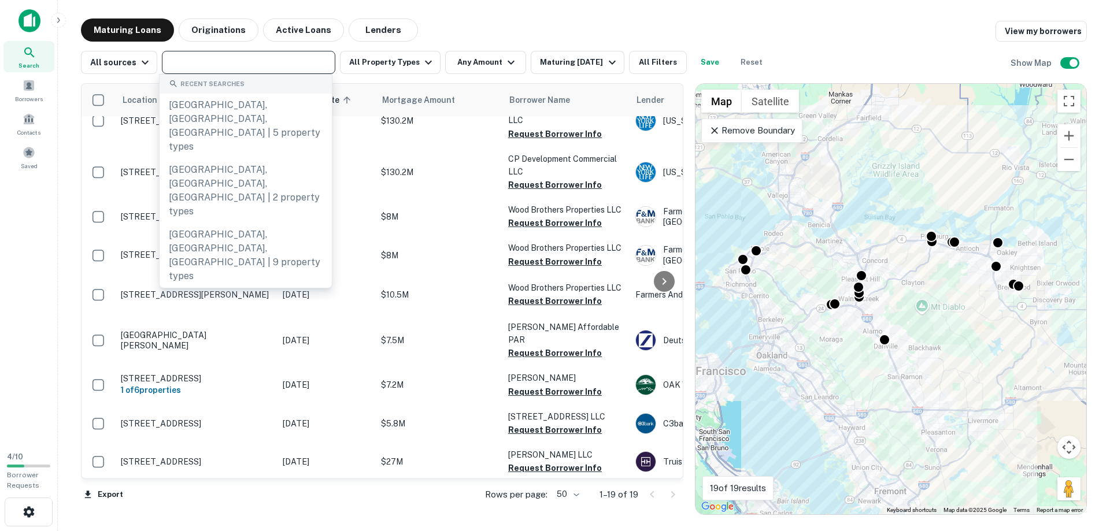
drag, startPoint x: 305, startPoint y: 64, endPoint x: 299, endPoint y: 62, distance: 5.9
click at [304, 64] on input "text" at bounding box center [247, 62] width 165 height 16
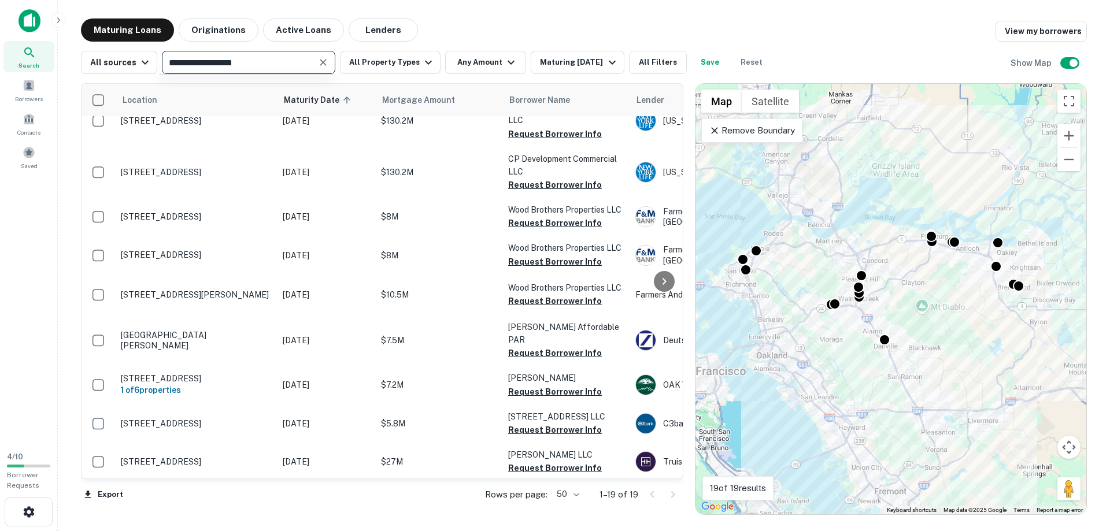
type input "**********"
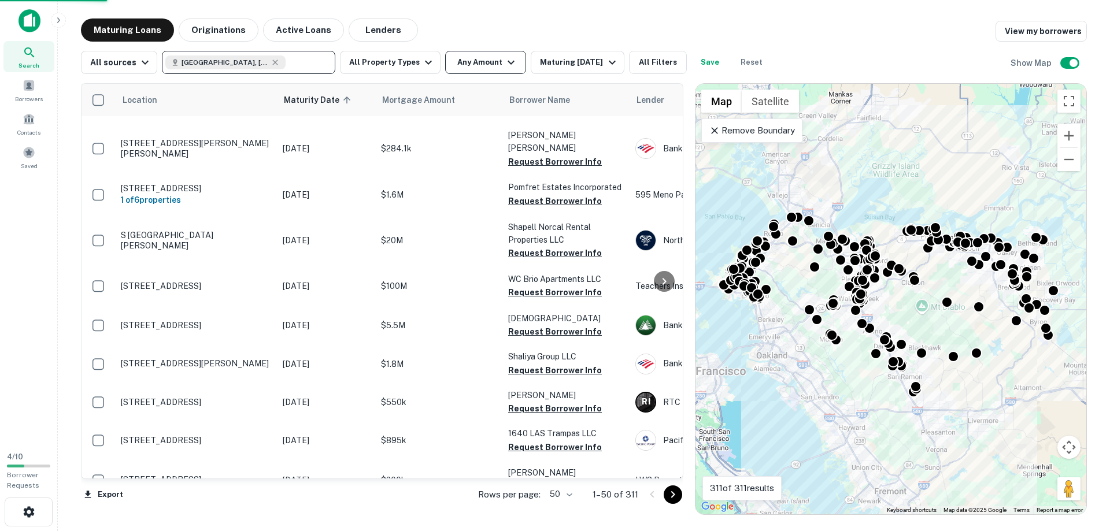
click at [470, 62] on button "Any Amount" at bounding box center [485, 62] width 81 height 23
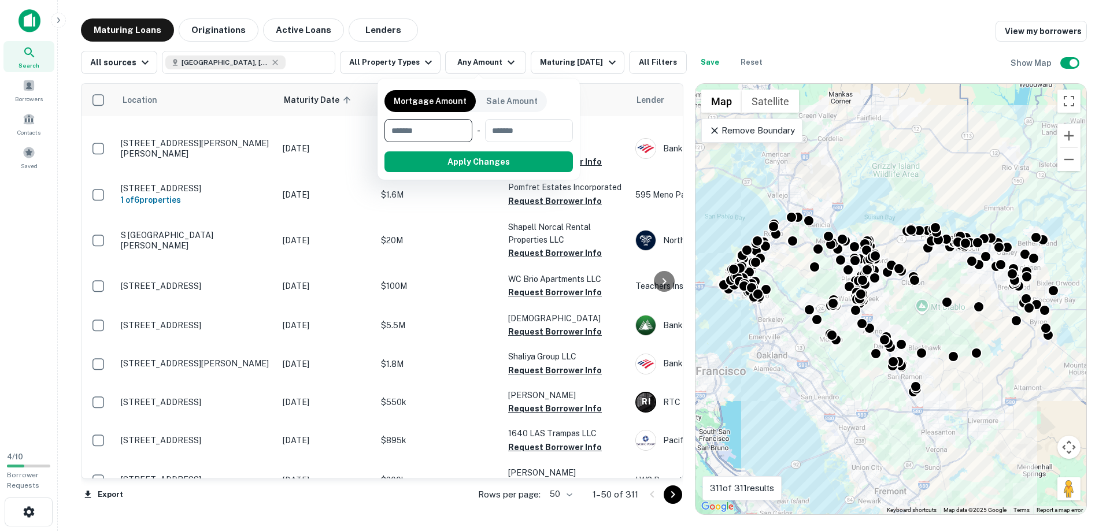
click at [404, 131] on input "number" at bounding box center [425, 130] width 80 height 23
type input "*******"
click at [488, 171] on button "Apply Changes" at bounding box center [499, 162] width 147 height 21
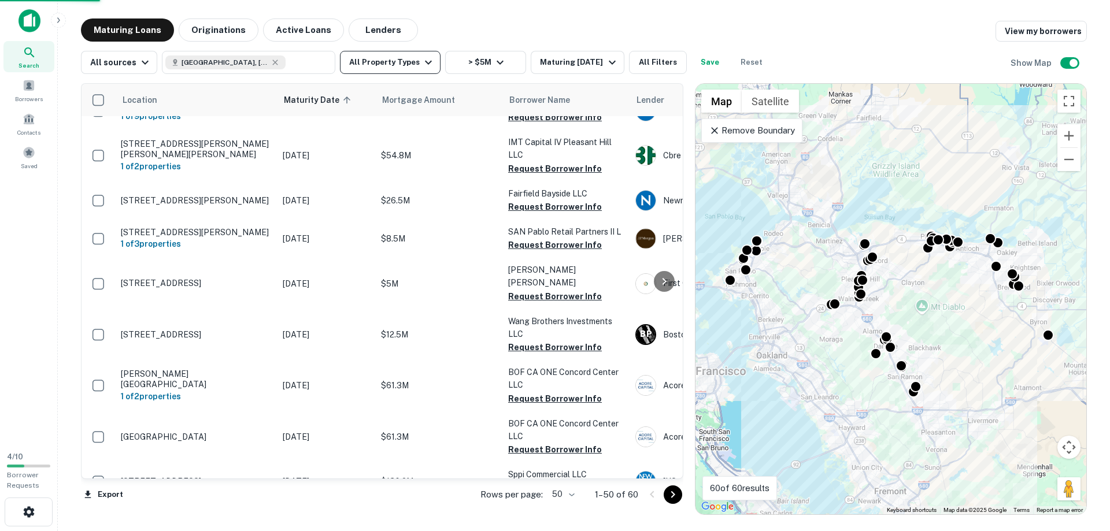
click at [387, 58] on button "All Property Types" at bounding box center [390, 62] width 101 height 23
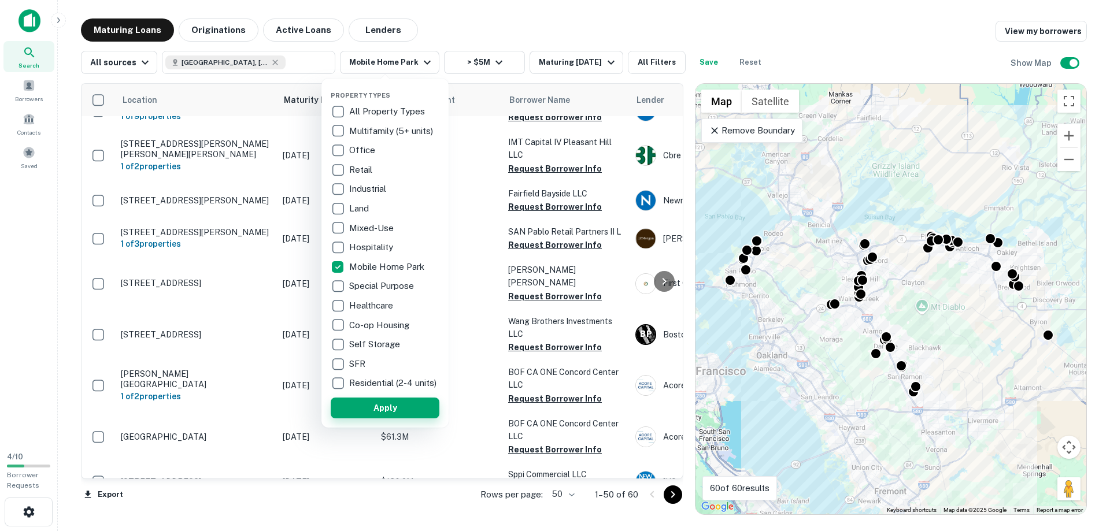
click at [370, 419] on button "Apply" at bounding box center [385, 408] width 109 height 21
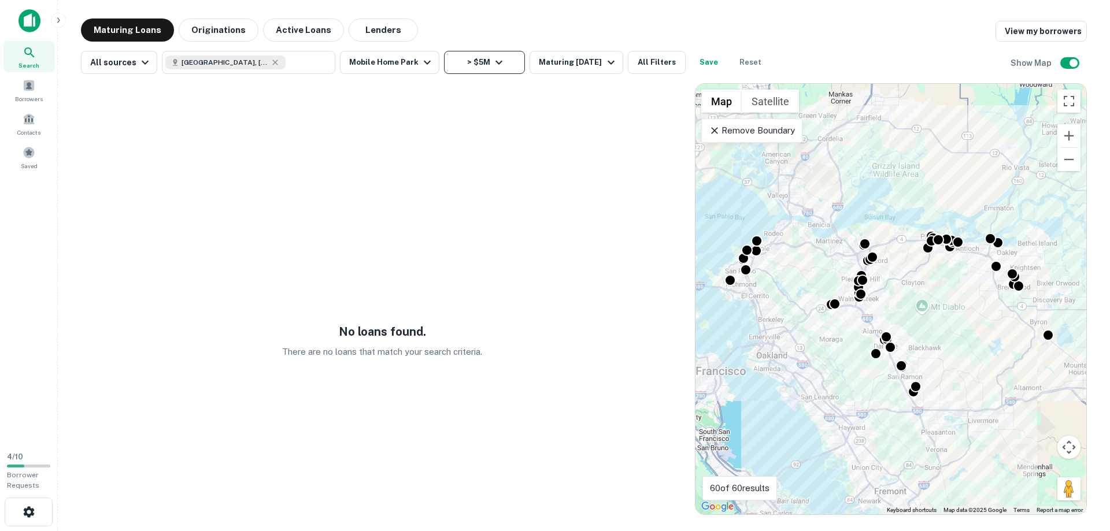
click at [504, 64] on button "> $5M" at bounding box center [484, 62] width 81 height 23
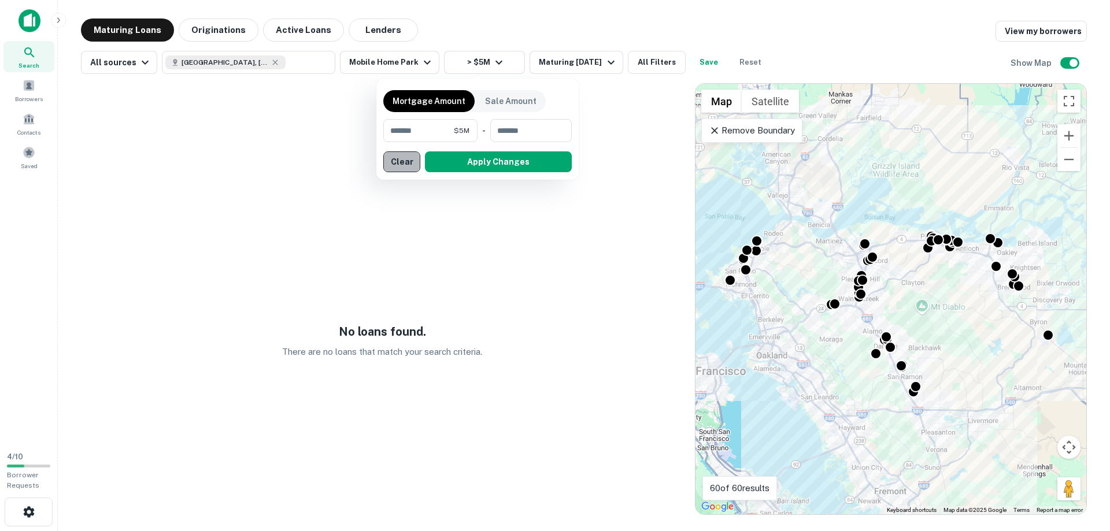
click at [407, 161] on button "Clear" at bounding box center [401, 162] width 37 height 21
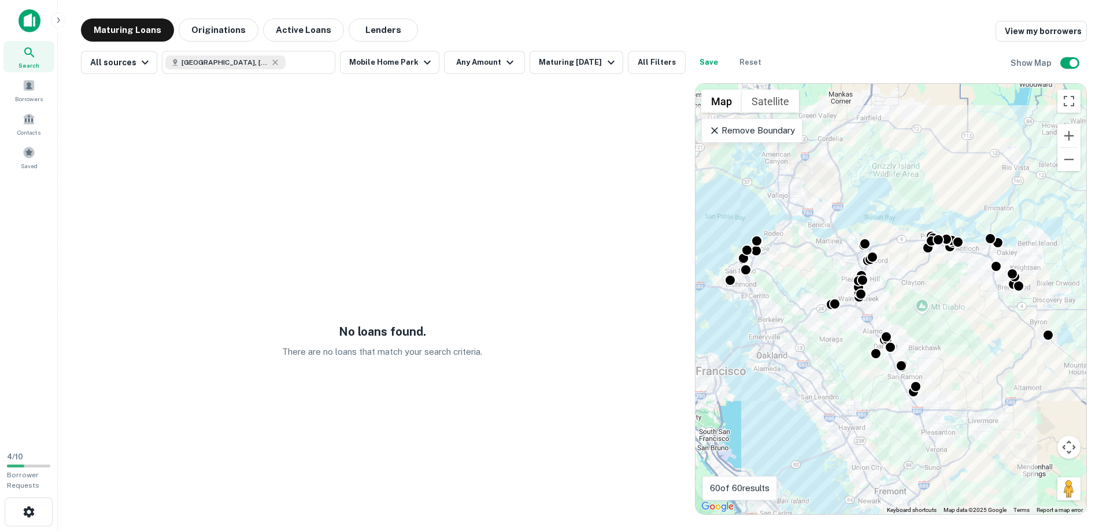
click at [372, 122] on div "No loans found. There are no loans that match your search criteria." at bounding box center [382, 299] width 603 height 432
click at [272, 61] on icon at bounding box center [275, 62] width 9 height 9
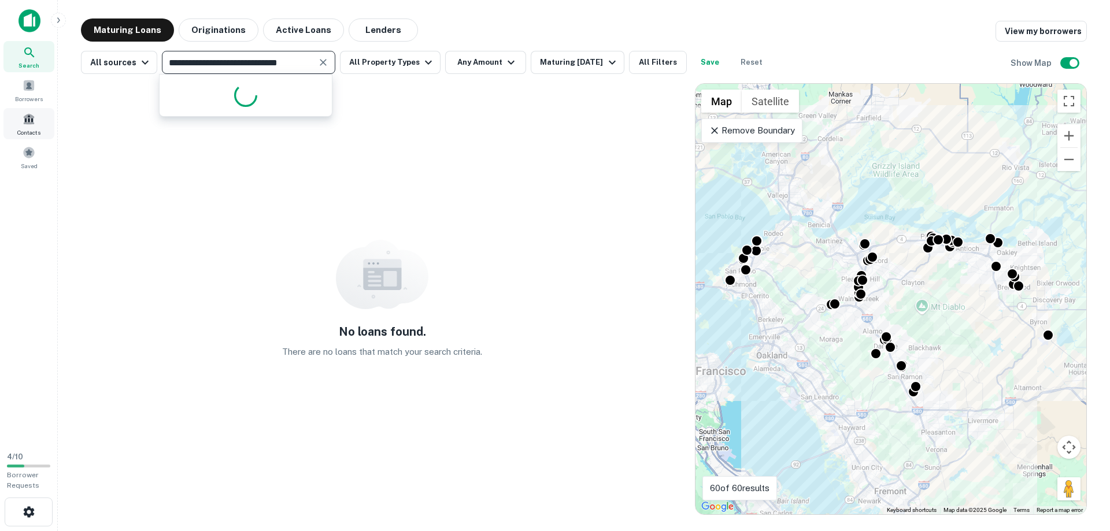
type input "**********"
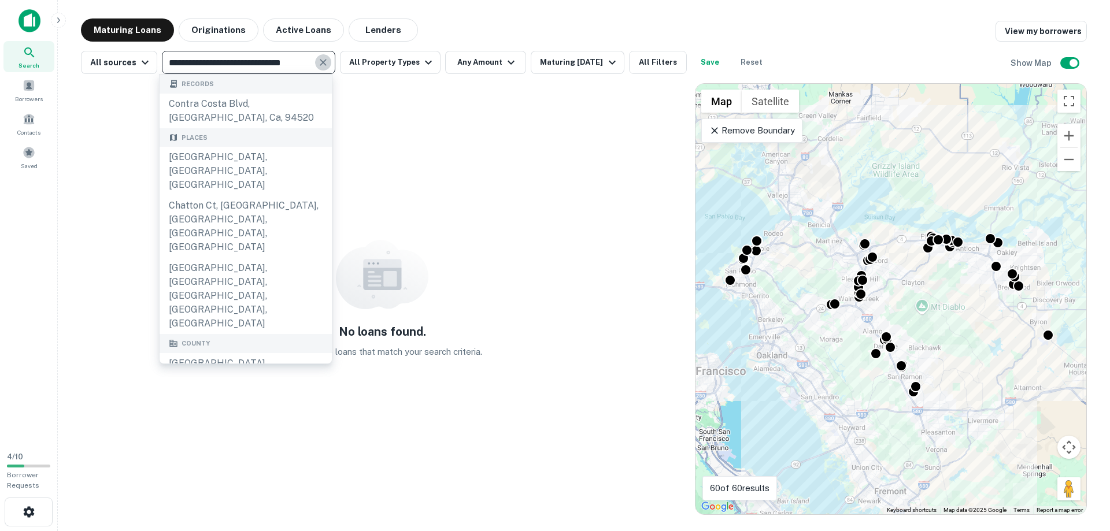
click at [323, 62] on icon "Clear" at bounding box center [323, 63] width 12 height 12
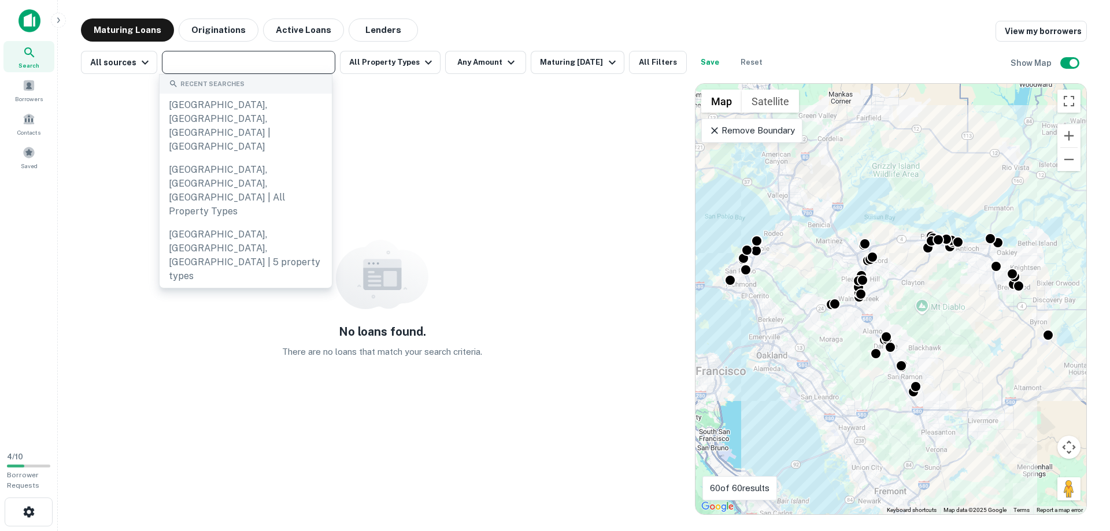
scroll to position [0, 0]
click at [260, 60] on input "text" at bounding box center [247, 62] width 165 height 16
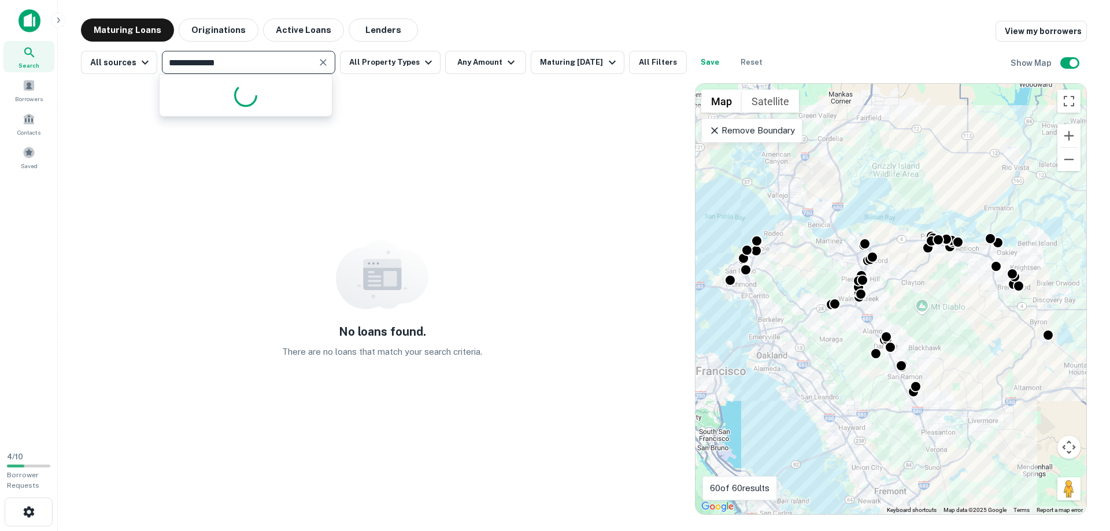
type input "**********"
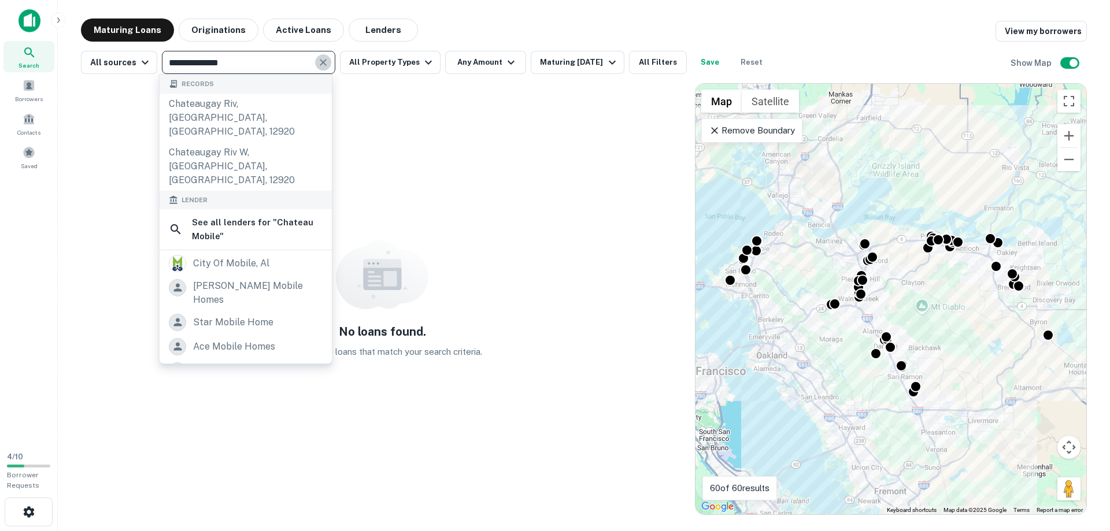
click at [321, 63] on icon "Clear" at bounding box center [323, 62] width 7 height 7
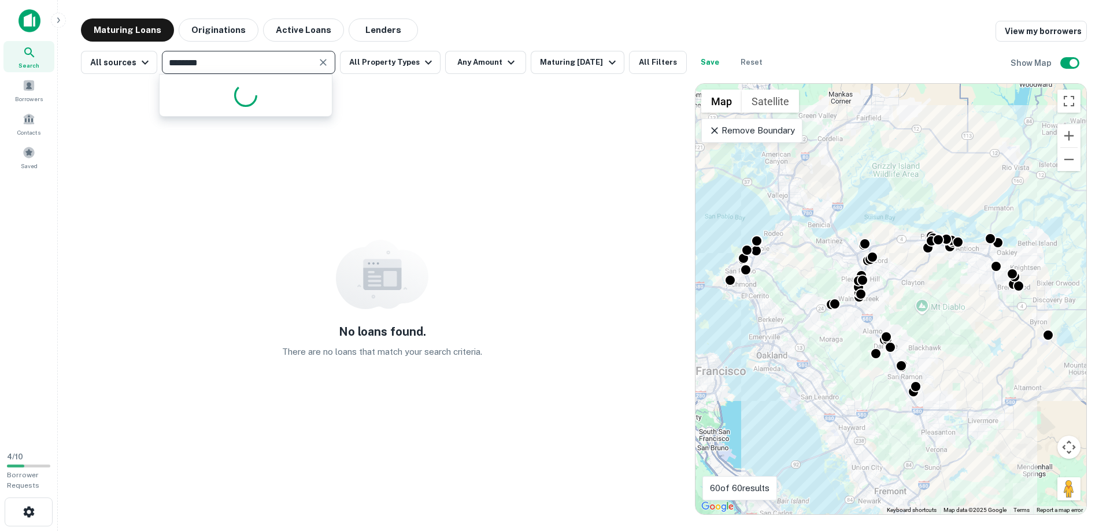
type input "*********"
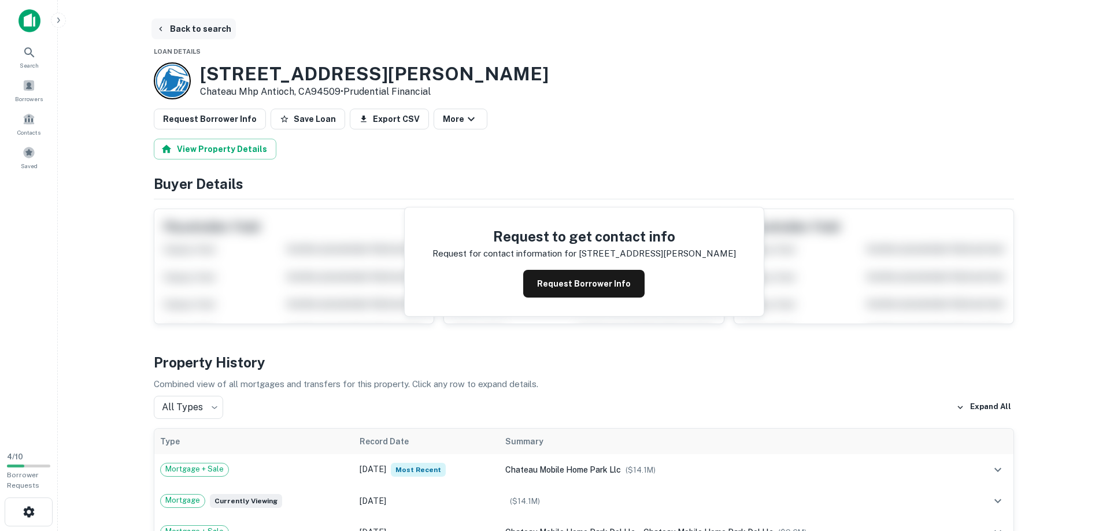
click at [187, 27] on button "Back to search" at bounding box center [194, 29] width 84 height 21
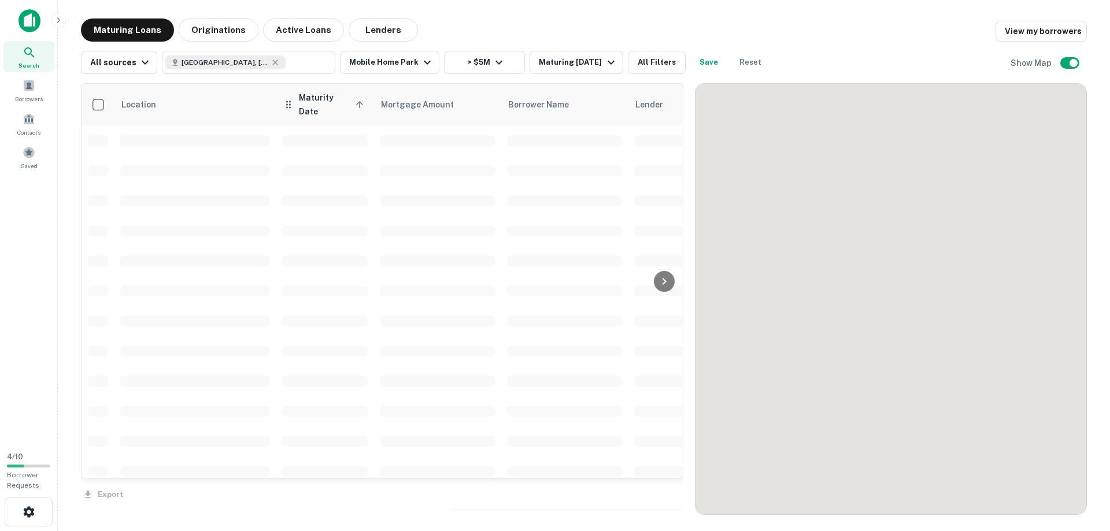
scroll to position [330, 0]
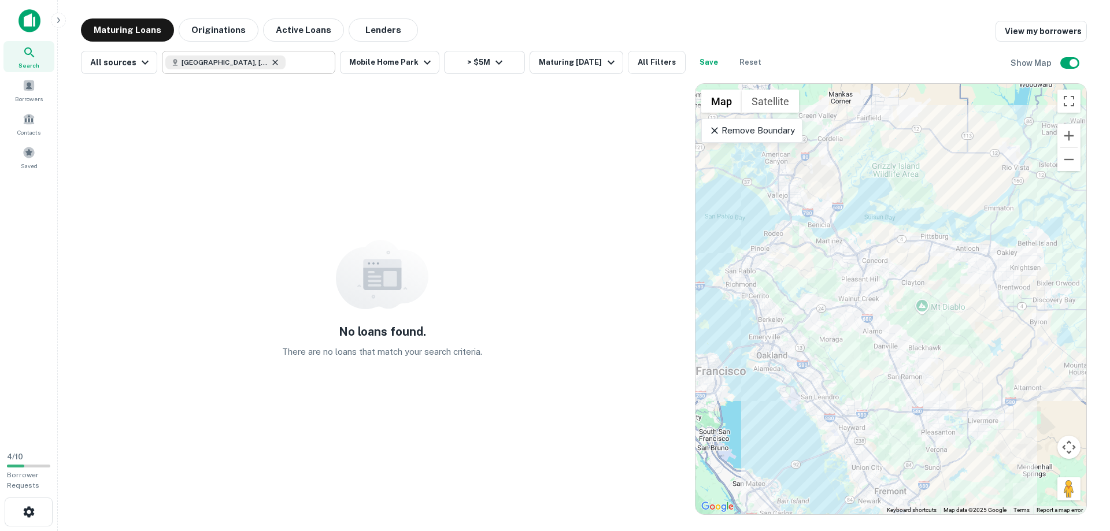
click at [274, 63] on icon at bounding box center [275, 62] width 9 height 9
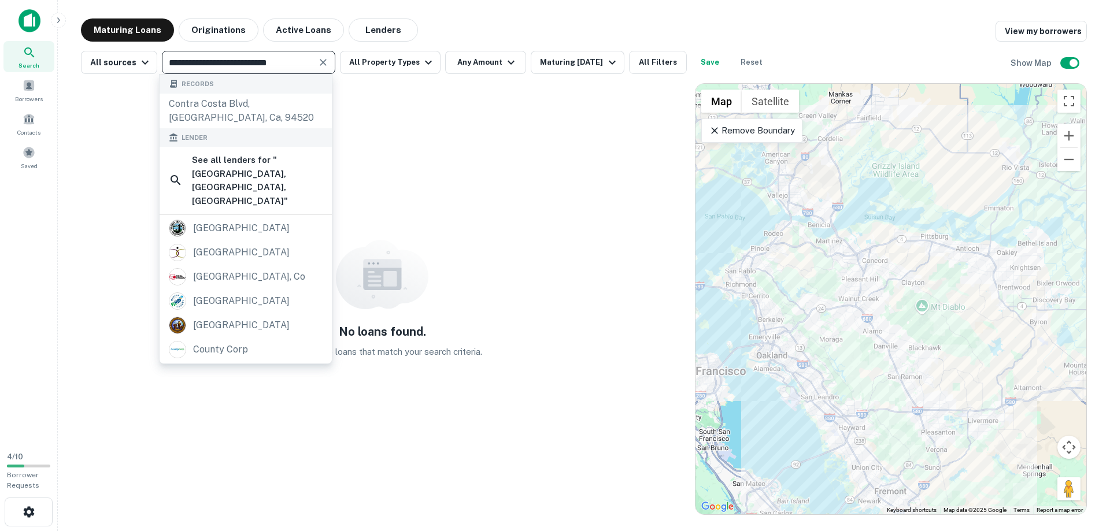
type input "**********"
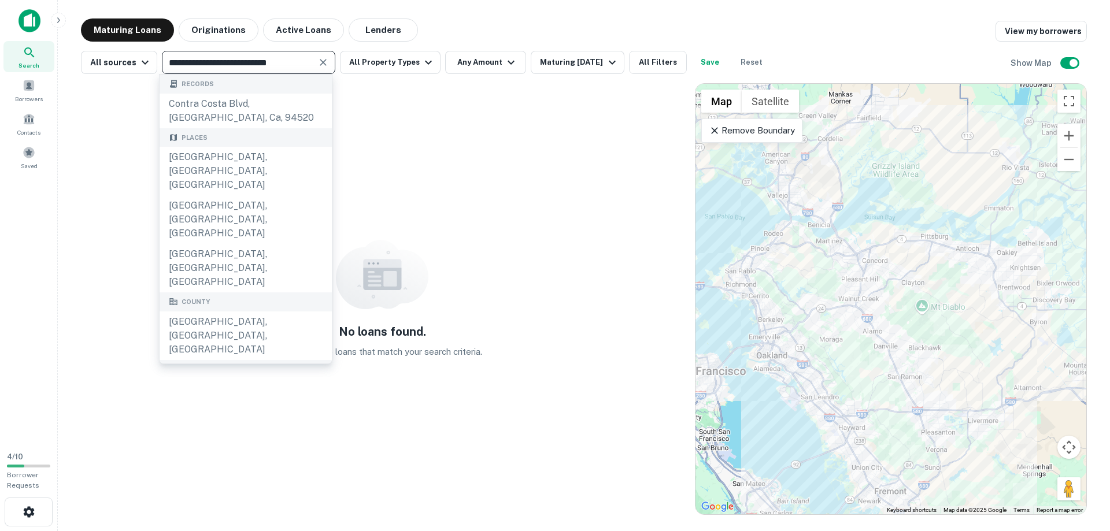
click at [320, 64] on icon "Clear" at bounding box center [323, 62] width 7 height 7
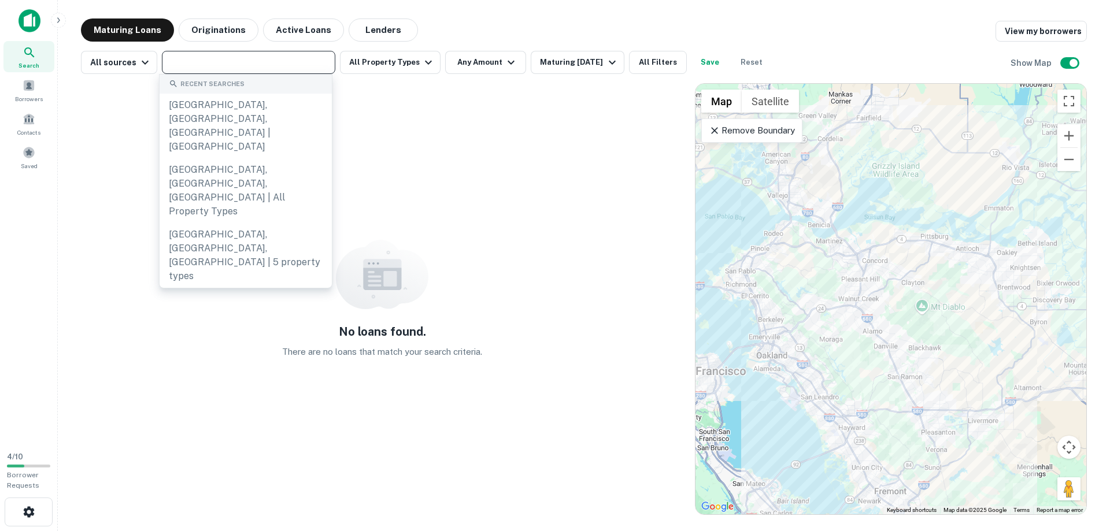
paste input "**********"
type input "**********"
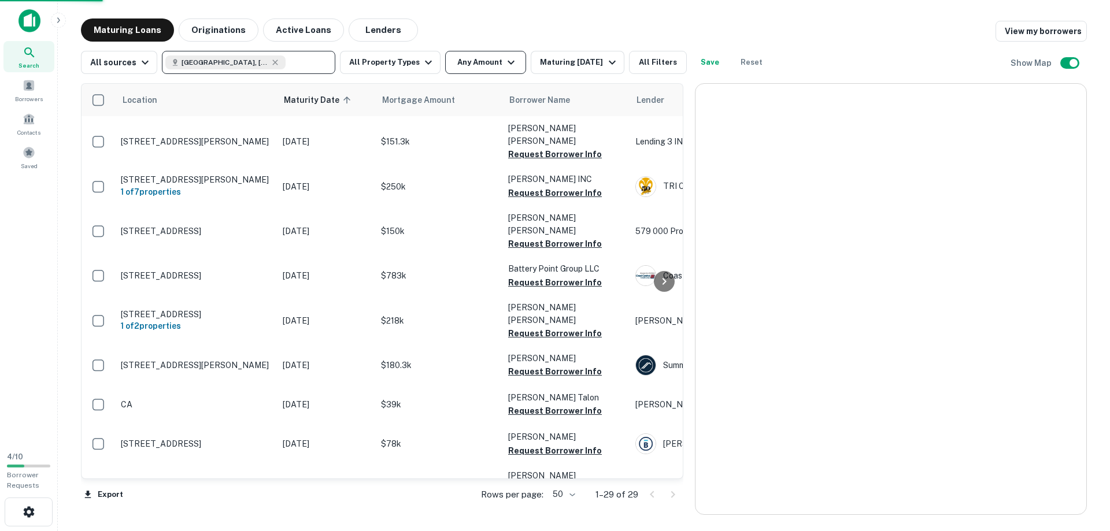
click at [487, 66] on button "Any Amount" at bounding box center [485, 62] width 81 height 23
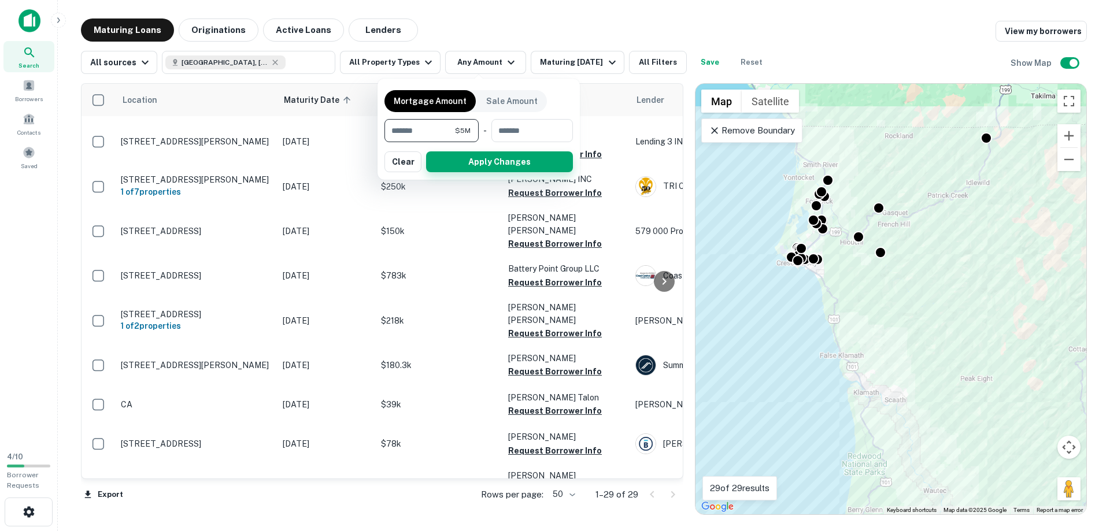
type input "*******"
click at [547, 160] on button "Apply Changes" at bounding box center [499, 162] width 147 height 21
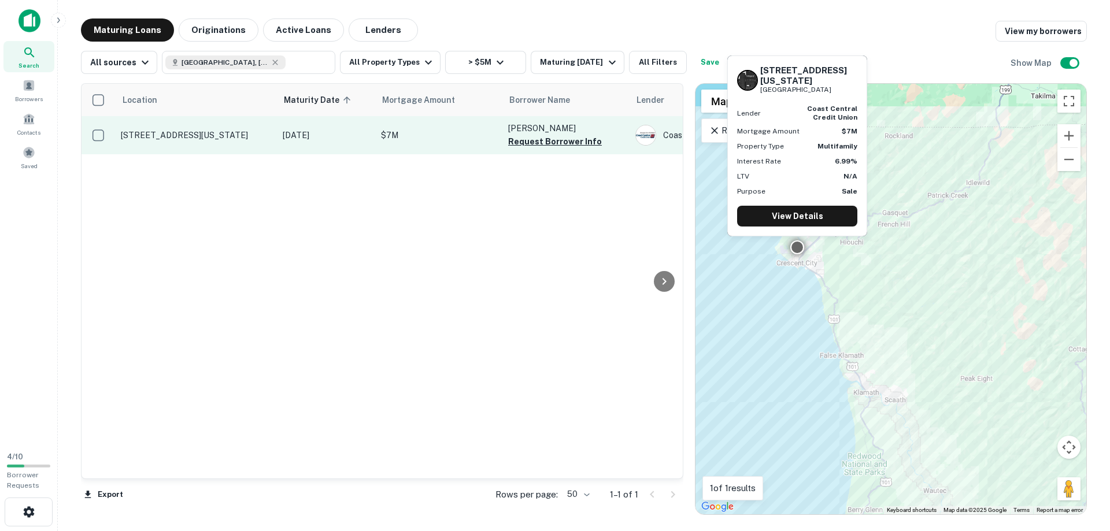
click at [179, 131] on p "[STREET_ADDRESS][US_STATE]" at bounding box center [196, 135] width 150 height 10
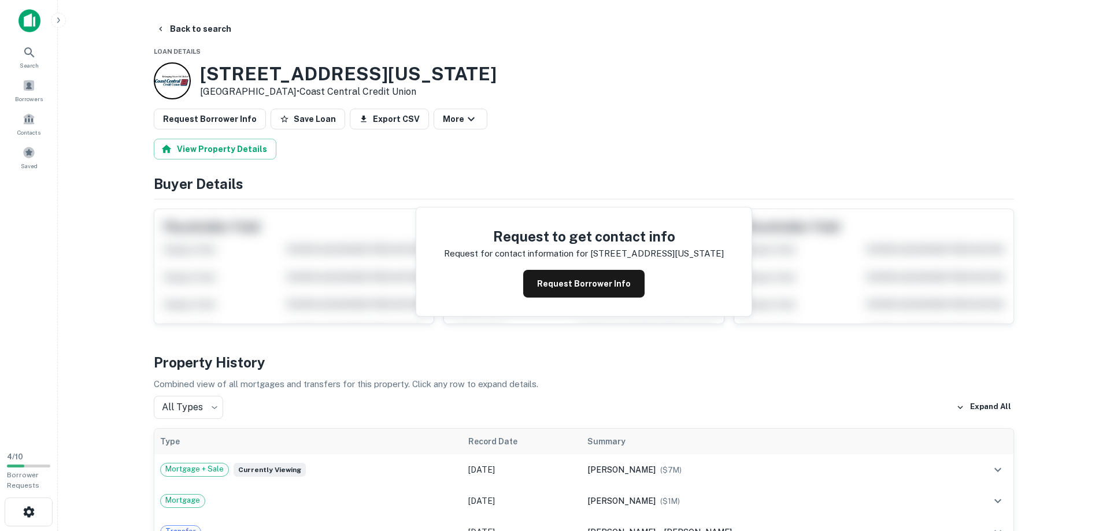
drag, startPoint x: 302, startPoint y: 93, endPoint x: 206, endPoint y: 77, distance: 97.2
click at [206, 77] on div "215 E Washington Blvd Crescent City, CA95531 • Coast Central Credit Union" at bounding box center [348, 81] width 297 height 36
copy div "[STREET_ADDRESS][US_STATE]"
click at [178, 24] on button "Back to search" at bounding box center [194, 29] width 84 height 21
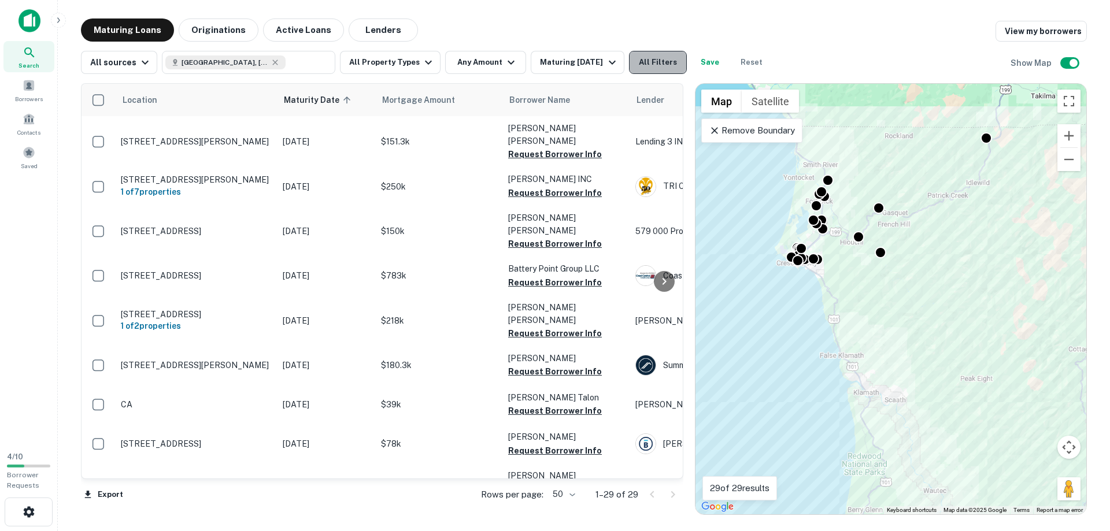
click at [655, 61] on button "All Filters" at bounding box center [658, 62] width 58 height 23
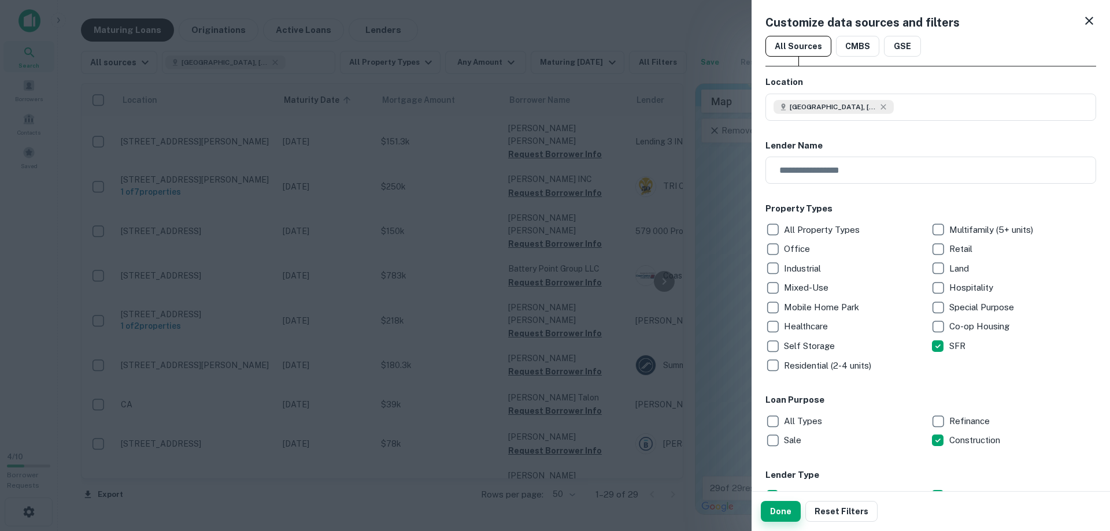
click at [782, 511] on button "Done" at bounding box center [781, 511] width 40 height 21
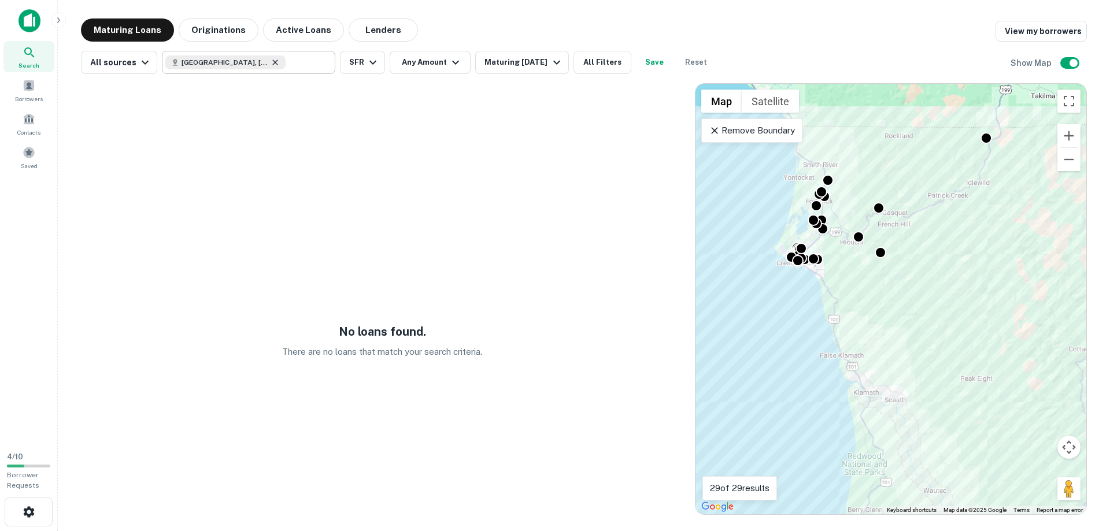
click at [275, 64] on icon at bounding box center [275, 62] width 9 height 9
type input "**********"
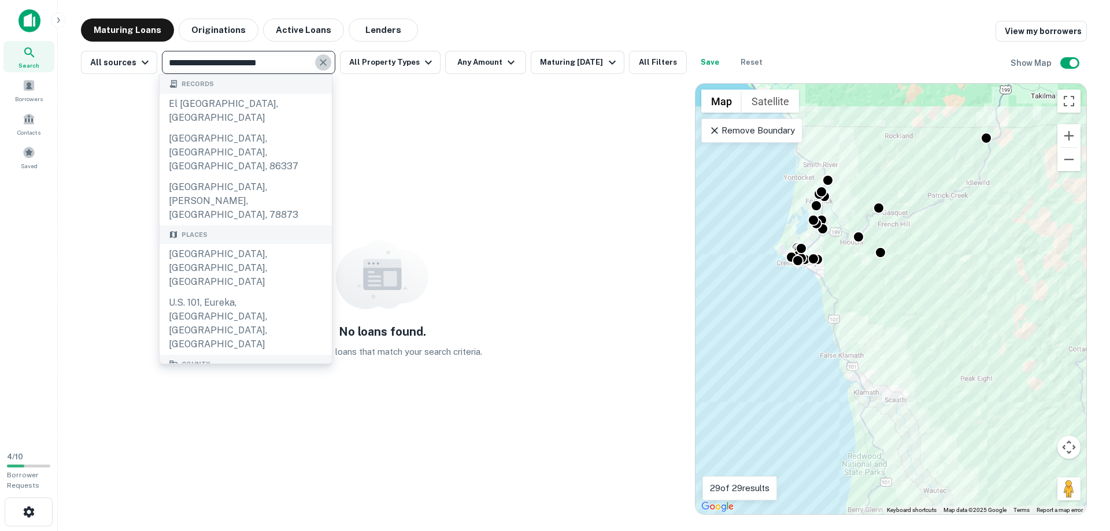
click at [317, 62] on icon "Clear" at bounding box center [323, 63] width 12 height 12
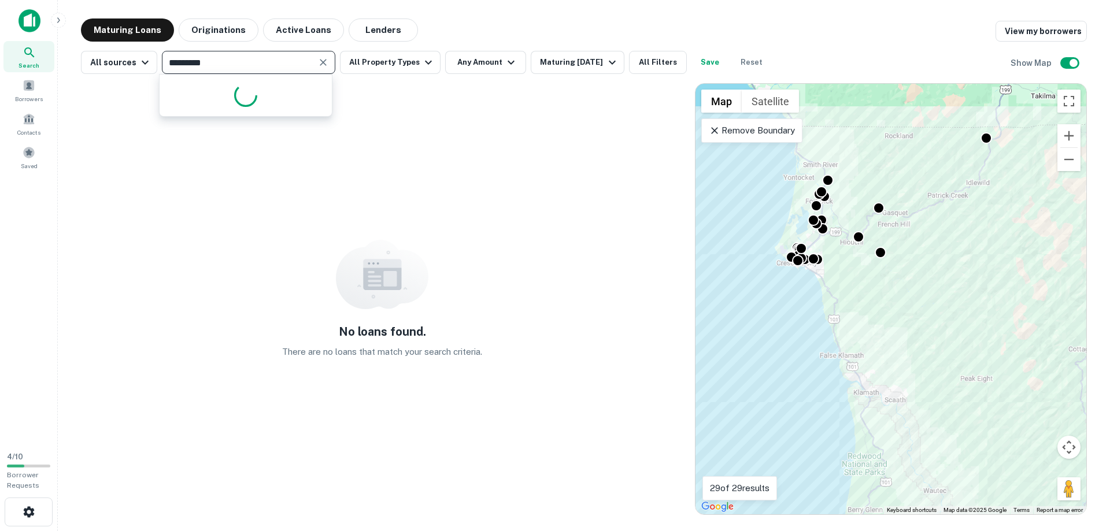
type input "**********"
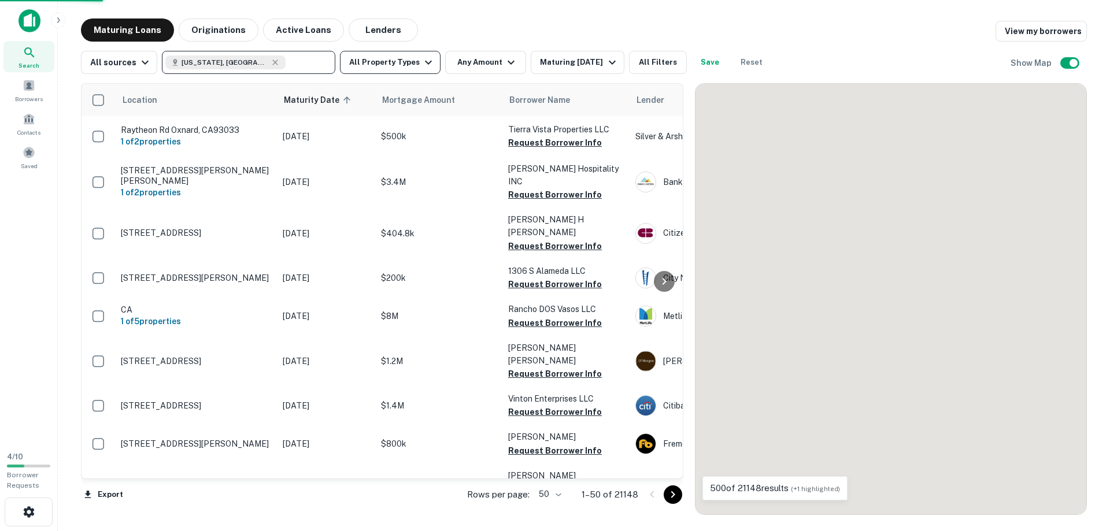
click at [409, 62] on button "All Property Types" at bounding box center [390, 62] width 101 height 23
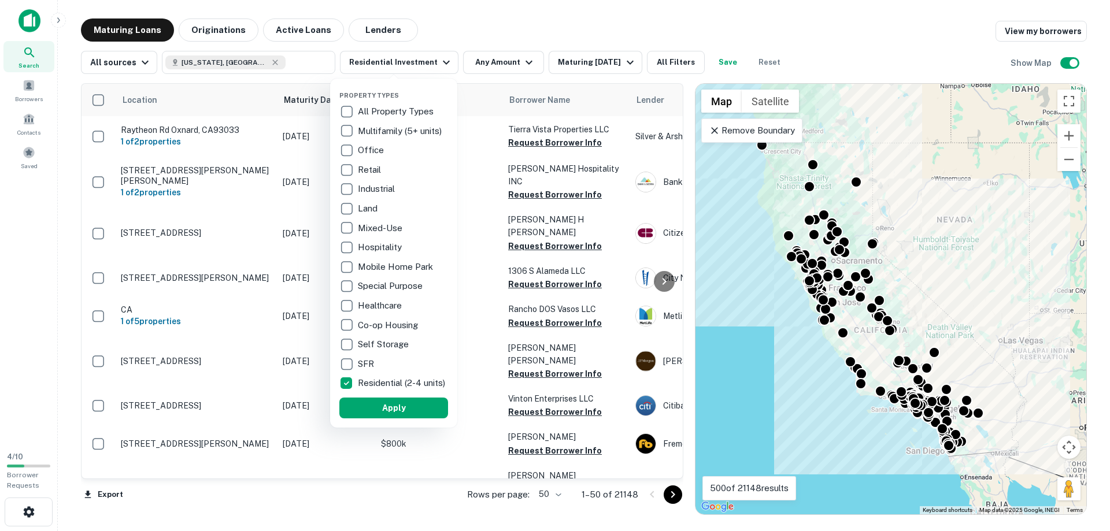
click at [434, 20] on div at bounding box center [555, 265] width 1110 height 531
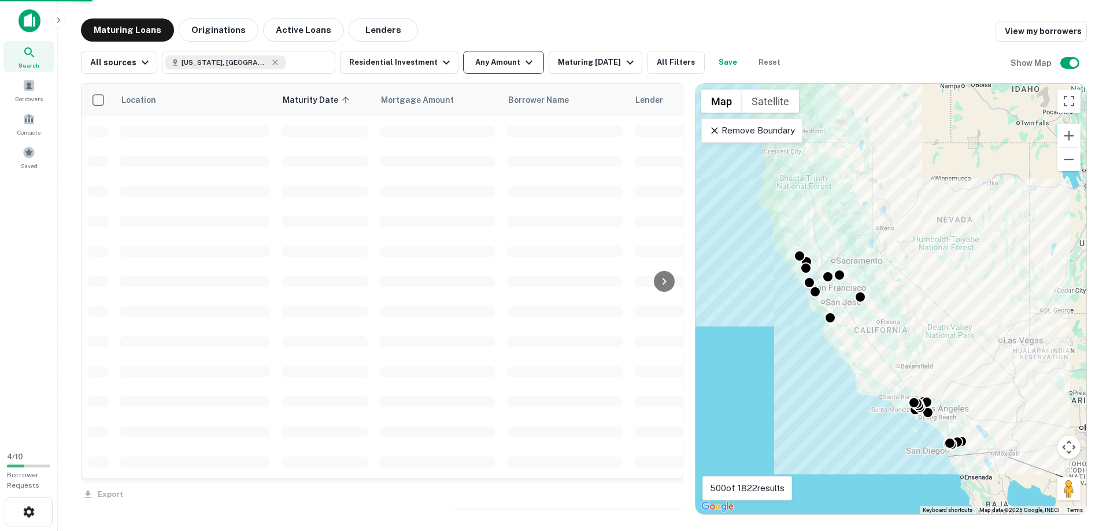
click at [483, 62] on button "Any Amount" at bounding box center [503, 62] width 81 height 23
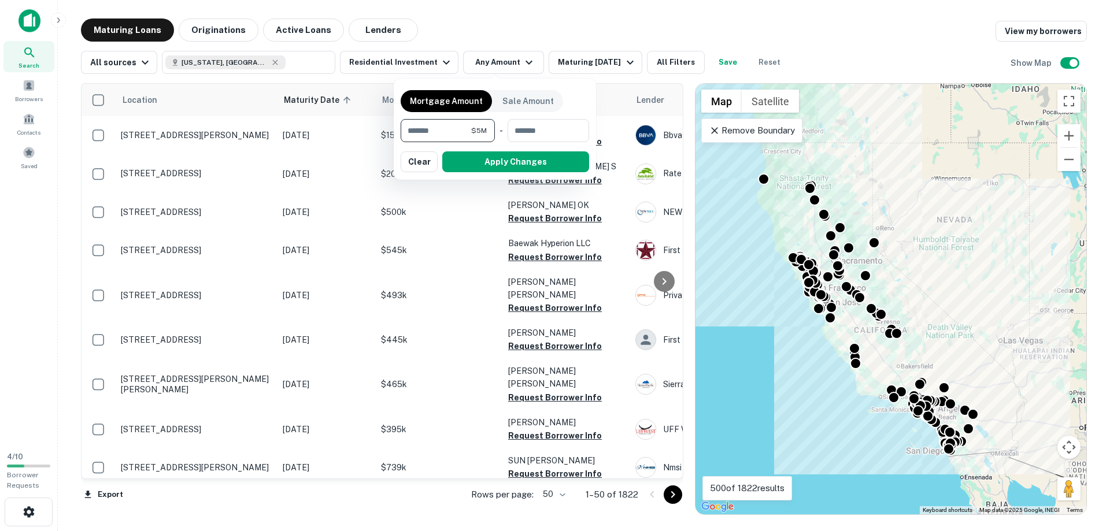
type input "*******"
click at [514, 173] on div "Mortgage Amount Sale Amount ******* $5M ​ - ​ Apply Changes Clear" at bounding box center [495, 129] width 202 height 101
click at [512, 166] on button "Apply Changes" at bounding box center [515, 162] width 147 height 21
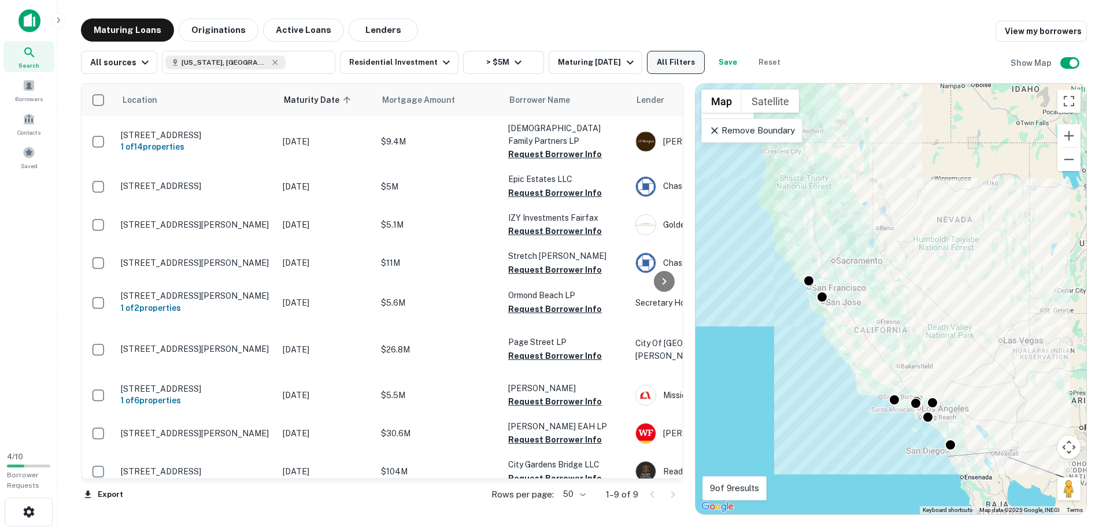
click at [676, 67] on button "All Filters" at bounding box center [676, 62] width 58 height 23
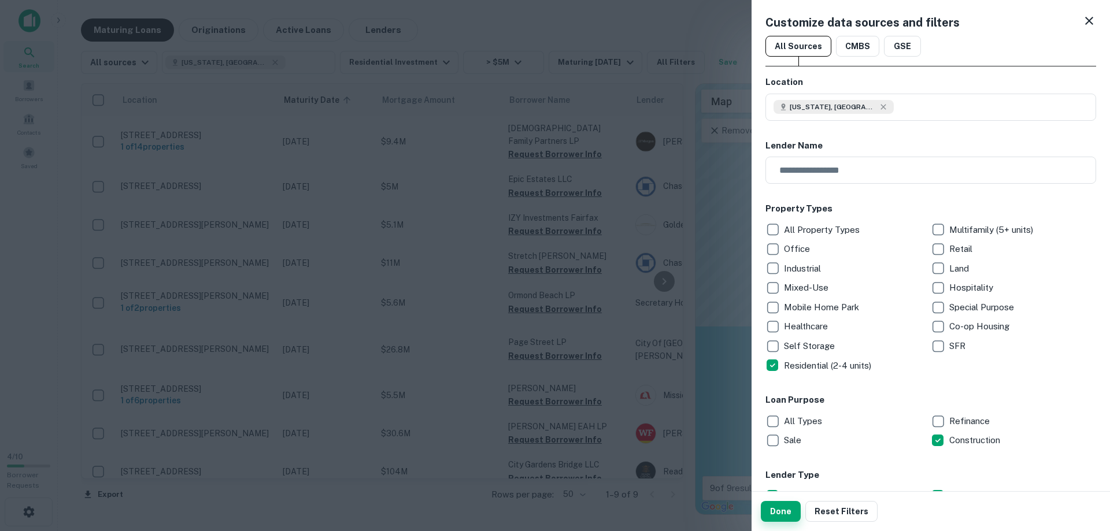
click at [785, 507] on button "Done" at bounding box center [781, 511] width 40 height 21
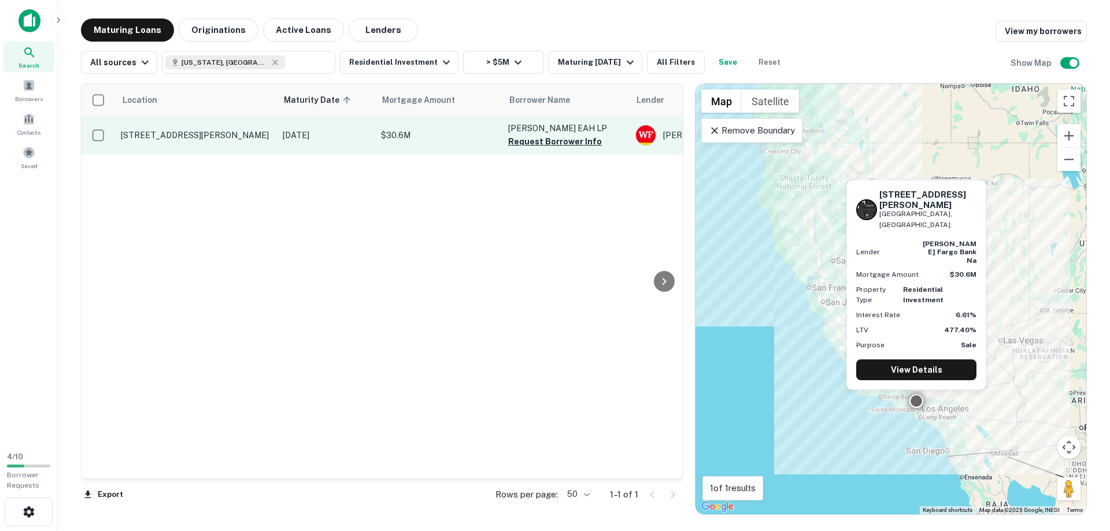
click at [146, 122] on td "1045 N Martel Ave West Hollywood, CA90046" at bounding box center [196, 135] width 162 height 38
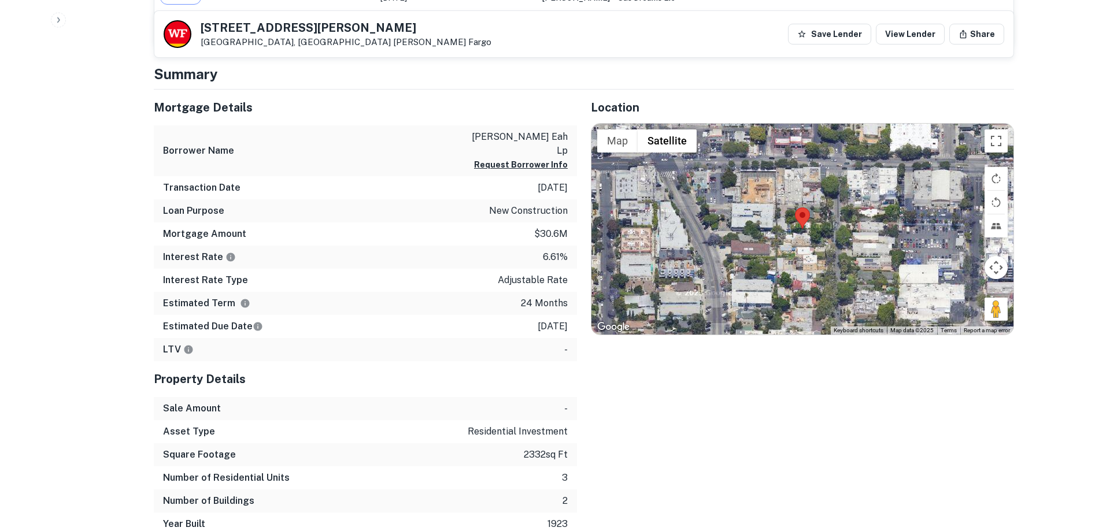
scroll to position [724, 0]
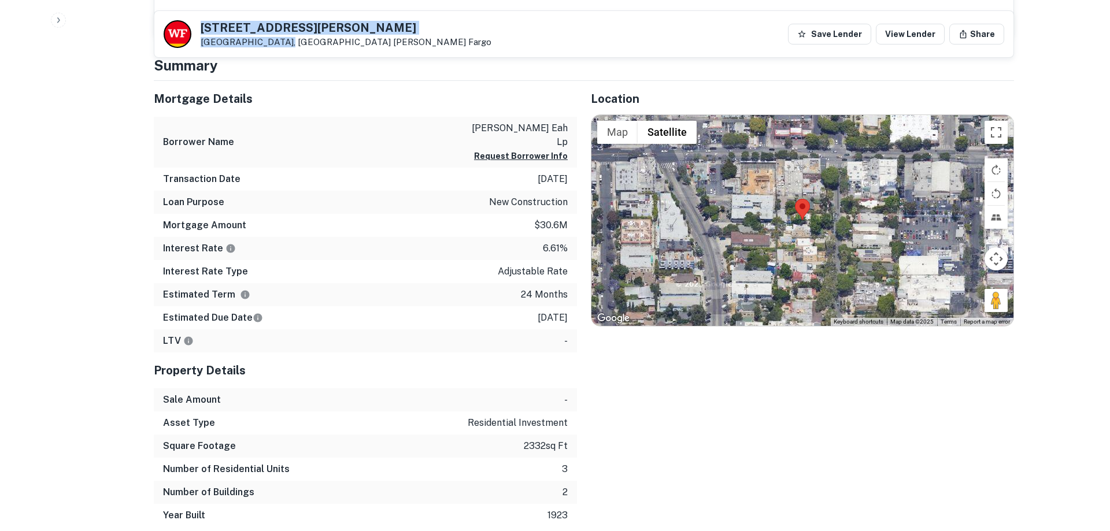
drag, startPoint x: 202, startPoint y: 30, endPoint x: 281, endPoint y: 39, distance: 79.7
click at [281, 39] on div "1045 N Martel Ave West Hollywood, CA90046 Wells Fargo" at bounding box center [346, 34] width 291 height 25
copy div "1045 N Martel Ave West Hollywood, CA"
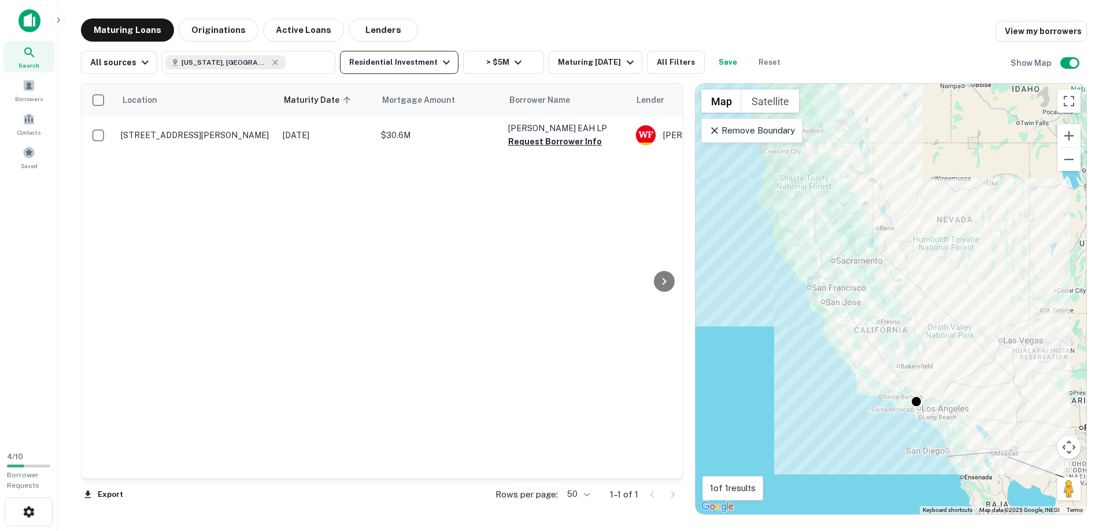
click at [399, 57] on button "Residential Investment" at bounding box center [399, 62] width 119 height 23
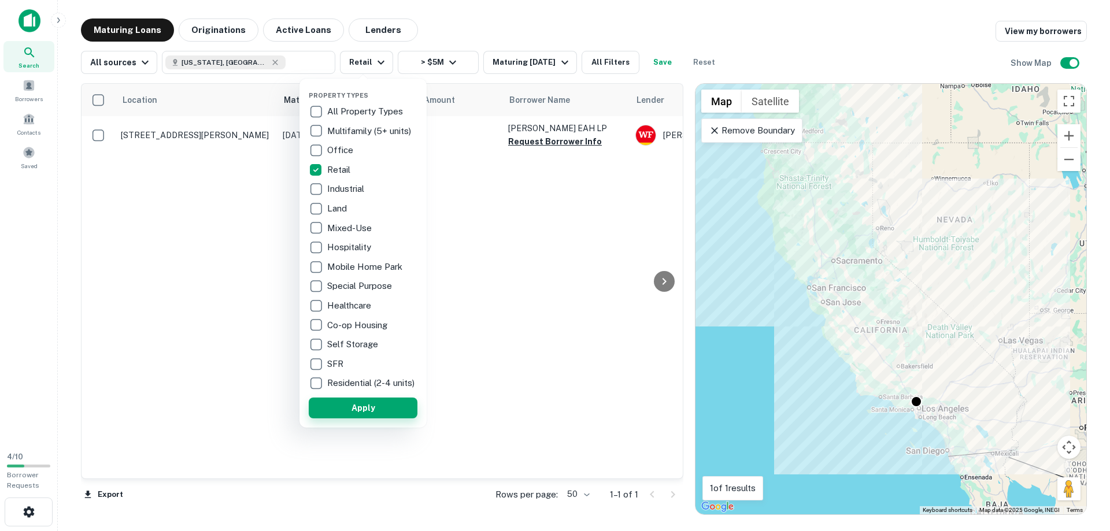
click at [371, 415] on button "Apply" at bounding box center [363, 408] width 109 height 21
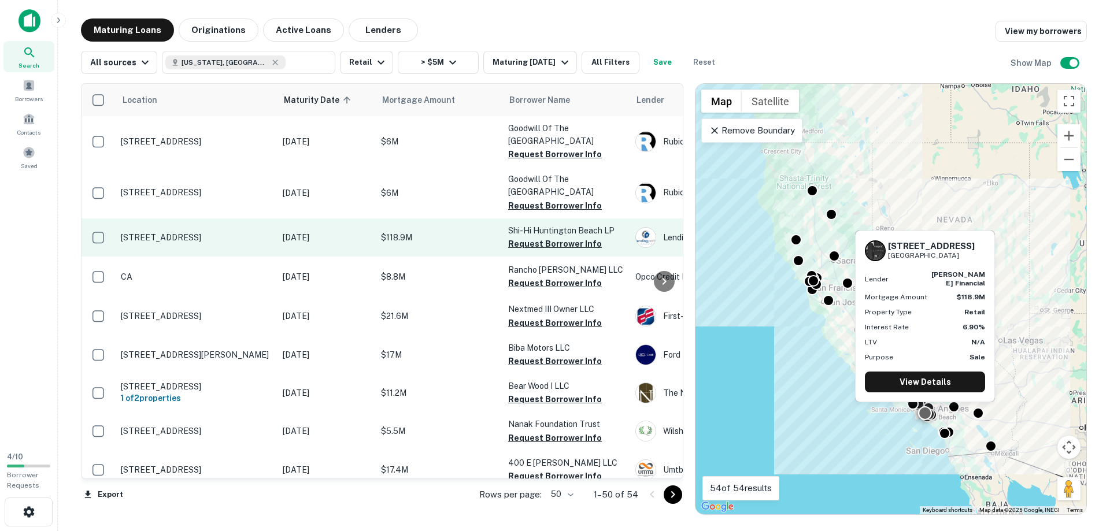
click at [156, 234] on p "[STREET_ADDRESS]" at bounding box center [196, 237] width 150 height 10
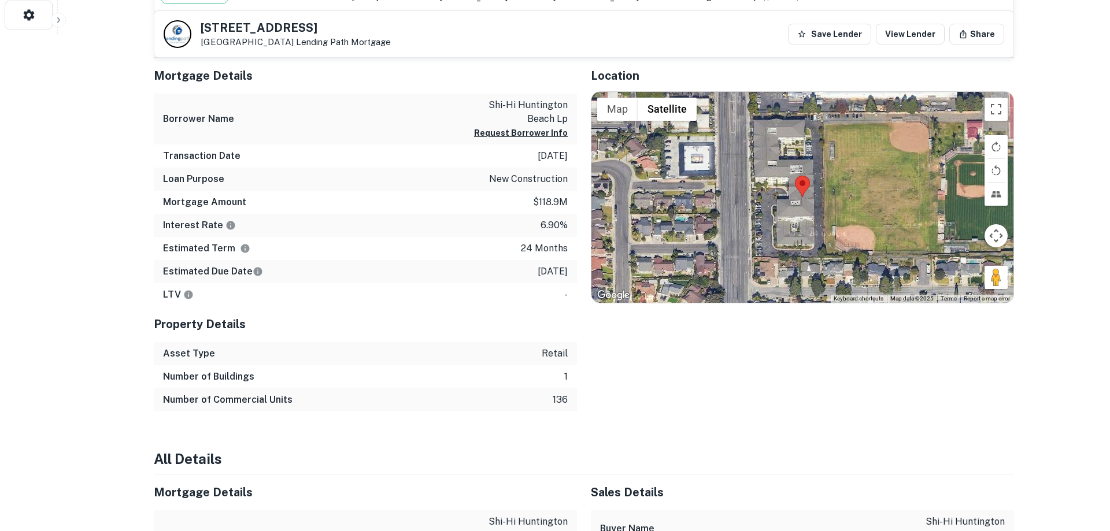
scroll to position [472, 0]
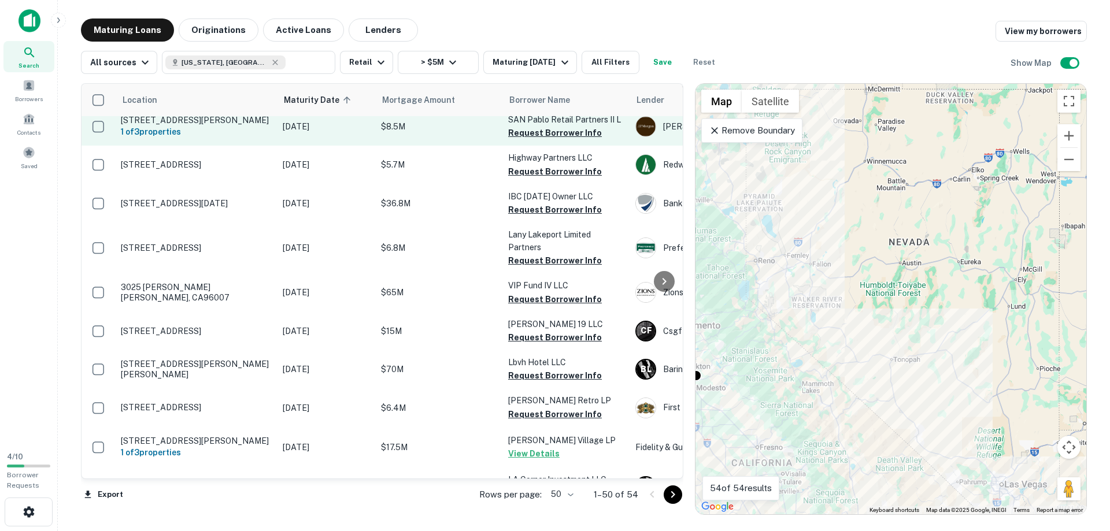
scroll to position [462, 0]
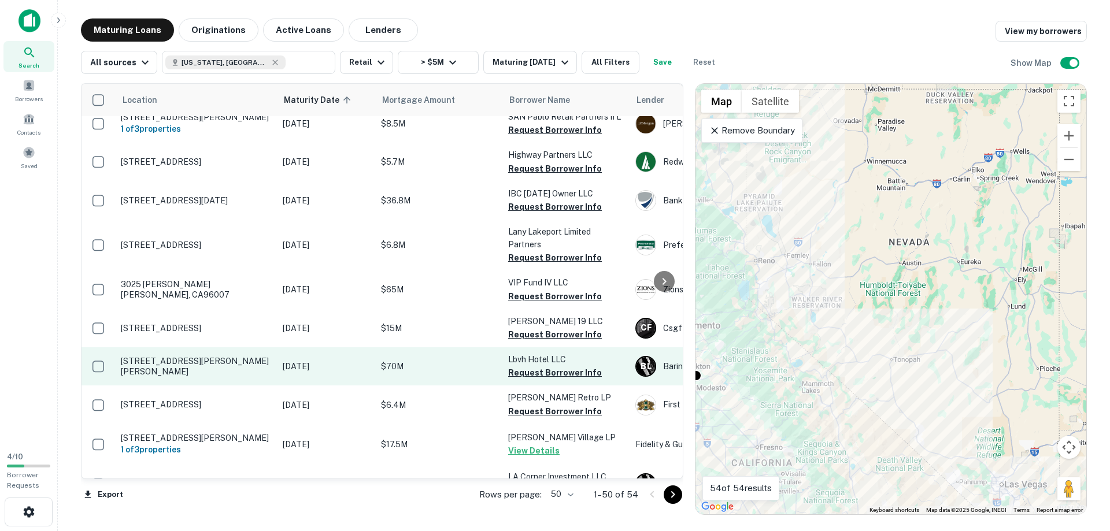
click at [194, 375] on p "[STREET_ADDRESS][PERSON_NAME][PERSON_NAME]" at bounding box center [196, 366] width 150 height 21
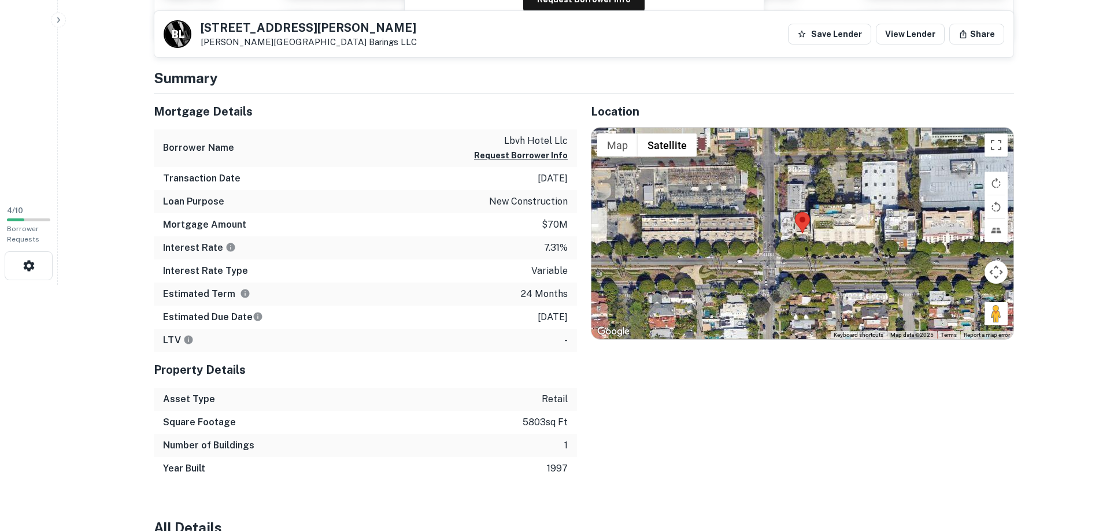
scroll to position [257, 0]
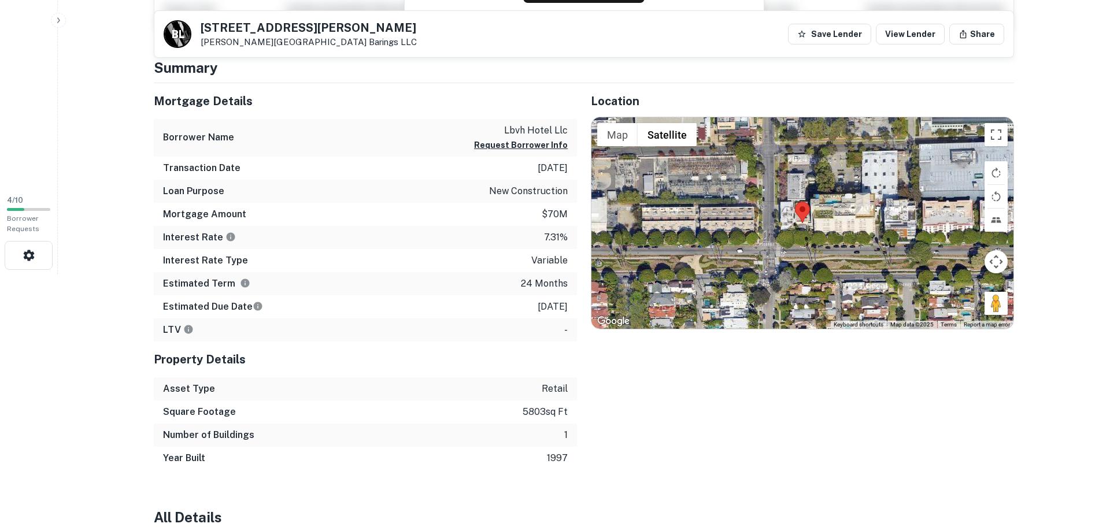
click at [88, 275] on html "Search Borrowers Contacts Saved 4 / 10 Borrower Requests Back to search B L 929…" at bounding box center [555, 8] width 1110 height 531
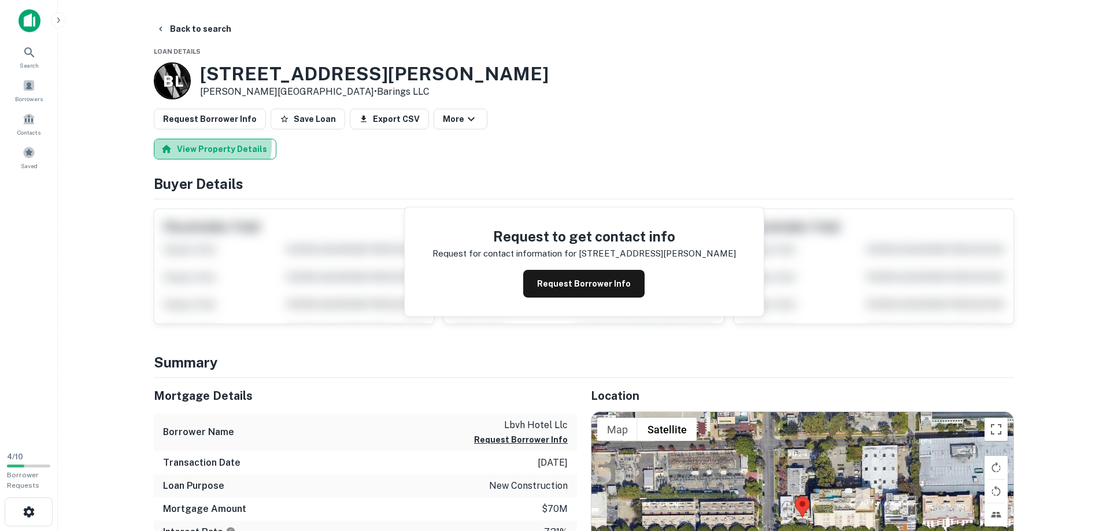
click at [204, 145] on button "View Property Details" at bounding box center [215, 149] width 123 height 21
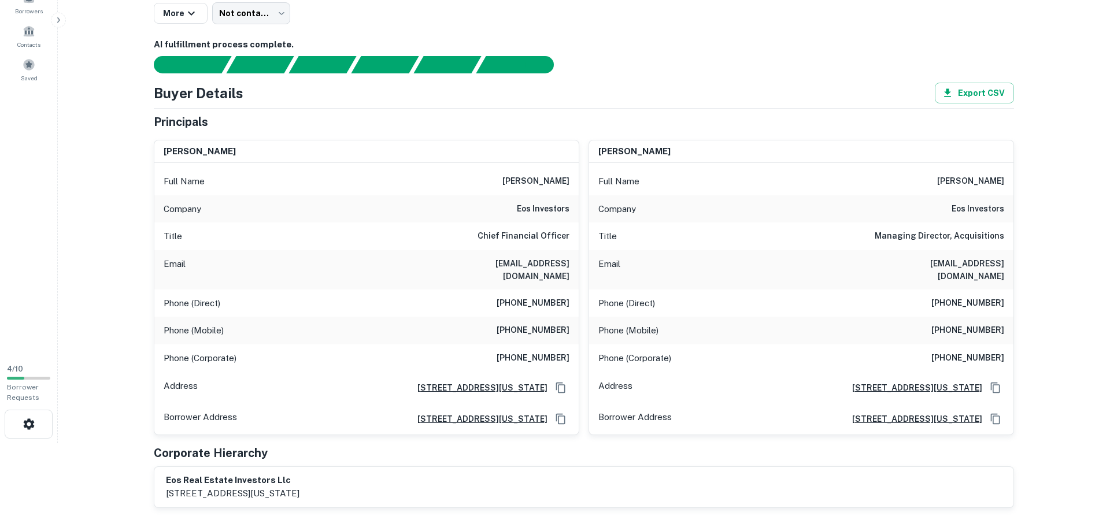
scroll to position [118, 0]
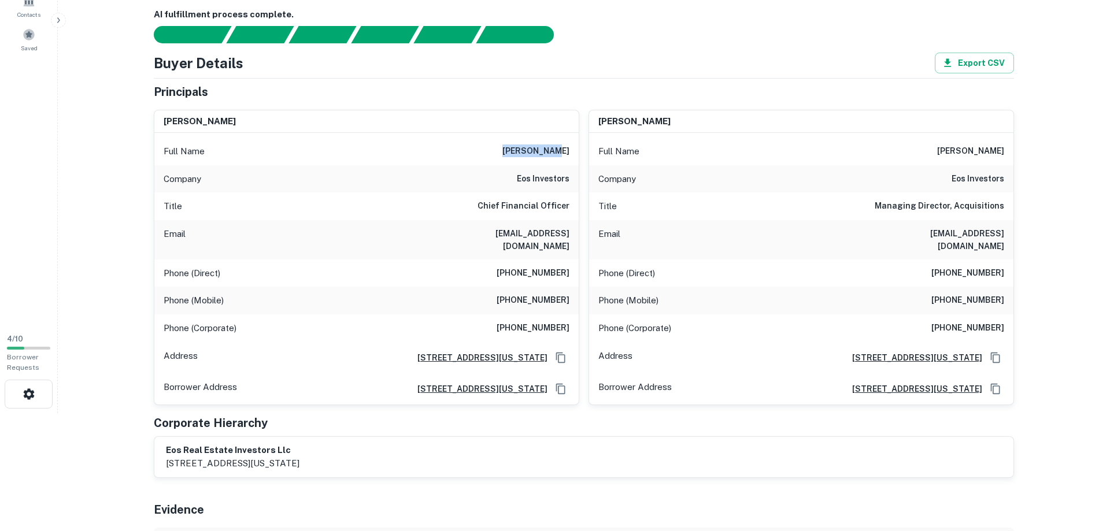
drag, startPoint x: 523, startPoint y: 153, endPoint x: 573, endPoint y: 150, distance: 50.4
click at [573, 150] on div "Full Name mary winter" at bounding box center [366, 152] width 424 height 28
drag, startPoint x: 466, startPoint y: 235, endPoint x: 568, endPoint y: 234, distance: 102.4
click at [568, 234] on h6 "mwinter@eosinvestors.com" at bounding box center [500, 239] width 139 height 25
copy h6 "mwinter@eosinvestors.com"
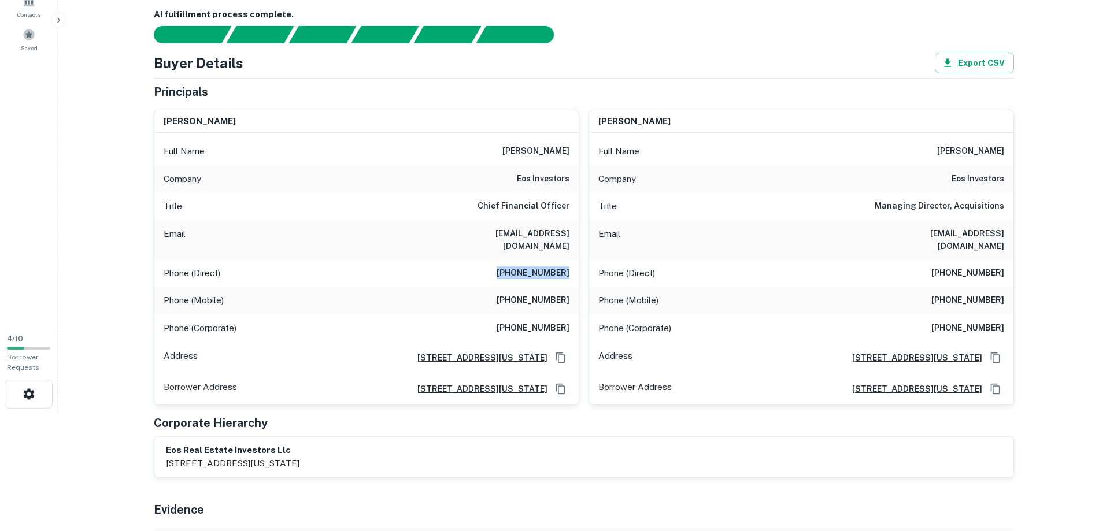
drag, startPoint x: 510, startPoint y: 263, endPoint x: 575, endPoint y: 264, distance: 66.0
click at [575, 264] on div "Phone (Direct) (212) 630-5087" at bounding box center [366, 274] width 424 height 28
copy h6 "(212) 630-5087"
drag, startPoint x: 508, startPoint y: 288, endPoint x: 551, endPoint y: 289, distance: 43.4
click at [575, 290] on div "Phone (Mobile) (917) 445-4179" at bounding box center [366, 301] width 424 height 28
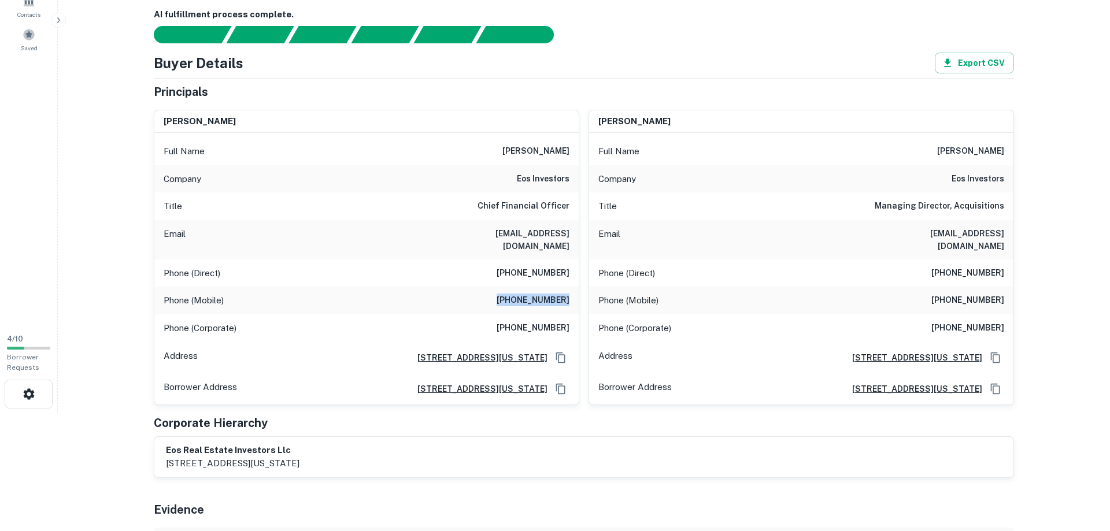
copy h6 "(917) 445-4179"
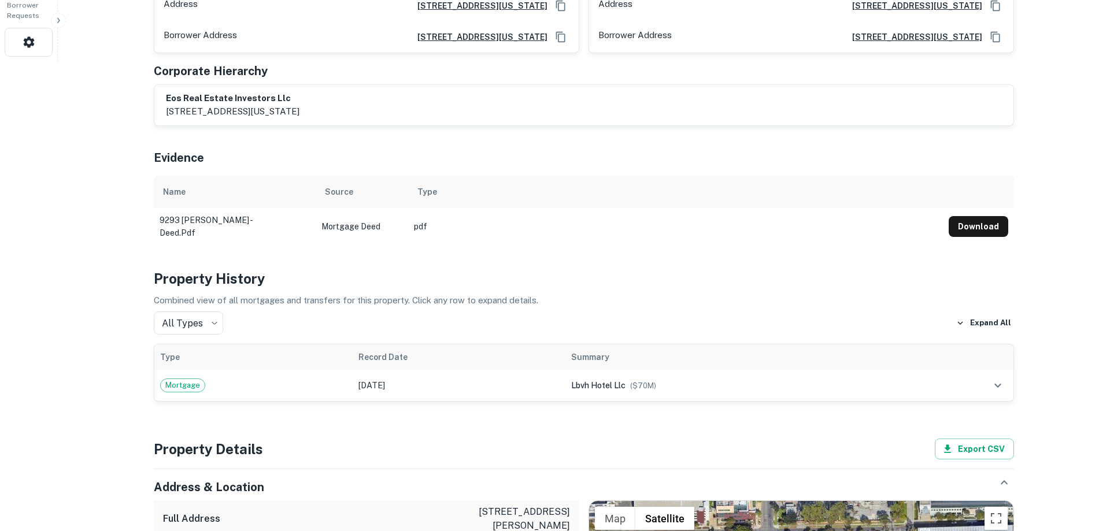
scroll to position [295, 0]
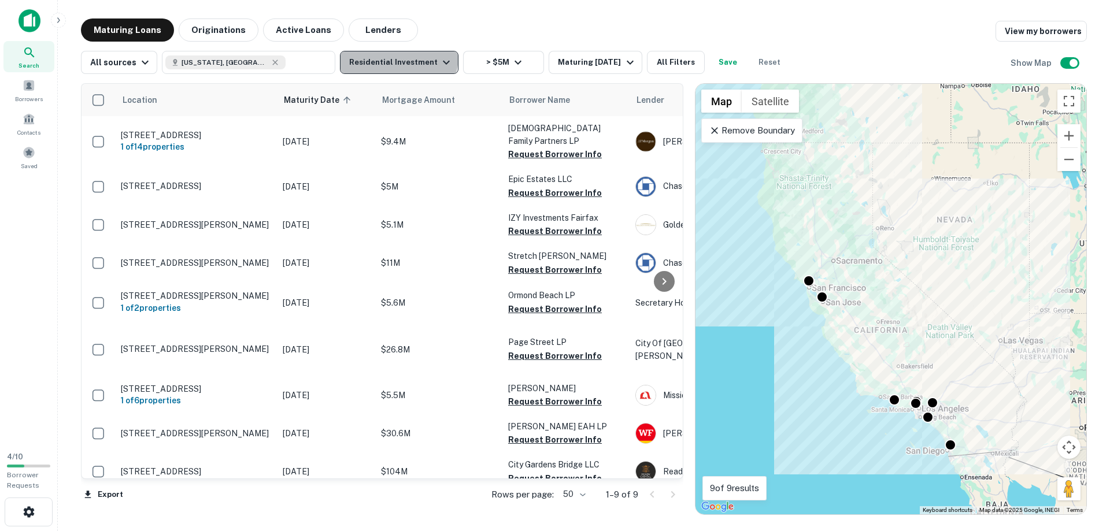
click at [395, 56] on button "Residential Investment" at bounding box center [399, 62] width 119 height 23
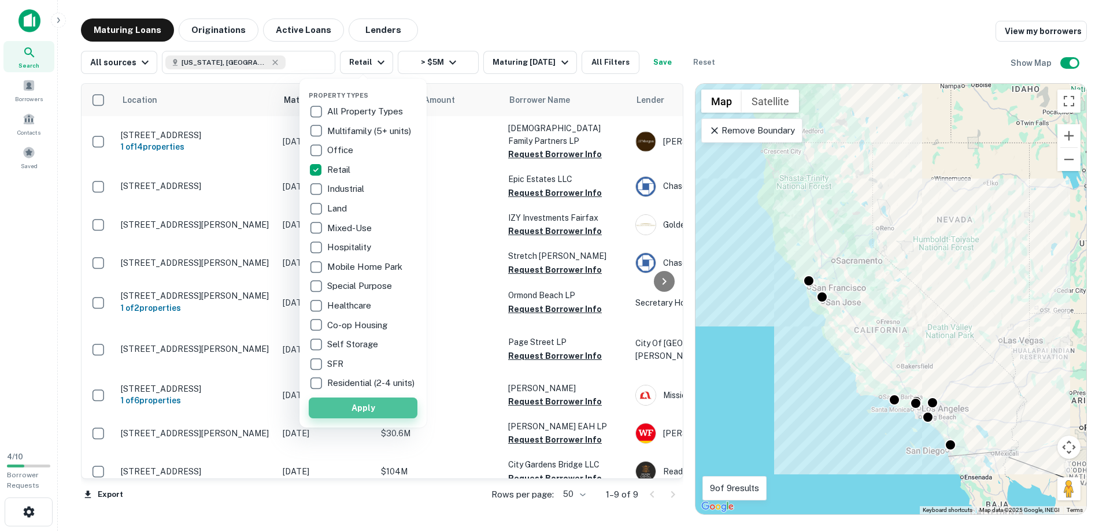
click at [368, 418] on button "Apply" at bounding box center [363, 408] width 109 height 21
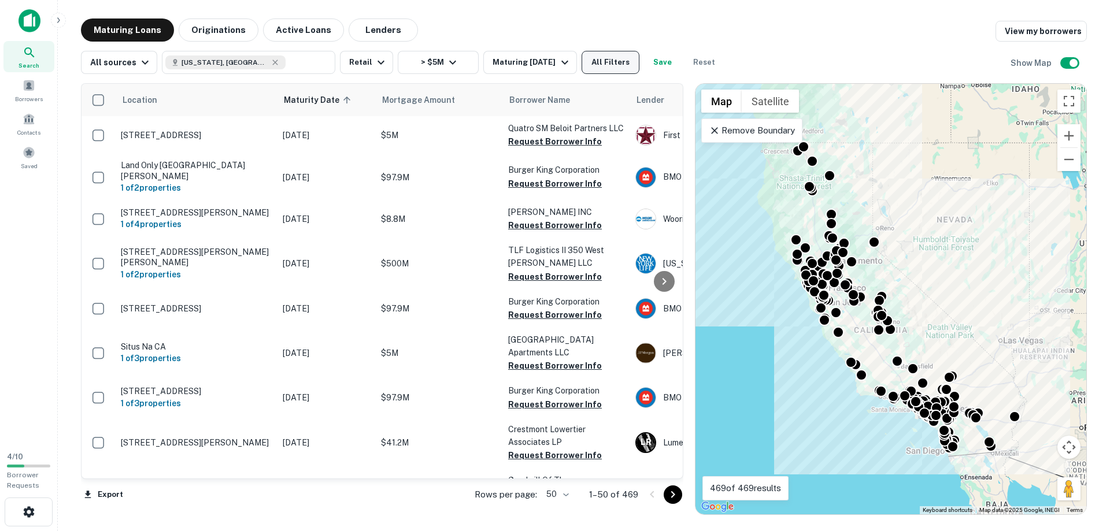
click at [612, 60] on button "All Filters" at bounding box center [611, 62] width 58 height 23
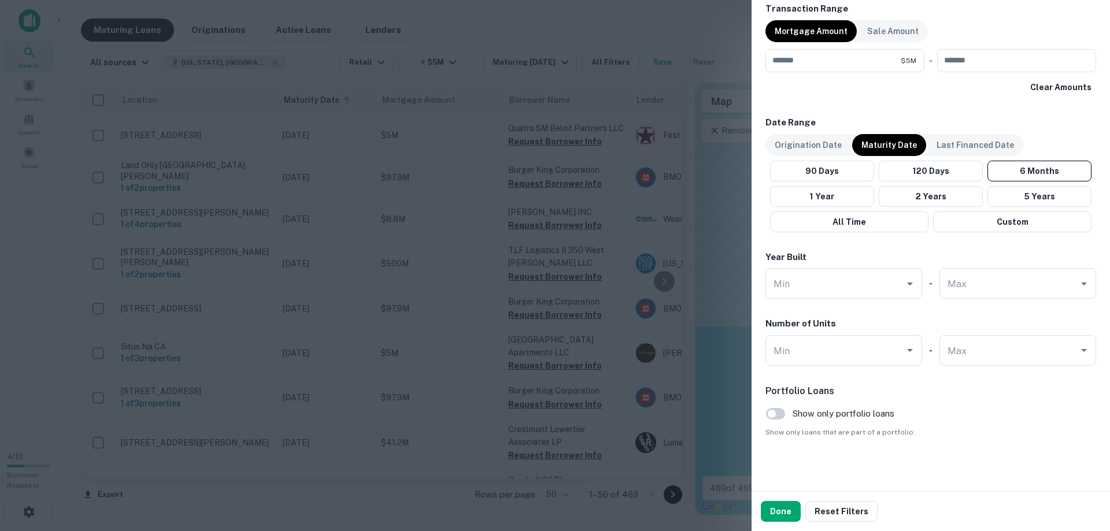
scroll to position [601, 0]
drag, startPoint x: 787, startPoint y: 512, endPoint x: 862, endPoint y: 401, distance: 134.1
click at [786, 511] on button "Done" at bounding box center [781, 511] width 40 height 21
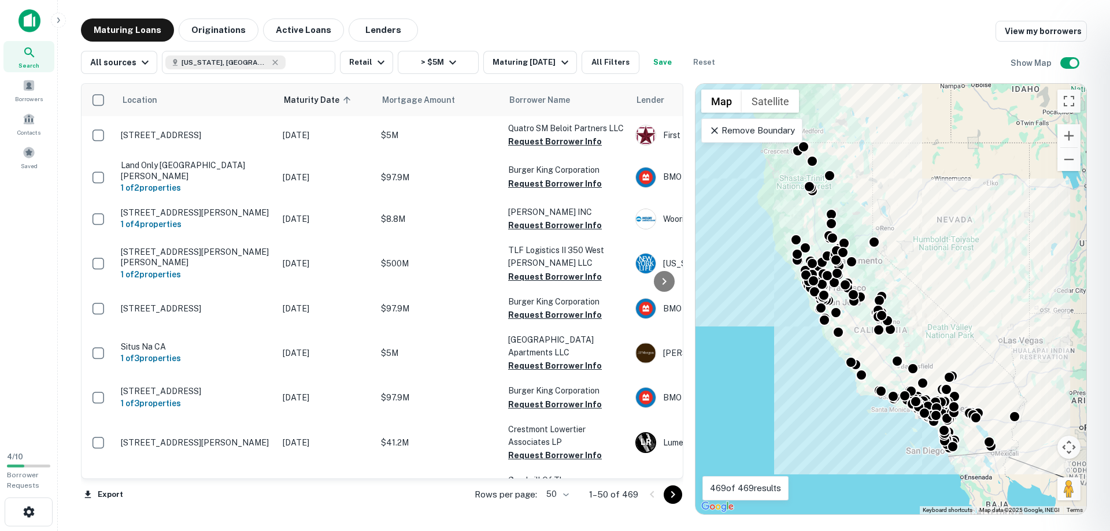
click at [362, 59] on div at bounding box center [555, 265] width 1110 height 531
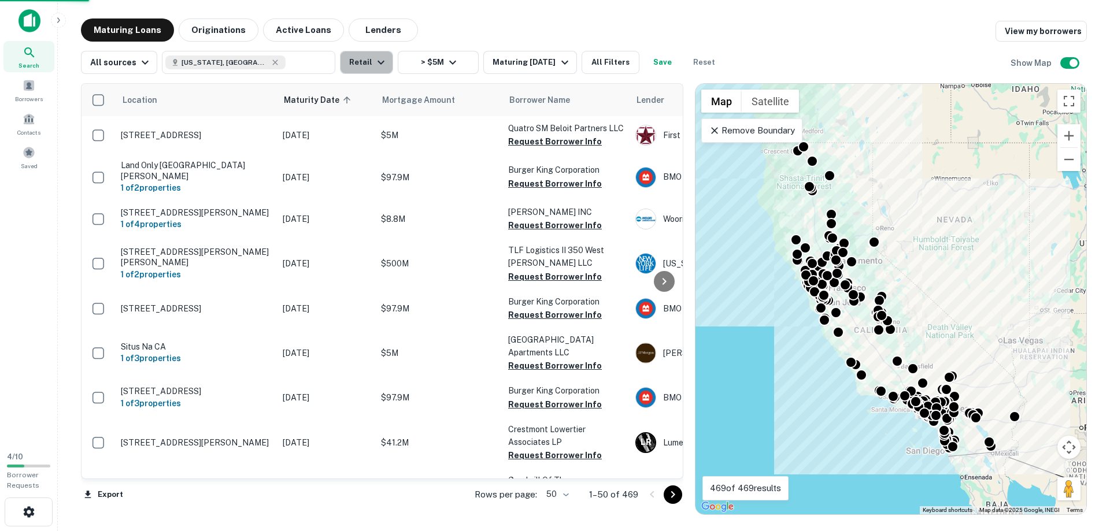
click at [365, 62] on button "Retail" at bounding box center [366, 62] width 53 height 23
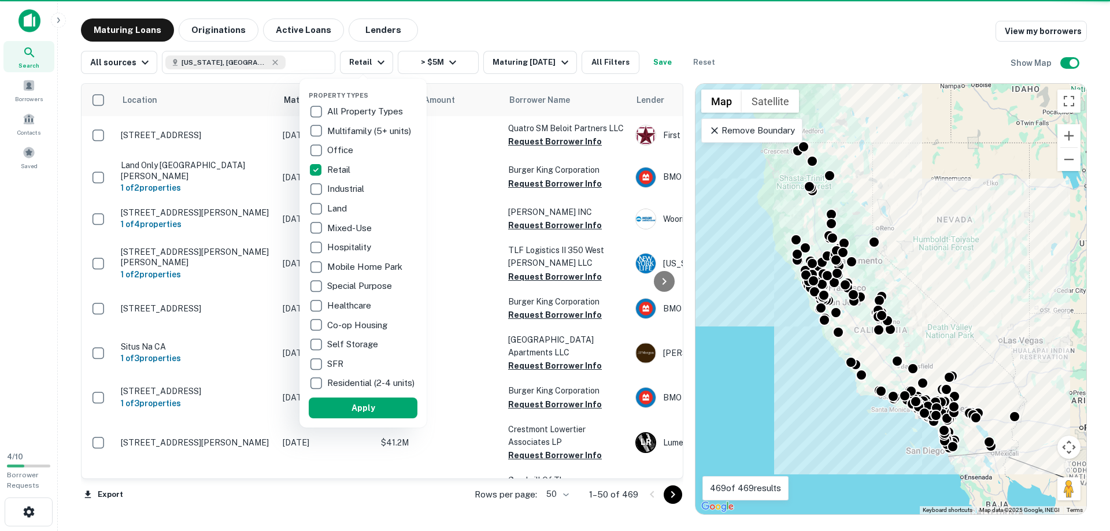
click at [365, 62] on div at bounding box center [555, 265] width 1110 height 531
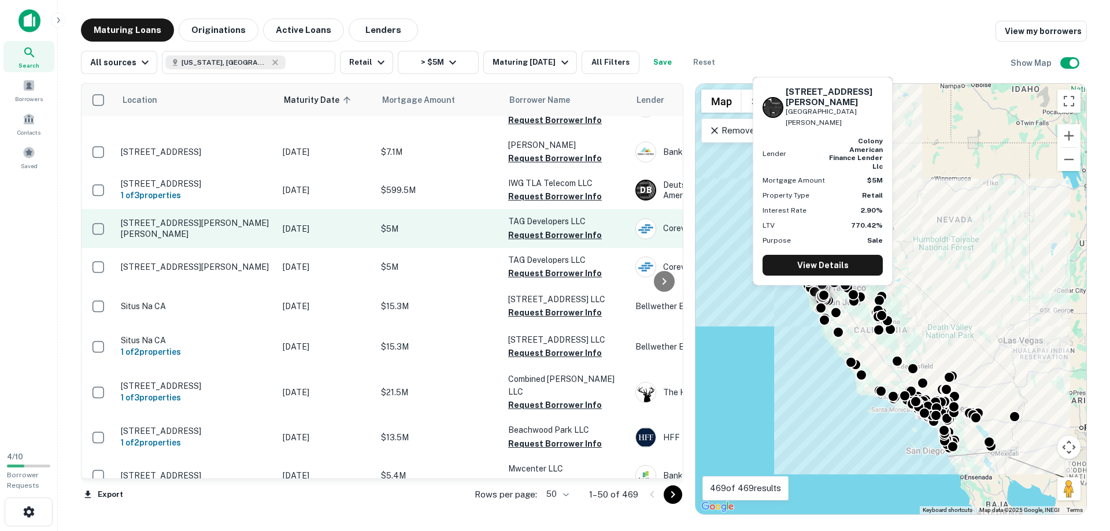
scroll to position [1516, 0]
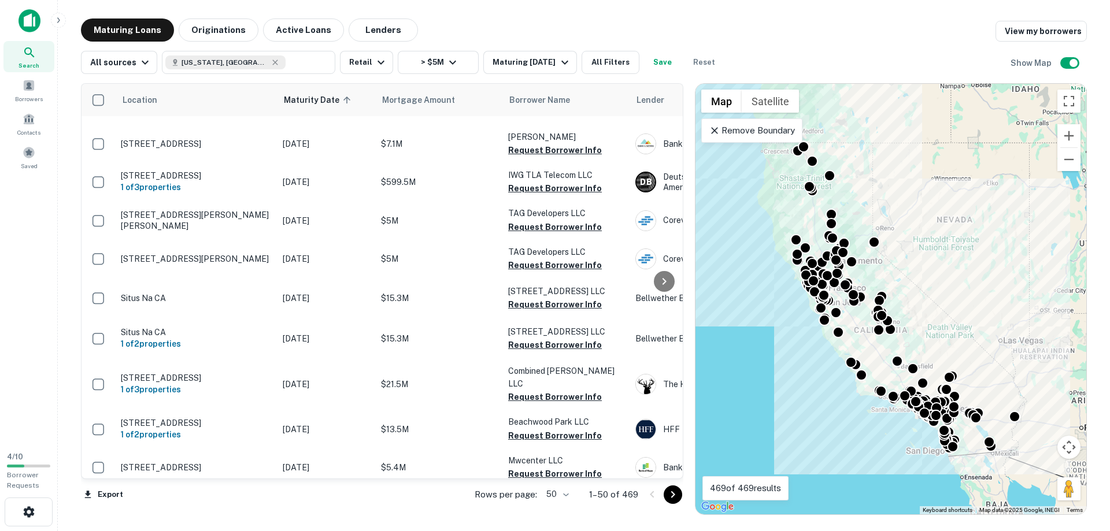
click at [677, 499] on icon "Go to next page" at bounding box center [673, 495] width 14 height 14
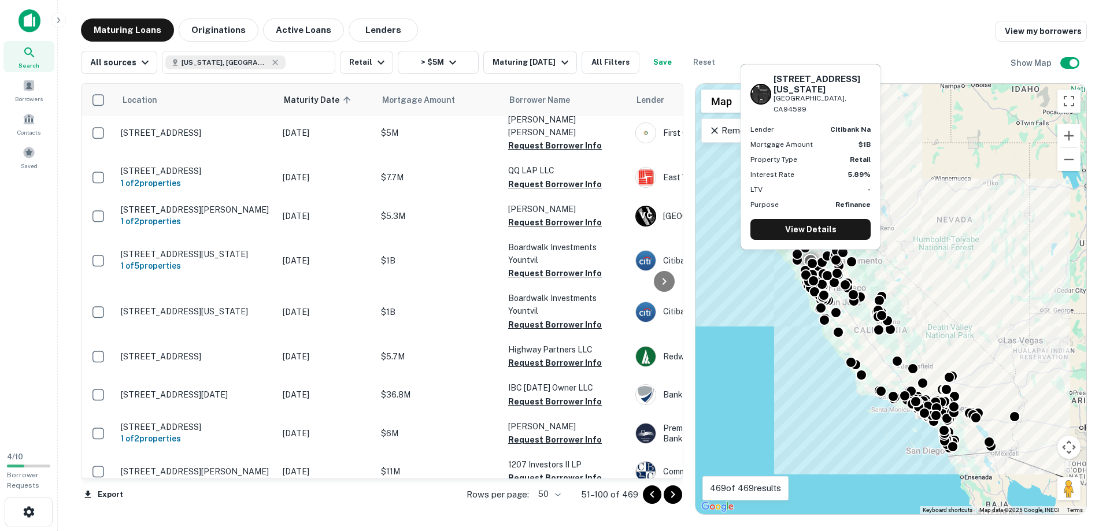
scroll to position [1682, 0]
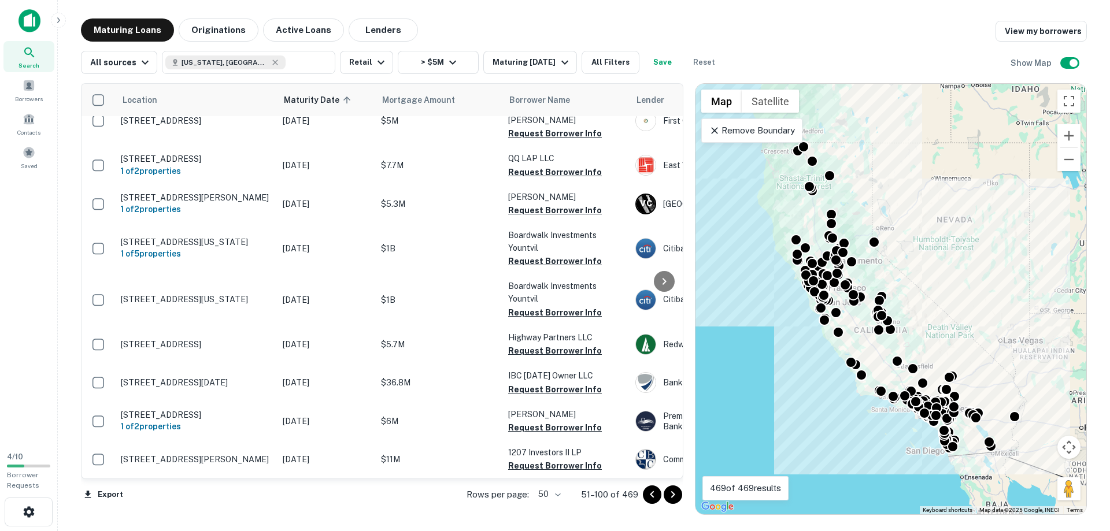
click at [673, 497] on icon "Go to next page" at bounding box center [673, 495] width 14 height 14
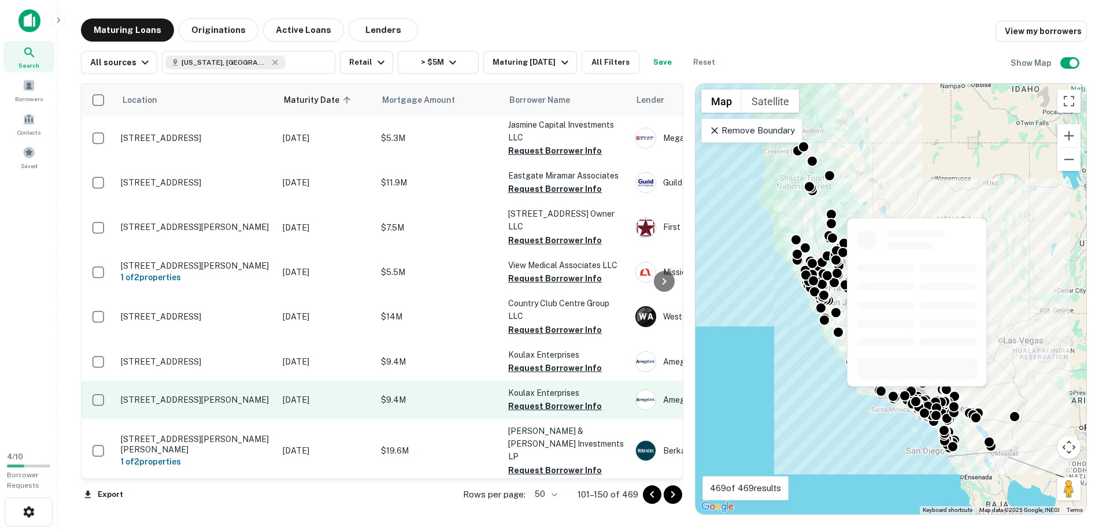
scroll to position [1803, 0]
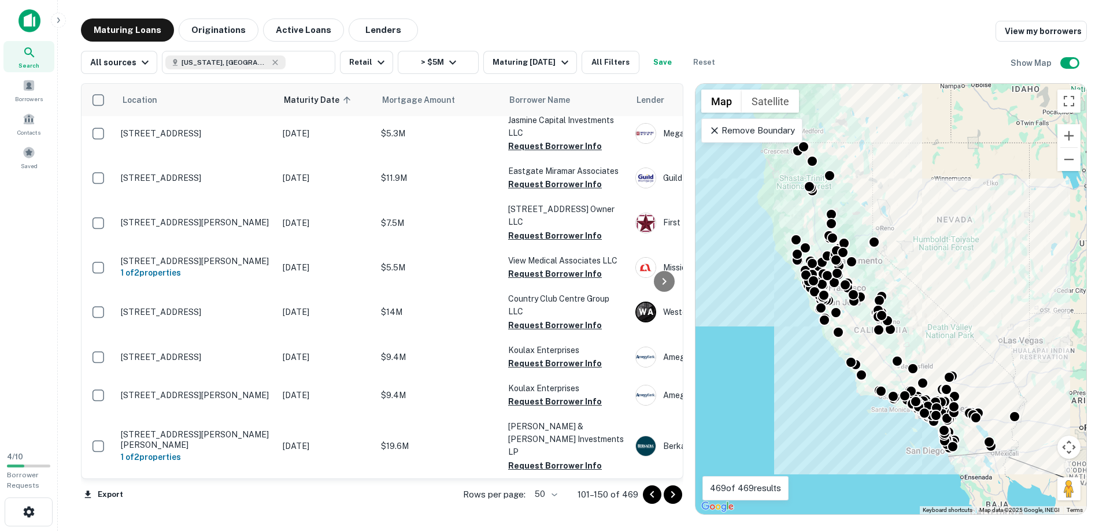
click at [555, 492] on body "Search Borrowers Contacts Saved 4 / 10 Borrower Requests Maturing Loans Origina…" at bounding box center [555, 265] width 1110 height 531
click at [546, 509] on li "100" at bounding box center [547, 507] width 34 height 21
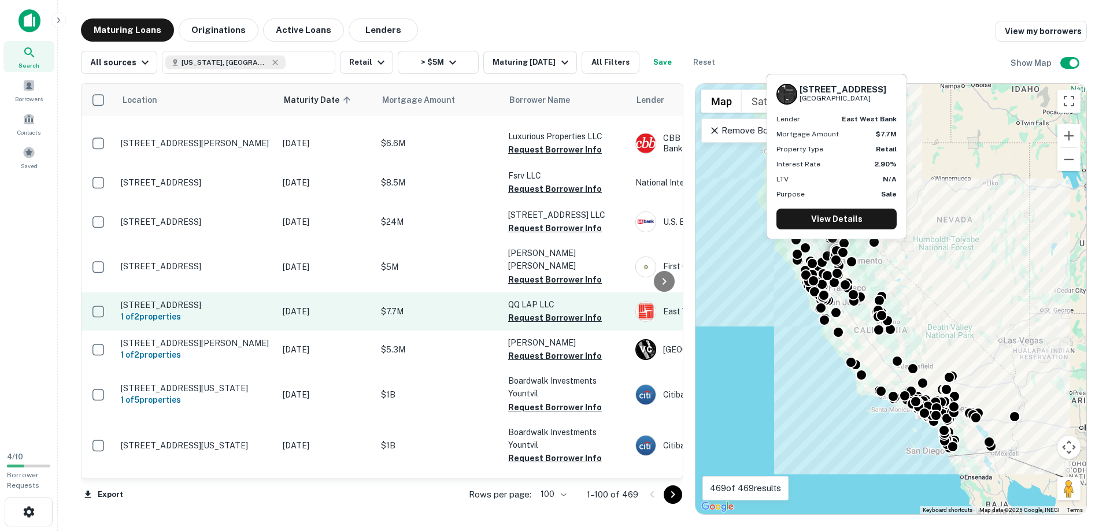
scroll to position [3829, 0]
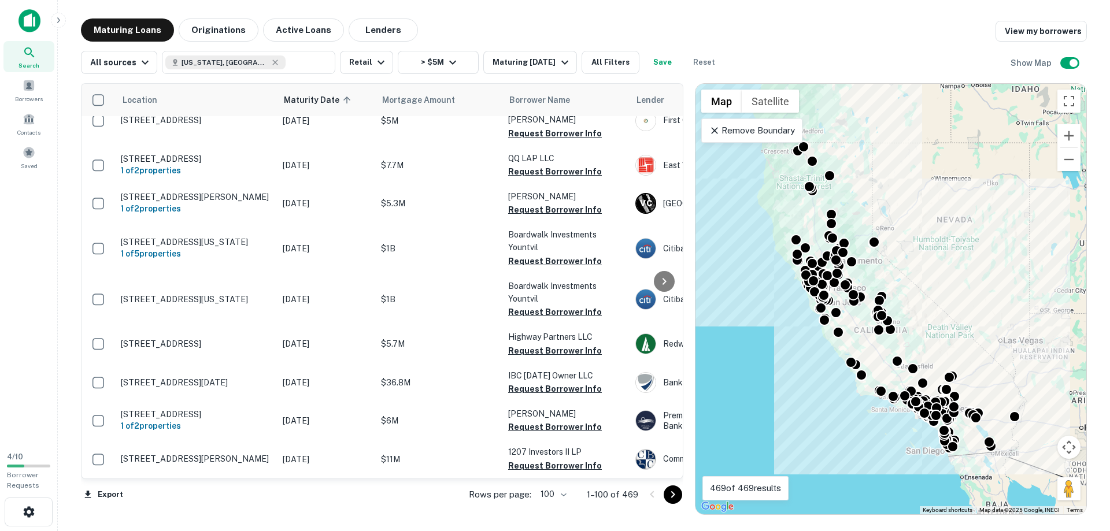
click at [673, 497] on icon "Go to next page" at bounding box center [673, 495] width 4 height 7
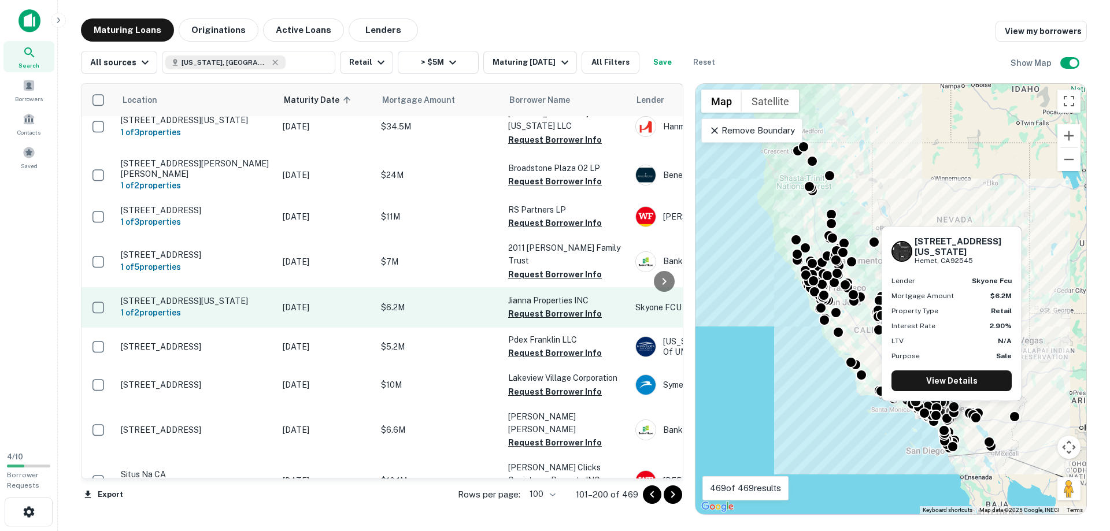
scroll to position [2777, 0]
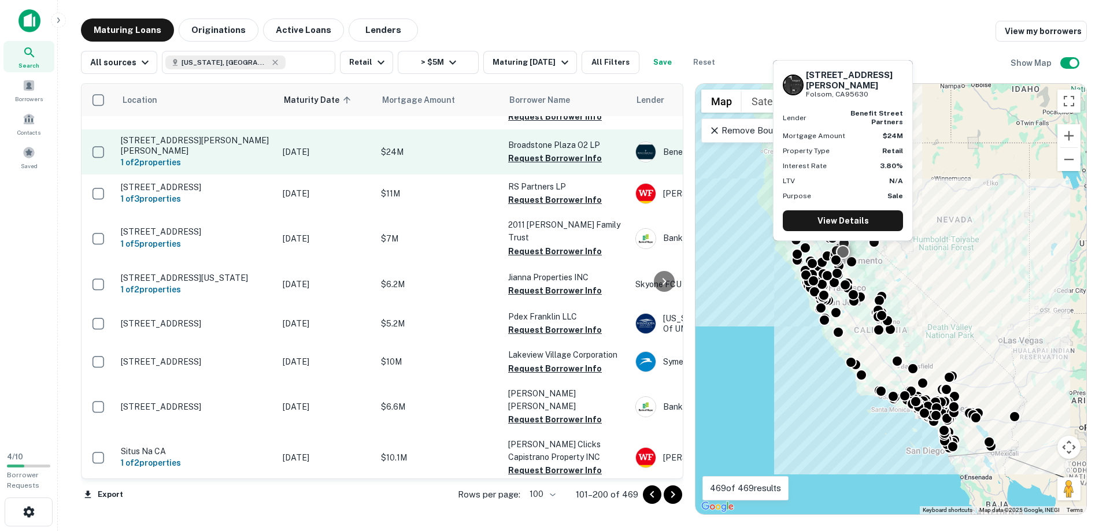
click at [206, 156] on p "[STREET_ADDRESS][PERSON_NAME][PERSON_NAME]" at bounding box center [196, 145] width 150 height 21
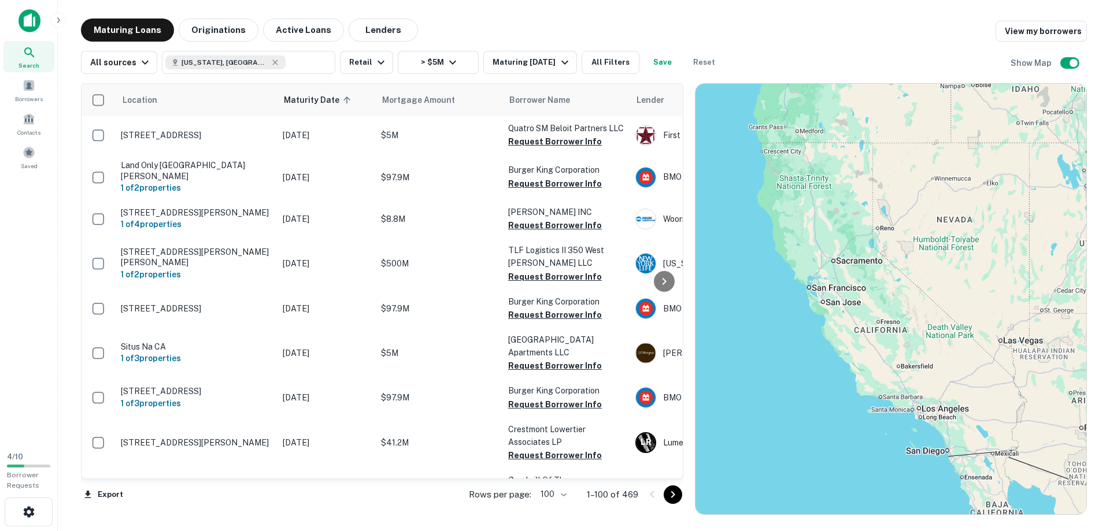
scroll to position [2645, 0]
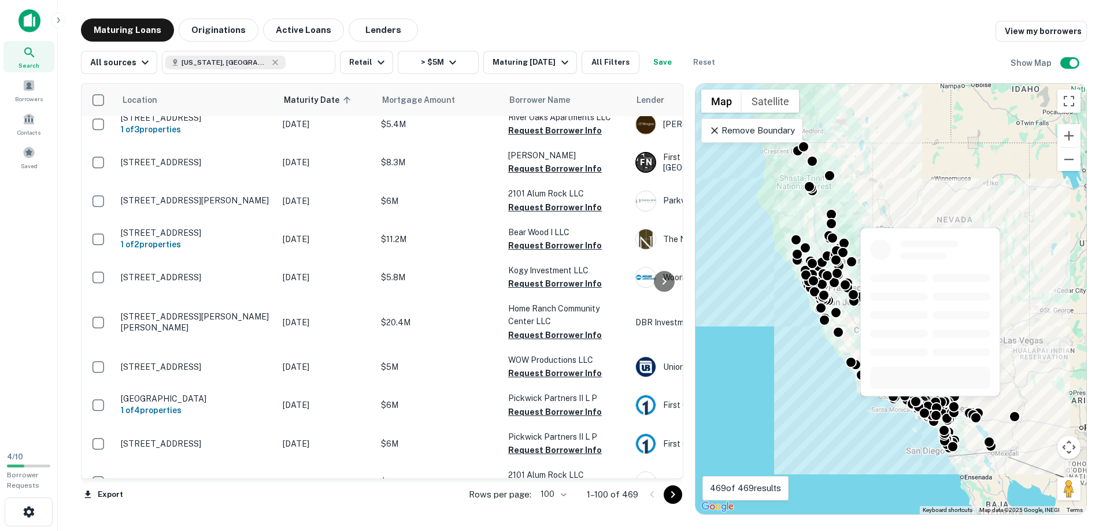
click at [677, 497] on icon "Go to next page" at bounding box center [673, 495] width 14 height 14
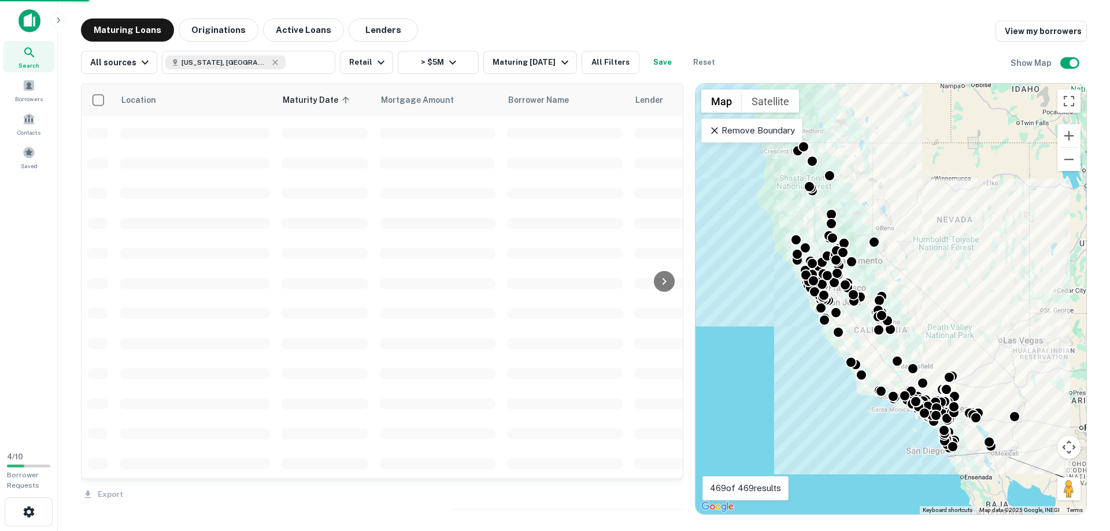
click at [671, 496] on div "Export" at bounding box center [382, 491] width 603 height 24
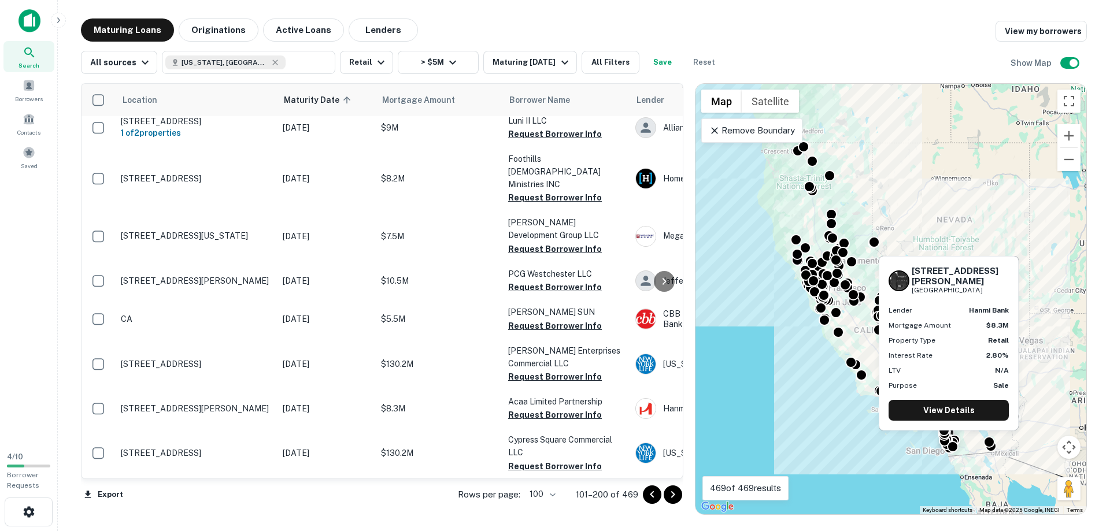
scroll to position [3172, 0]
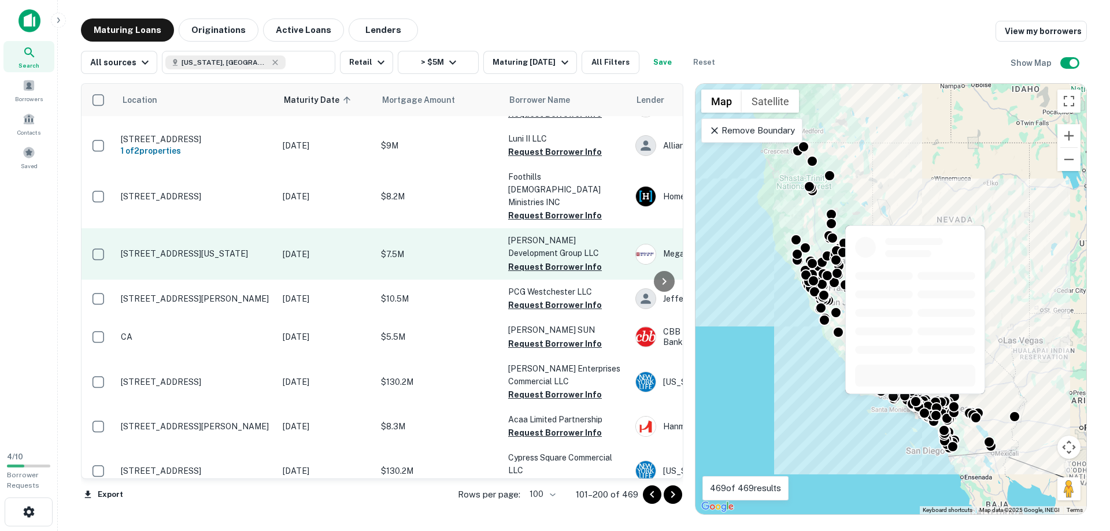
click at [201, 255] on p "[STREET_ADDRESS][US_STATE]" at bounding box center [196, 254] width 150 height 10
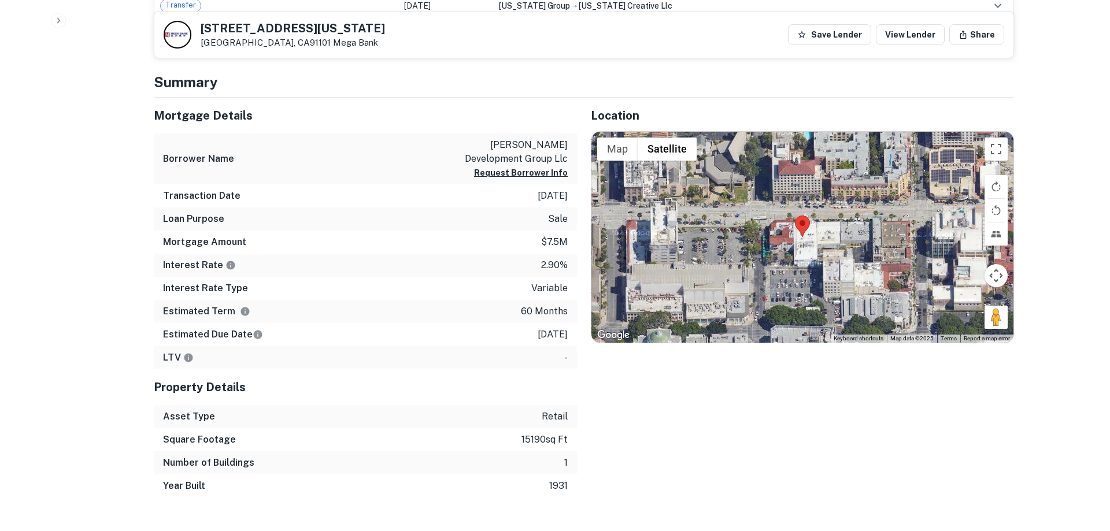
scroll to position [564, 0]
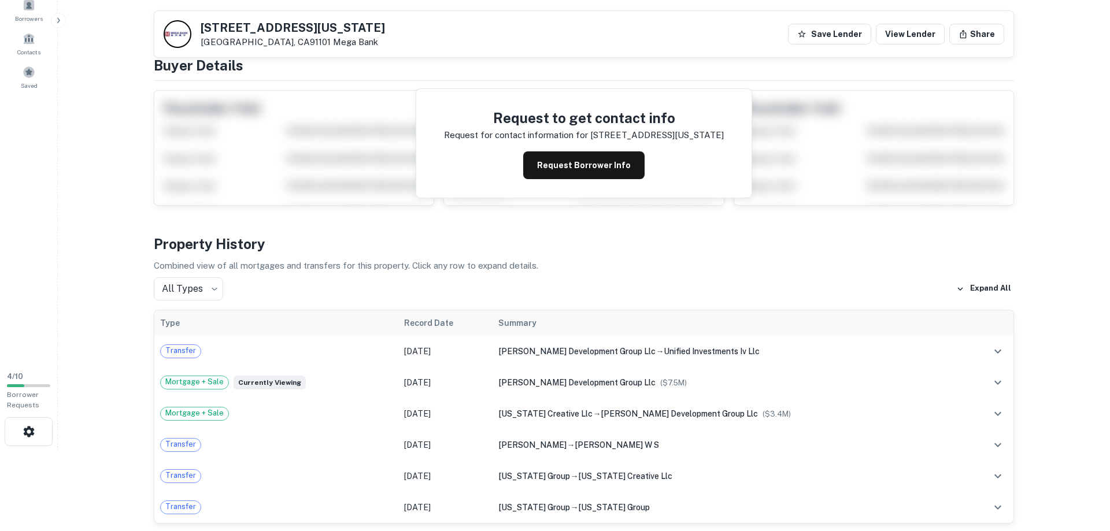
scroll to position [0, 0]
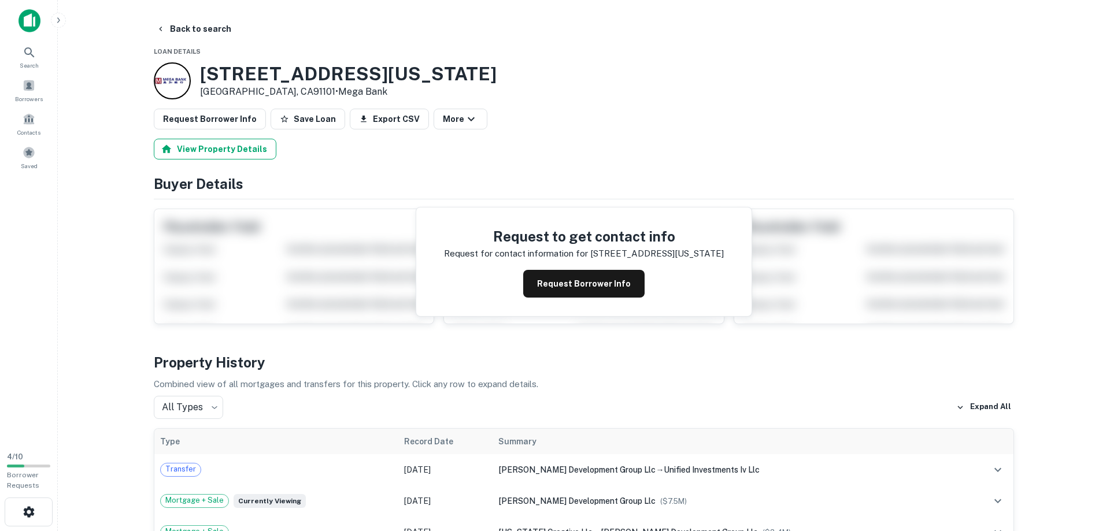
click at [205, 152] on button "View Property Details" at bounding box center [215, 149] width 123 height 21
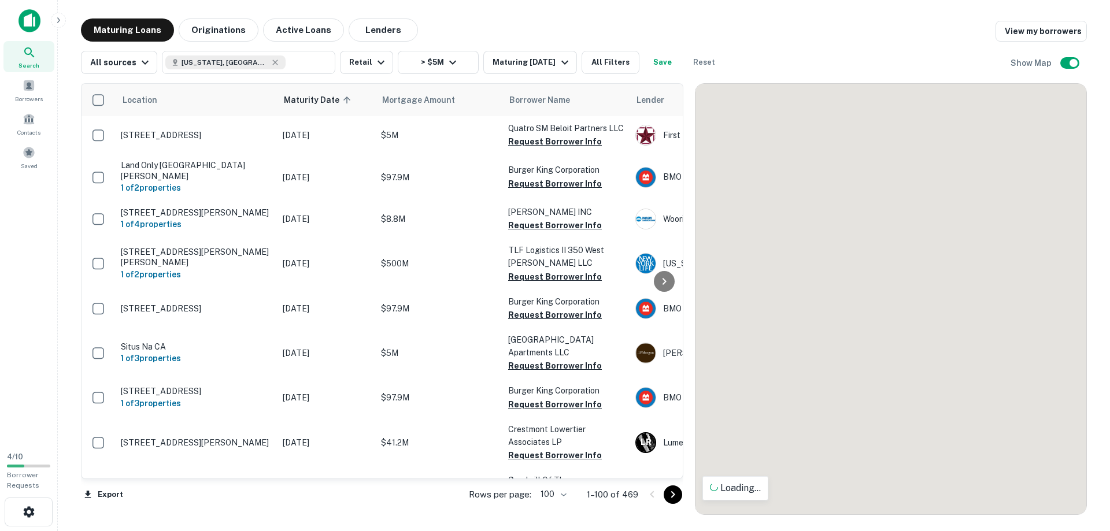
scroll to position [2645, 0]
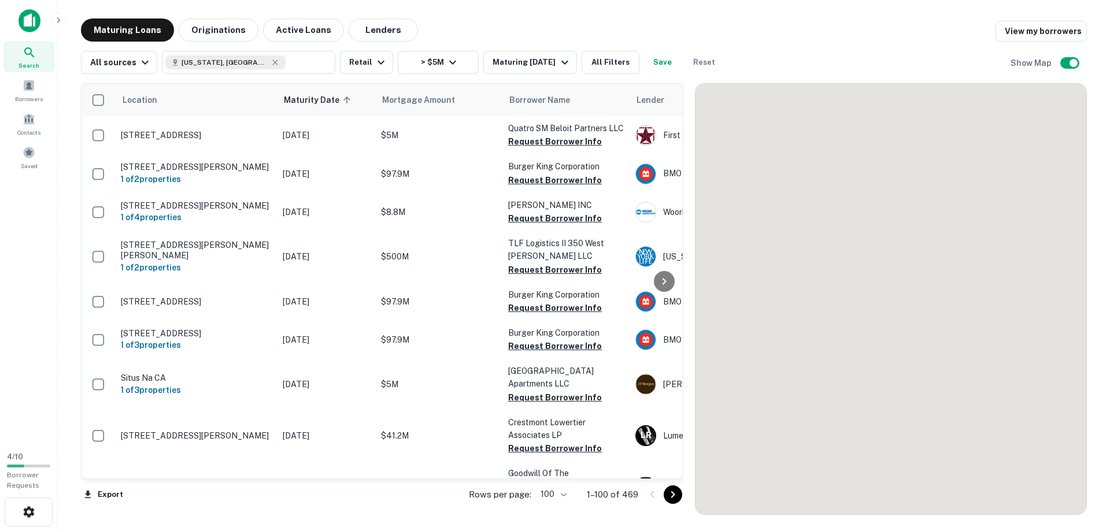
click at [671, 498] on icon "Go to next page" at bounding box center [673, 495] width 14 height 14
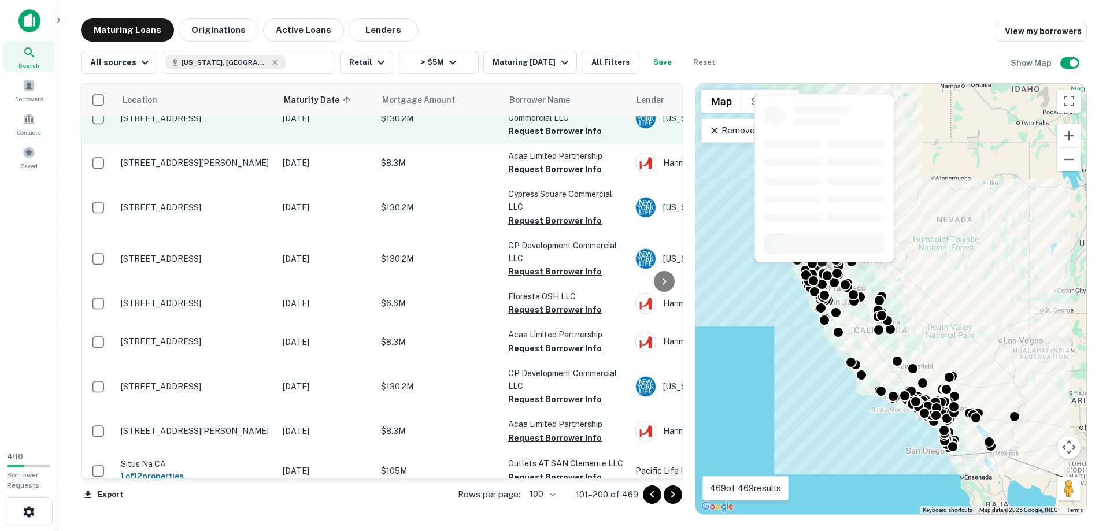
scroll to position [3502, 0]
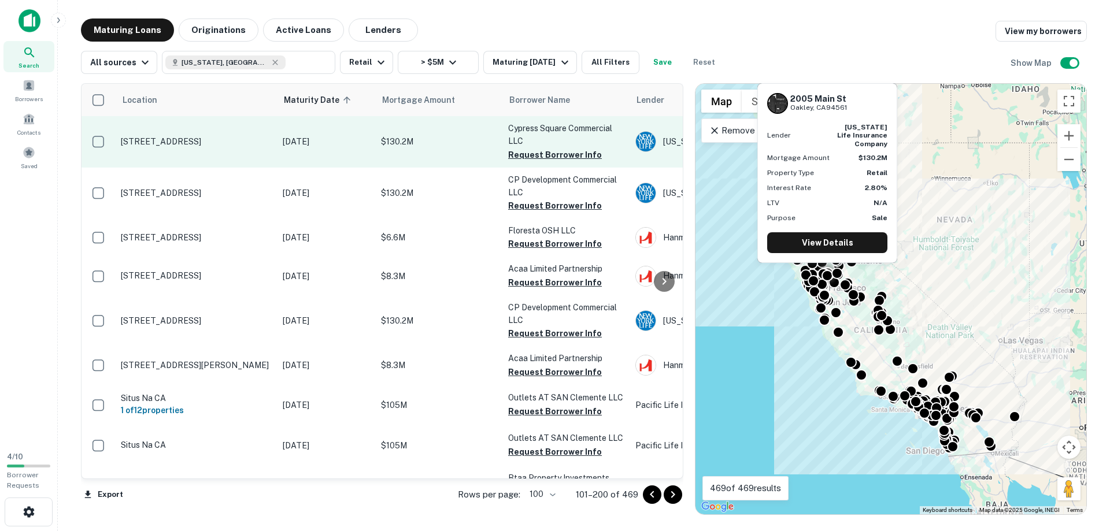
click at [198, 142] on p "[STREET_ADDRESS]" at bounding box center [196, 141] width 150 height 10
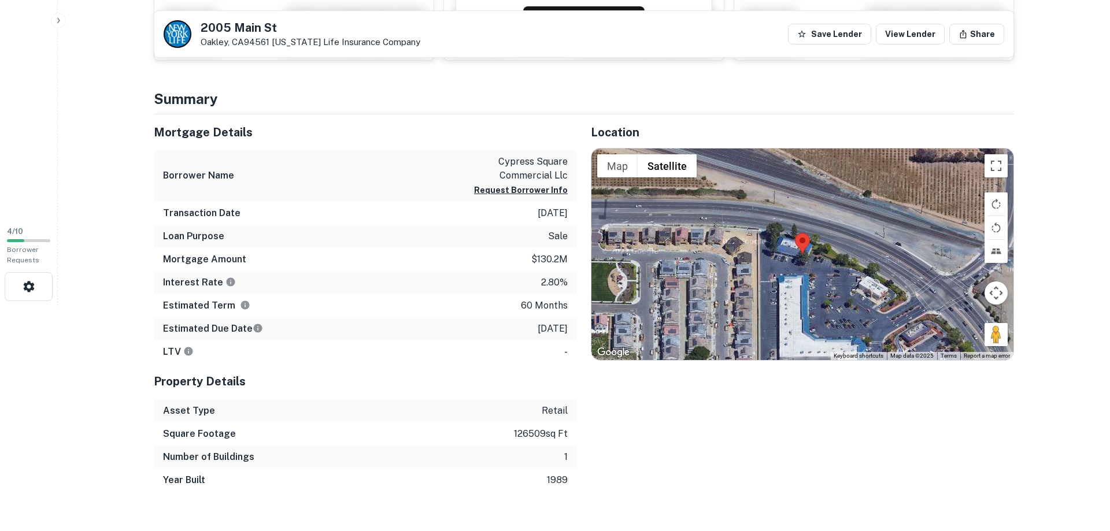
scroll to position [261, 0]
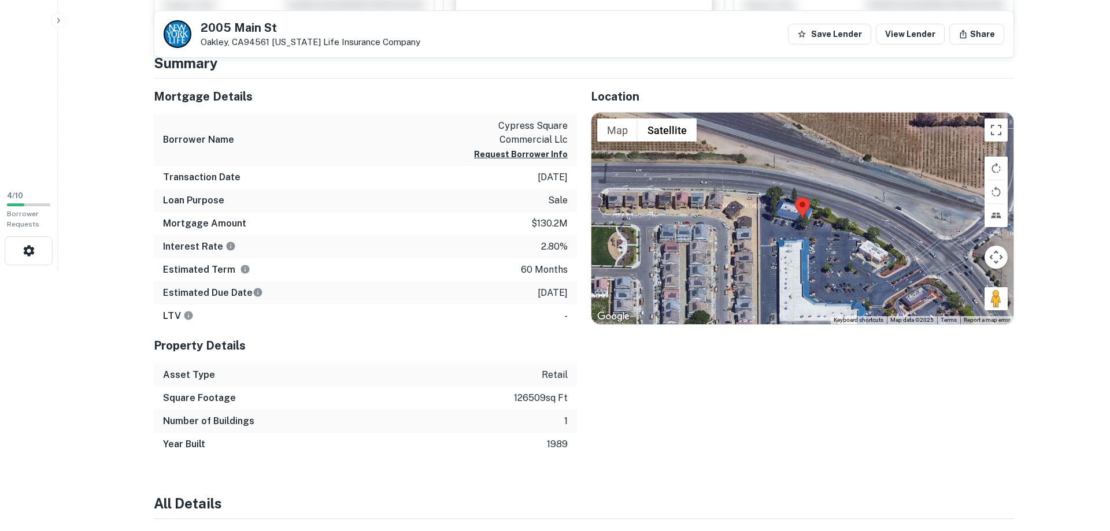
click at [56, 270] on html "Search Borrowers Contacts Saved 4 / 10 Borrower Requests Back to search 2005 Ma…" at bounding box center [555, 4] width 1110 height 531
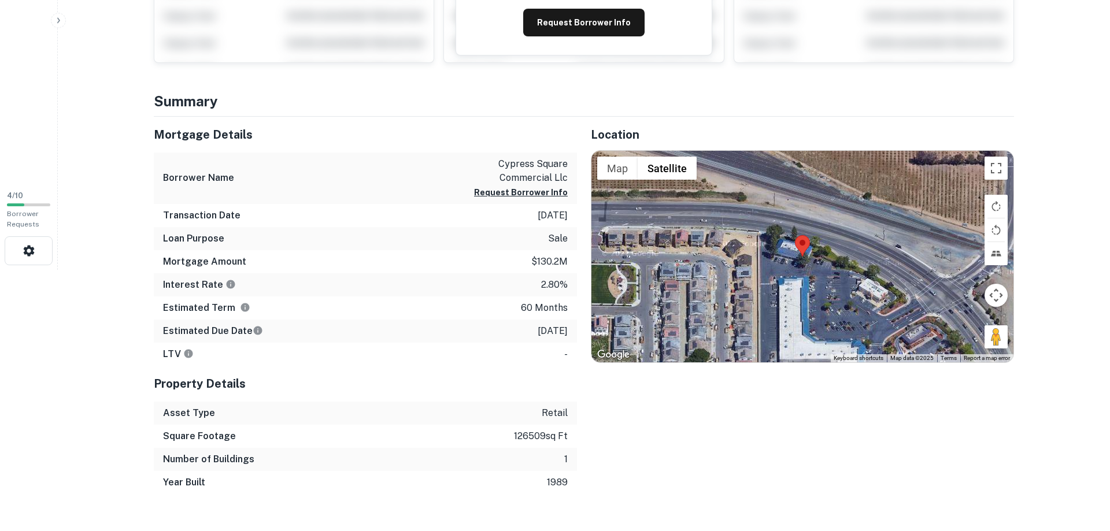
scroll to position [0, 0]
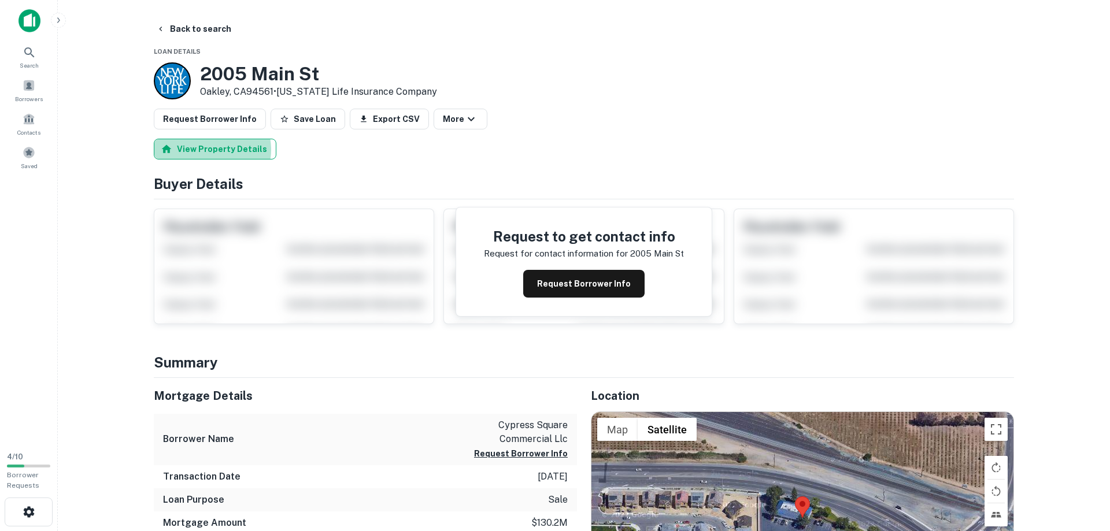
click at [209, 150] on button "View Property Details" at bounding box center [215, 149] width 123 height 21
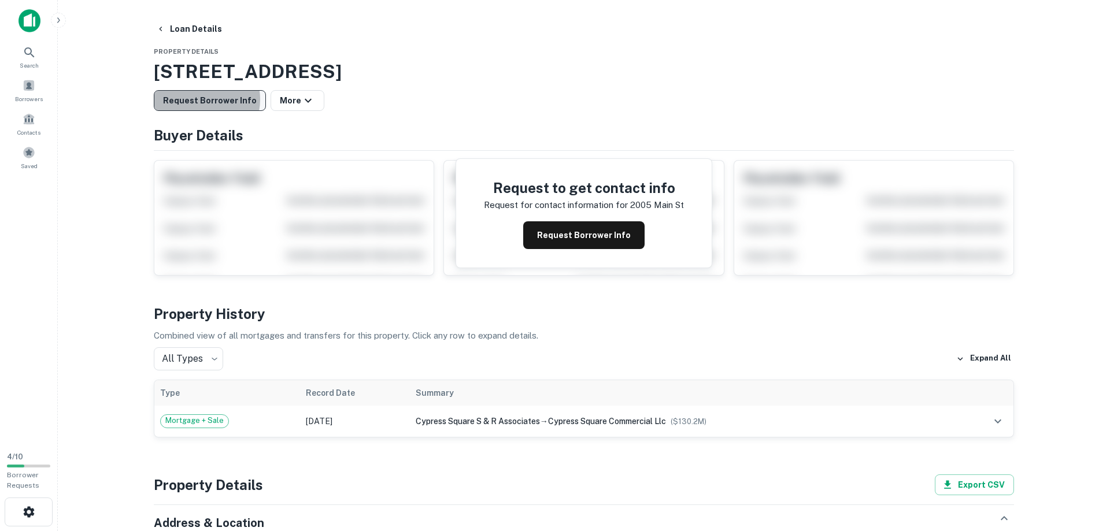
click at [201, 99] on button "Request Borrower Info" at bounding box center [210, 100] width 112 height 21
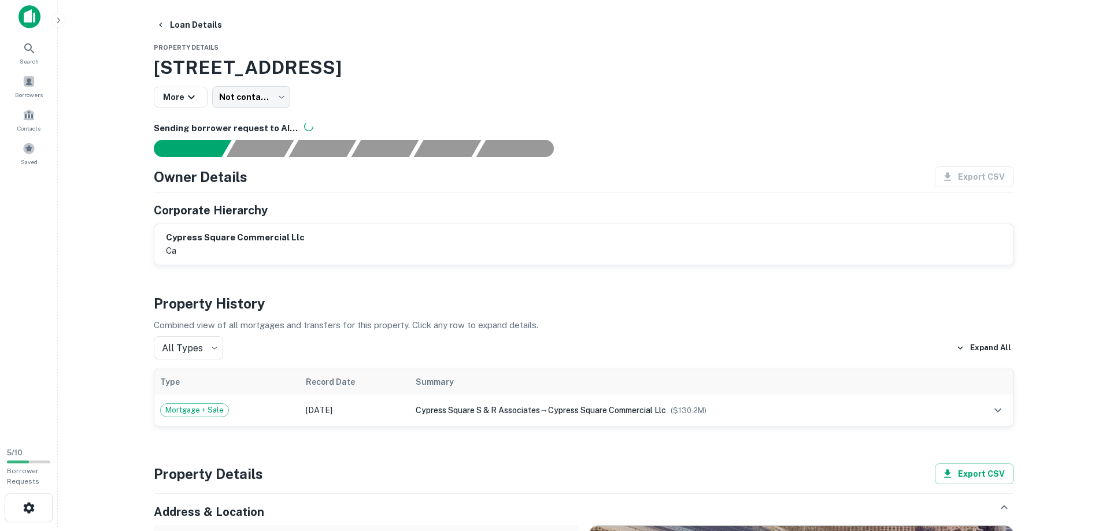
scroll to position [59, 0]
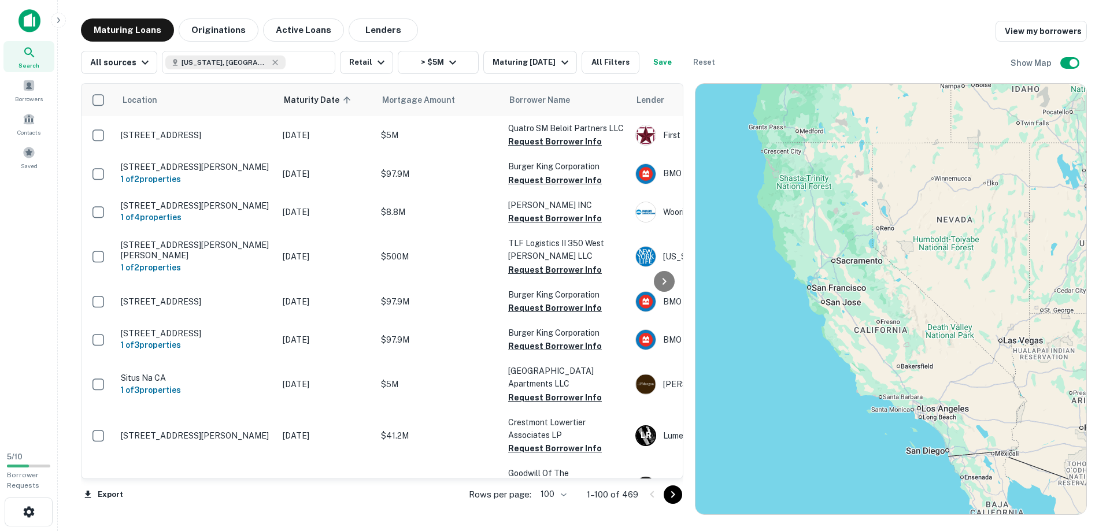
scroll to position [2645, 0]
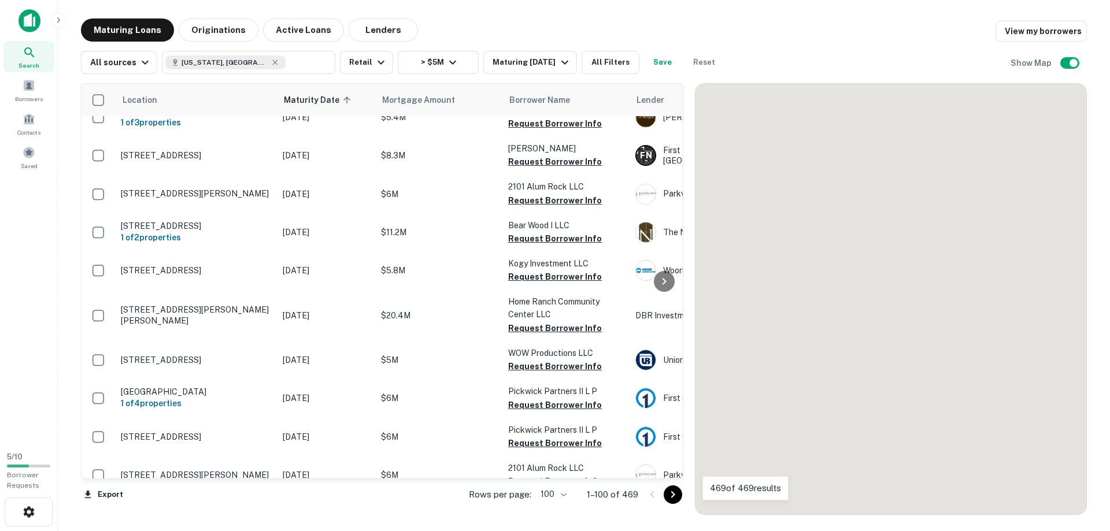
click at [670, 496] on icon "Go to next page" at bounding box center [673, 495] width 14 height 14
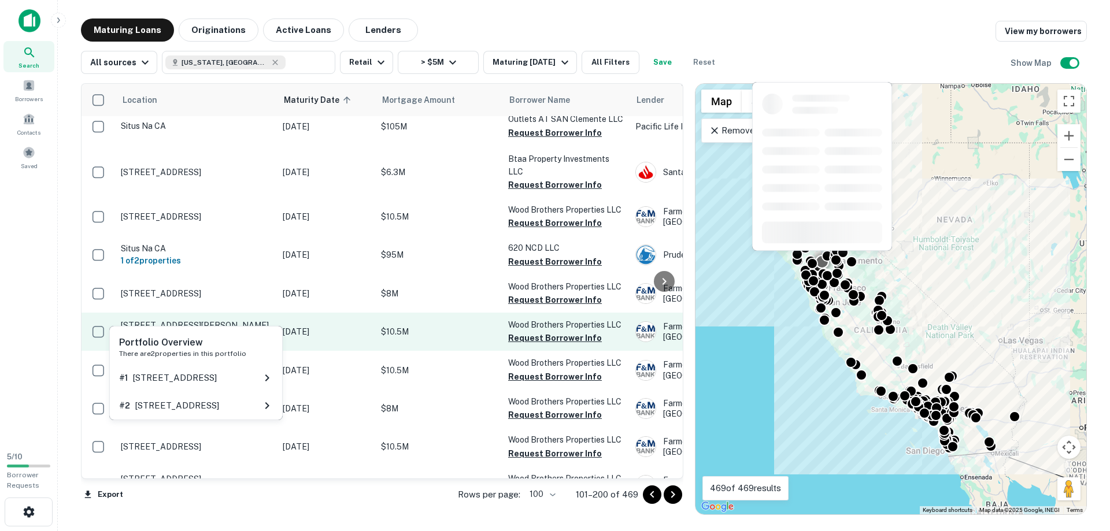
scroll to position [3885, 0]
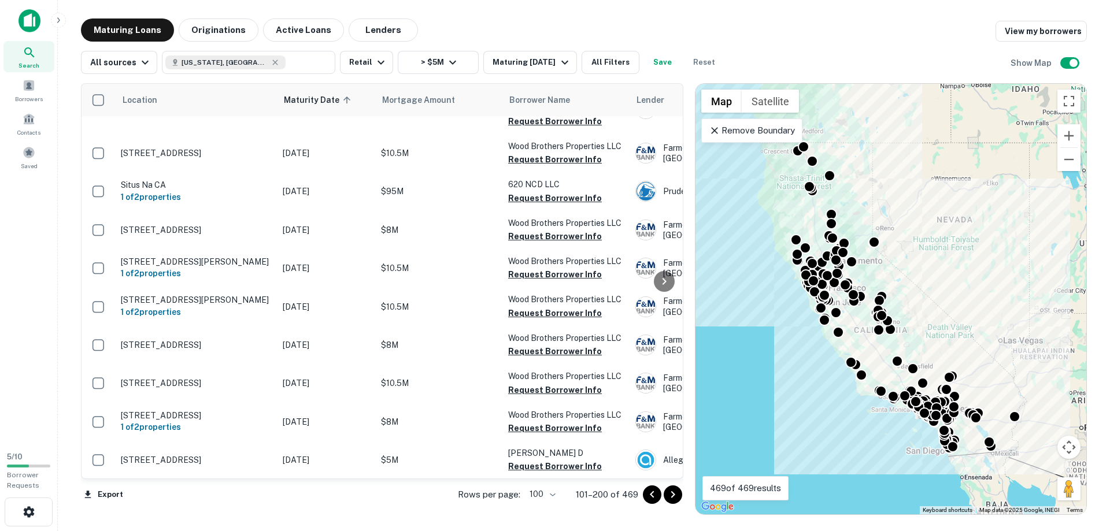
click at [668, 494] on icon "Go to next page" at bounding box center [673, 495] width 14 height 14
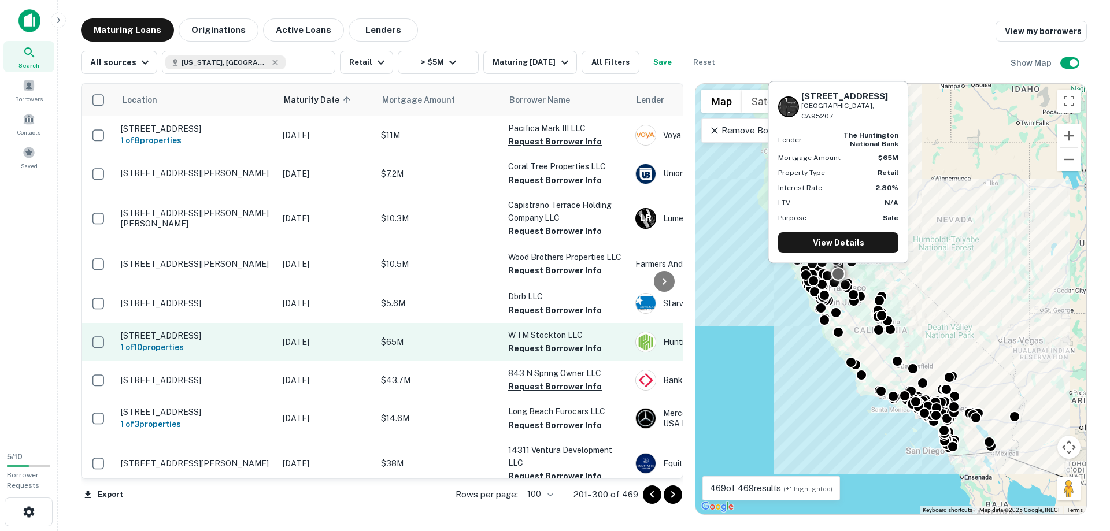
click at [150, 340] on p "[STREET_ADDRESS]" at bounding box center [196, 336] width 150 height 10
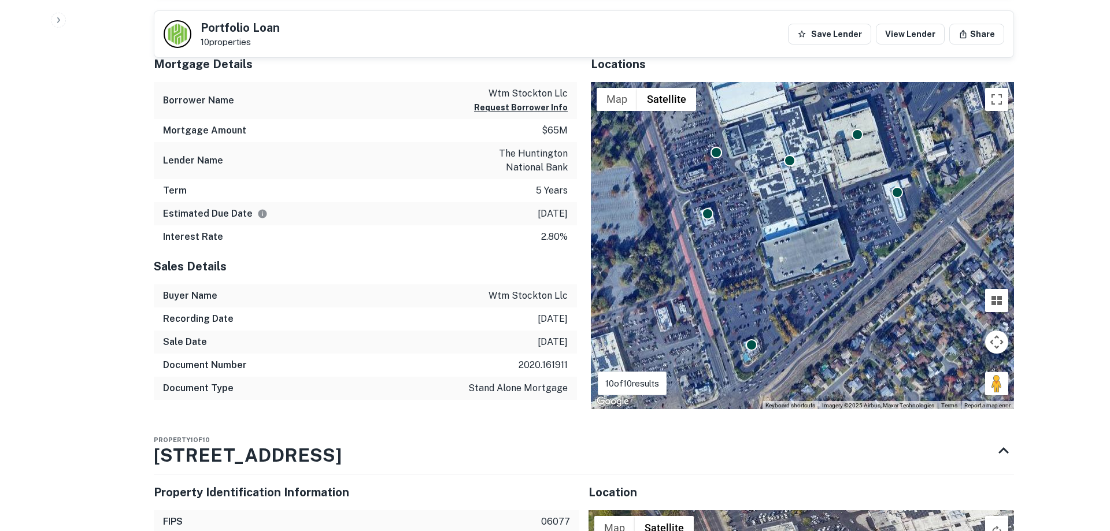
scroll to position [722, 0]
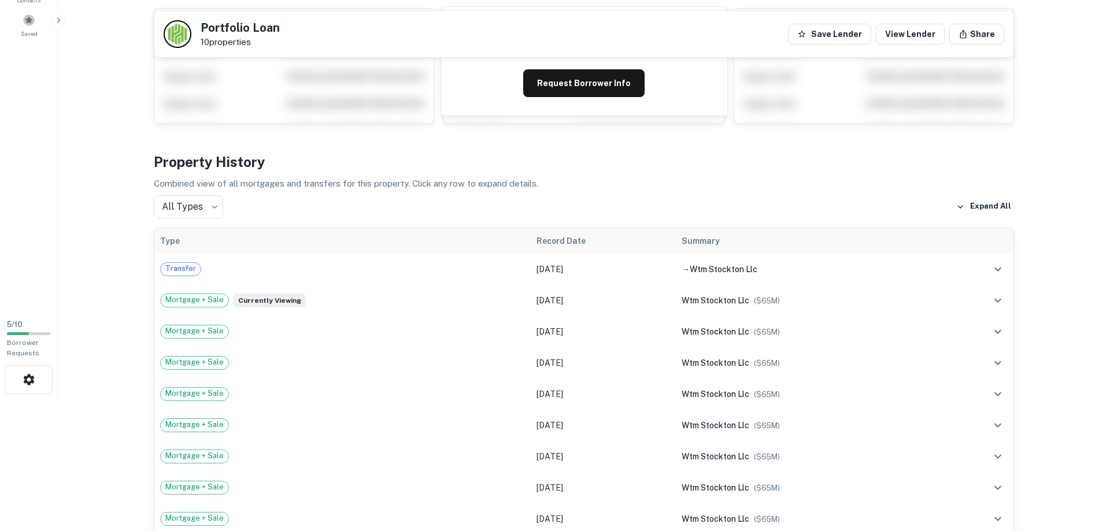
scroll to position [0, 0]
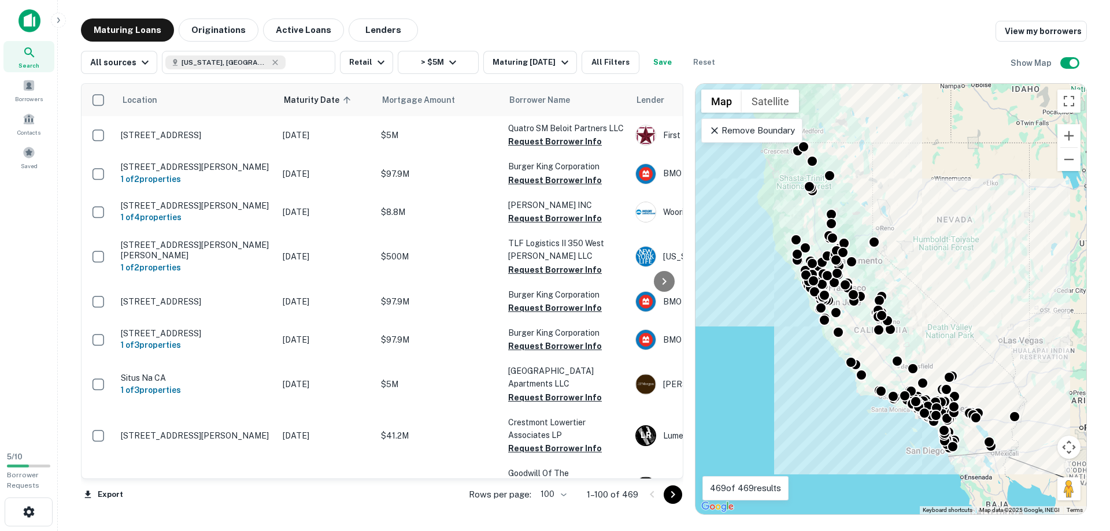
click at [672, 494] on icon "Go to next page" at bounding box center [673, 495] width 14 height 14
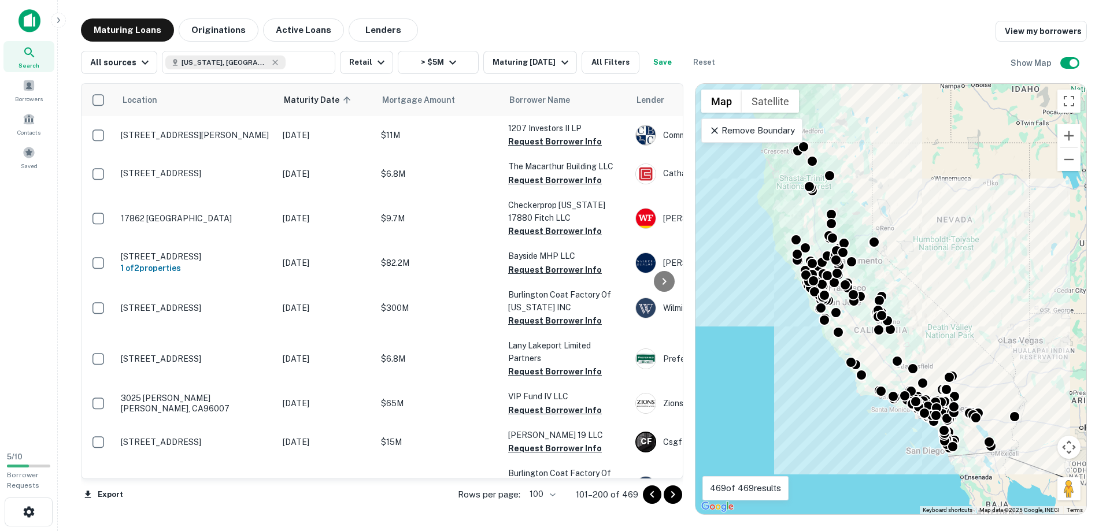
click at [672, 494] on icon "Go to next page" at bounding box center [673, 495] width 14 height 14
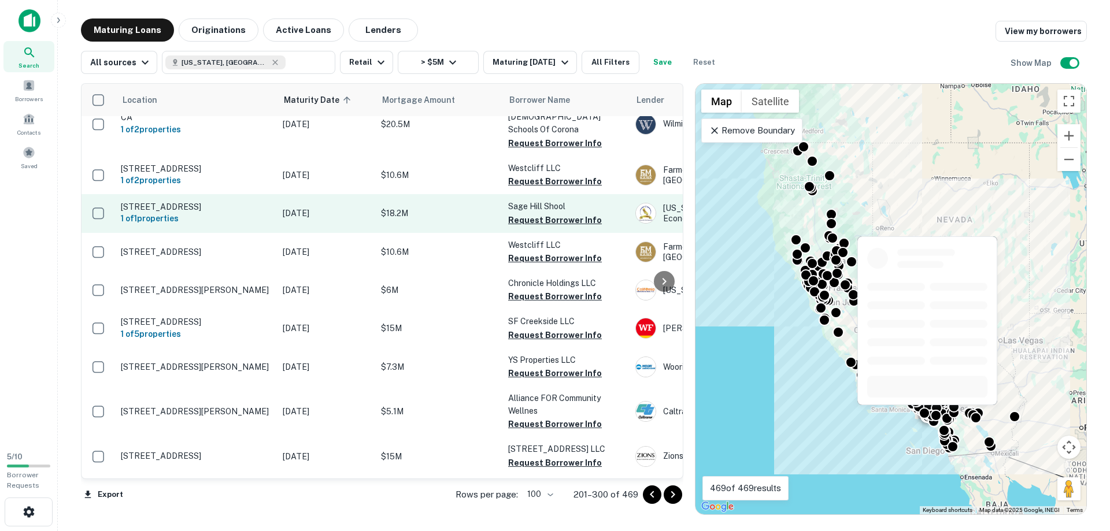
scroll to position [1978, 0]
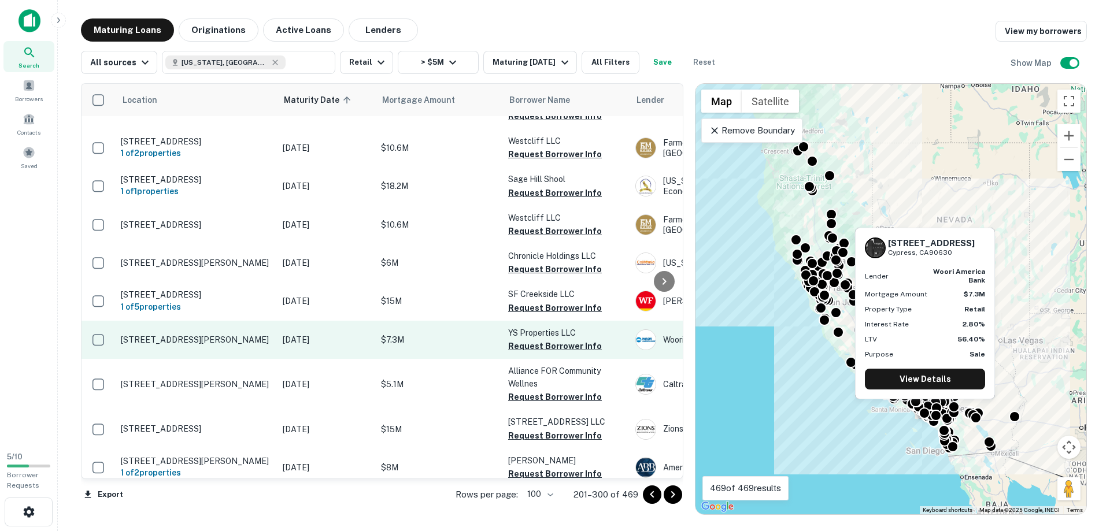
click at [208, 335] on p "[STREET_ADDRESS][PERSON_NAME]" at bounding box center [196, 340] width 150 height 10
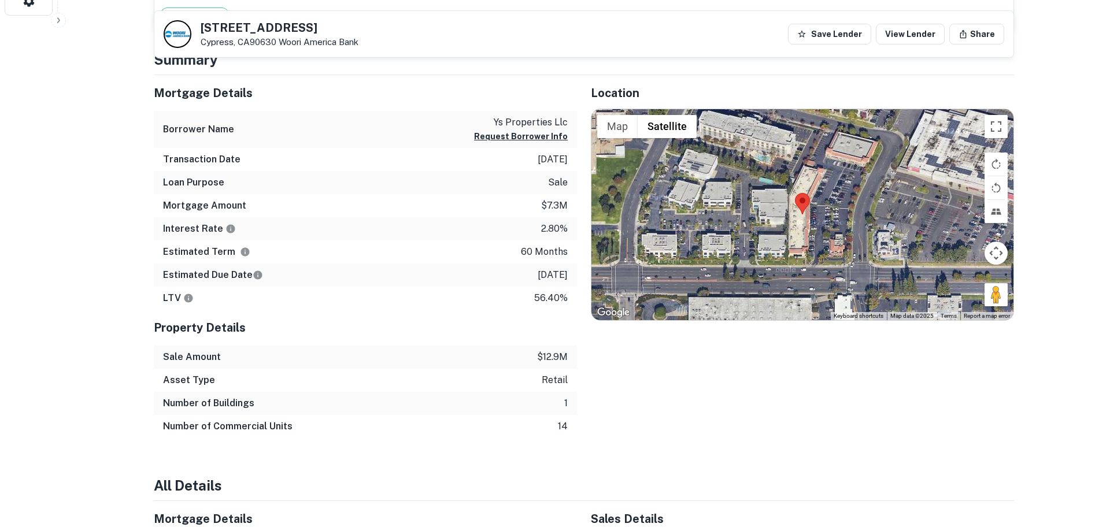
scroll to position [507, 0]
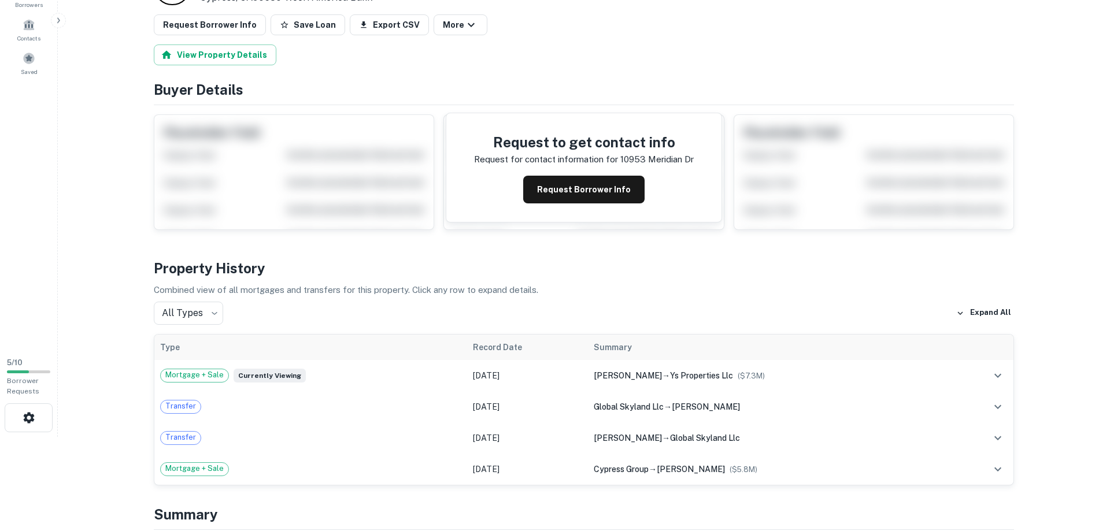
scroll to position [0, 0]
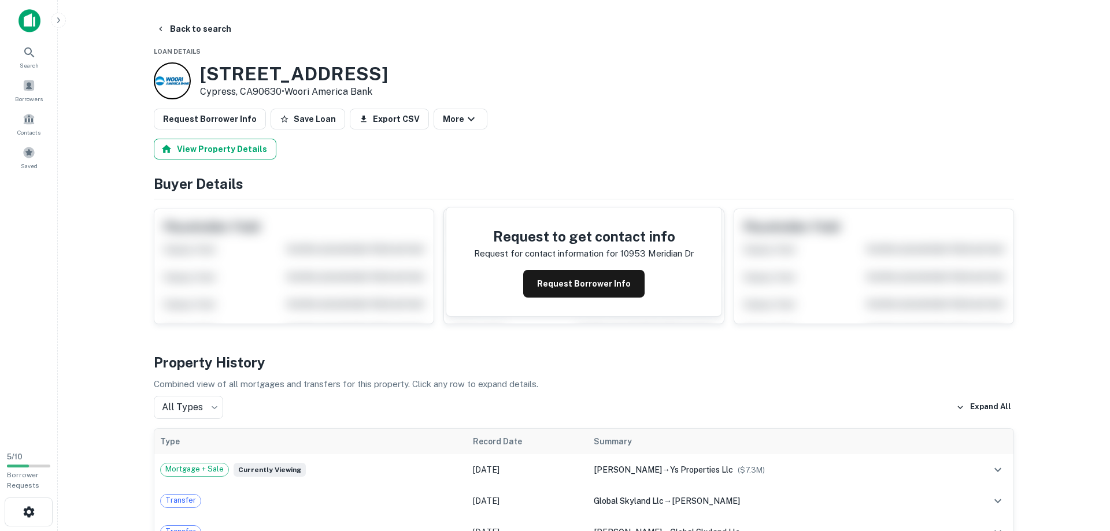
click at [211, 146] on button "View Property Details" at bounding box center [215, 149] width 123 height 21
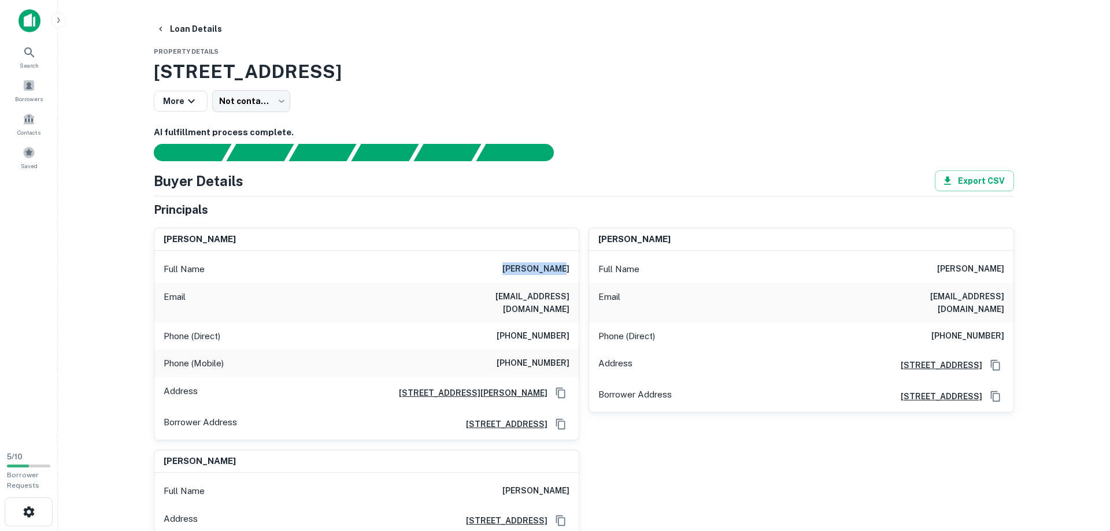
drag, startPoint x: 570, startPoint y: 267, endPoint x: 531, endPoint y: 270, distance: 38.9
click at [504, 272] on div "Full Name junggon sohn" at bounding box center [366, 270] width 424 height 28
copy h6 "junggon sohn"
drag, startPoint x: 477, startPoint y: 298, endPoint x: 568, endPoint y: 302, distance: 92.0
click at [568, 302] on div "Email sohn8250@hotmail.com" at bounding box center [366, 302] width 424 height 39
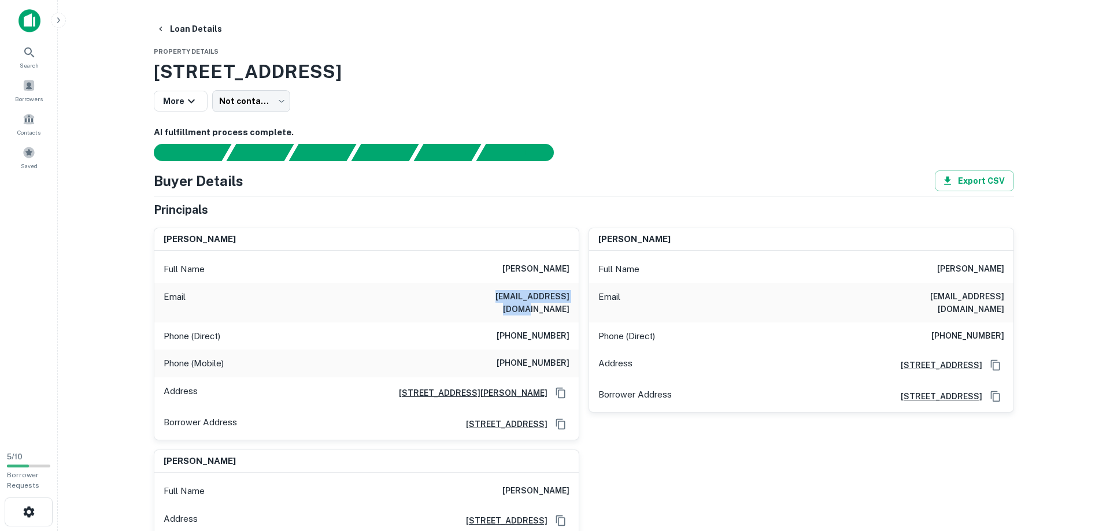
copy h6 "sohn8250@hotmail.com"
drag, startPoint x: 508, startPoint y: 327, endPoint x: 570, endPoint y: 326, distance: 62.5
click at [570, 326] on div "Phone (Direct) (347) 559-7855" at bounding box center [366, 337] width 424 height 28
copy h6 "(347) 559-7855"
drag, startPoint x: 508, startPoint y: 353, endPoint x: 574, endPoint y: 356, distance: 66.5
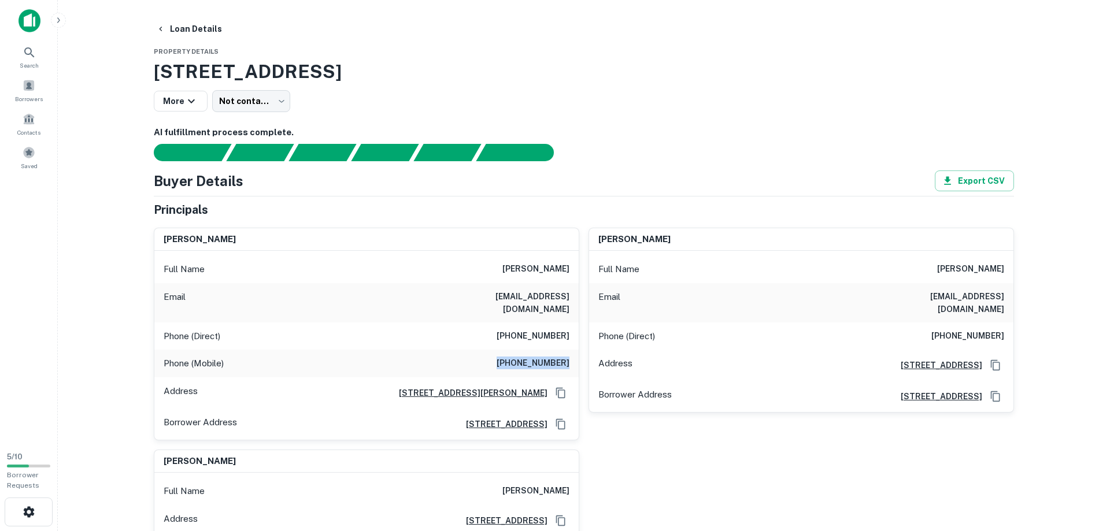
click at [574, 356] on div "Phone (Mobile) (213) 505-2482" at bounding box center [366, 364] width 424 height 28
copy h6 "(213) 505-2482"
click at [443, 28] on div "Loan Details" at bounding box center [584, 29] width 861 height 21
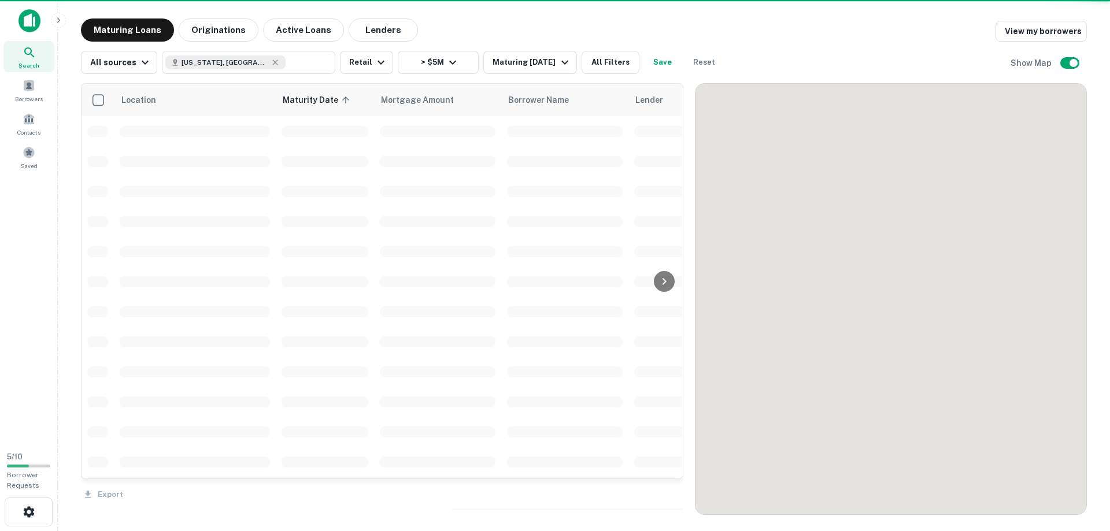
scroll to position [1978, 0]
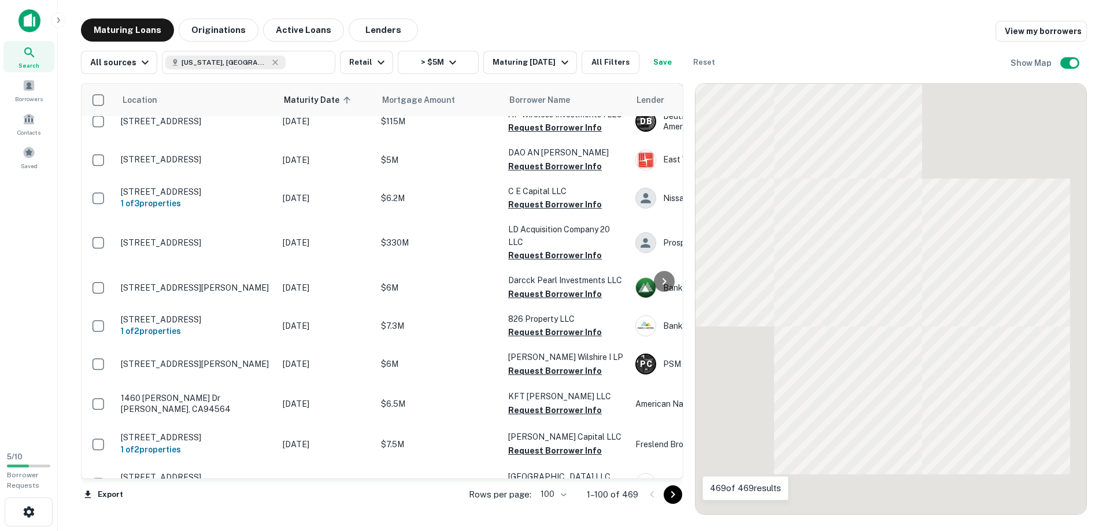
click at [669, 496] on icon "Go to next page" at bounding box center [673, 495] width 14 height 14
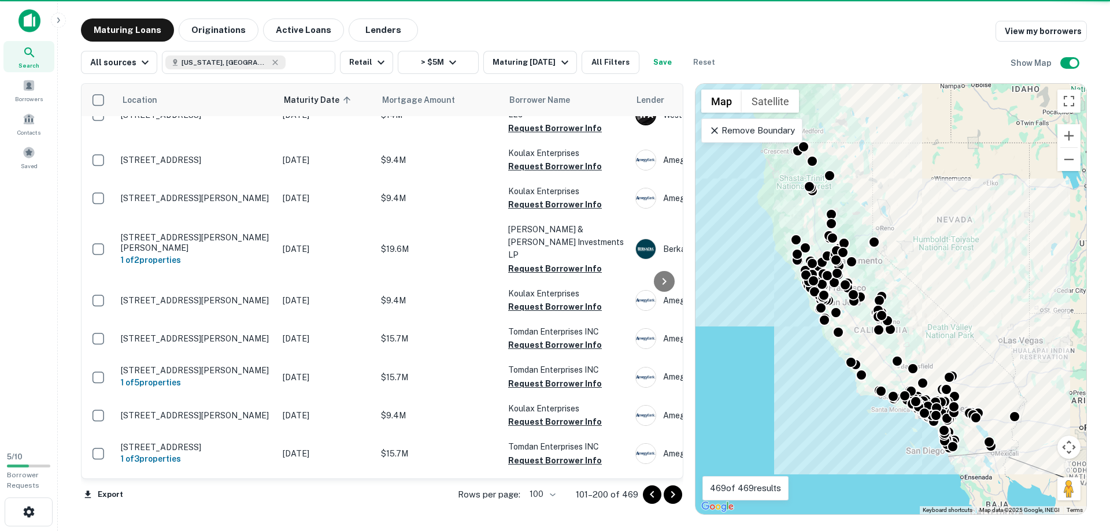
click at [669, 496] on icon "Go to next page" at bounding box center [673, 495] width 14 height 14
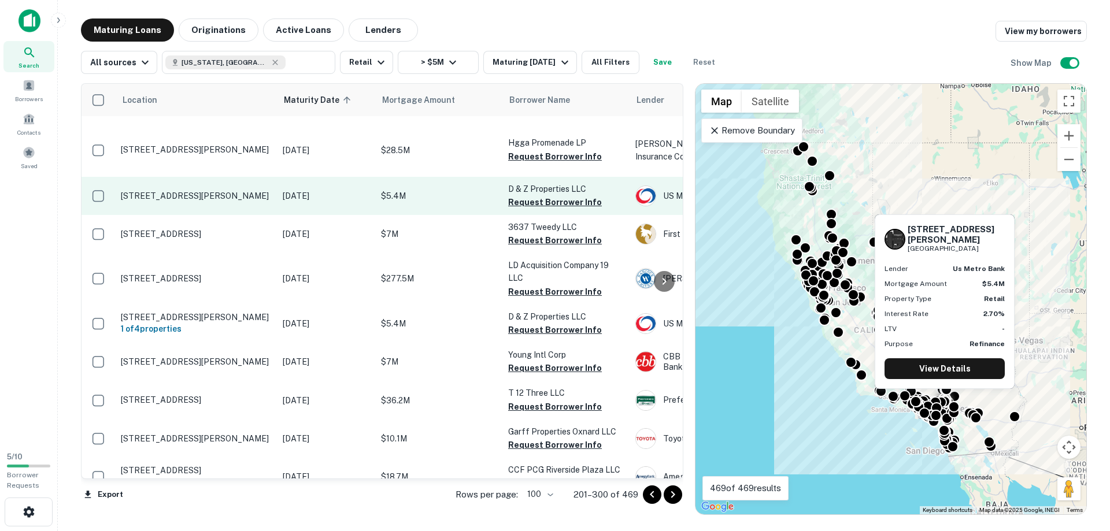
scroll to position [2439, 0]
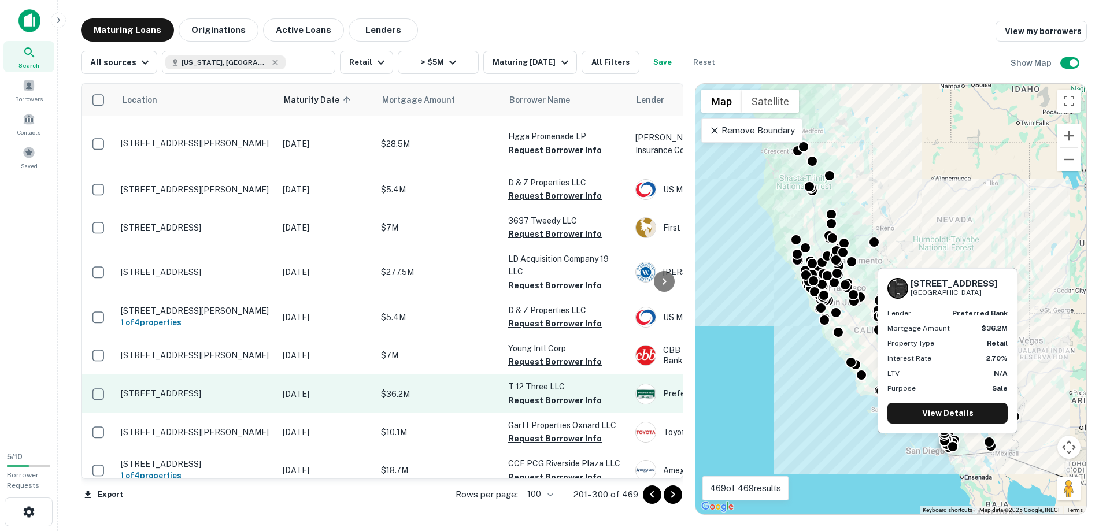
click at [161, 389] on p "[STREET_ADDRESS]" at bounding box center [196, 394] width 150 height 10
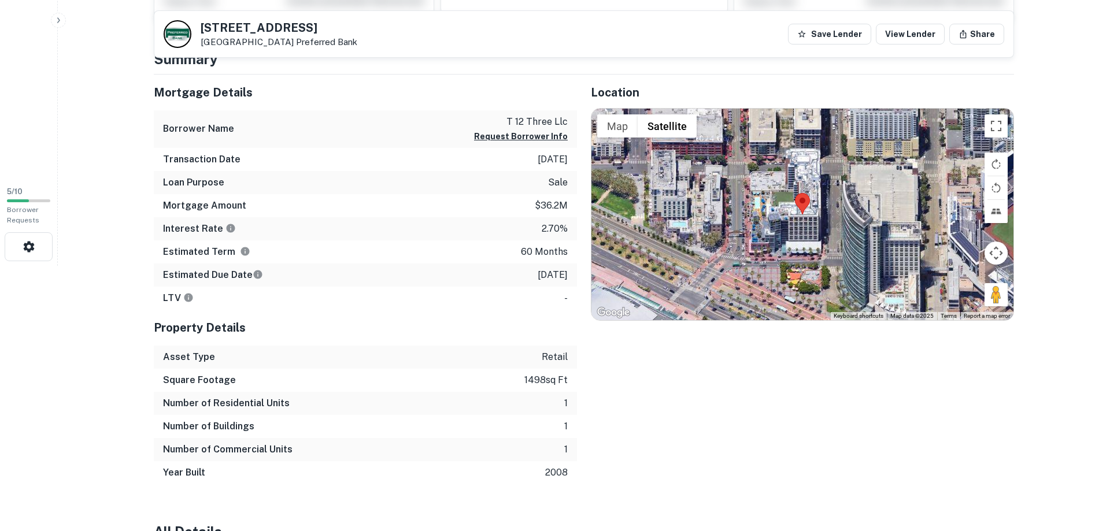
scroll to position [250, 0]
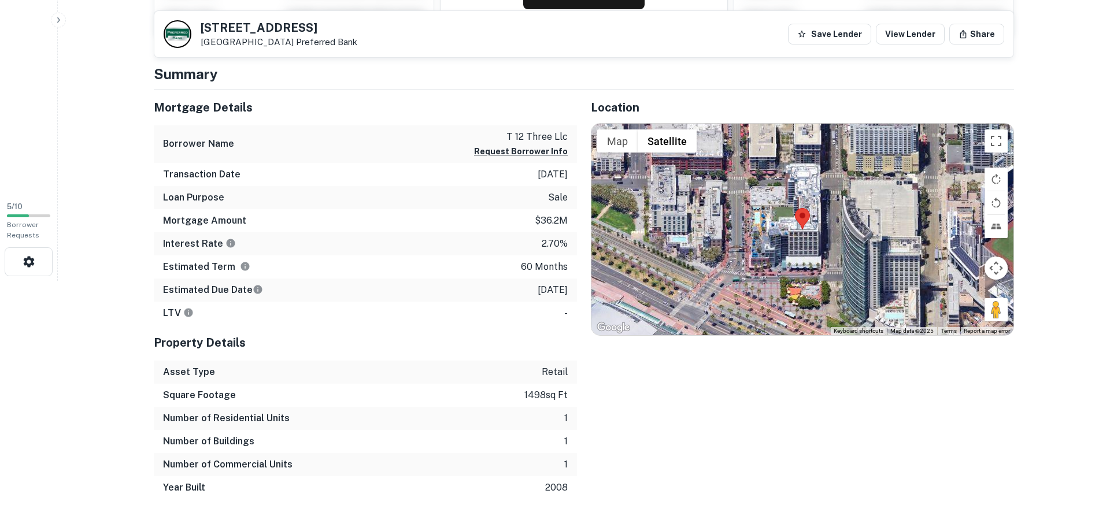
click at [59, 281] on html "Search Borrowers Contacts Saved 5 / 10 Borrower Requests Back to search 241 5th…" at bounding box center [555, 15] width 1110 height 531
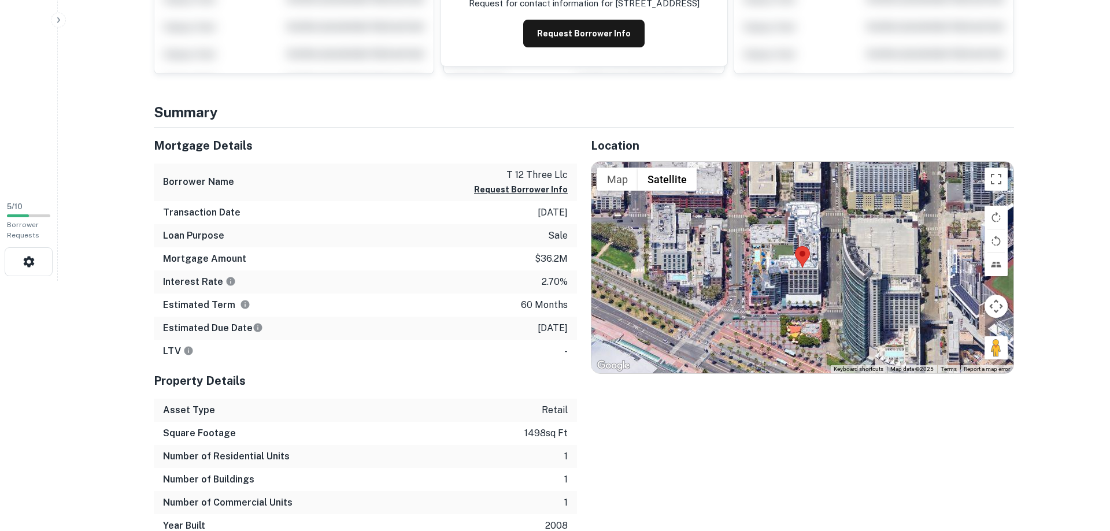
scroll to position [0, 0]
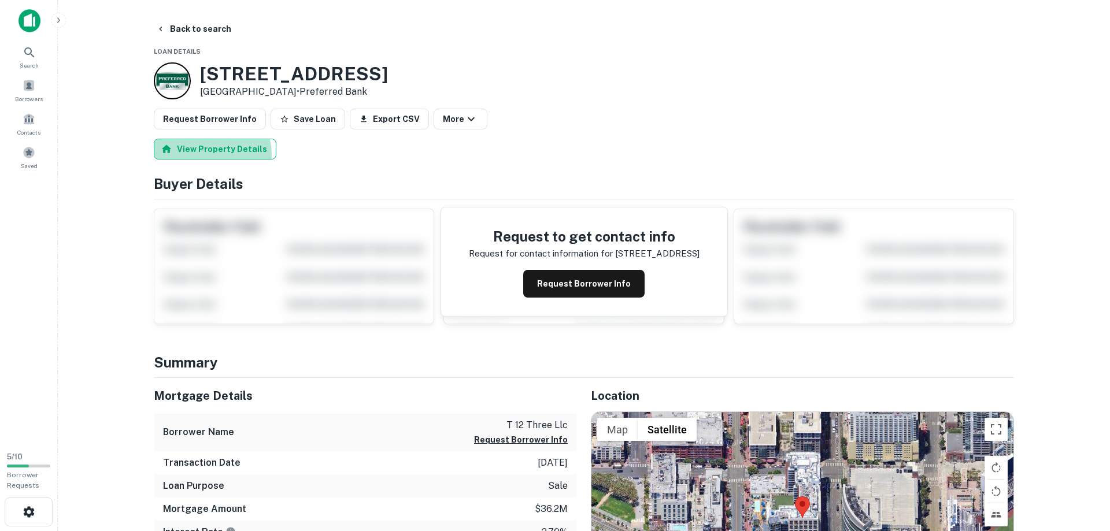
click at [206, 155] on button "View Property Details" at bounding box center [215, 149] width 123 height 21
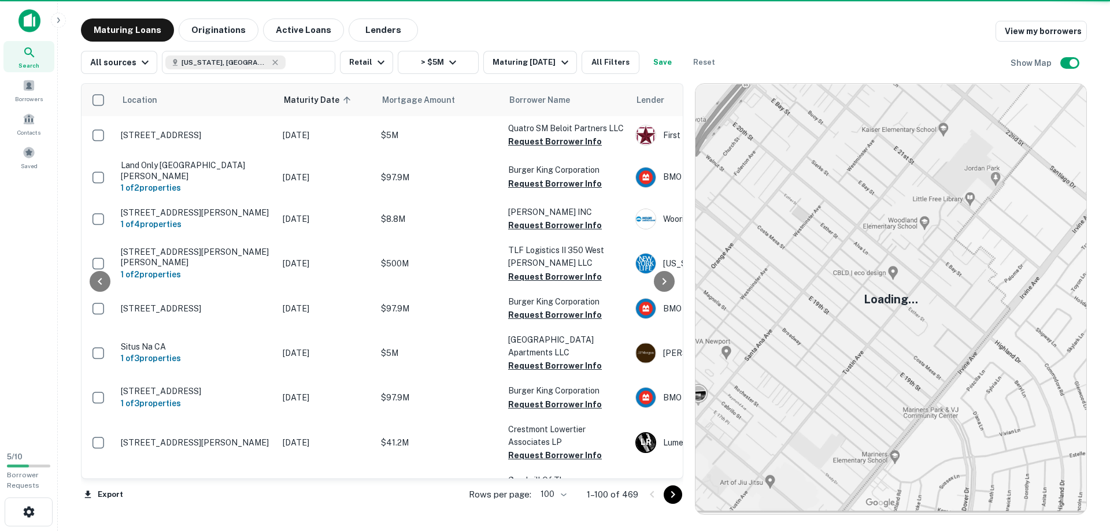
scroll to position [2439, 0]
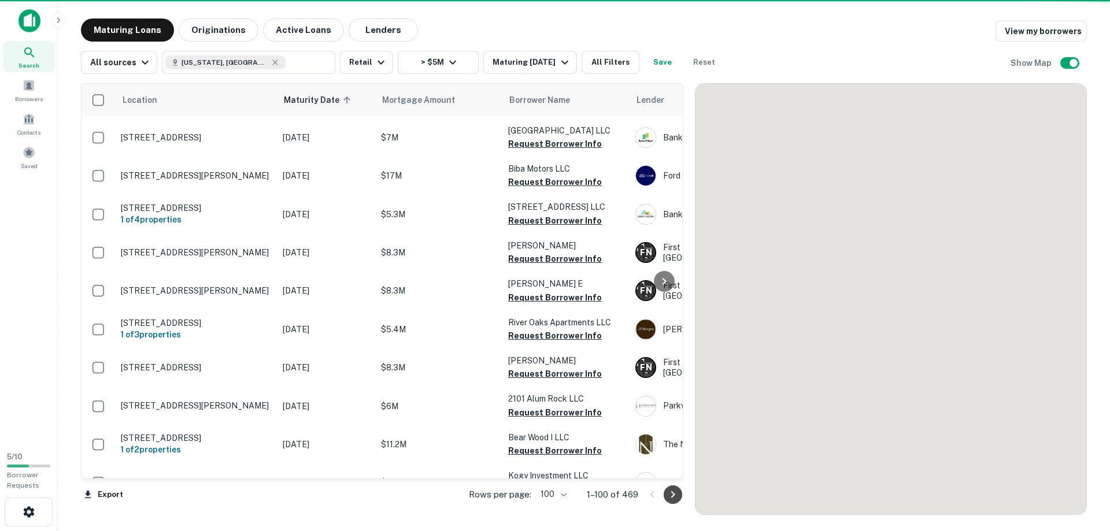
drag, startPoint x: 669, startPoint y: 494, endPoint x: 677, endPoint y: 520, distance: 27.3
click at [669, 494] on icon "Go to next page" at bounding box center [673, 495] width 14 height 14
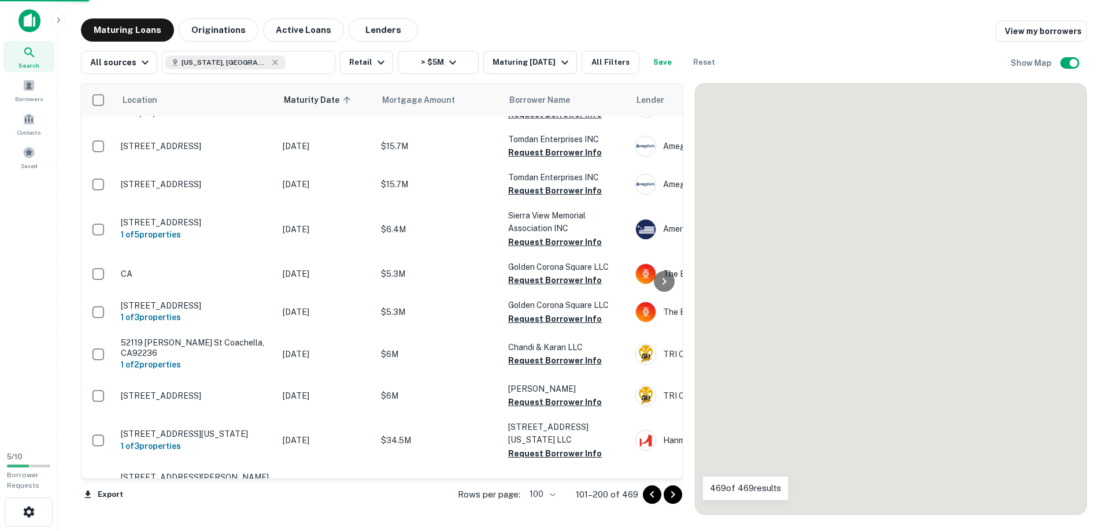
click at [669, 492] on icon "Go to next page" at bounding box center [673, 495] width 14 height 14
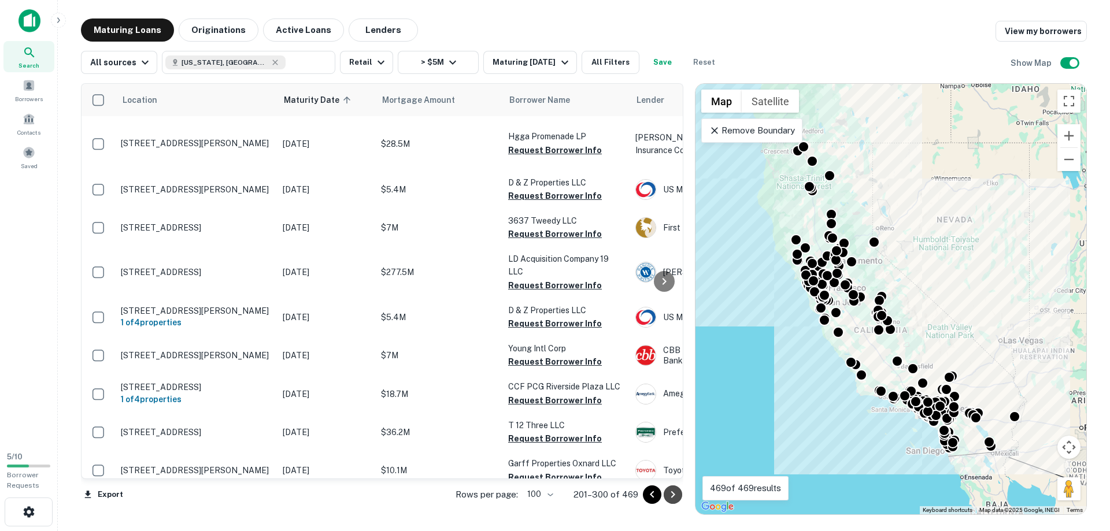
click at [676, 499] on icon "Go to next page" at bounding box center [673, 495] width 14 height 14
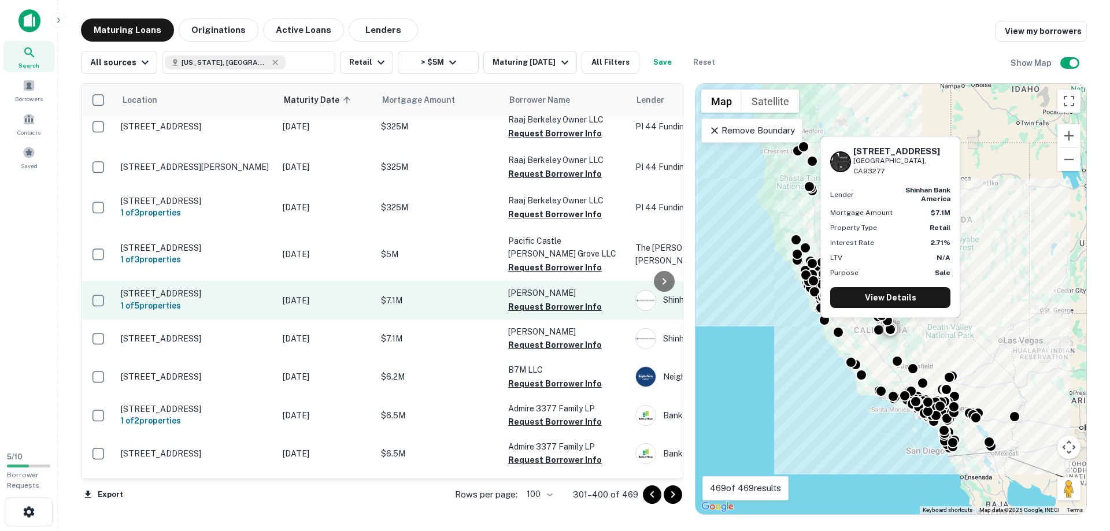
scroll to position [2571, 0]
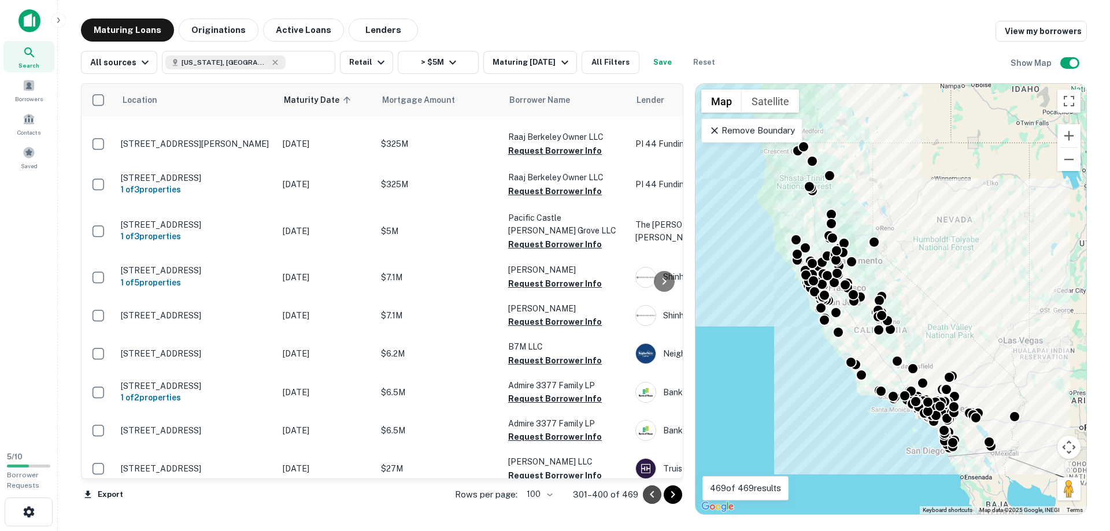
click at [654, 497] on icon "Go to previous page" at bounding box center [652, 495] width 14 height 14
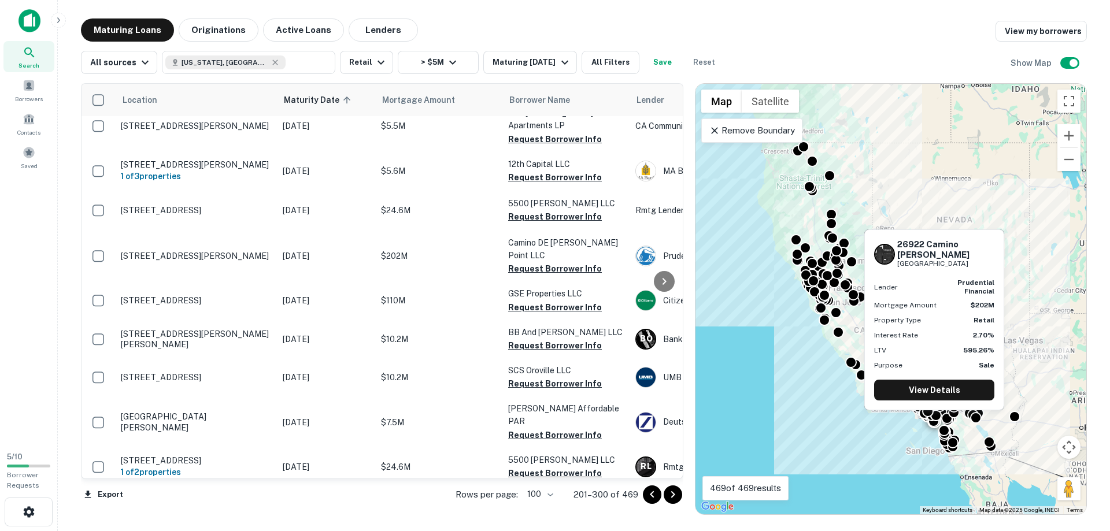
scroll to position [3913, 0]
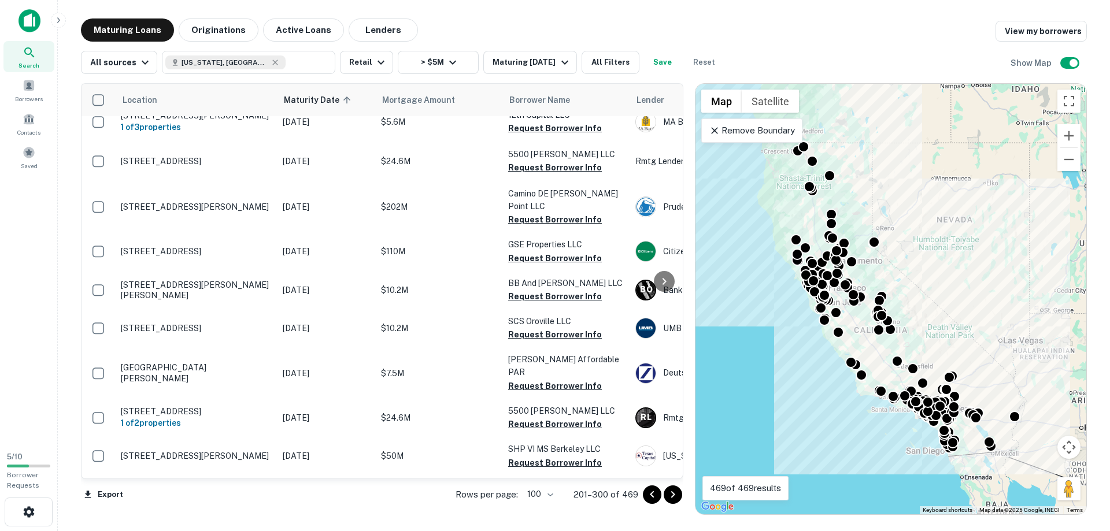
click at [667, 497] on icon "Go to next page" at bounding box center [673, 495] width 14 height 14
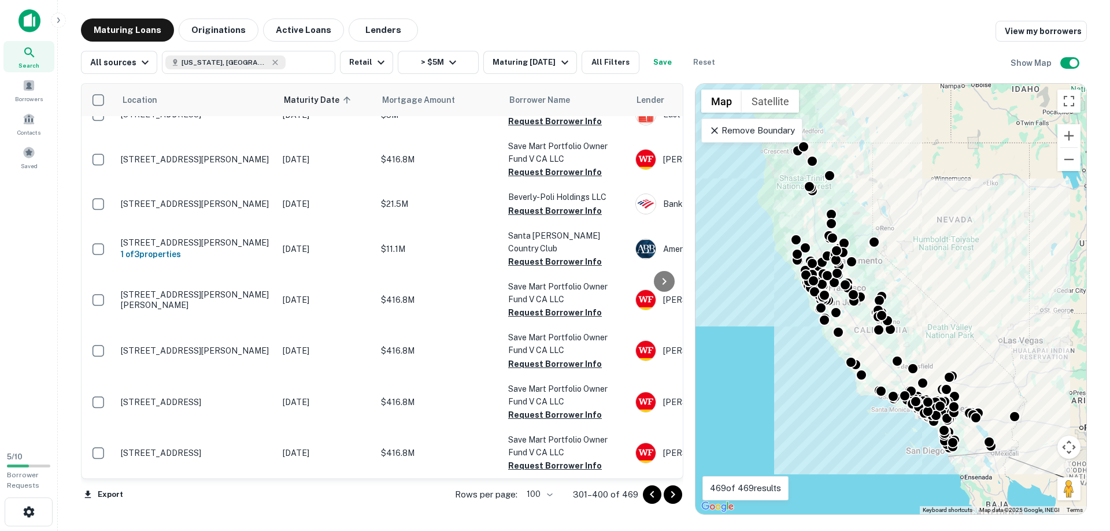
scroll to position [3883, 0]
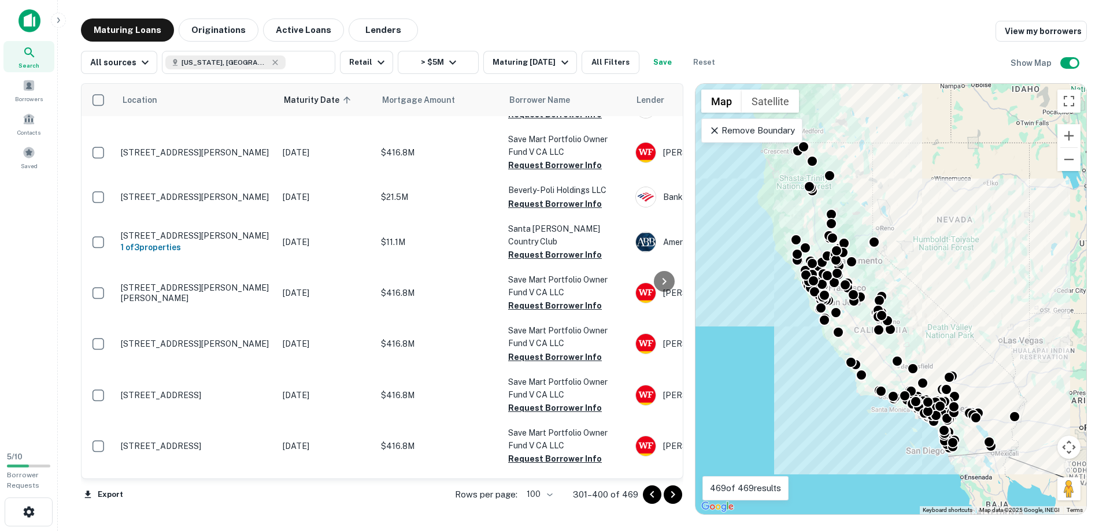
click at [41, 372] on div "Search Borrowers Contacts Saved" at bounding box center [28, 221] width 57 height 443
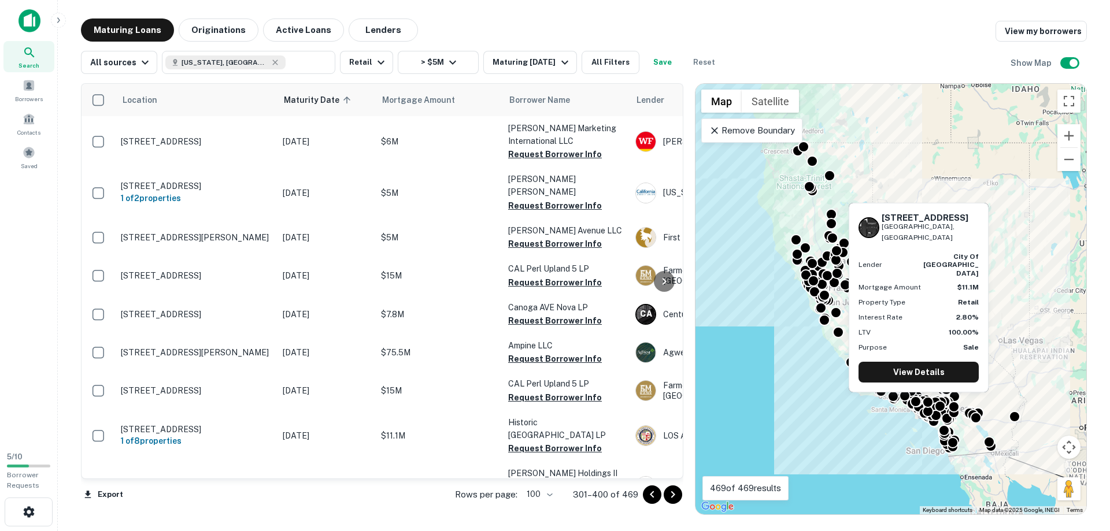
scroll to position [66, 0]
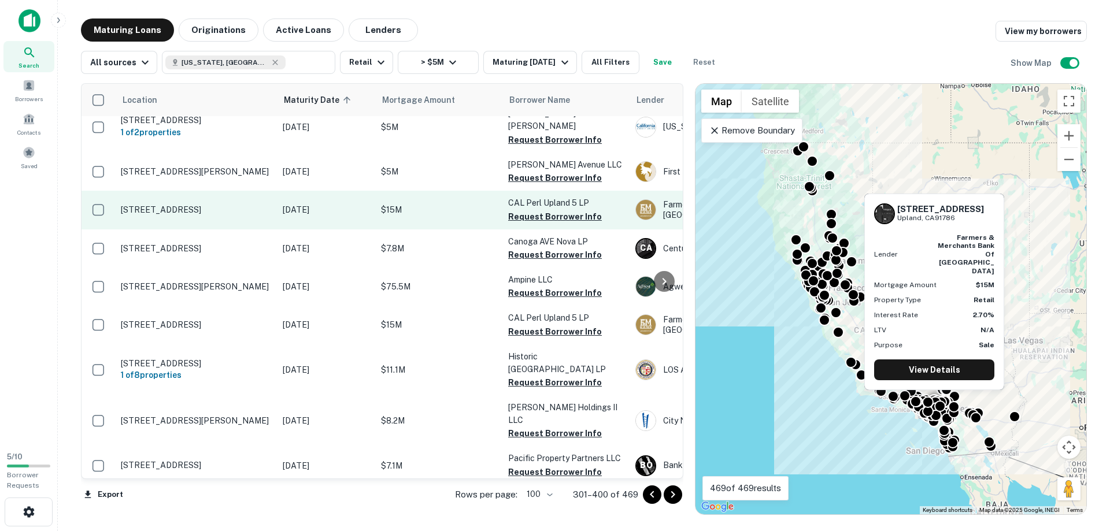
click at [220, 205] on p "355 S Mountain Ave Upland, CA91786" at bounding box center [196, 210] width 150 height 10
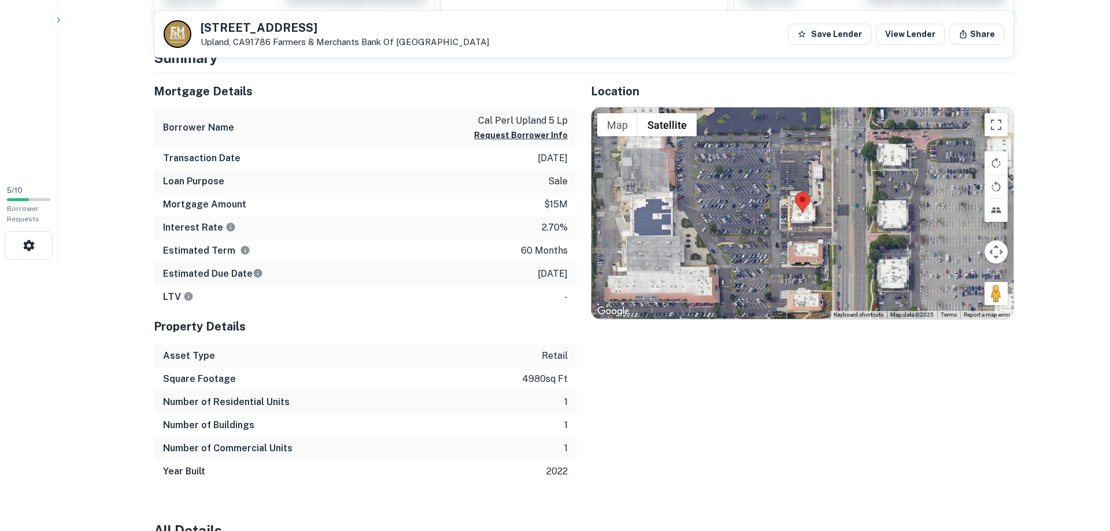
scroll to position [257, 0]
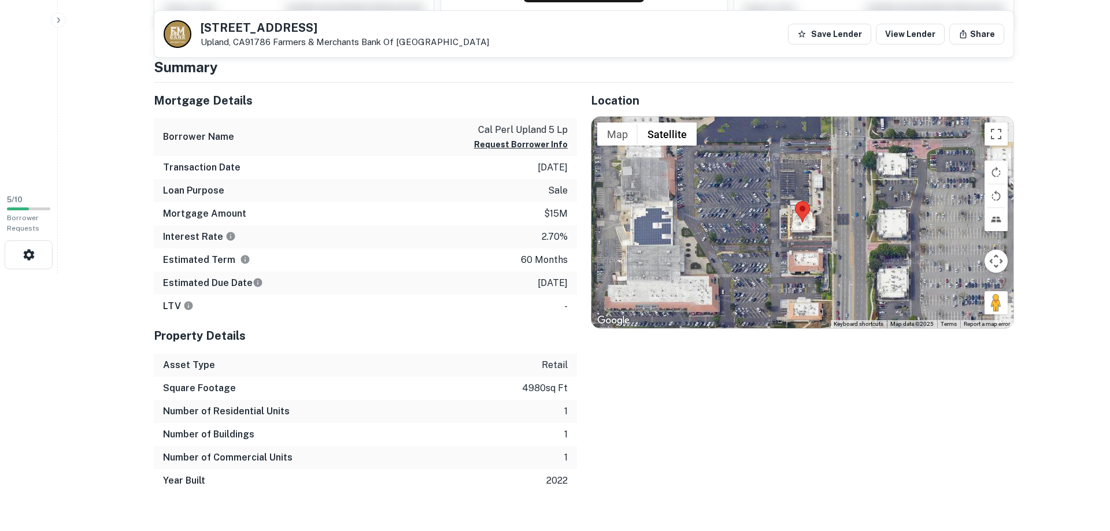
click at [50, 274] on html "Search Borrowers Contacts Saved 5 / 10 Borrower Requests Back to search 355 S M…" at bounding box center [555, 8] width 1110 height 531
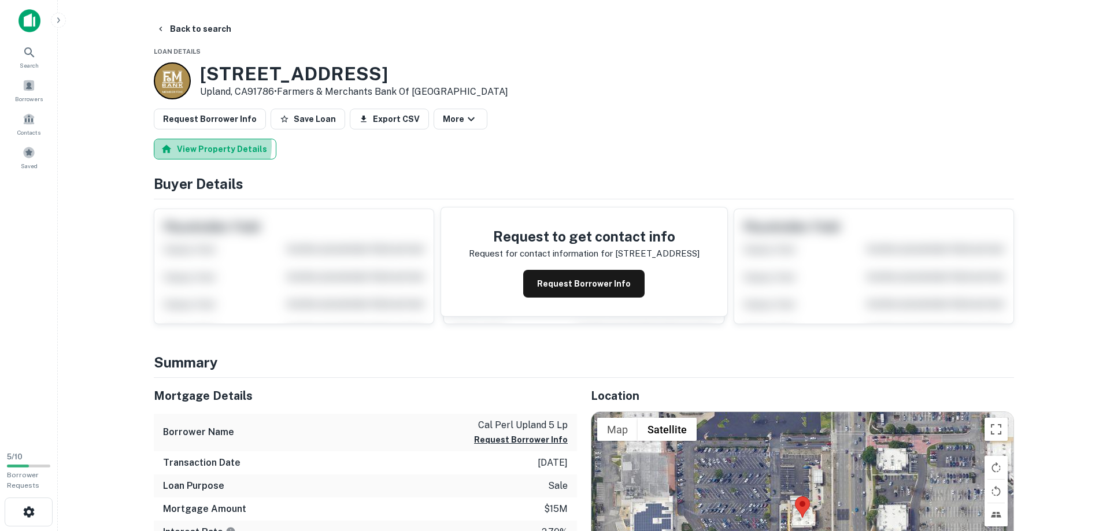
click at [207, 146] on button "View Property Details" at bounding box center [215, 149] width 123 height 21
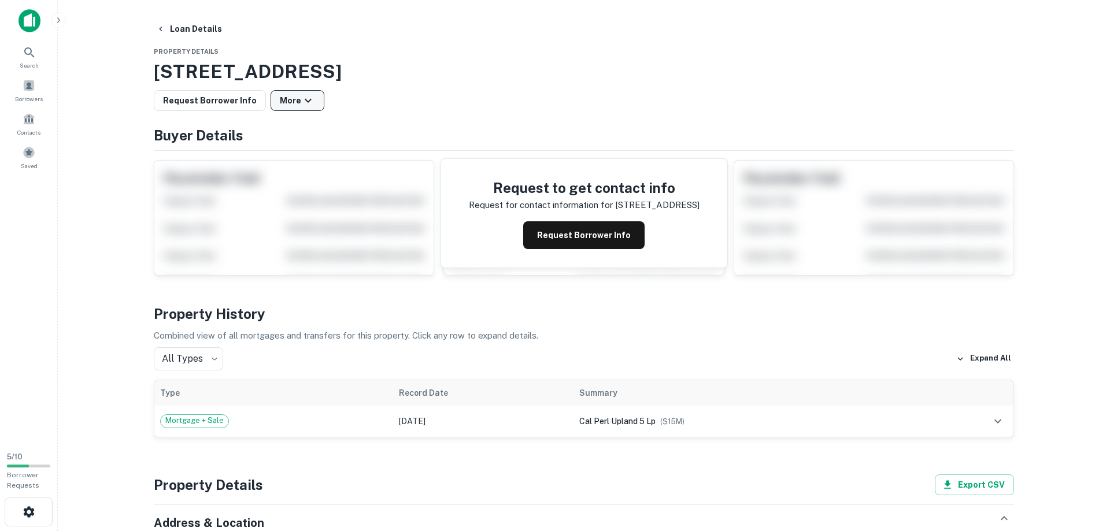
click at [301, 101] on icon "button" at bounding box center [308, 101] width 14 height 14
click at [224, 103] on div at bounding box center [555, 265] width 1110 height 531
click at [125, 164] on main "Loan Details Property Details 355 S Mountain Ave, Upland, CA, 91786 Request Bor…" at bounding box center [584, 265] width 1053 height 531
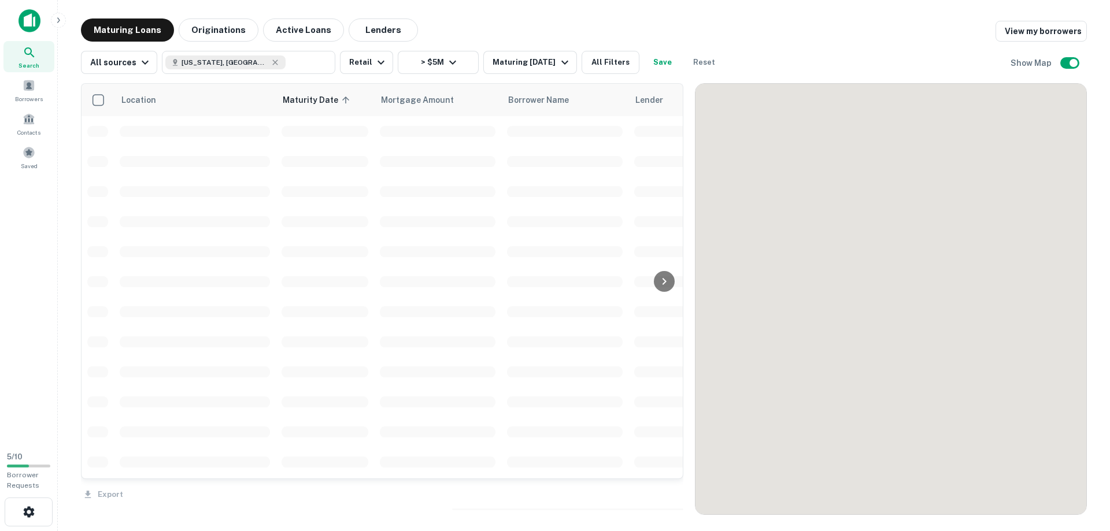
scroll to position [66, 0]
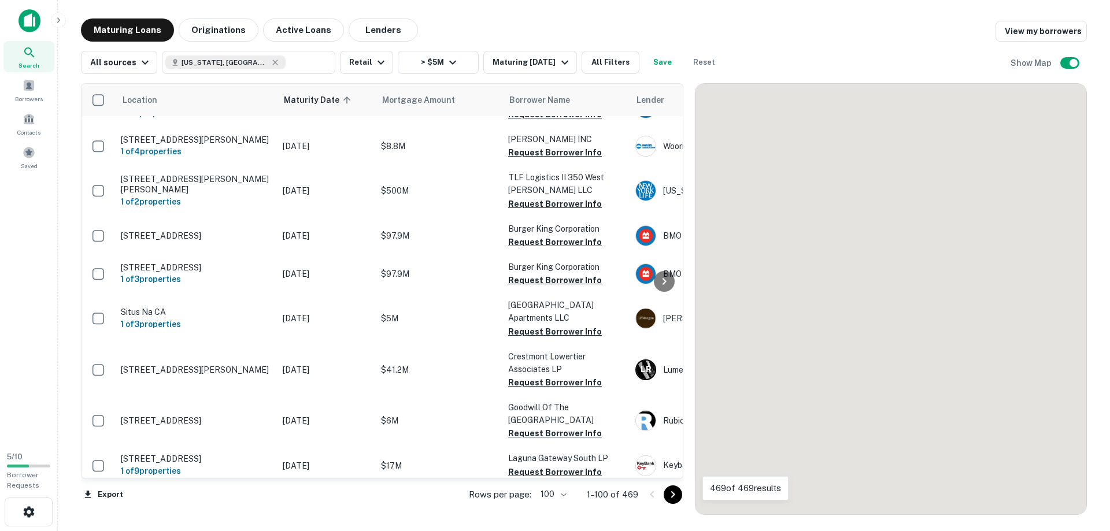
click at [670, 498] on icon "Go to next page" at bounding box center [673, 495] width 14 height 14
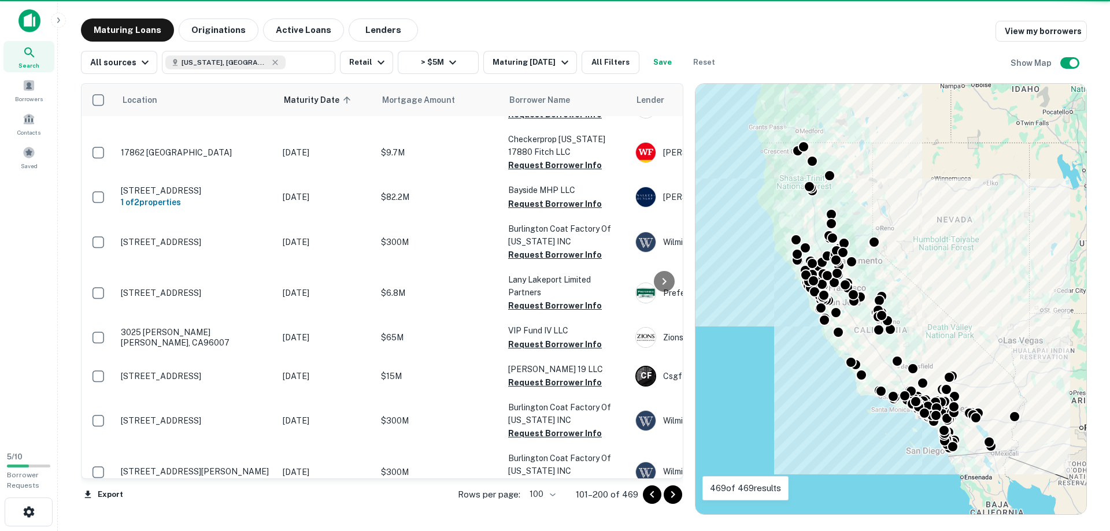
click at [670, 498] on icon "Go to next page" at bounding box center [673, 495] width 14 height 14
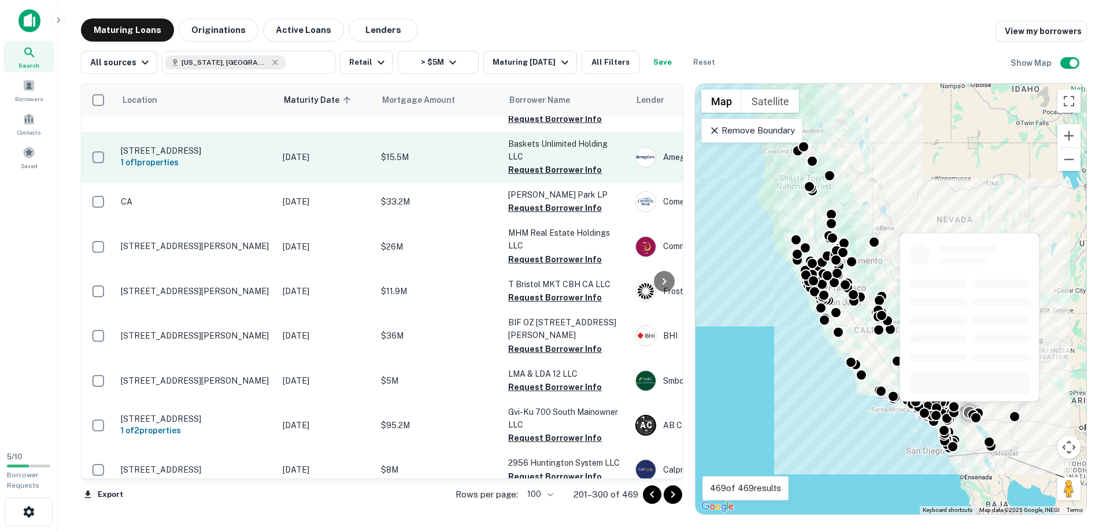
scroll to position [3362, 0]
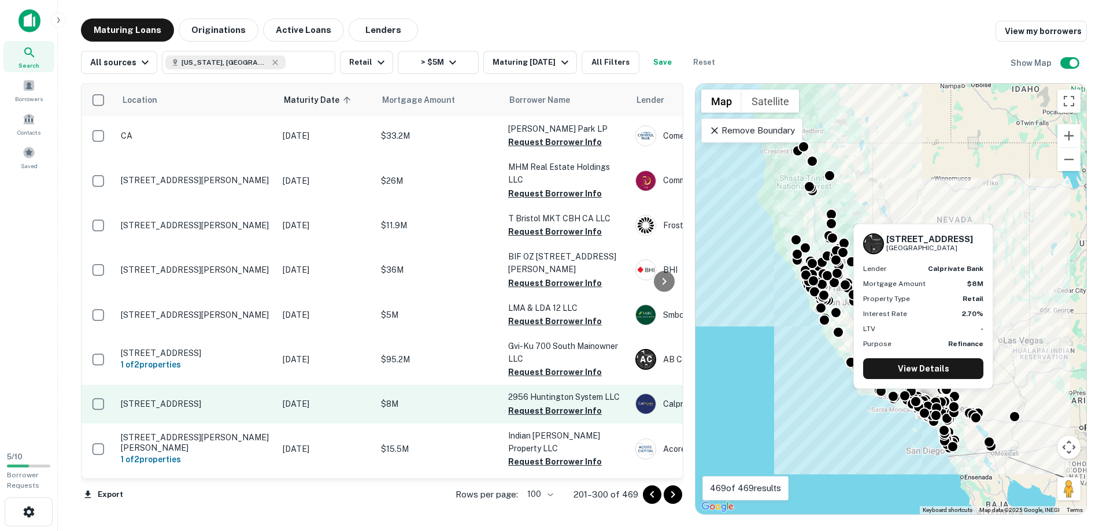
click at [181, 399] on p "[STREET_ADDRESS]" at bounding box center [196, 404] width 150 height 10
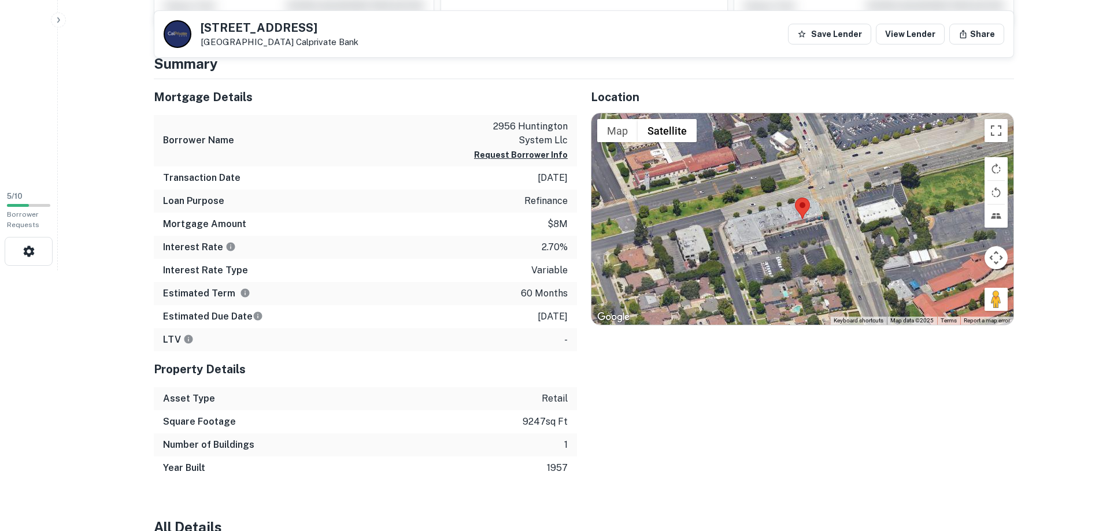
scroll to position [254, 0]
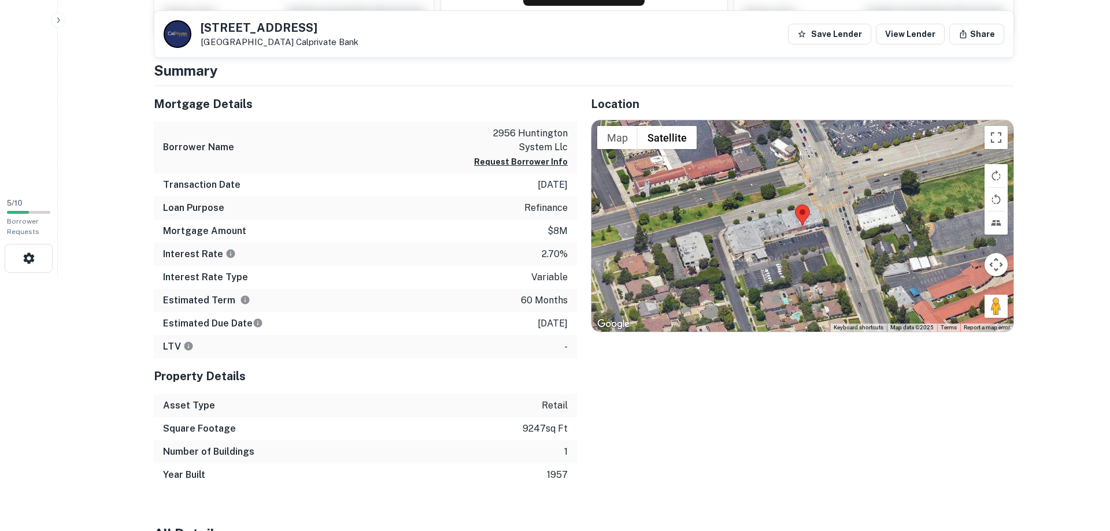
click at [115, 278] on html "Search Borrowers Contacts Saved 5 / 10 Borrower Requests Back to search [STREET…" at bounding box center [555, 11] width 1110 height 531
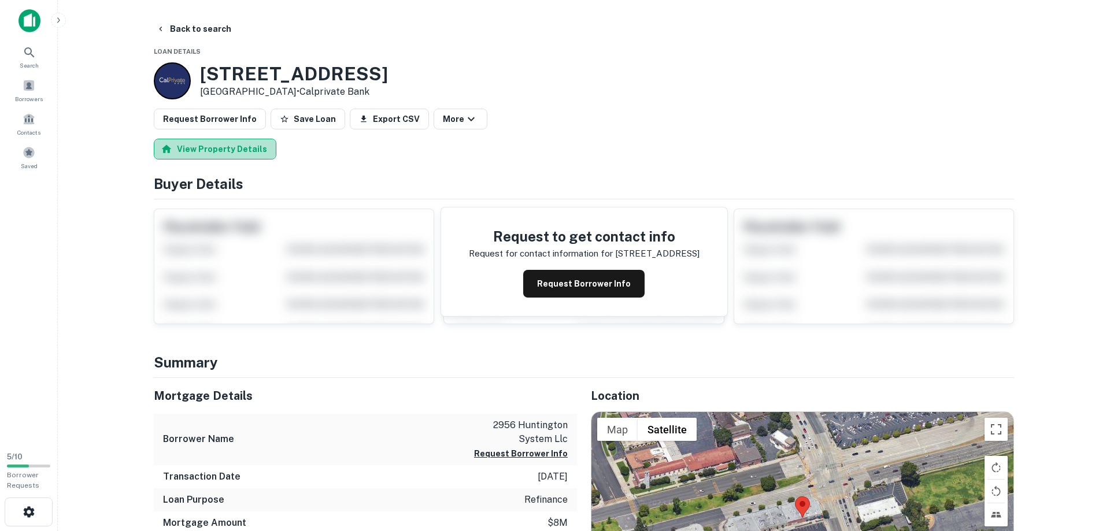
click at [223, 141] on button "View Property Details" at bounding box center [215, 149] width 123 height 21
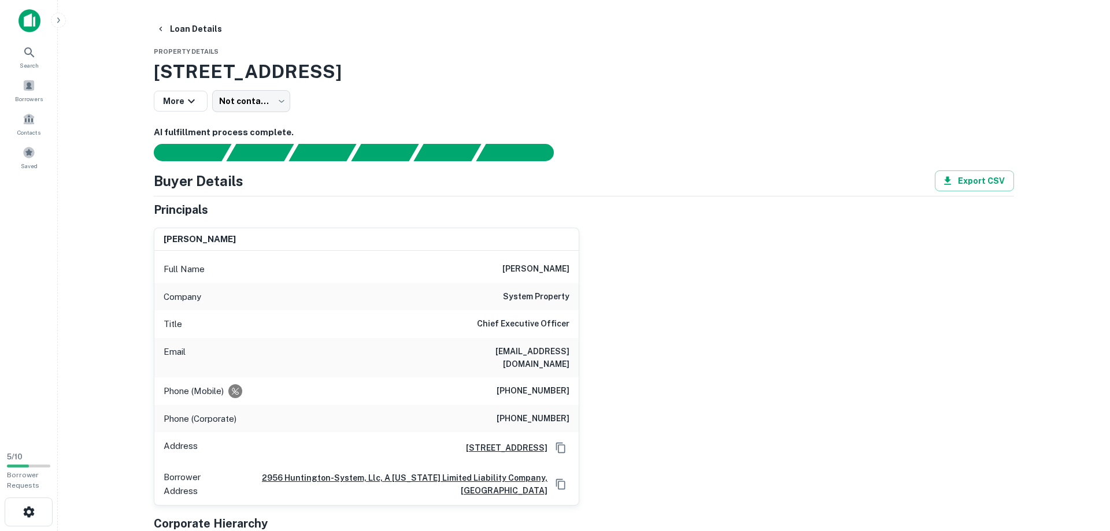
drag, startPoint x: 512, startPoint y: 269, endPoint x: 571, endPoint y: 272, distance: 59.1
click at [571, 272] on div "Full Name [PERSON_NAME]" at bounding box center [366, 270] width 424 height 28
copy h6 "[PERSON_NAME]"
drag, startPoint x: 455, startPoint y: 356, endPoint x: 576, endPoint y: 356, distance: 120.9
click at [576, 356] on div "Email [EMAIL_ADDRESS][DOMAIN_NAME]" at bounding box center [366, 357] width 424 height 39
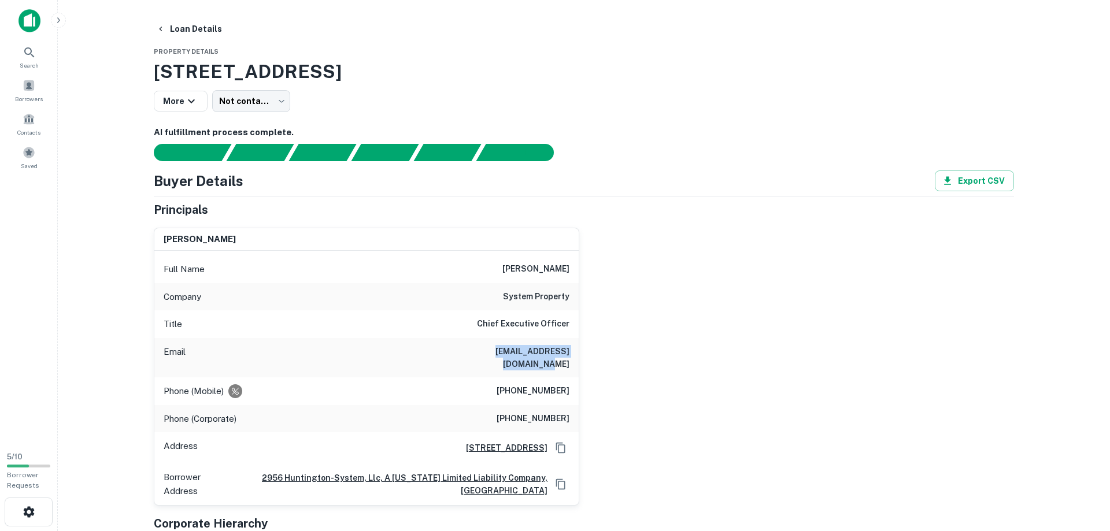
copy h6 "[EMAIL_ADDRESS][DOMAIN_NAME]"
drag, startPoint x: 511, startPoint y: 407, endPoint x: 572, endPoint y: 408, distance: 61.3
click at [572, 408] on div "Phone (Corporate) [PHONE_NUMBER]" at bounding box center [366, 419] width 424 height 28
copy h6 "[PHONE_NUMBER]"
click at [125, 230] on main "Loan Details Property Details [STREET_ADDRESS] More Not contacted **** ​ AI ful…" at bounding box center [584, 265] width 1053 height 531
